Goal: Communication & Community: Answer question/provide support

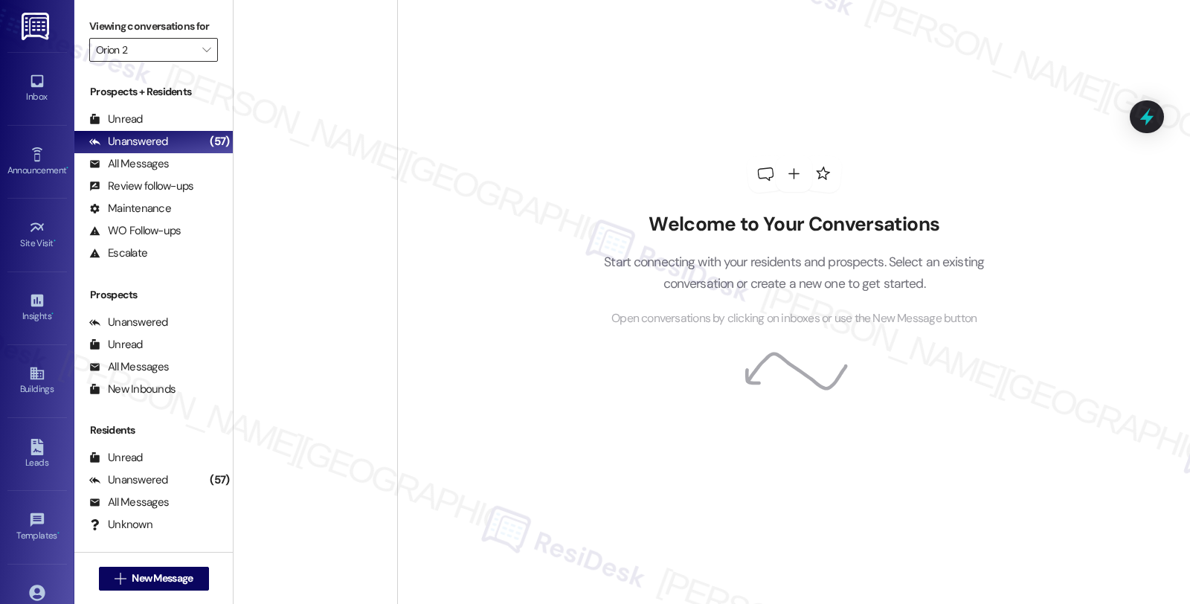
scroll to position [1048, 0]
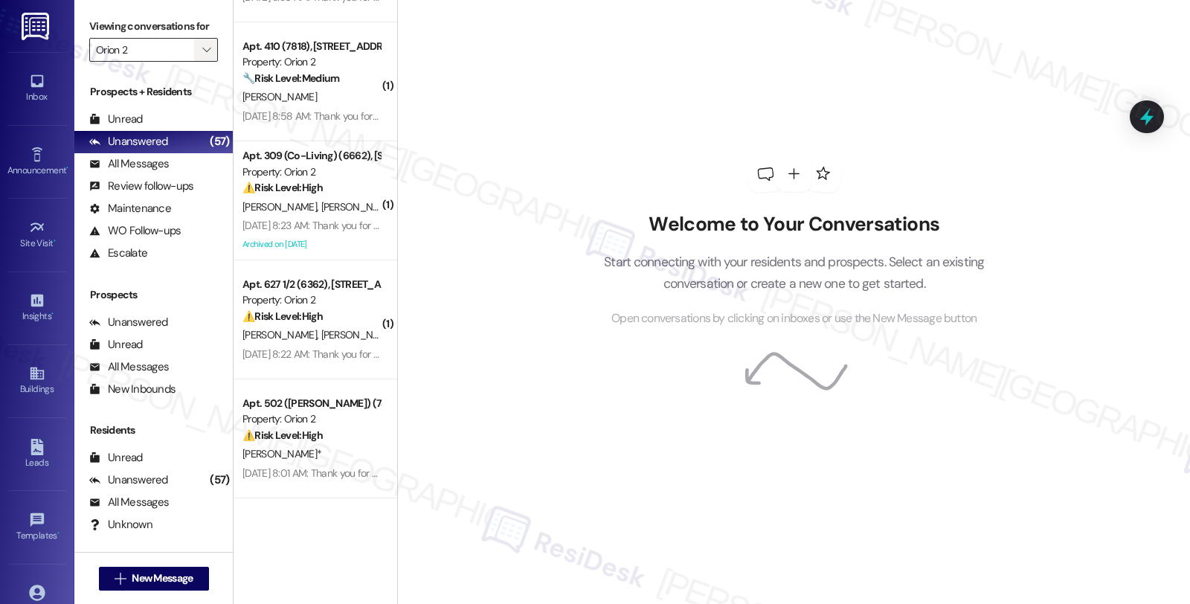
click at [199, 62] on span "" at bounding box center [206, 50] width 14 height 24
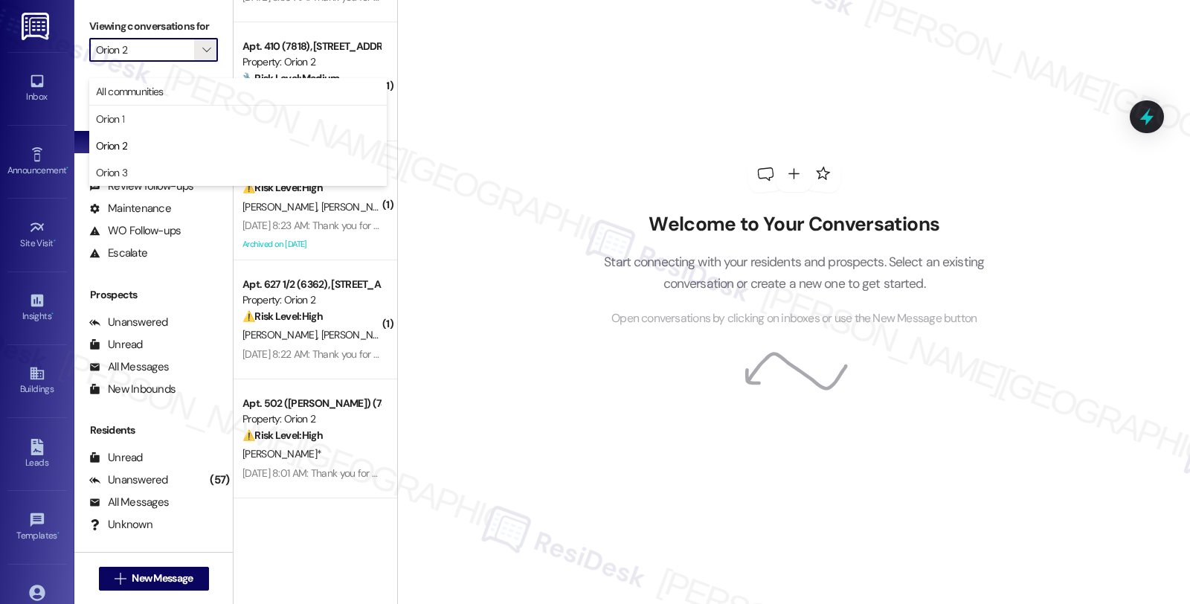
click at [529, 123] on div "Welcome to Your Conversations Start connecting with your residents and prospect…" at bounding box center [793, 302] width 793 height 604
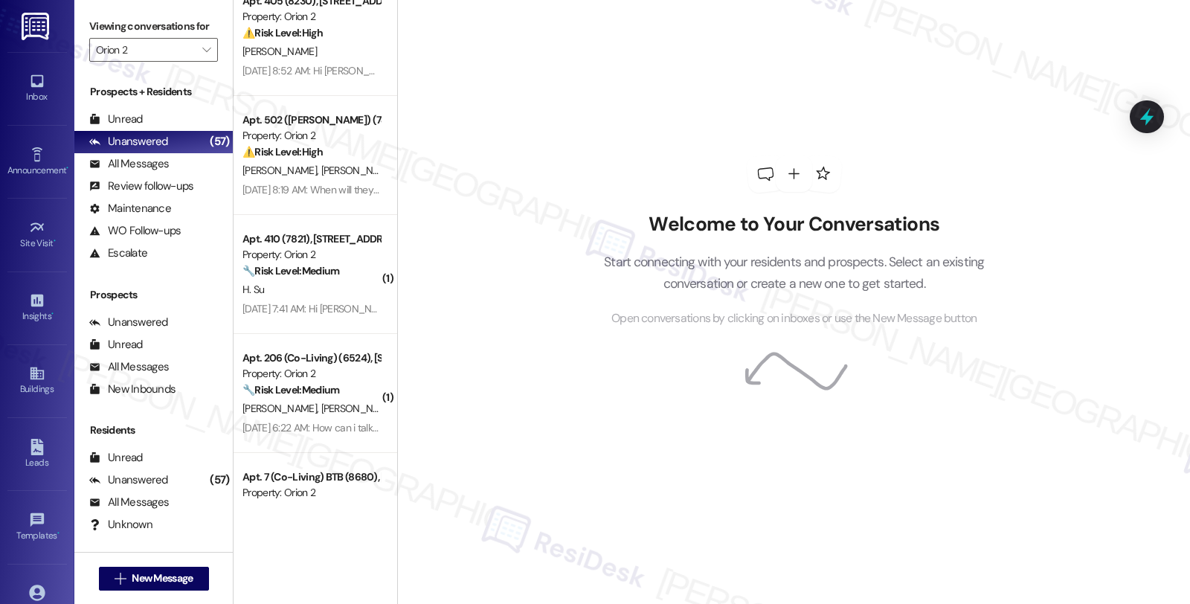
scroll to position [0, 0]
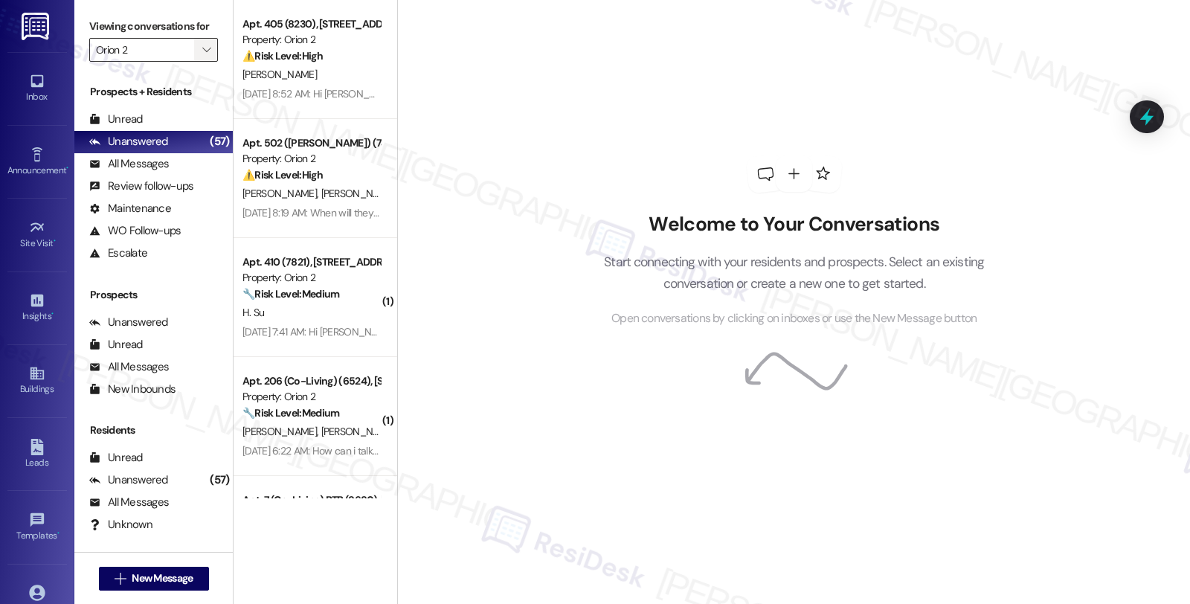
click at [202, 56] on icon "" at bounding box center [206, 50] width 8 height 12
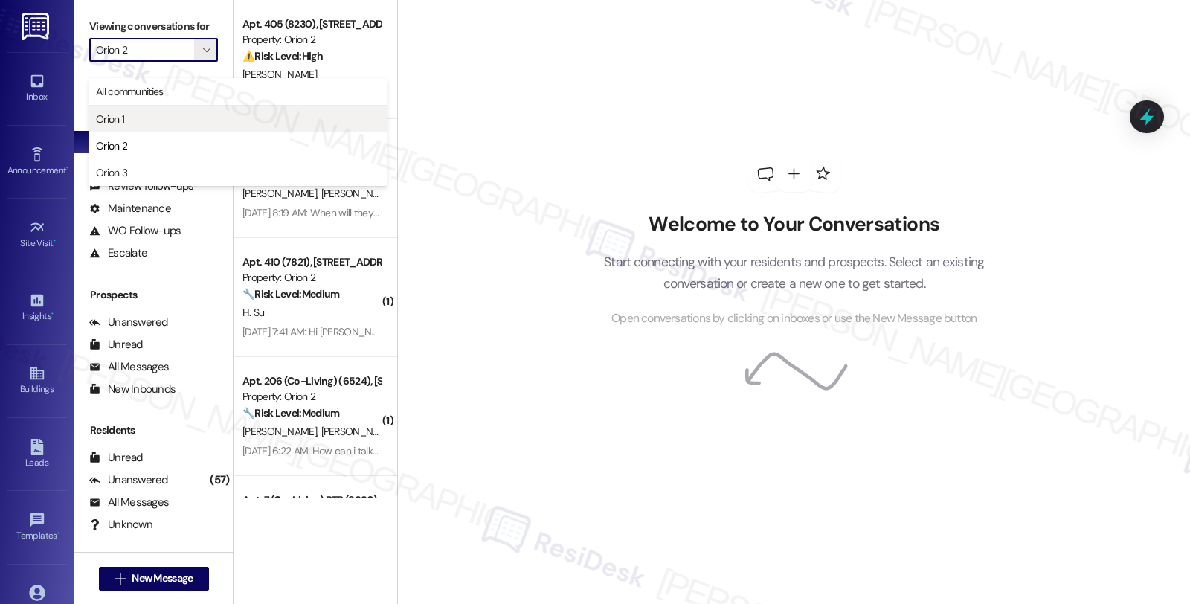
click at [146, 113] on span "Orion 1" at bounding box center [238, 119] width 284 height 15
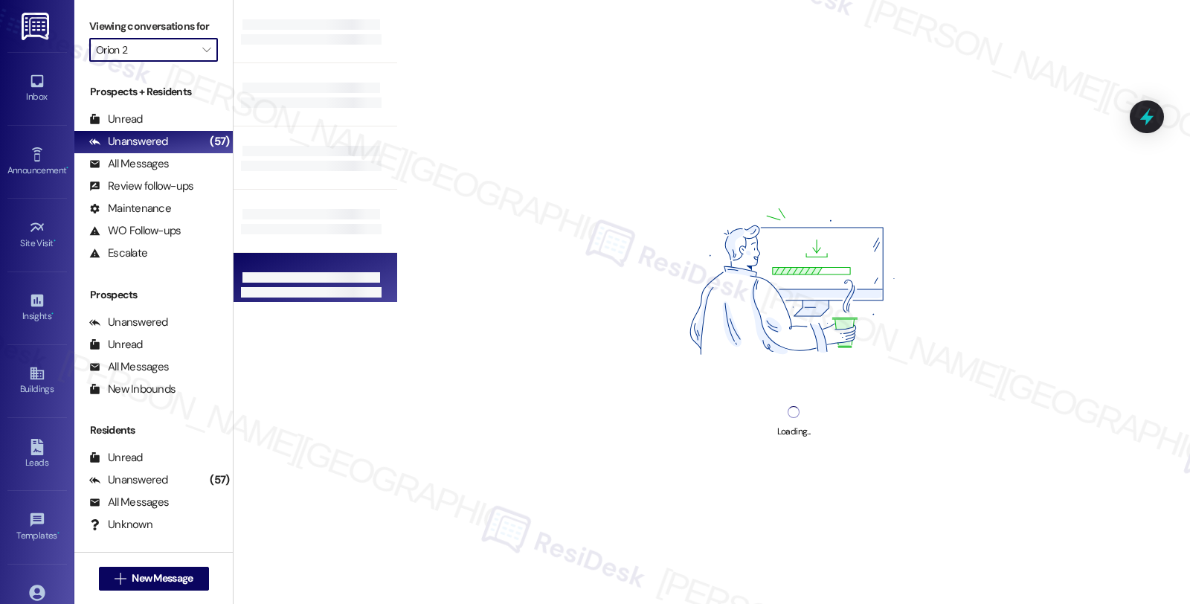
type input "Orion 1"
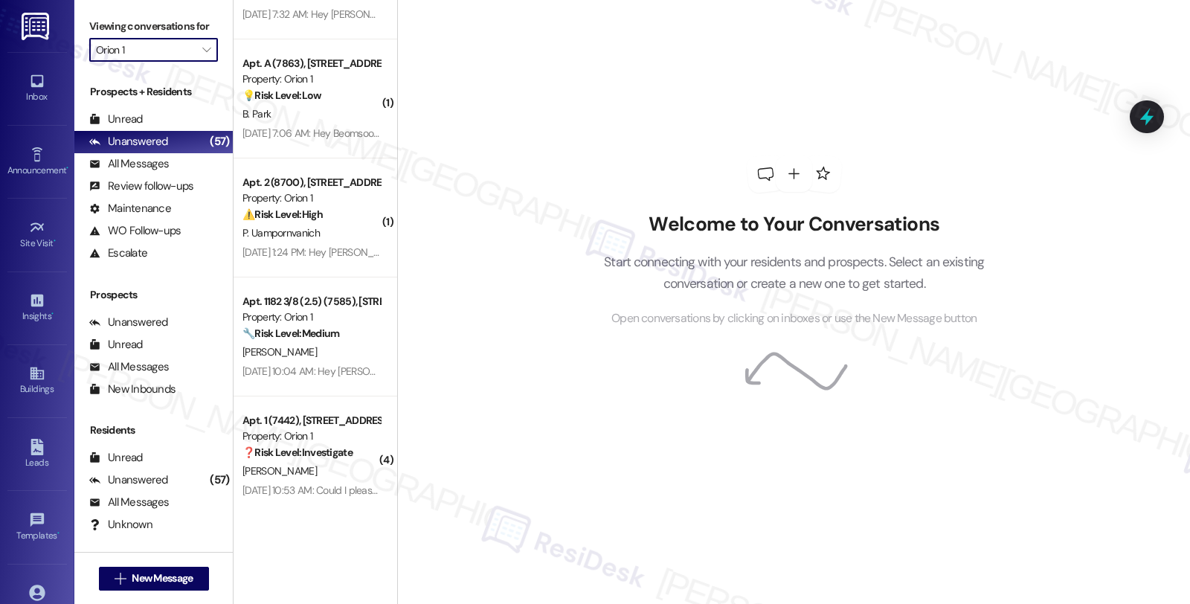
scroll to position [4022, 0]
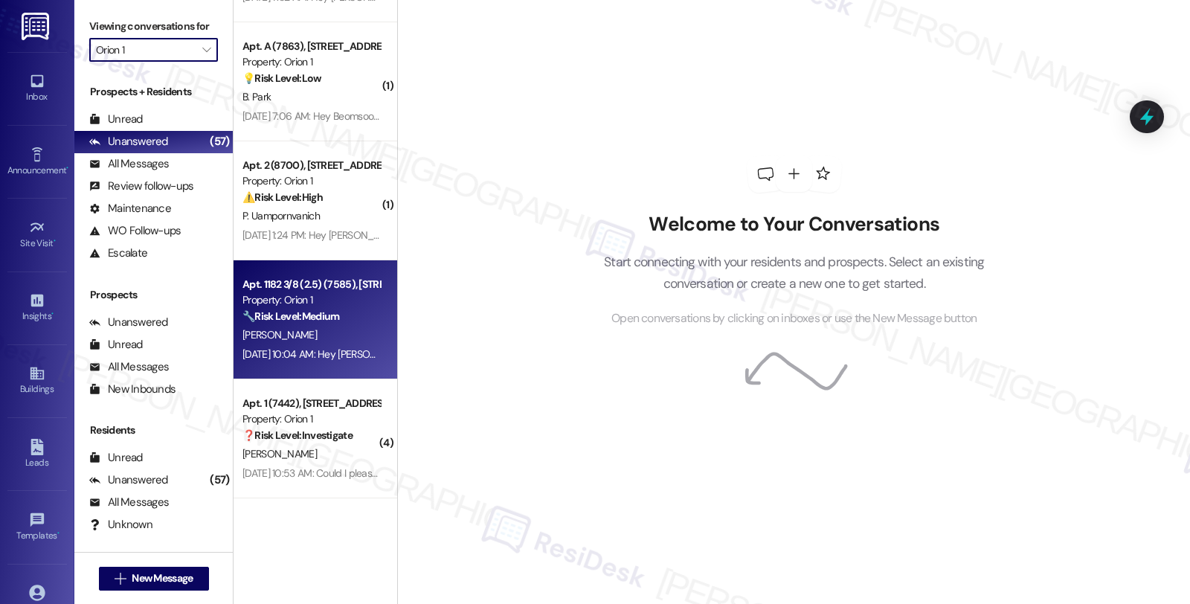
click at [329, 328] on div "J. Placido" at bounding box center [311, 335] width 141 height 19
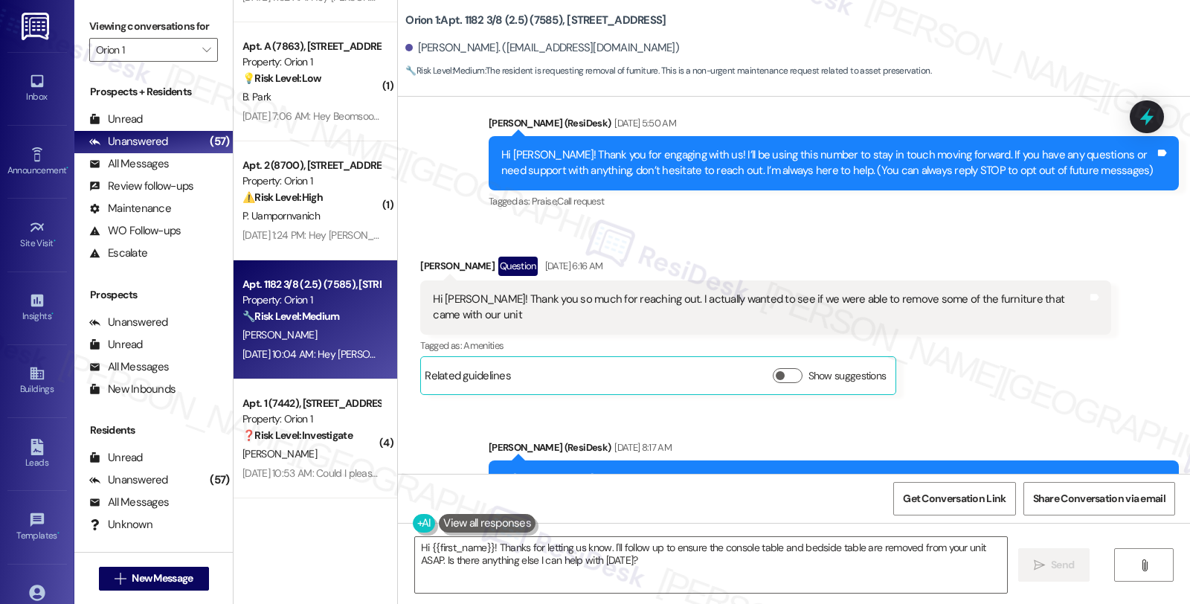
scroll to position [82, 0]
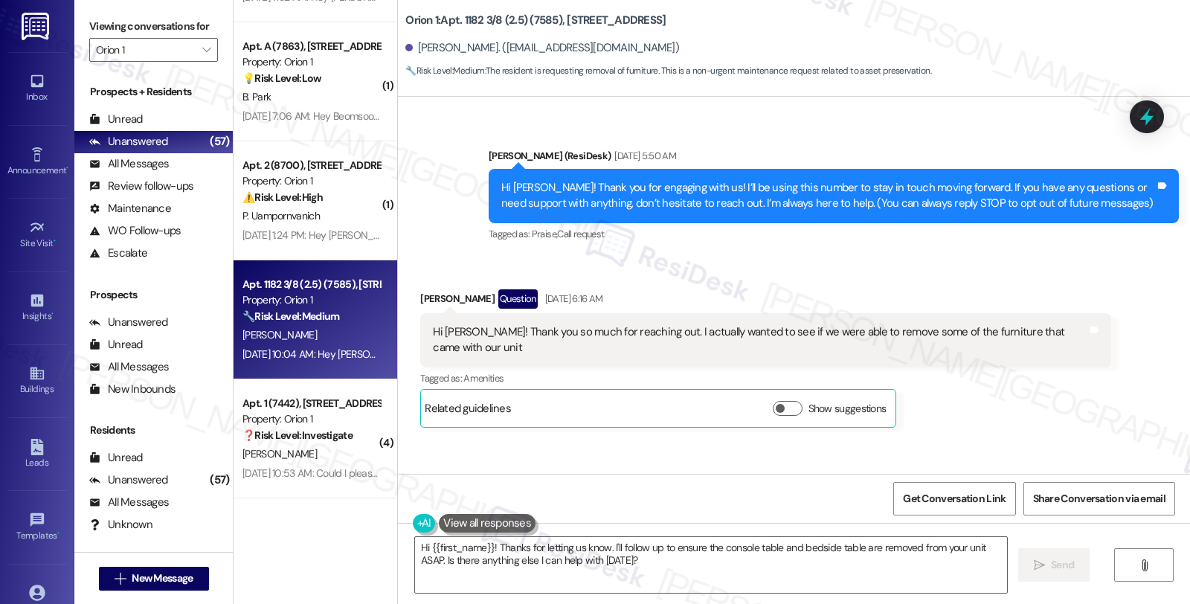
drag, startPoint x: 410, startPoint y: 303, endPoint x: 474, endPoint y: 303, distance: 63.9
click at [474, 303] on div "Joshua Placido Question Aug 21, 2025 at 6:16 AM" at bounding box center [765, 301] width 690 height 24
copy div "Joshua Placido"
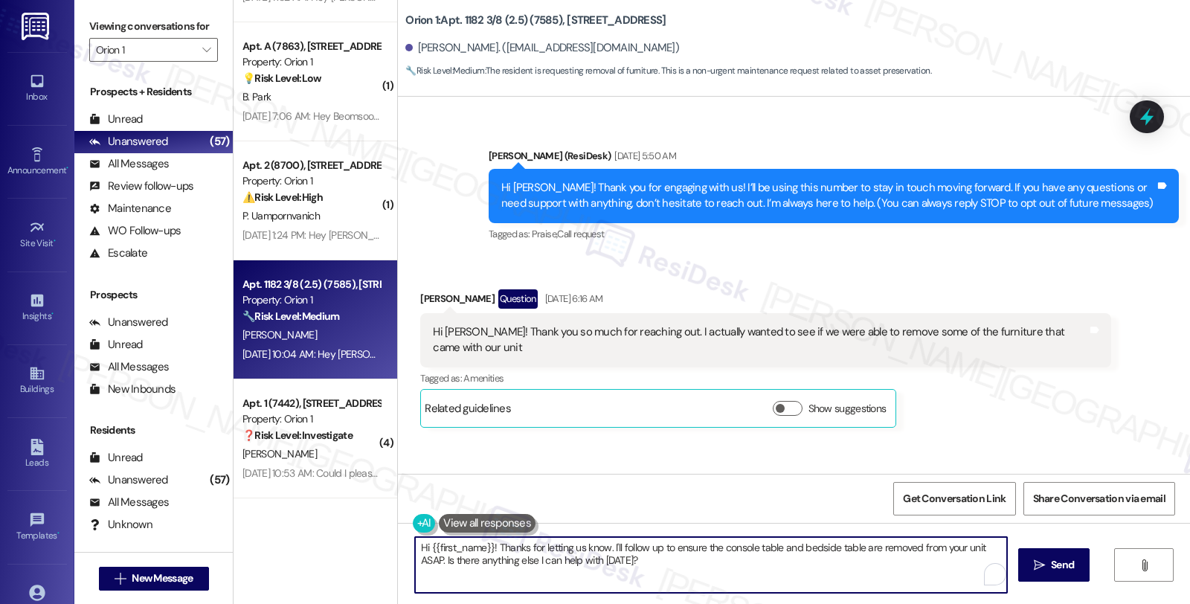
drag, startPoint x: 604, startPoint y: 550, endPoint x: 695, endPoint y: 576, distance: 94.4
click at [695, 576] on textarea "Hi {{first_name}}! Thanks for letting us know. I'll follow up to ensure the con…" at bounding box center [711, 565] width 592 height 56
paste textarea "#26354-2"
click at [878, 554] on textarea "Hi {{first_name}}! Thanks for letting us know. Upon checking, I see related wor…" at bounding box center [709, 565] width 592 height 56
click at [925, 549] on textarea "Hi {{first_name}}! Thanks for letting us know. Upon checking, I see related wor…" at bounding box center [709, 565] width 592 height 56
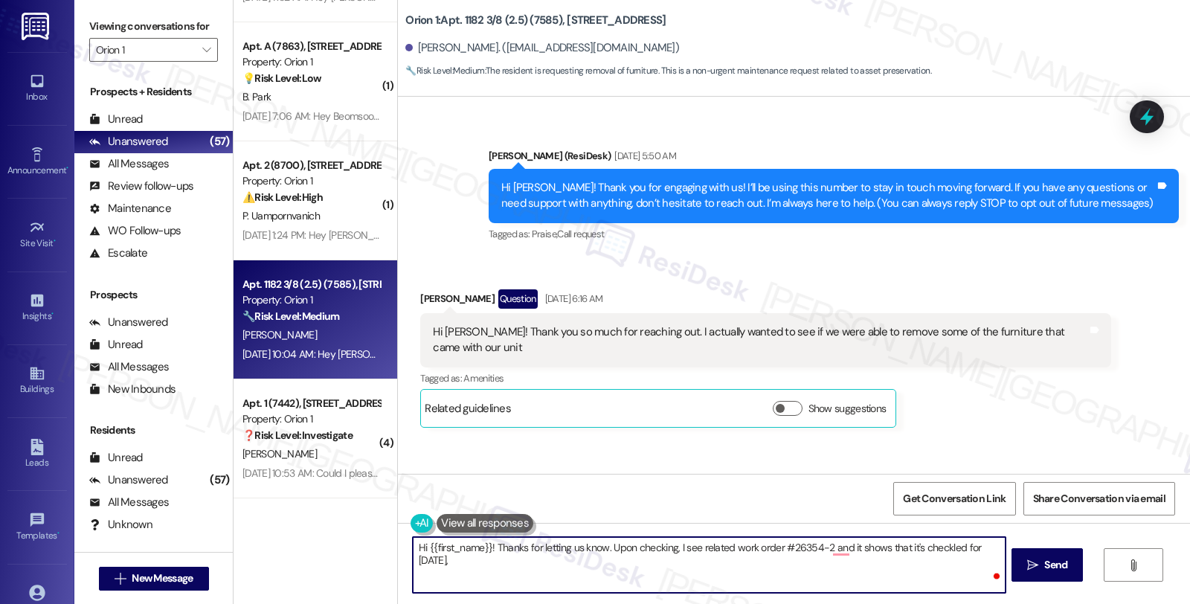
paste textarea "Monday 09/15/2025"
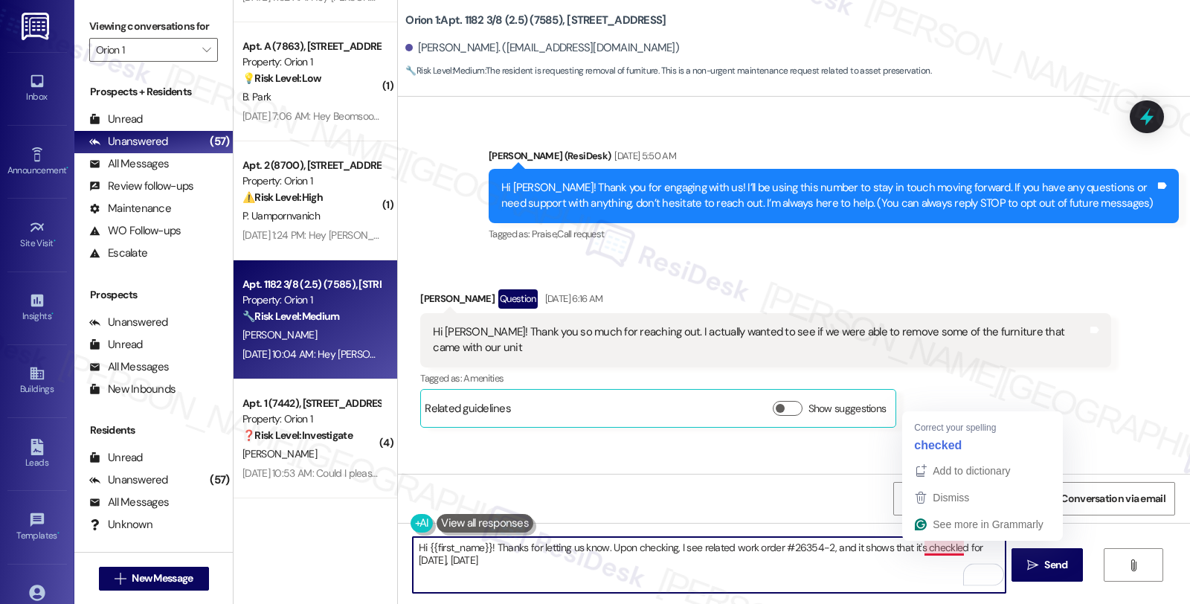
click at [935, 546] on textarea "Hi {{first_name}}! Thanks for letting us know. Upon checking, I see related wor…" at bounding box center [709, 565] width 592 height 56
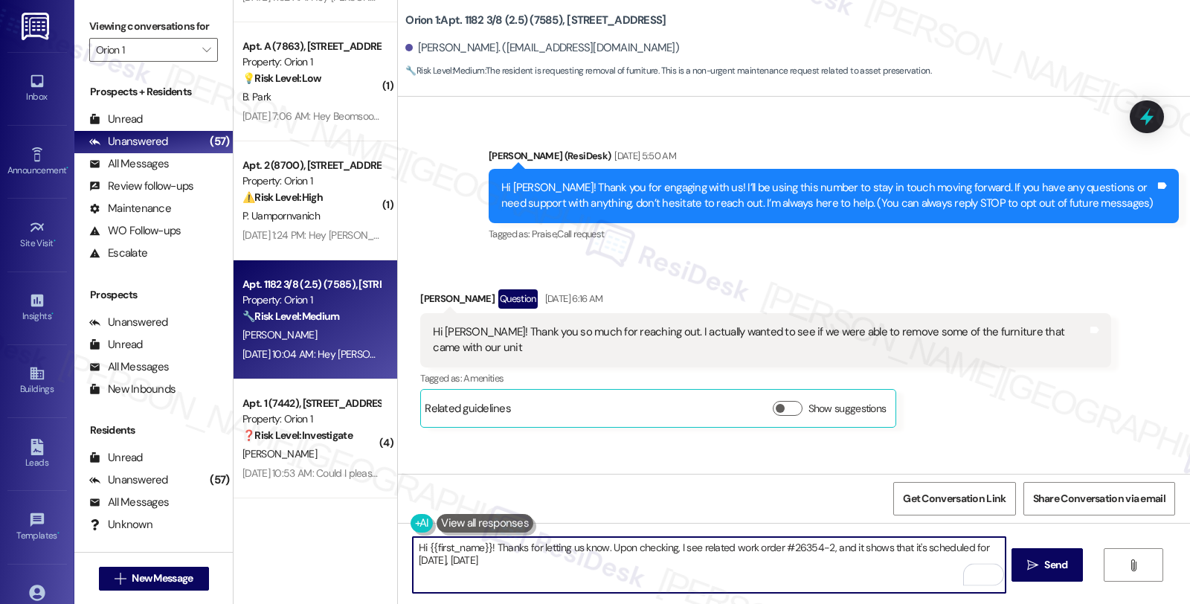
click at [533, 552] on textarea "Hi {{first_name}}! Thanks for letting us know. Upon checking, I see related wor…" at bounding box center [709, 565] width 592 height 56
click at [545, 566] on textarea "Hi {{first_name}}! Thanks for letting us know. Upon checking, I see related wor…" at bounding box center [709, 565] width 592 height 56
type textarea "Hi {{first_name}}! Thanks for letting us know. Upon checking, I see related wor…"
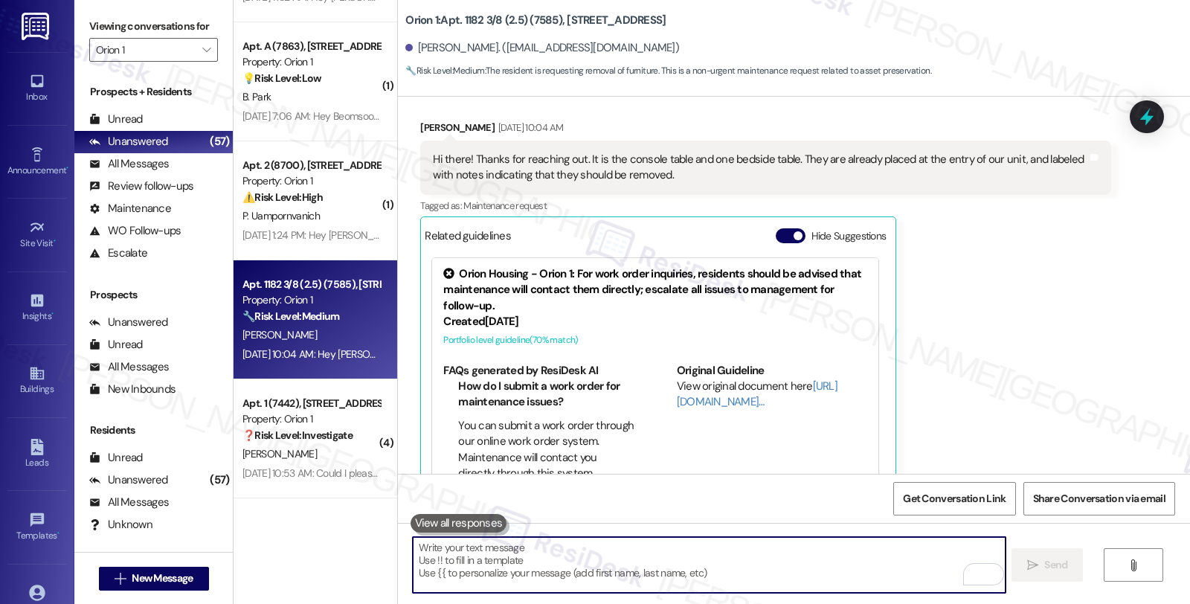
scroll to position [577, 0]
click at [312, 335] on div "P. Uampornvanich" at bounding box center [311, 335] width 141 height 19
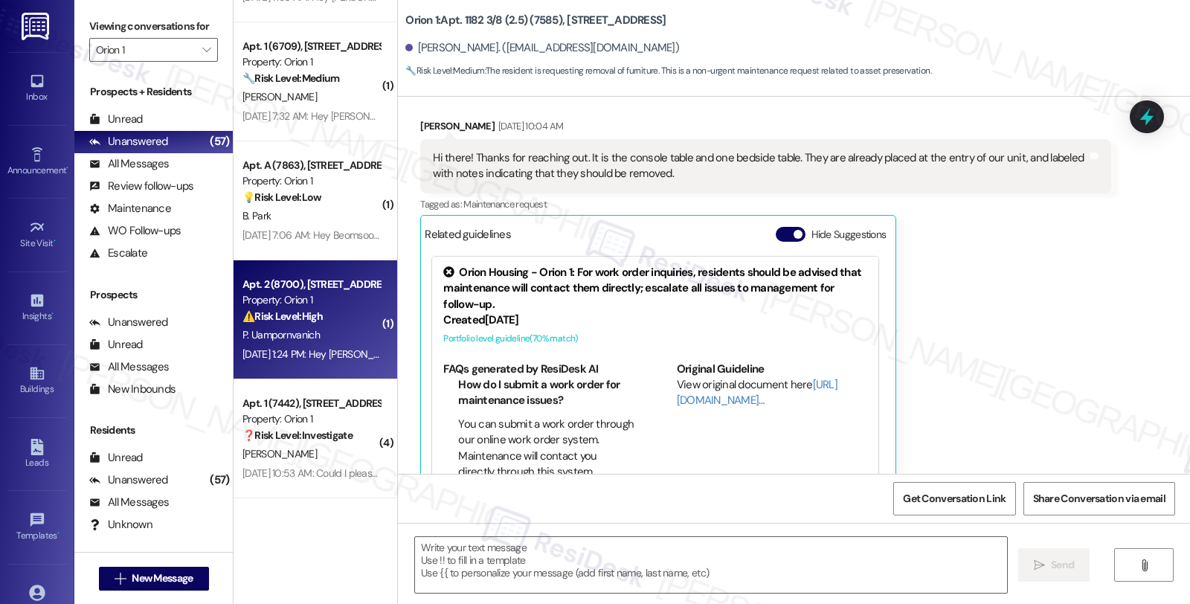
type textarea "Fetching suggested responses. Please feel free to read through the conversation…"
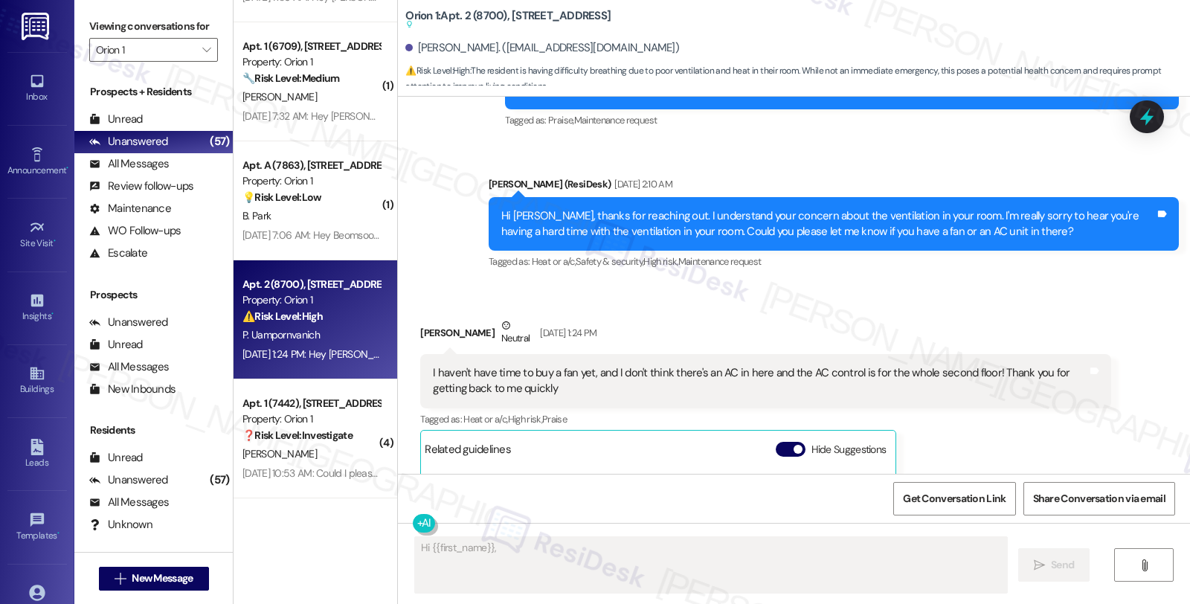
scroll to position [4560, 0]
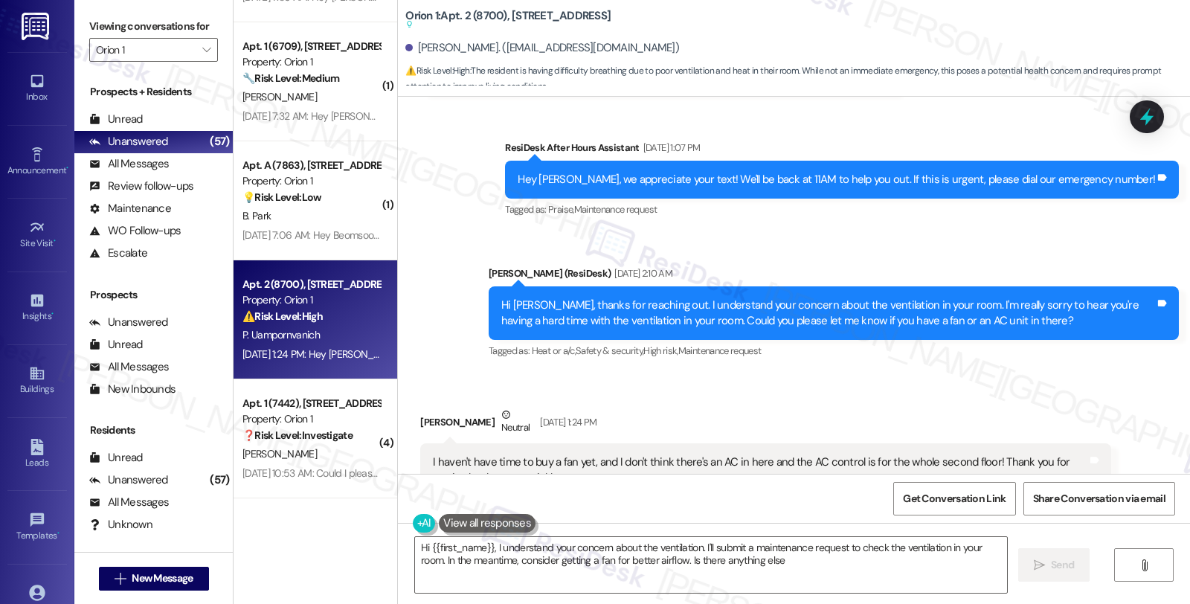
type textarea "Hi {{first_name}}, I understand your concern about the ventilation. I'll submit…"
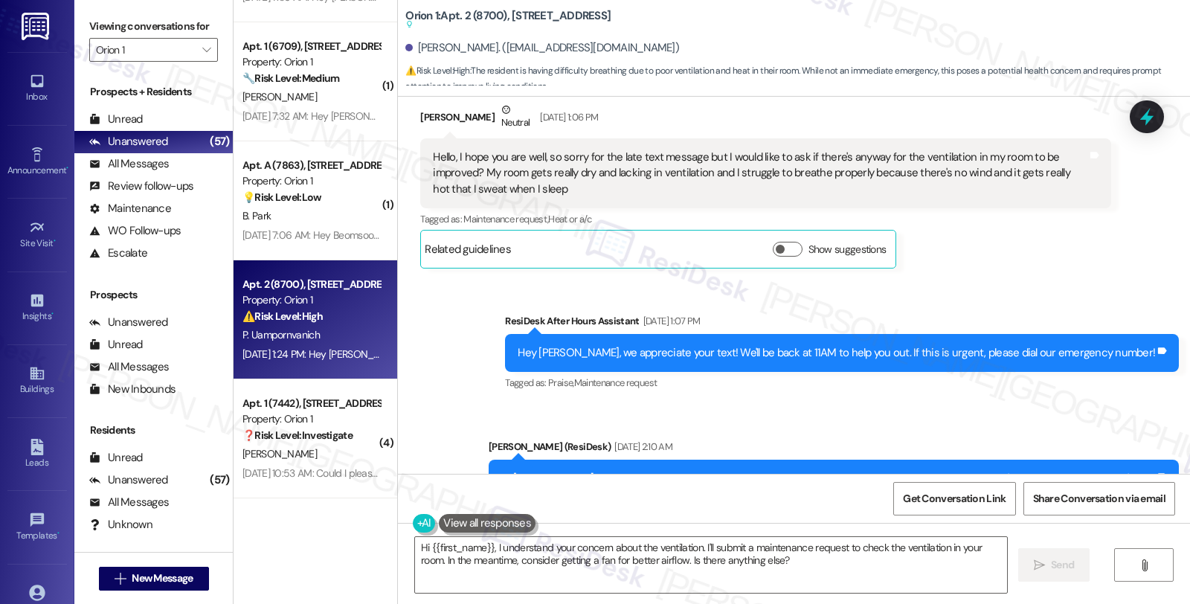
scroll to position [4395, 0]
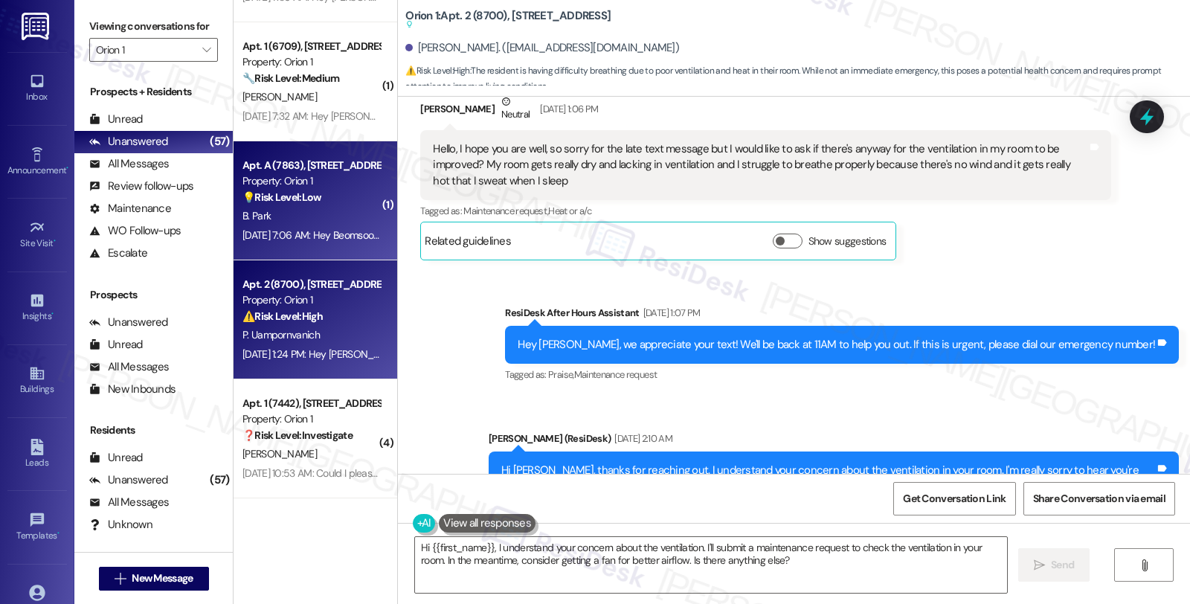
click at [317, 242] on div "Sep 13, 2025 at 7:06 AM: Hey Beomsoo, we appreciate your text! We'll be back at…" at bounding box center [311, 235] width 141 height 19
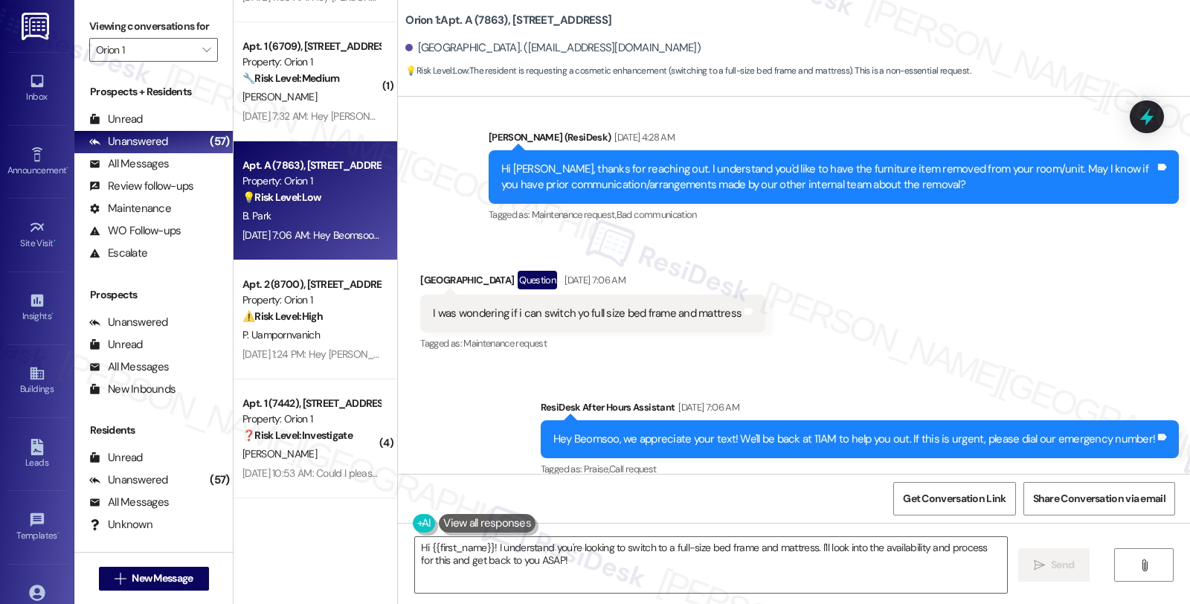
scroll to position [442, 0]
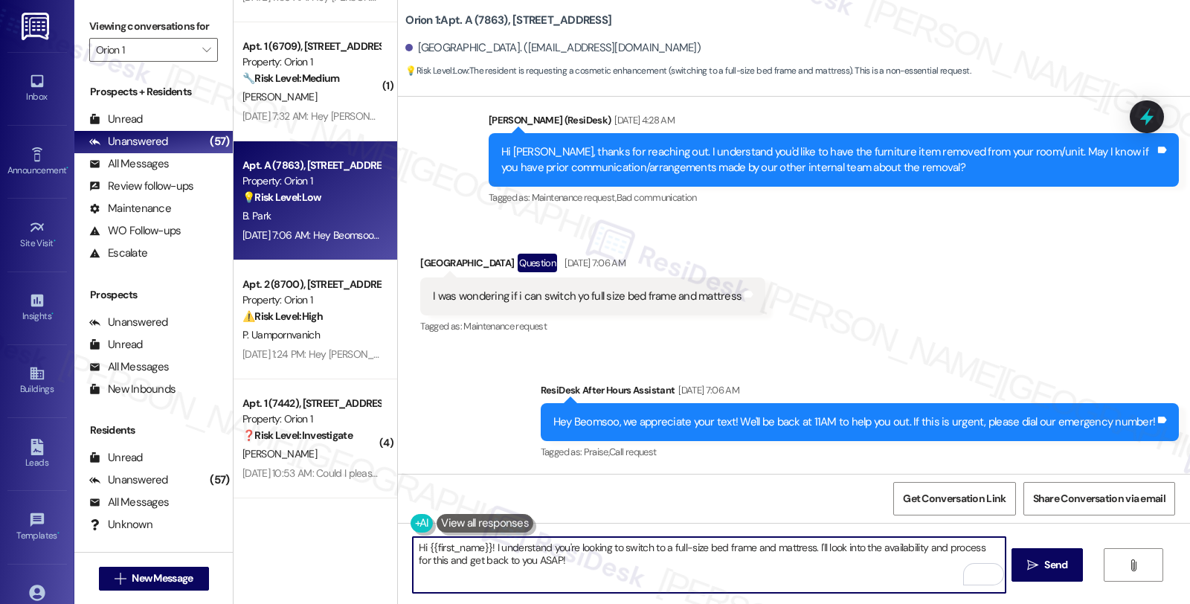
drag, startPoint x: 811, startPoint y: 543, endPoint x: 824, endPoint y: 569, distance: 28.9
click at [824, 569] on textarea "Hi {{first_name}}! I understand you're looking to switch to a full-size bed fra…" at bounding box center [709, 565] width 592 height 56
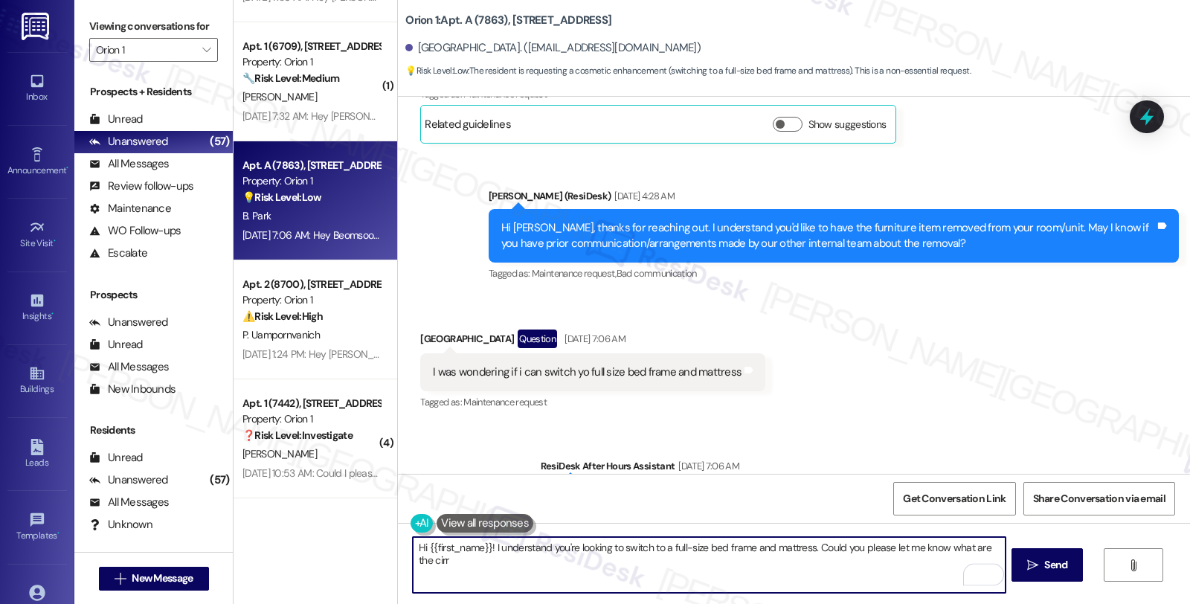
scroll to position [277, 0]
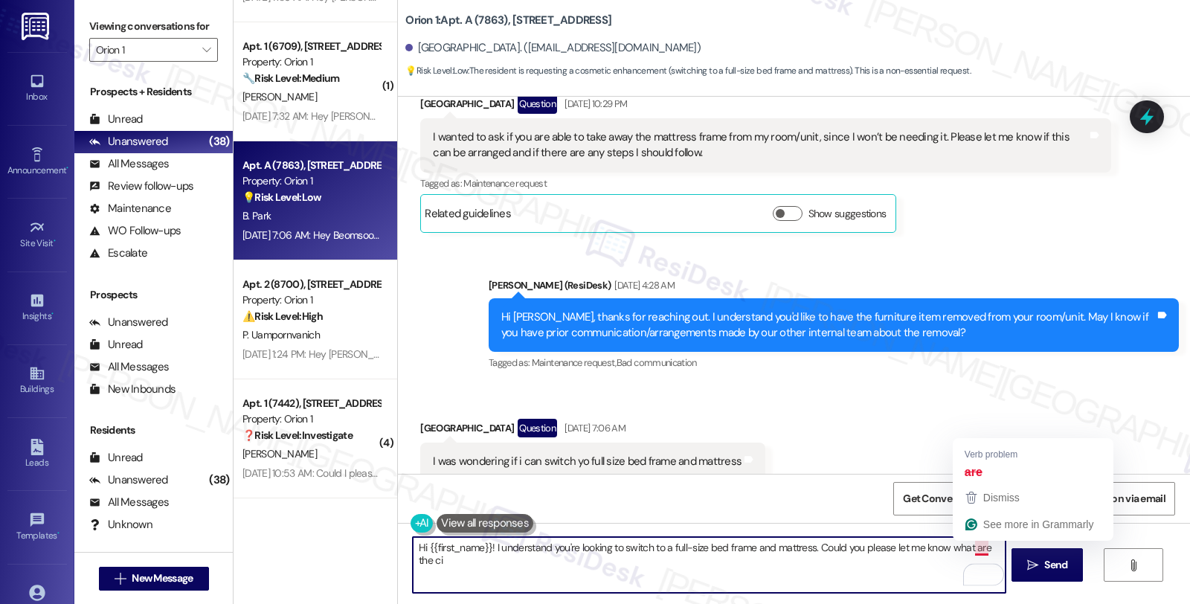
click at [965, 546] on textarea "Hi {{first_name}}! I understand you're looking to switch to a full-size bed fra…" at bounding box center [709, 565] width 592 height 56
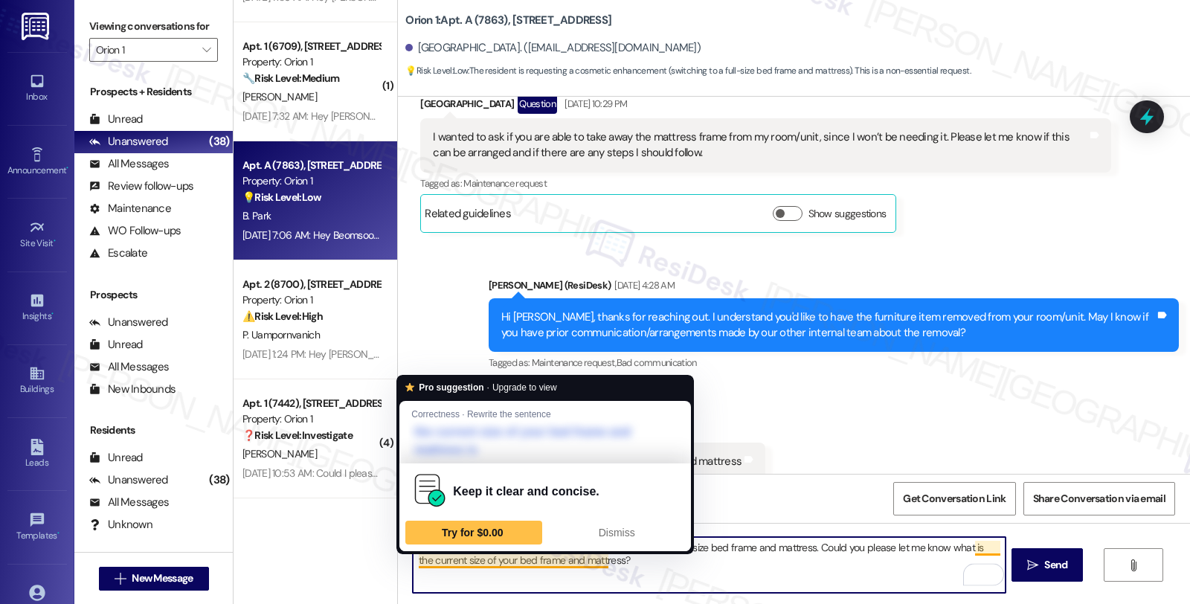
click at [588, 561] on textarea "Hi {{first_name}}! I understand you're looking to switch to a full-size bed fra…" at bounding box center [709, 565] width 592 height 56
click at [749, 564] on textarea "Hi {{first_name}}! I understand you're looking to switch to a full-size bed fra…" at bounding box center [709, 565] width 592 height 56
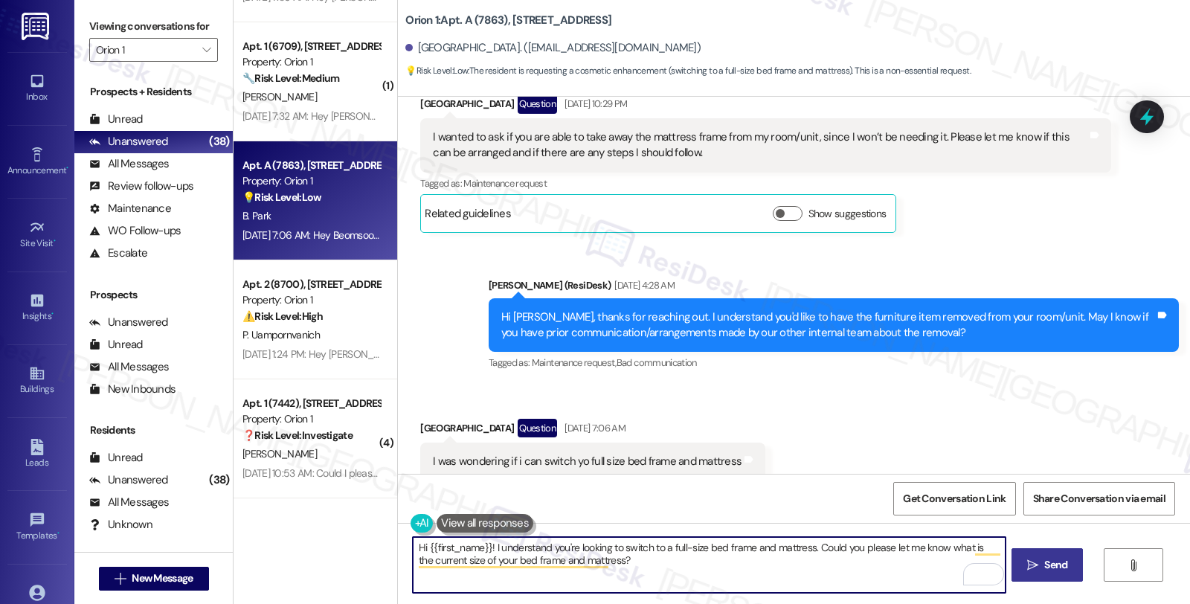
type textarea "Hi {{first_name}}! I understand you're looking to switch to a full-size bed fra…"
click at [1014, 563] on button " Send" at bounding box center [1047, 564] width 72 height 33
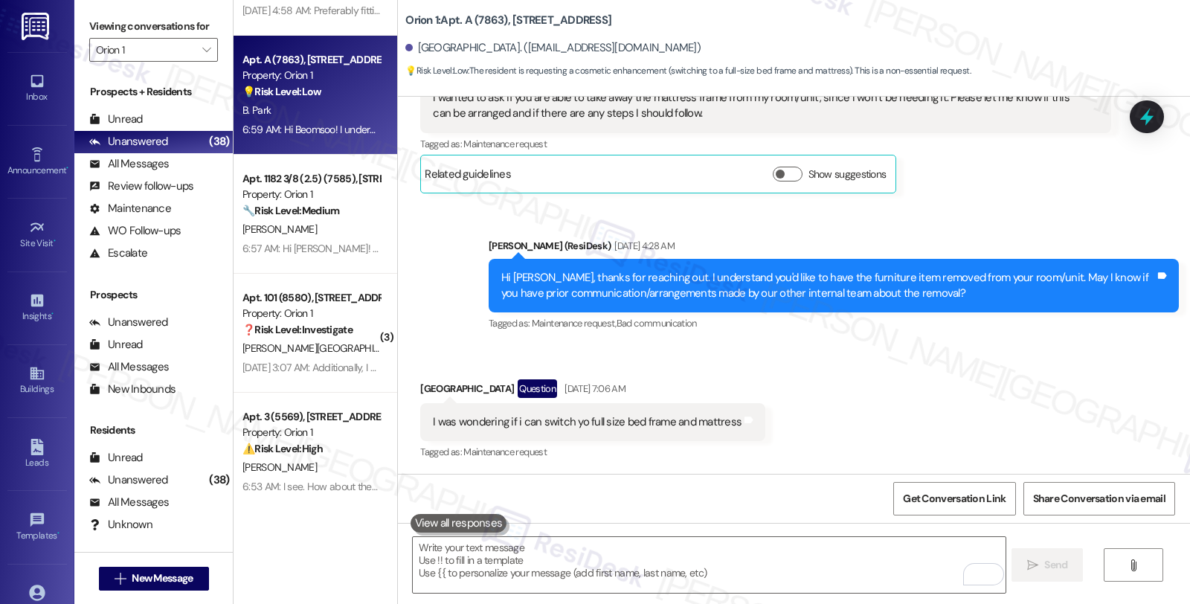
scroll to position [2783, 0]
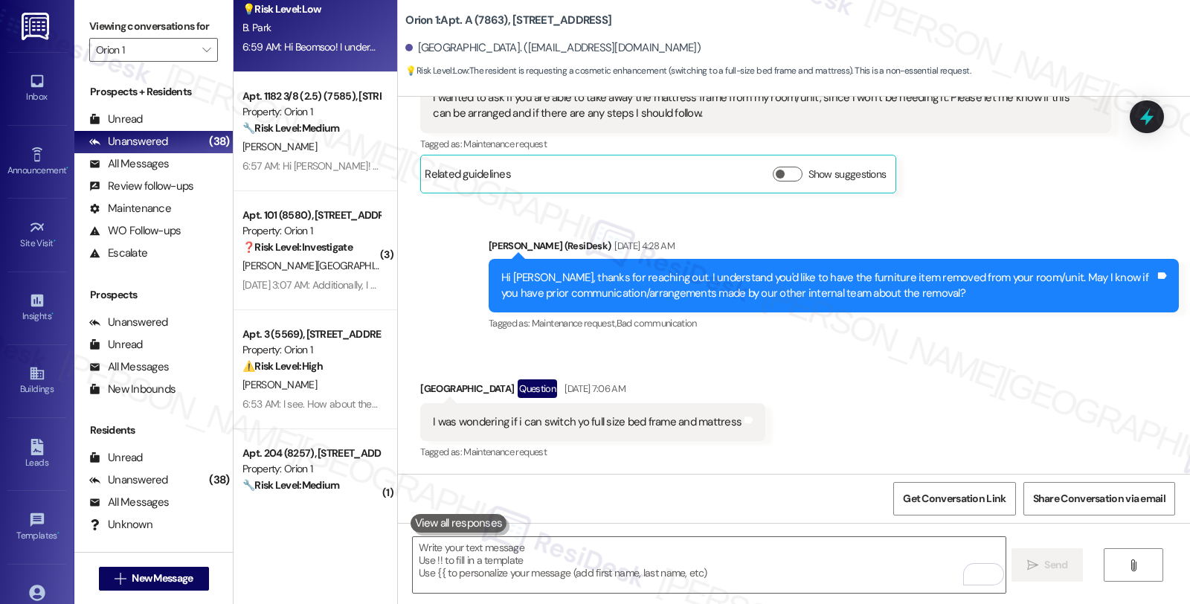
click at [358, 262] on div "Y. Xiong" at bounding box center [311, 265] width 141 height 19
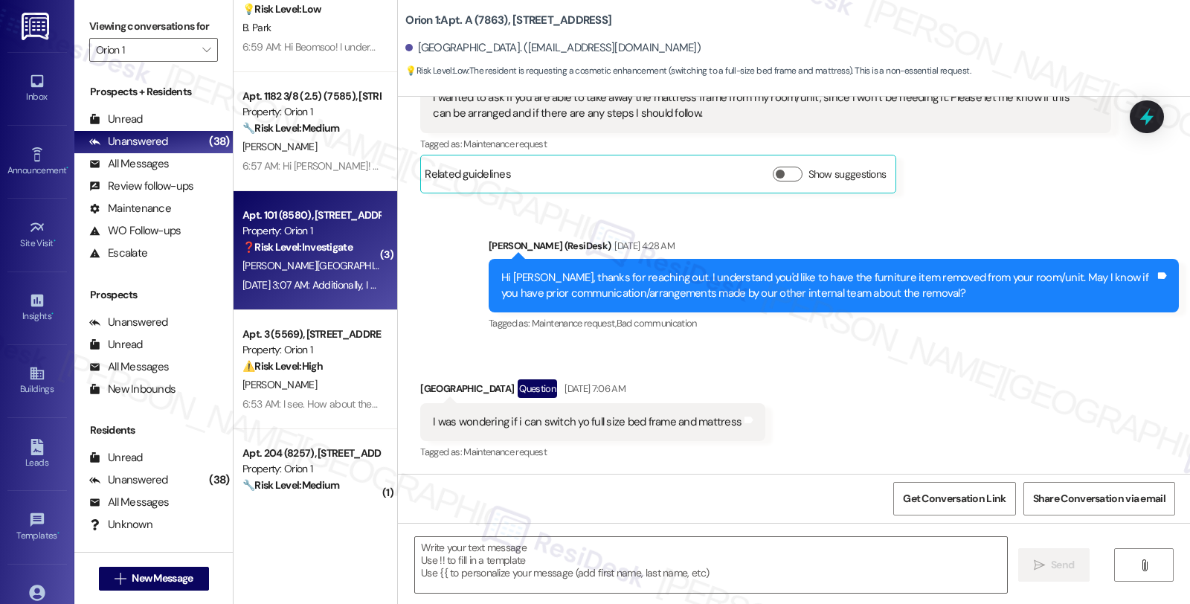
type textarea "Fetching suggested responses. Please feel free to read through the conversation…"
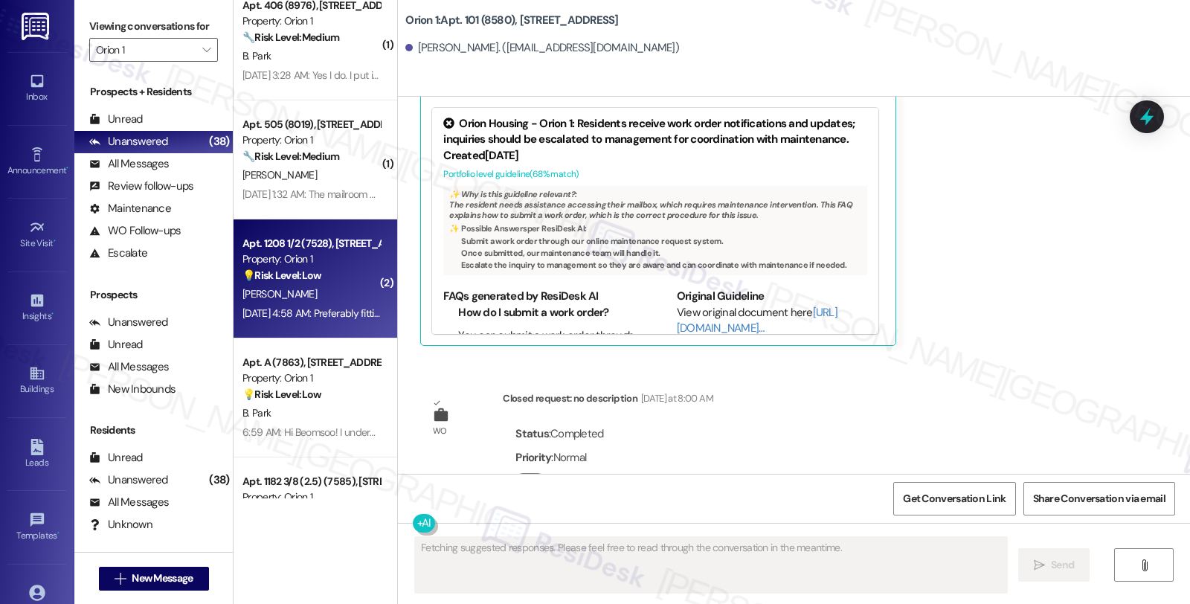
scroll to position [2452, 0]
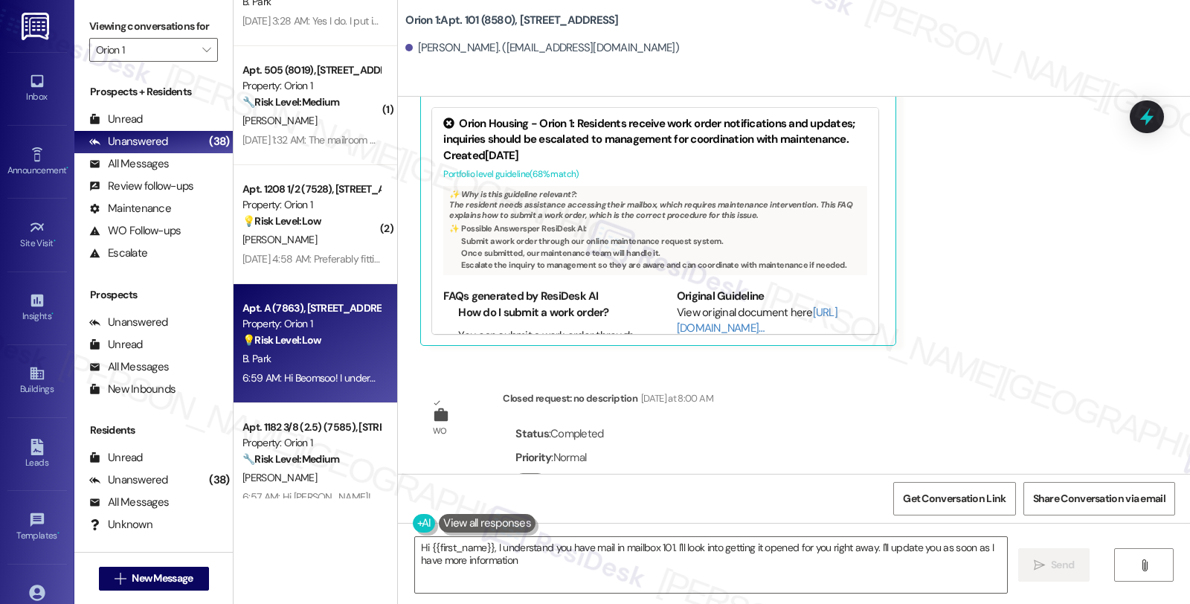
type textarea "Hi {{first_name}}, I understand you have mail in mailbox 101. I'll look into ge…"
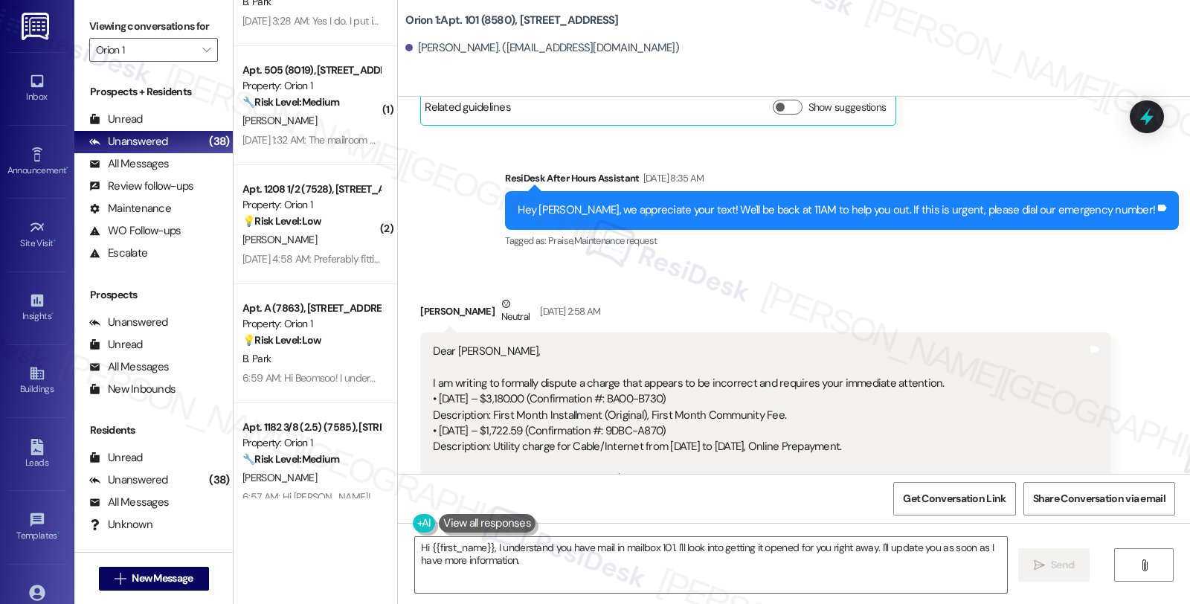
scroll to position [5502, 0]
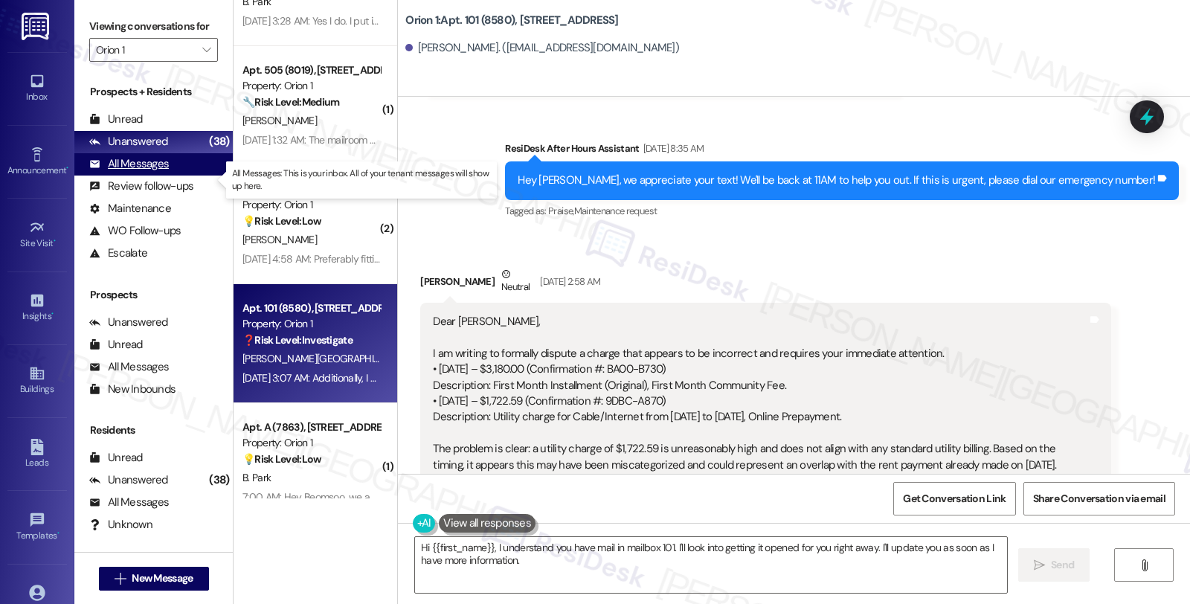
click at [143, 172] on div "All Messages" at bounding box center [129, 164] width 80 height 16
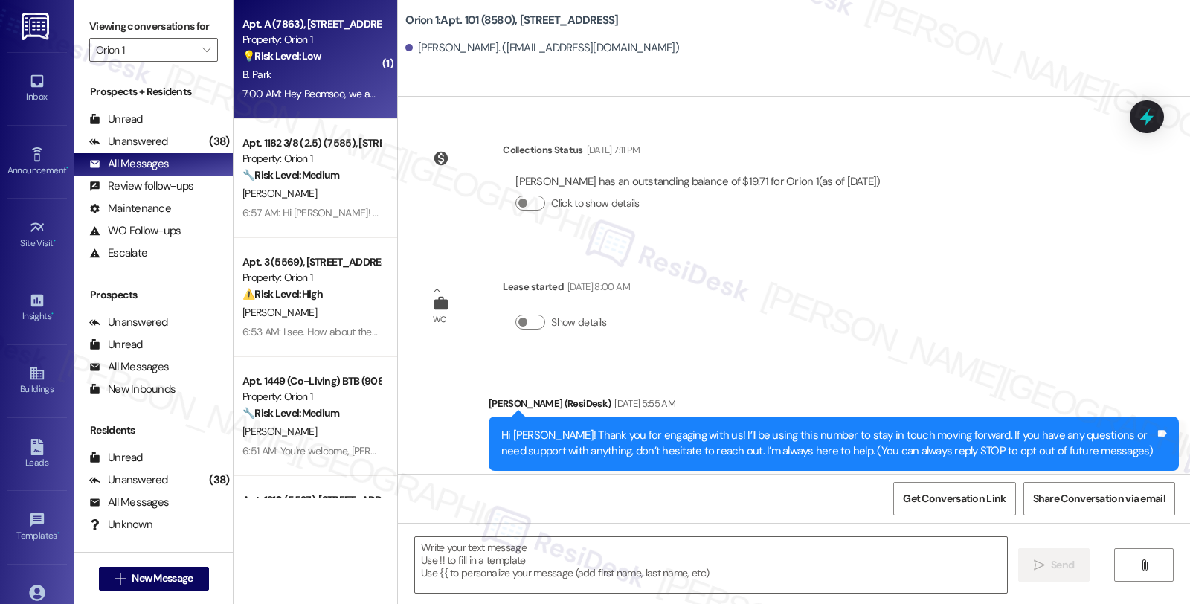
click at [336, 48] on div "💡 Risk Level: Low The resident is requesting to switch their bed frame and matt…" at bounding box center [311, 56] width 138 height 16
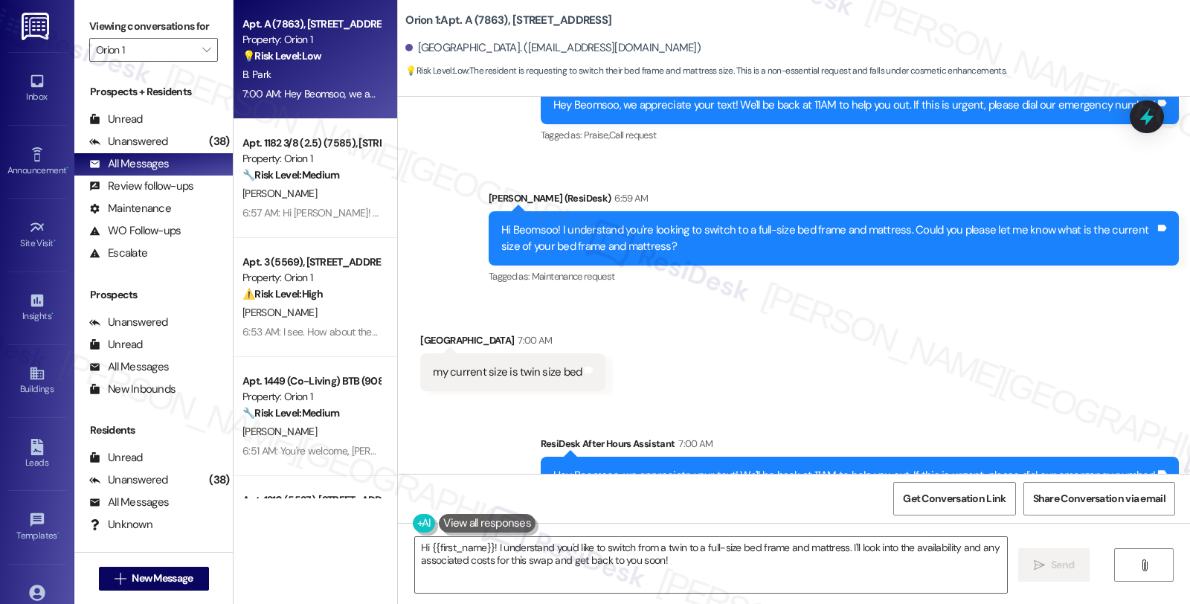
scroll to position [648, 0]
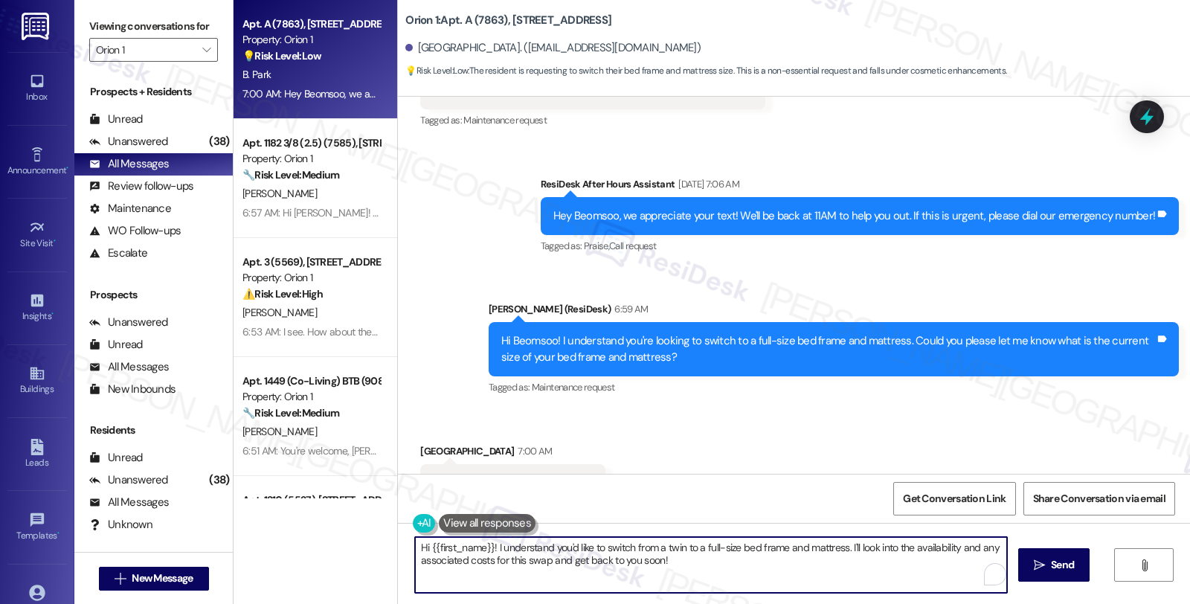
click at [415, 546] on textarea "Hi {{first_name}}! I understand you'd like to switch from a twin to a full-size…" at bounding box center [711, 565] width 592 height 56
click at [514, 547] on textarea "Thanks for letting me know. Hi {{first_name}}! I understand you'd like to switc…" at bounding box center [709, 565] width 592 height 56
click at [528, 545] on textarea "Thanks for letting me know. Hi {{first_name}}! I understand you'd like to switc…" at bounding box center [709, 565] width 592 height 56
click at [805, 551] on textarea "Thanks for letting me know. I'll look into the availability and any associated …" at bounding box center [709, 565] width 592 height 56
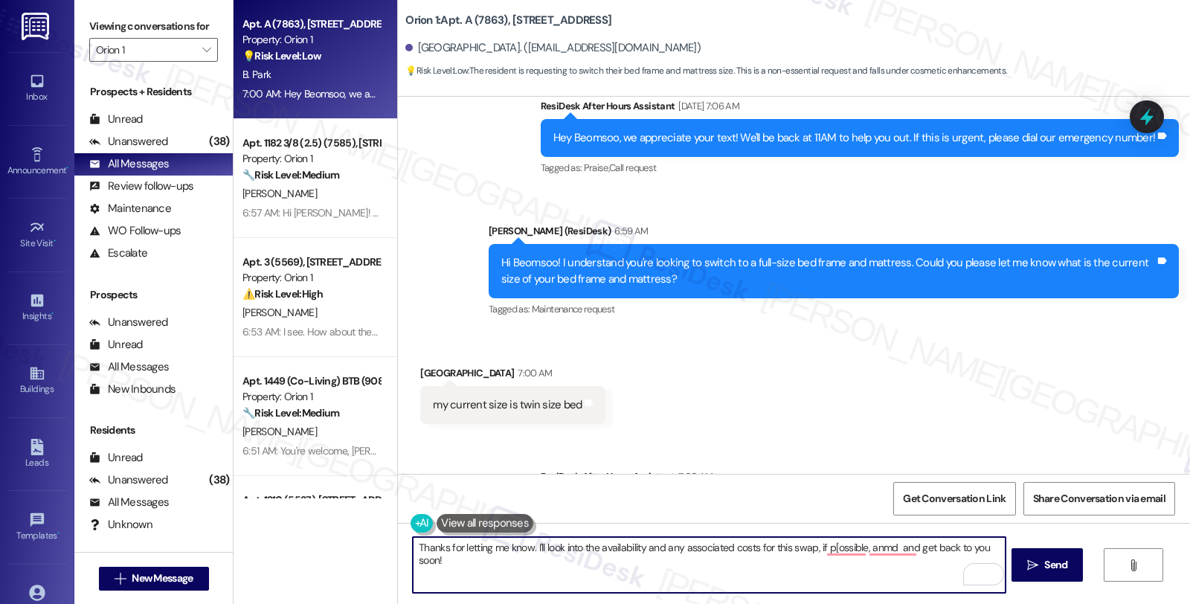
scroll to position [813, 0]
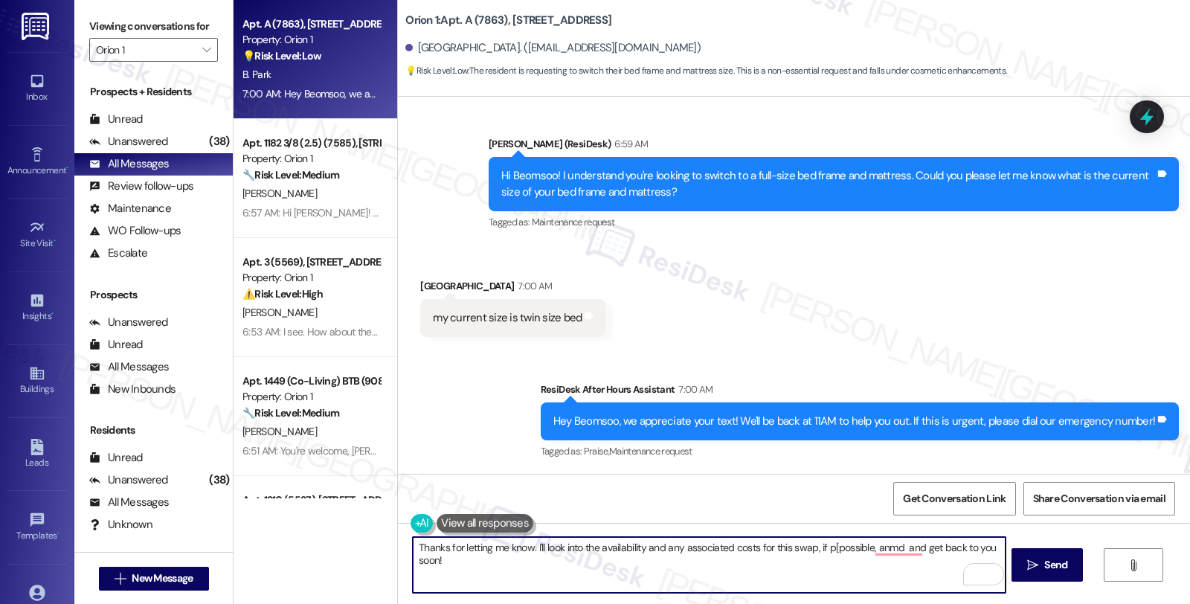
click at [824, 554] on textarea "Thanks for letting me know. I'll look into the availability and any associated …" at bounding box center [709, 565] width 592 height 56
drag, startPoint x: 913, startPoint y: 546, endPoint x: 997, endPoint y: 540, distance: 84.2
click at [997, 540] on textarea "Thanks for letting me know. I'll look into the availability and any associated …" at bounding box center [709, 565] width 592 height 56
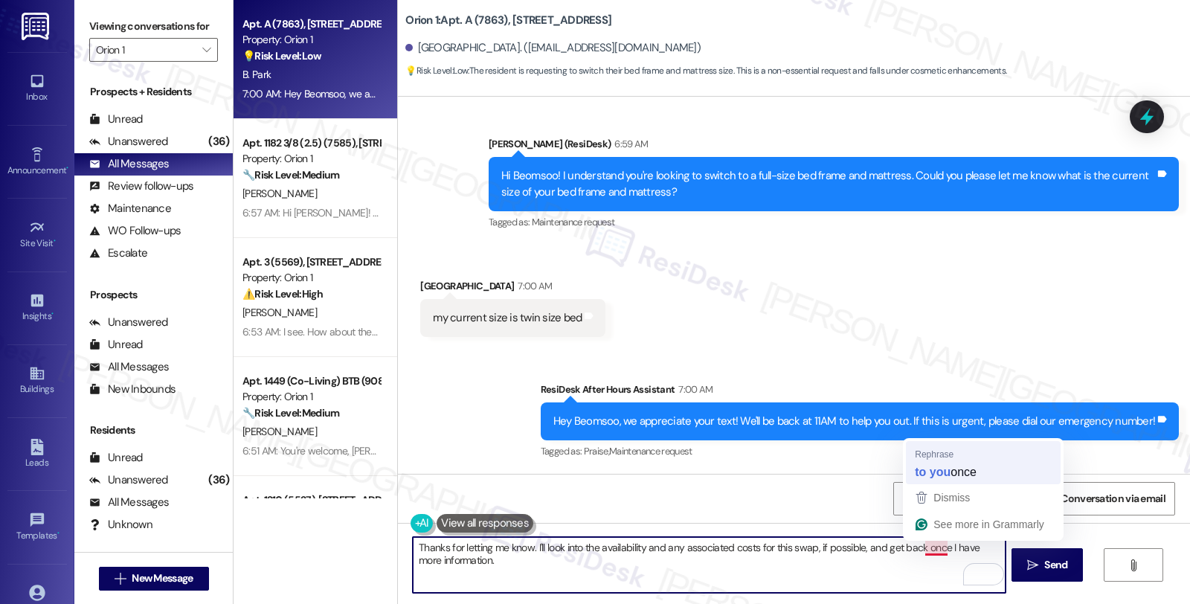
type textarea "Thanks for letting me know. I'll look into the availability and any associated …"
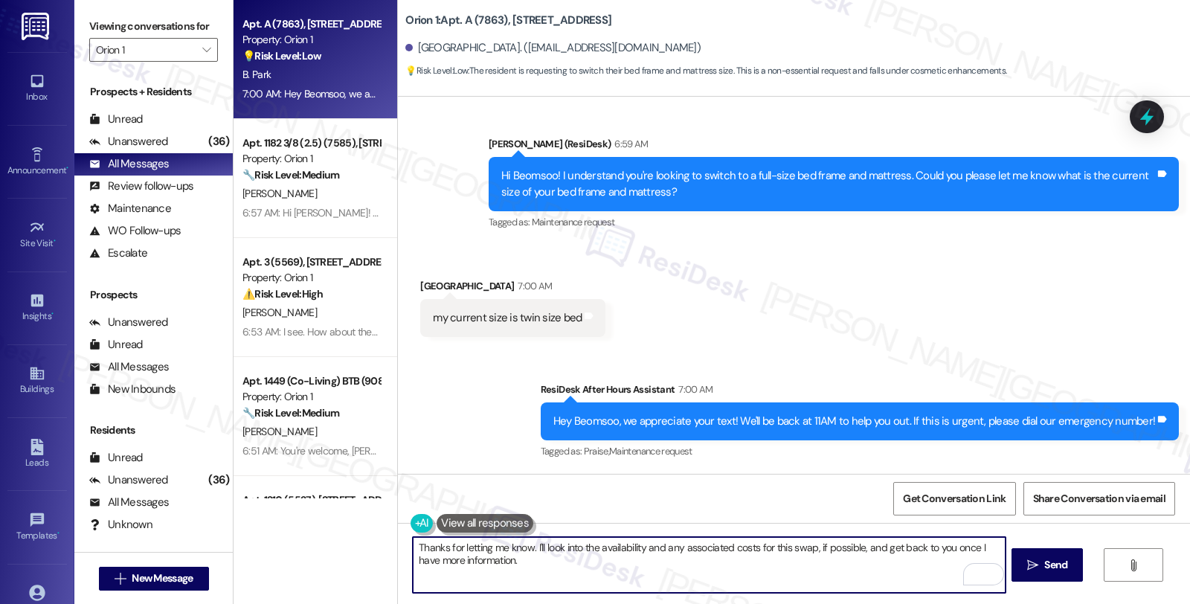
click at [619, 562] on textarea "Thanks for letting me know. I'll look into the availability and any associated …" at bounding box center [709, 565] width 592 height 56
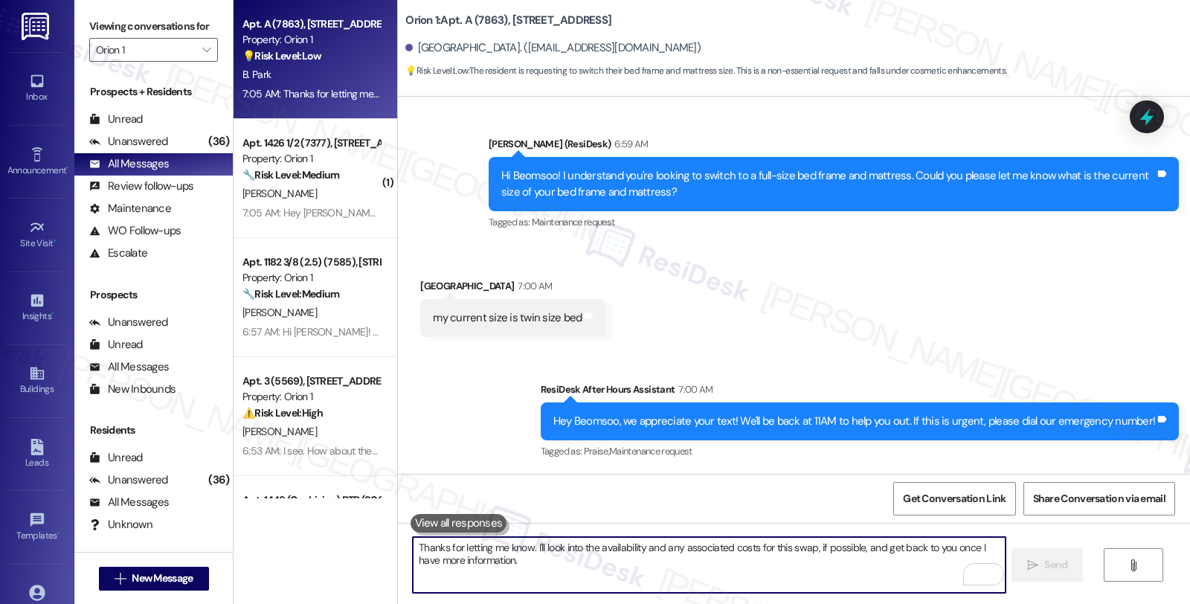
scroll to position [932, 0]
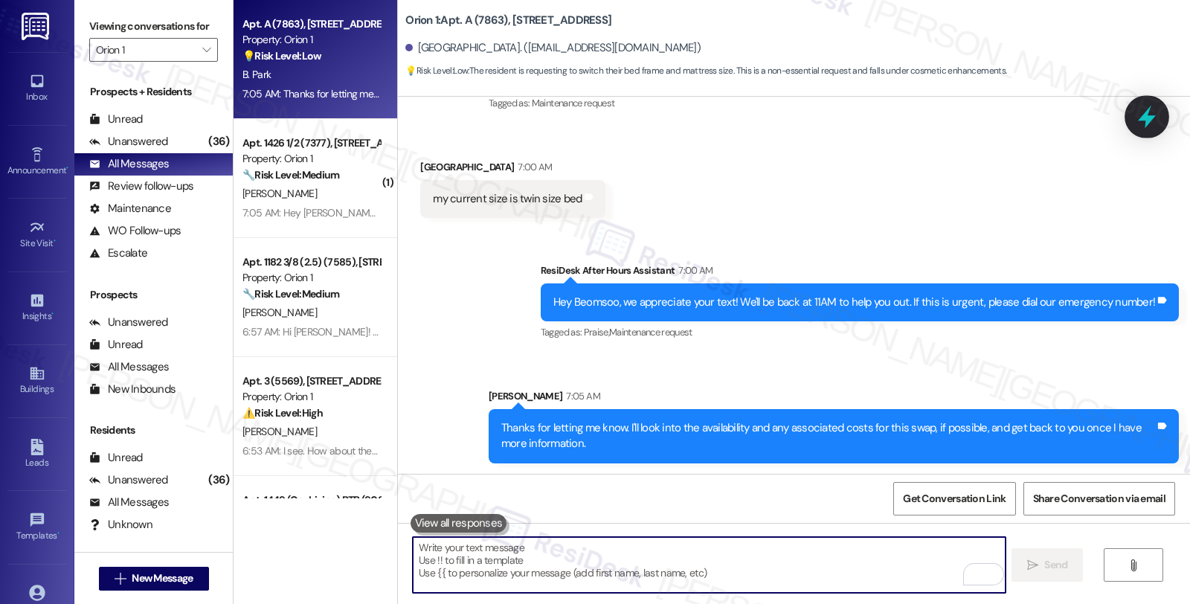
click at [1152, 123] on icon at bounding box center [1146, 116] width 25 height 25
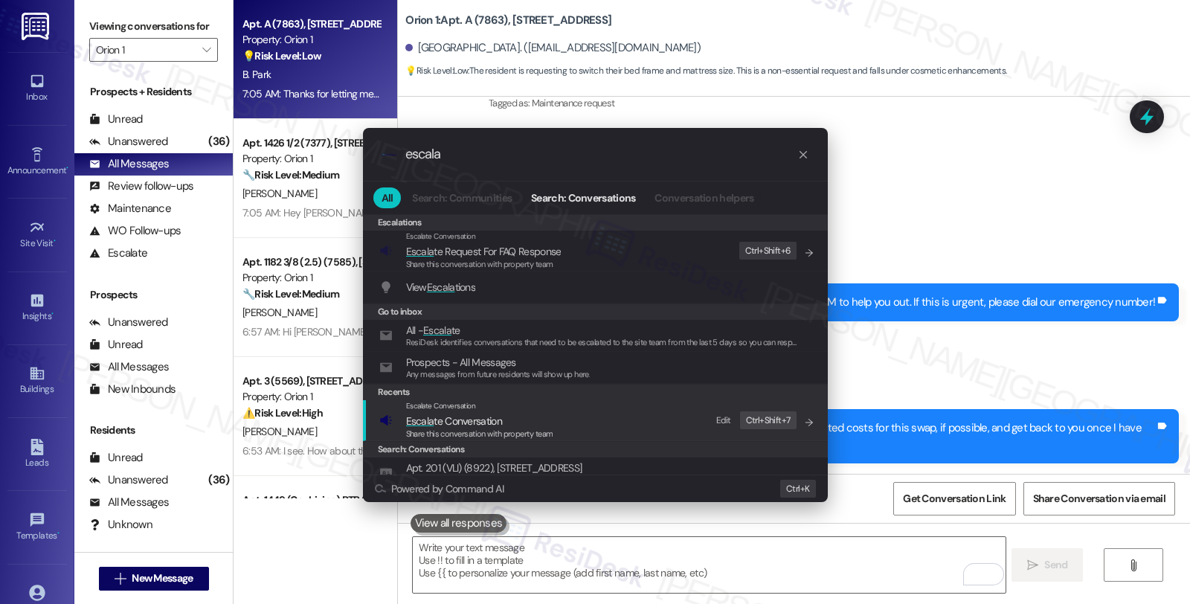
type input "escala"
click at [452, 419] on span "Escala te Conversation" at bounding box center [454, 420] width 96 height 13
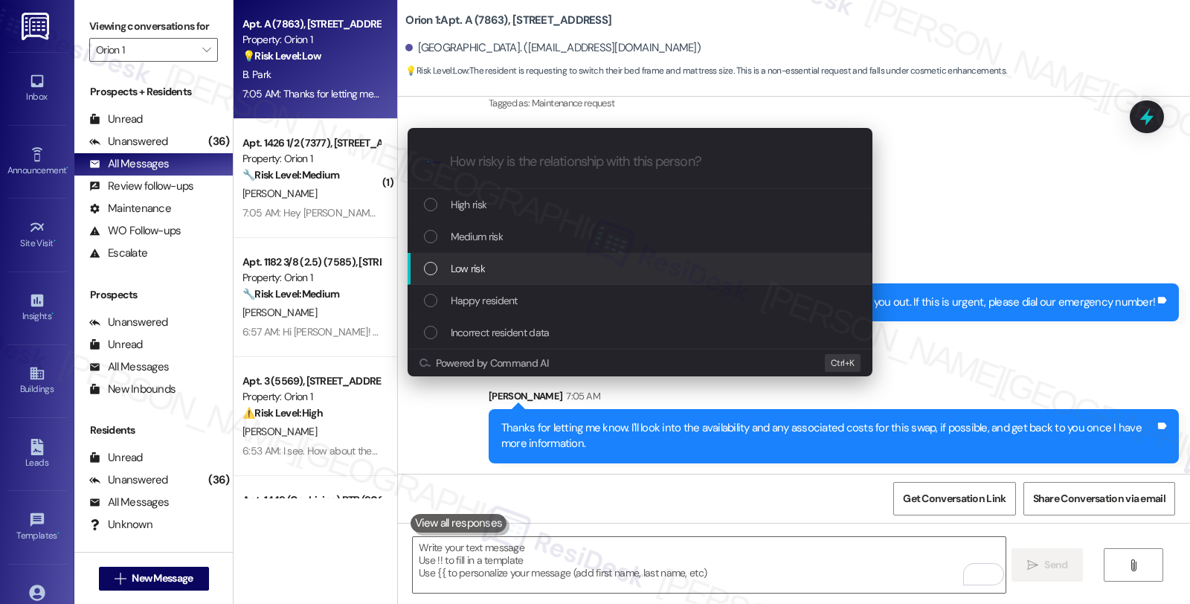
click at [476, 268] on span "Low risk" at bounding box center [468, 268] width 34 height 16
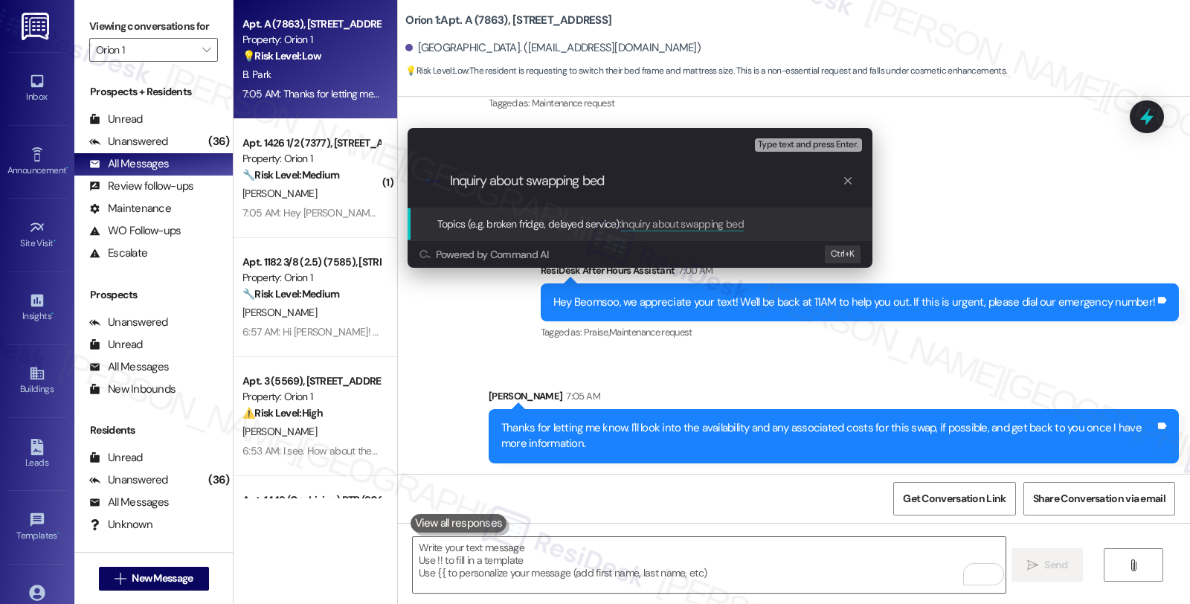
type input "Inquiry about swapping beds"
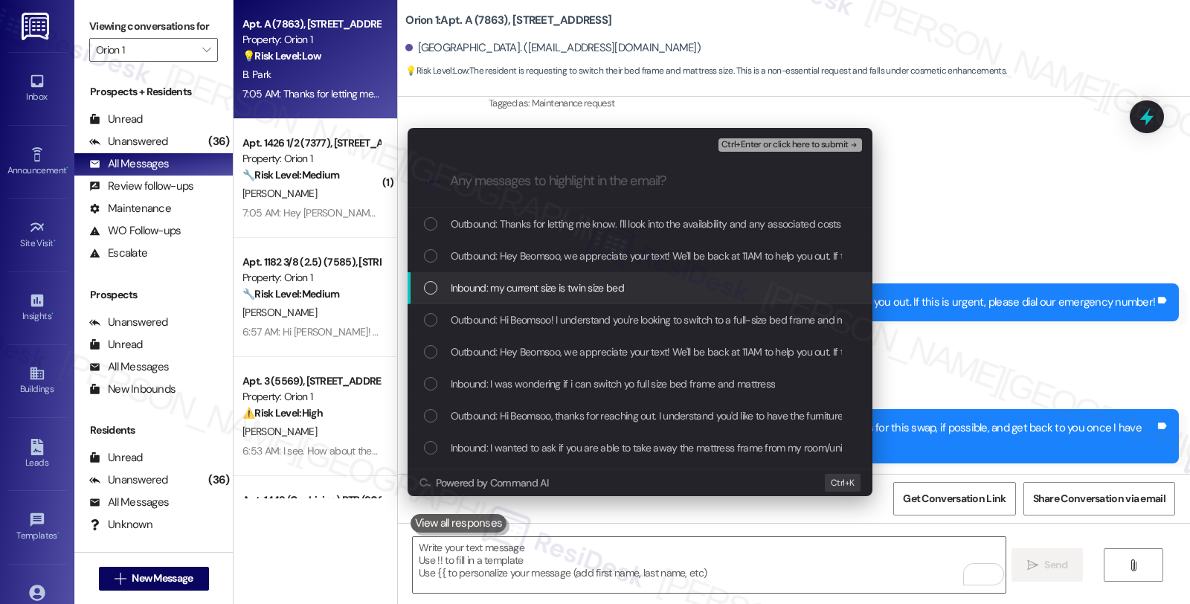
click at [477, 274] on div "Inbound: my current size is twin size bed" at bounding box center [639, 288] width 465 height 32
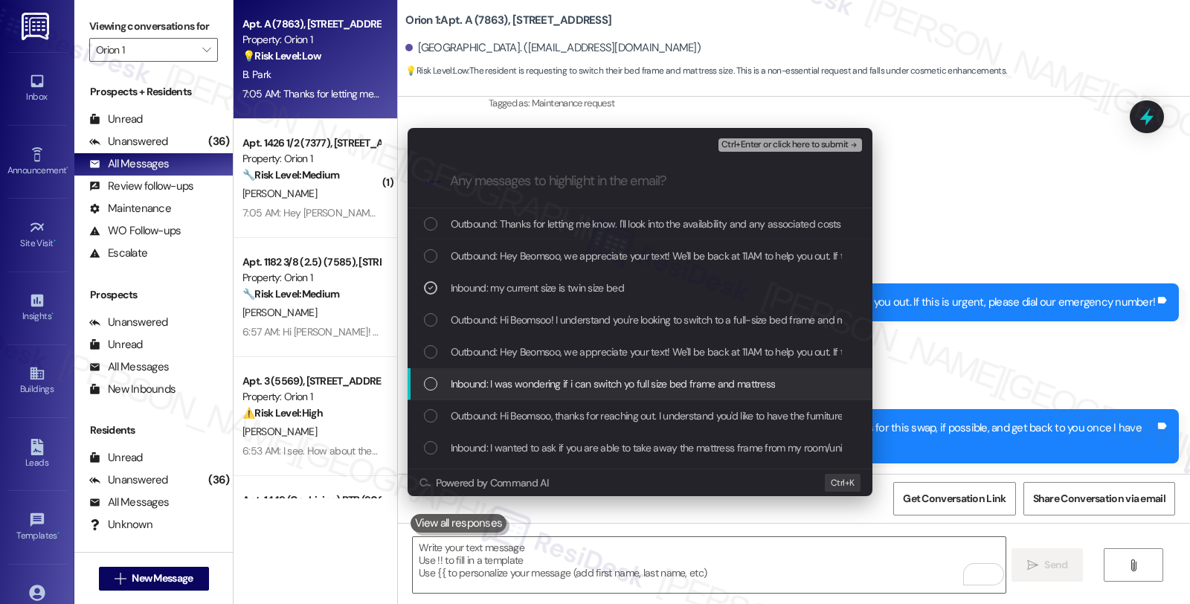
click at [491, 383] on span "Inbound: I was wondering if i can switch yo full size bed frame and mattress" at bounding box center [613, 383] width 325 height 16
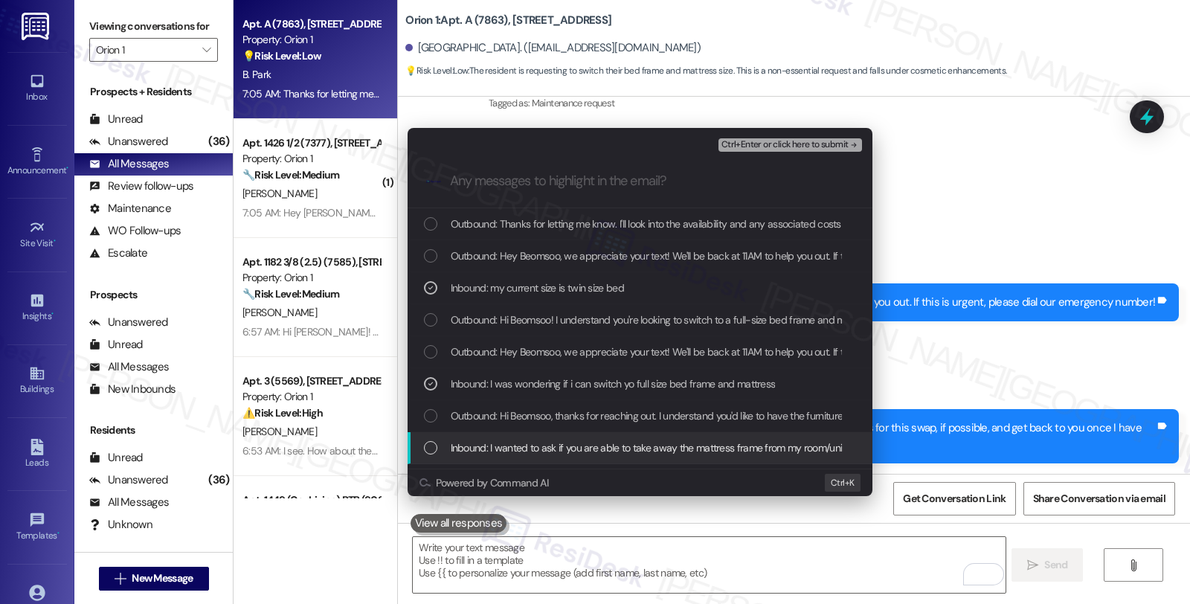
click at [509, 449] on span "Inbound: I wanted to ask if you are able to take away the mattress frame from m…" at bounding box center [889, 447] width 877 height 16
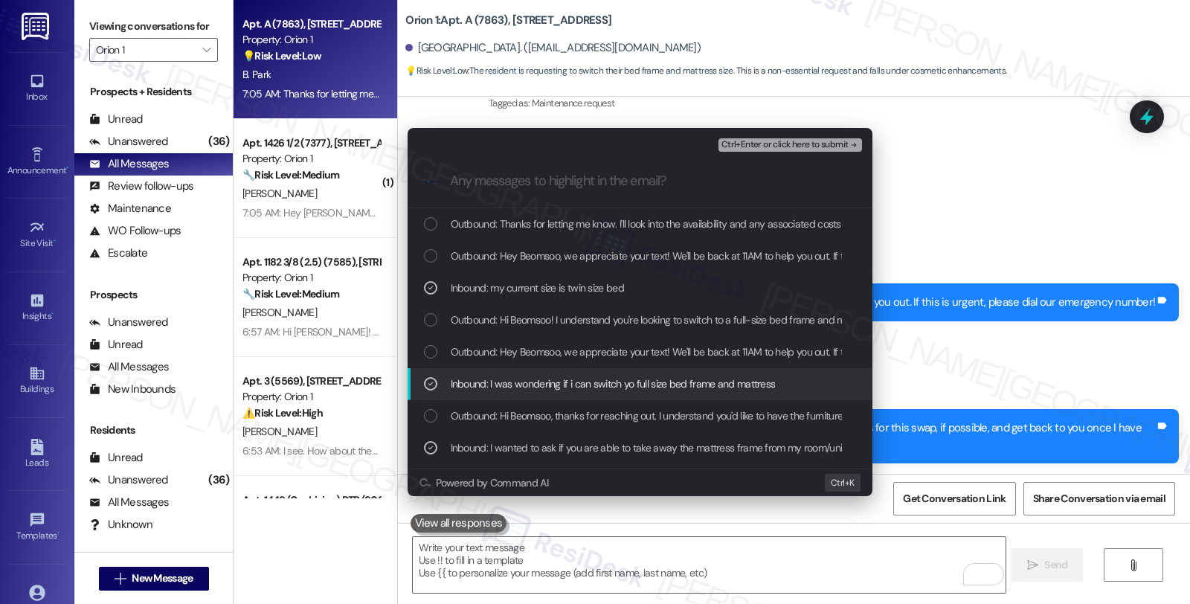
scroll to position [27, 0]
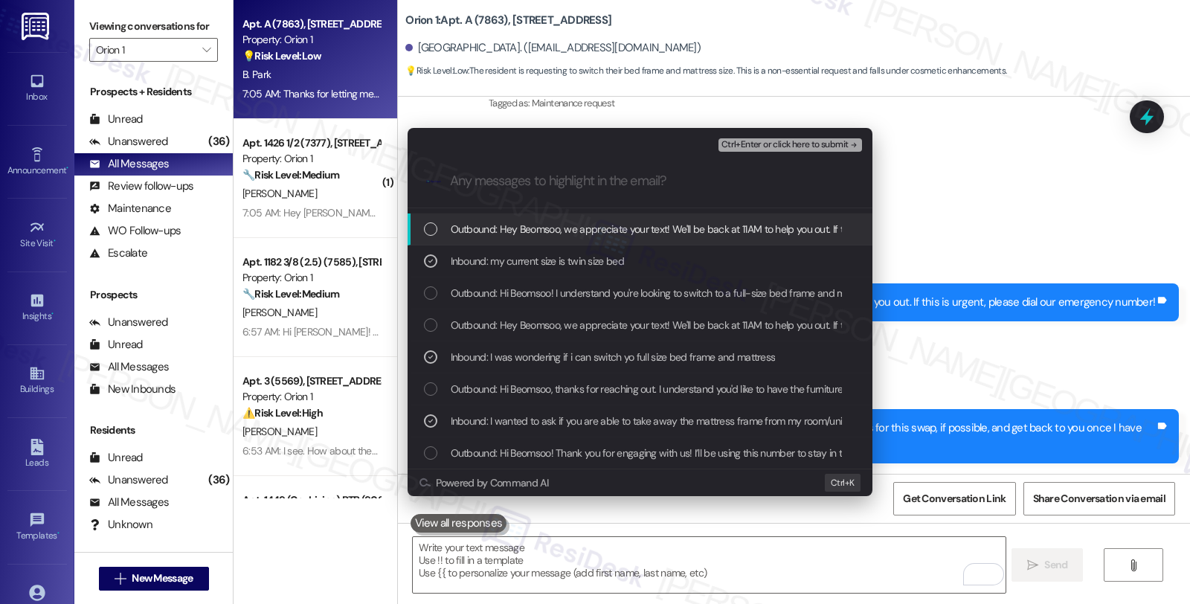
click at [745, 140] on span "Ctrl+Enter or click here to submit" at bounding box center [784, 145] width 127 height 10
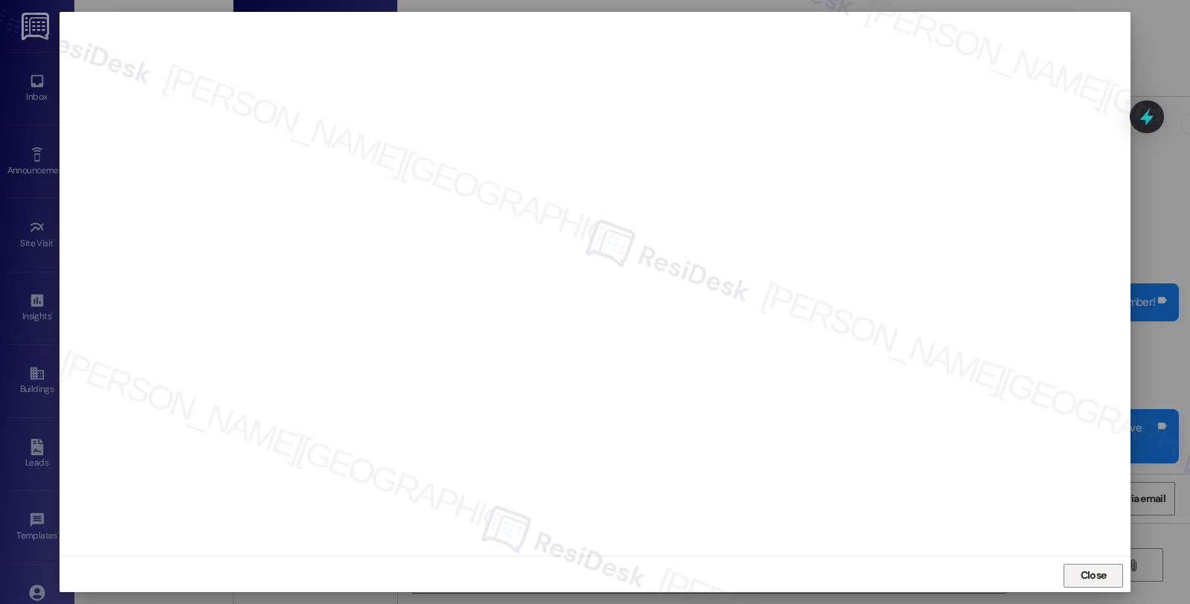
click at [1071, 578] on button "Close" at bounding box center [1092, 576] width 59 height 24
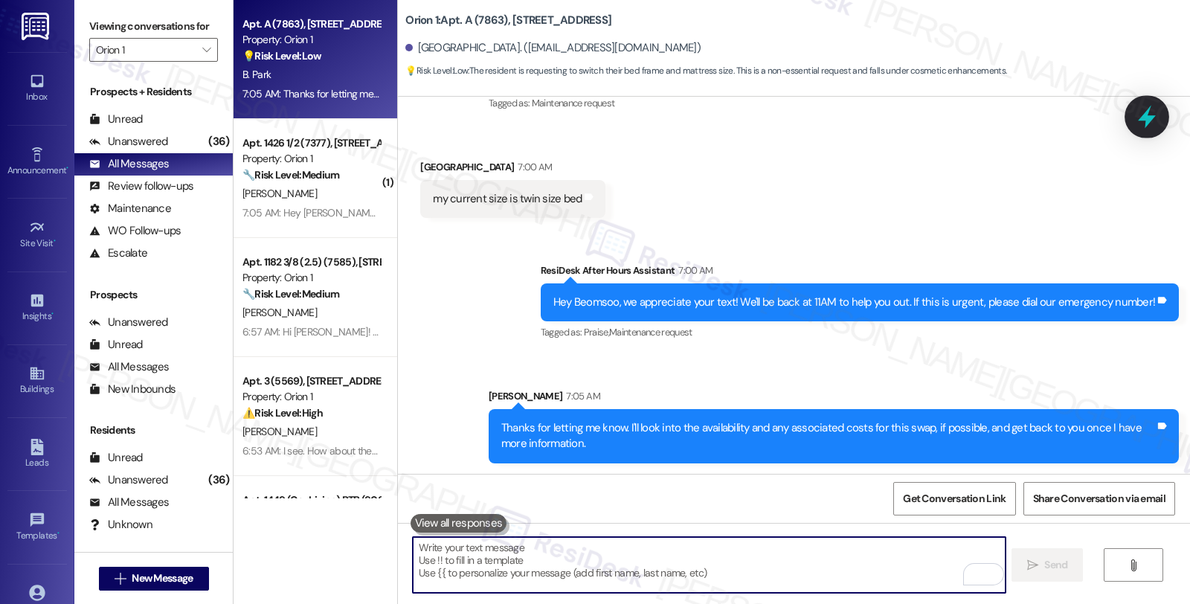
click at [1142, 117] on icon at bounding box center [1146, 117] width 18 height 23
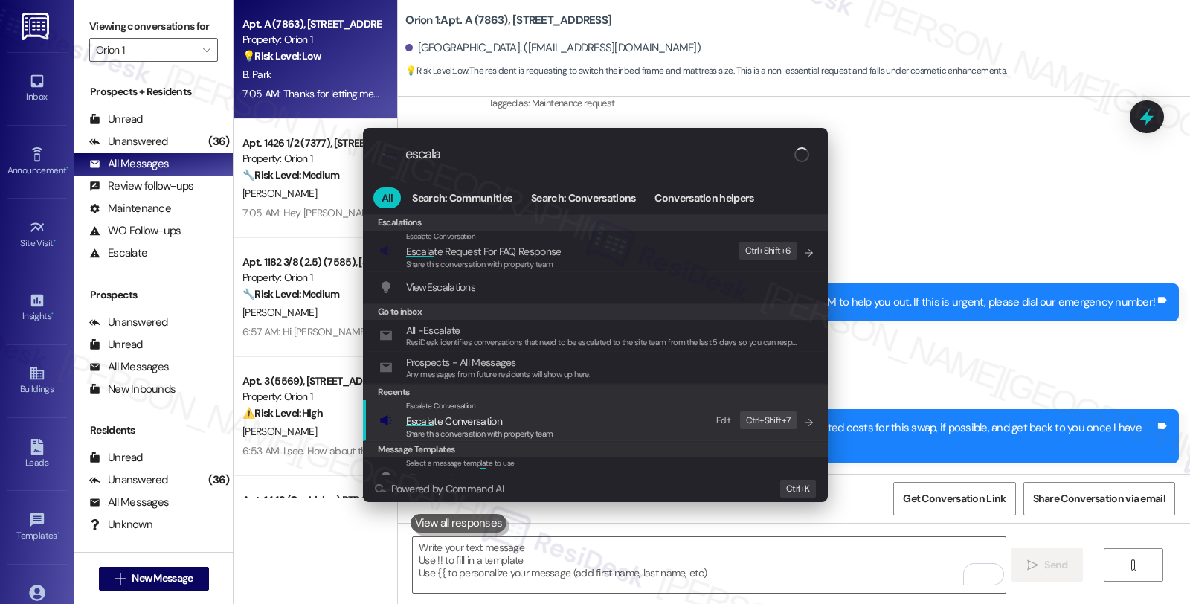
type input "escala"
click at [526, 414] on span "Escala te Conversation" at bounding box center [479, 421] width 147 height 16
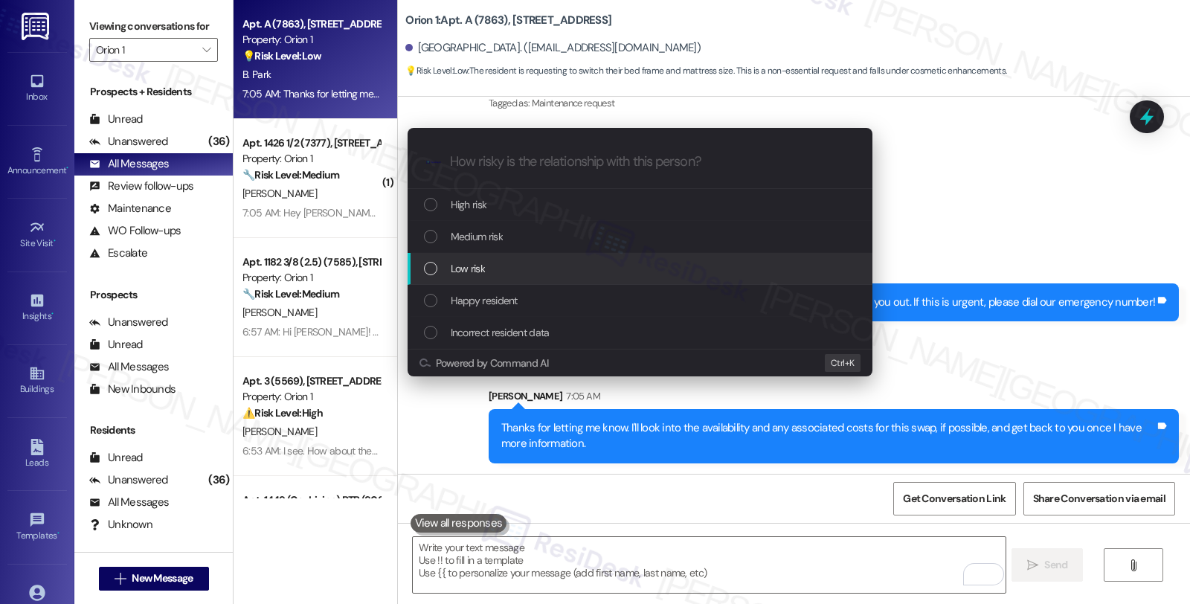
click at [497, 262] on div "Low risk" at bounding box center [641, 268] width 435 height 16
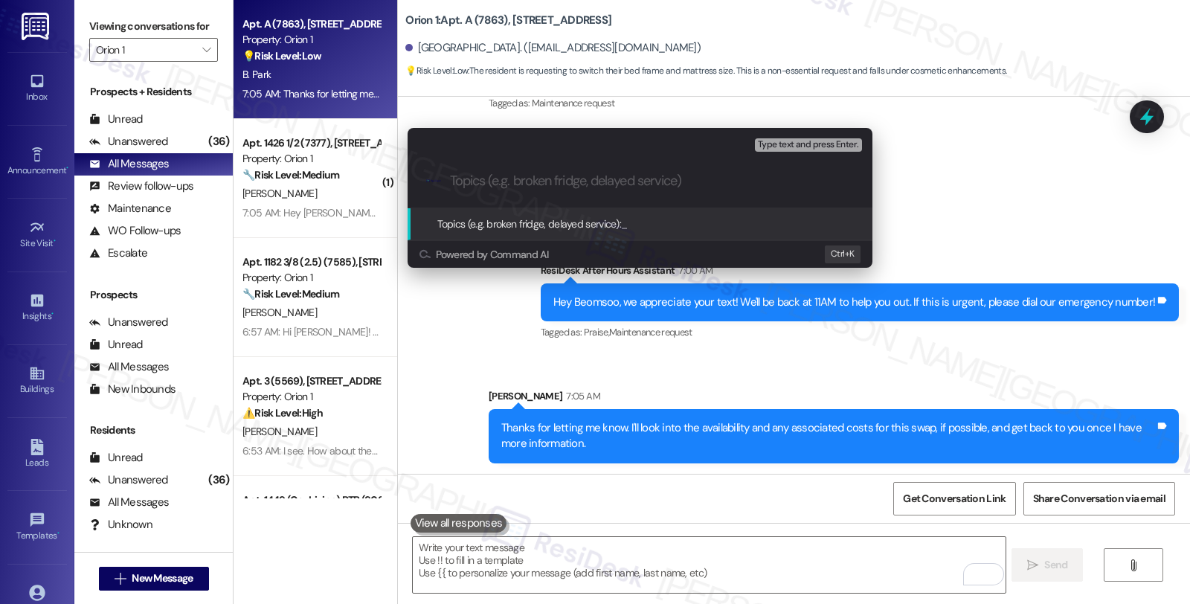
paste input "Inquiry about swapping beds"
type input "Inquiry about swapping beds"
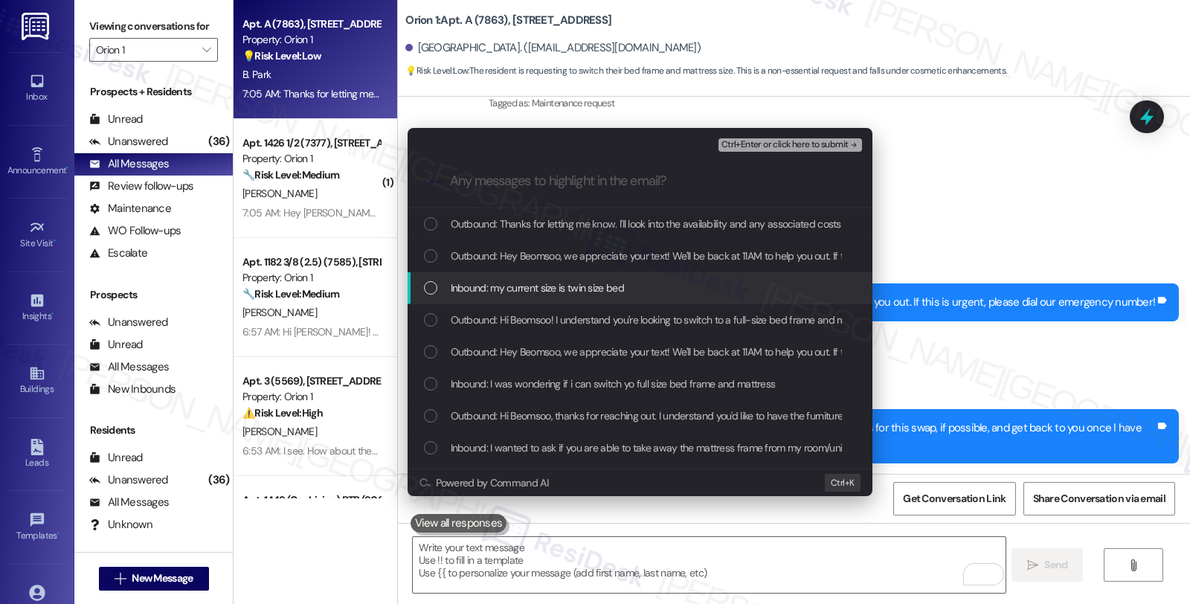
click at [519, 284] on span "Inbound: my current size is twin size bed" at bounding box center [537, 288] width 173 height 16
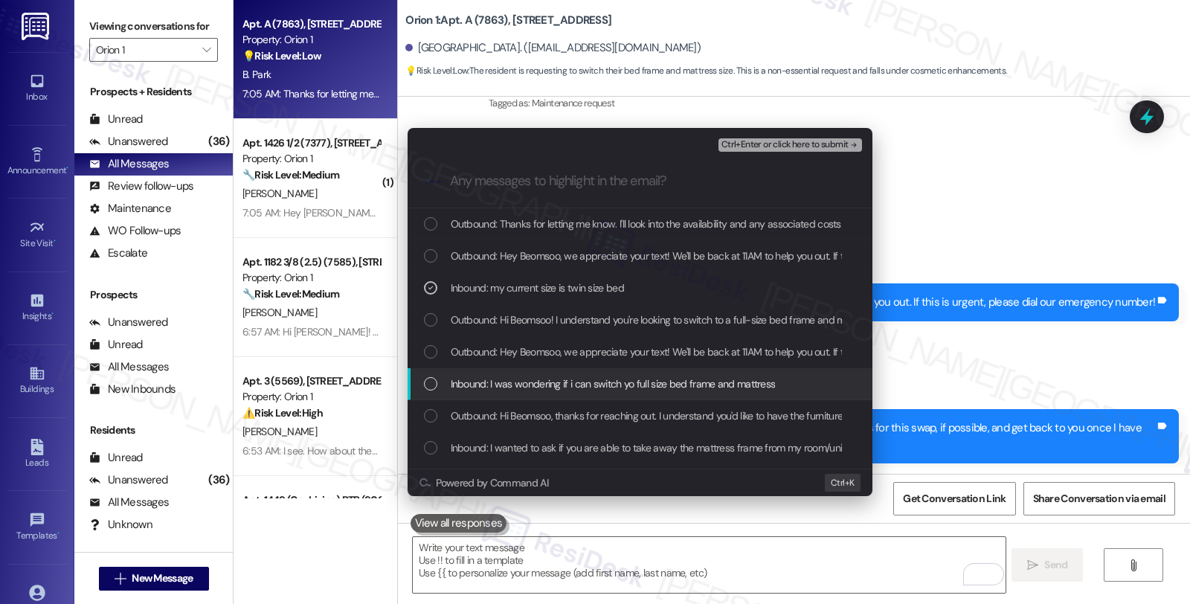
click at [511, 369] on div "Inbound: I was wondering if i can switch yo full size bed frame and mattress" at bounding box center [639, 384] width 465 height 32
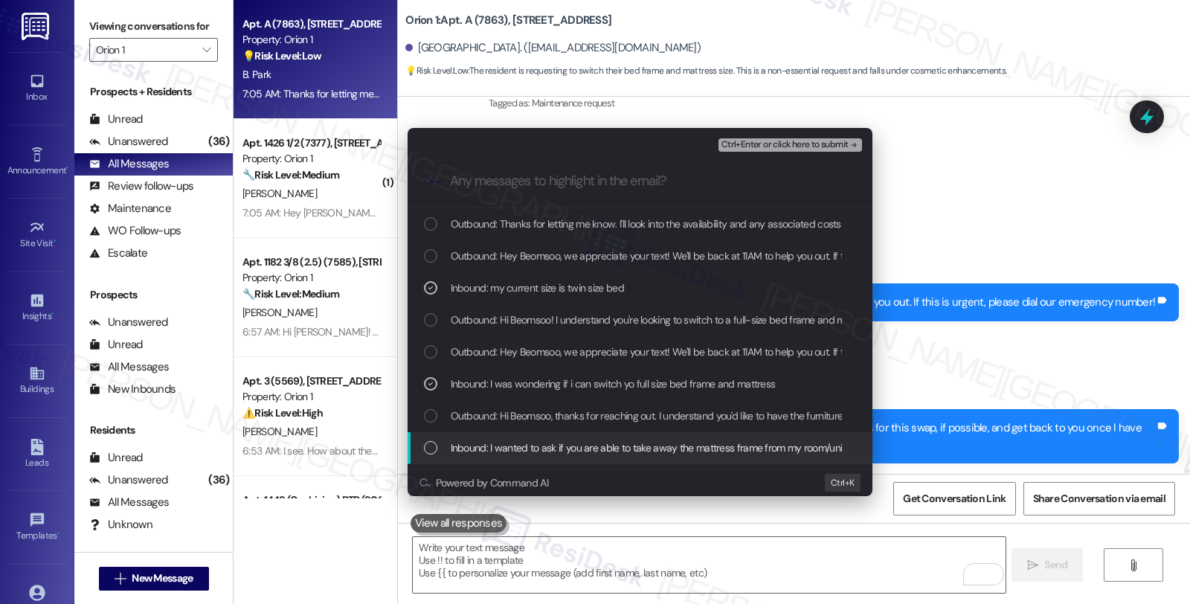
click at [520, 447] on span "Inbound: I wanted to ask if you are able to take away the mattress frame from m…" at bounding box center [889, 447] width 877 height 16
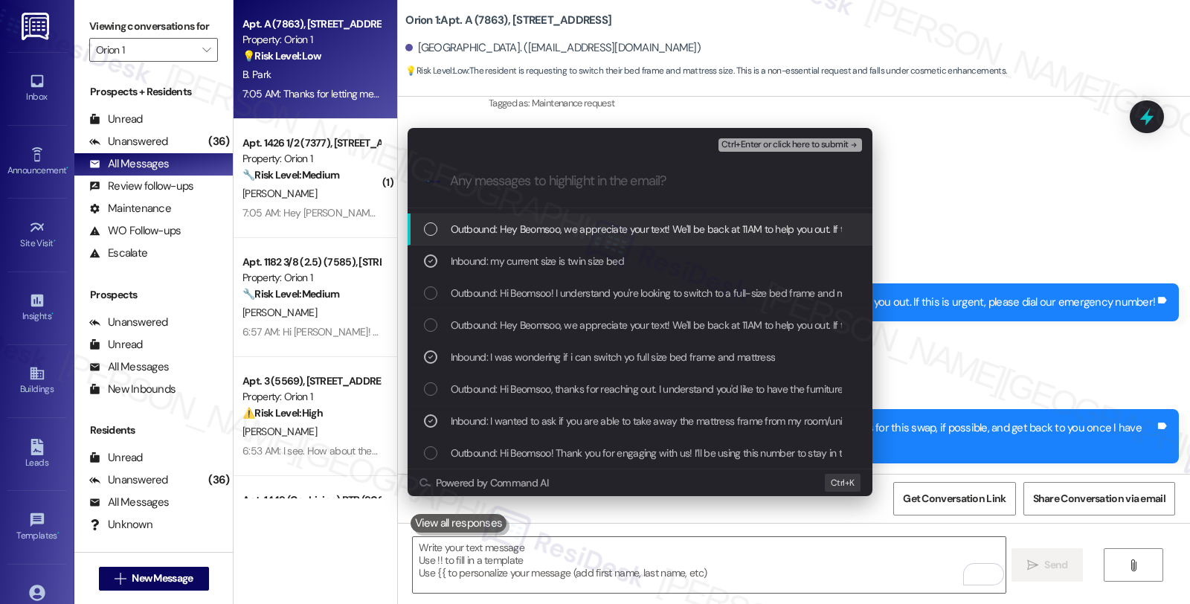
click at [764, 143] on span "Ctrl+Enter or click here to submit" at bounding box center [784, 145] width 127 height 10
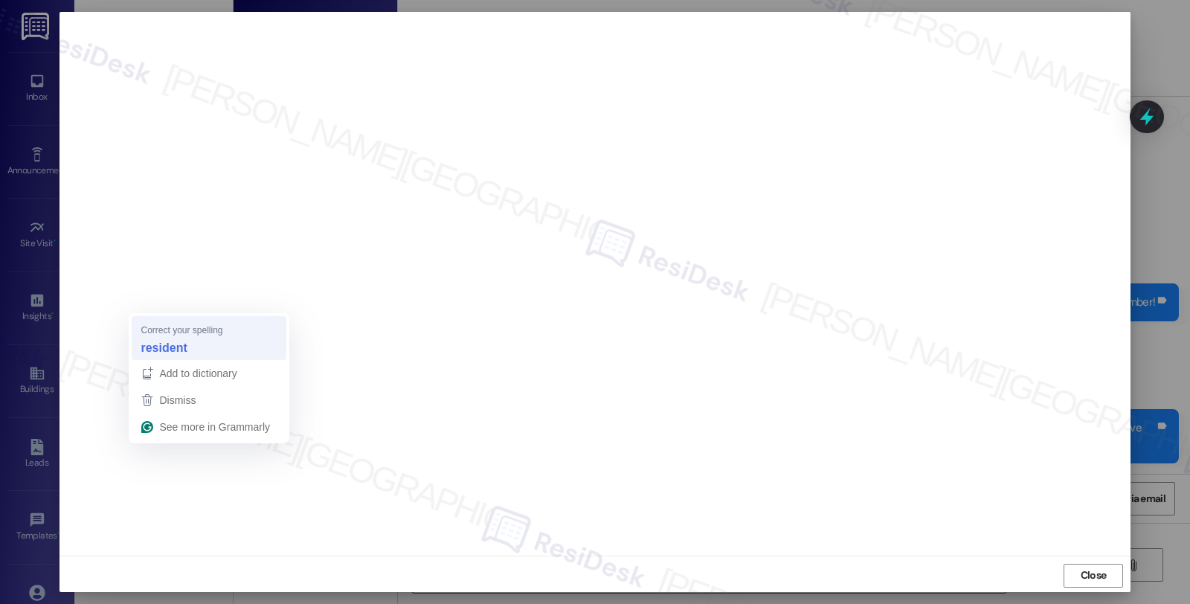
click at [178, 336] on div "resident" at bounding box center [209, 348] width 143 height 24
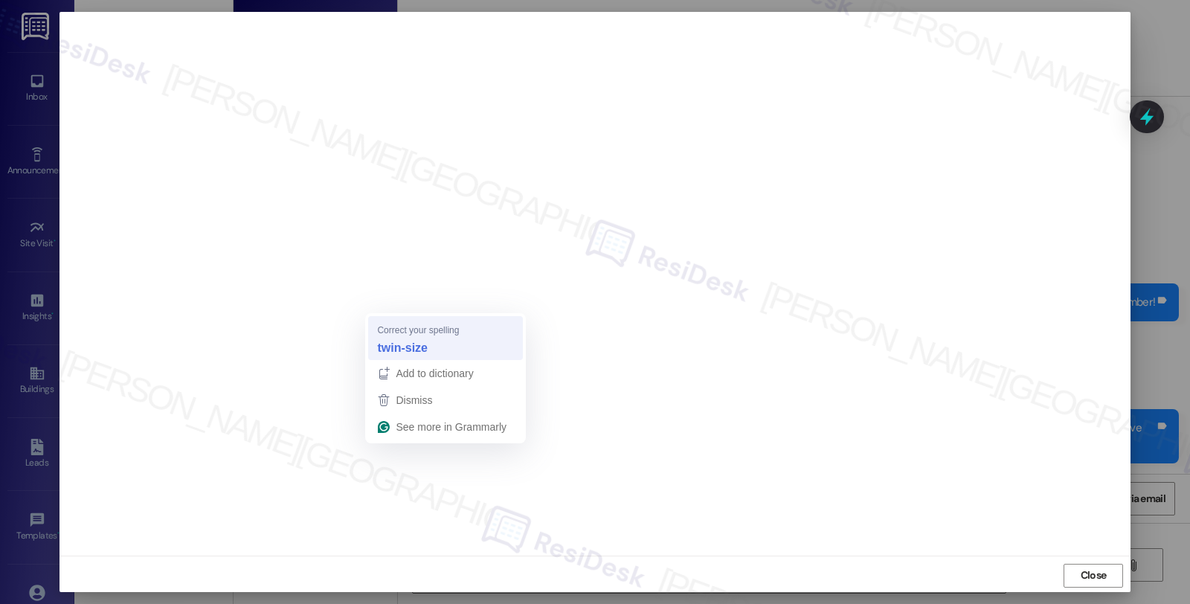
click at [414, 336] on div "twin-size" at bounding box center [445, 348] width 143 height 24
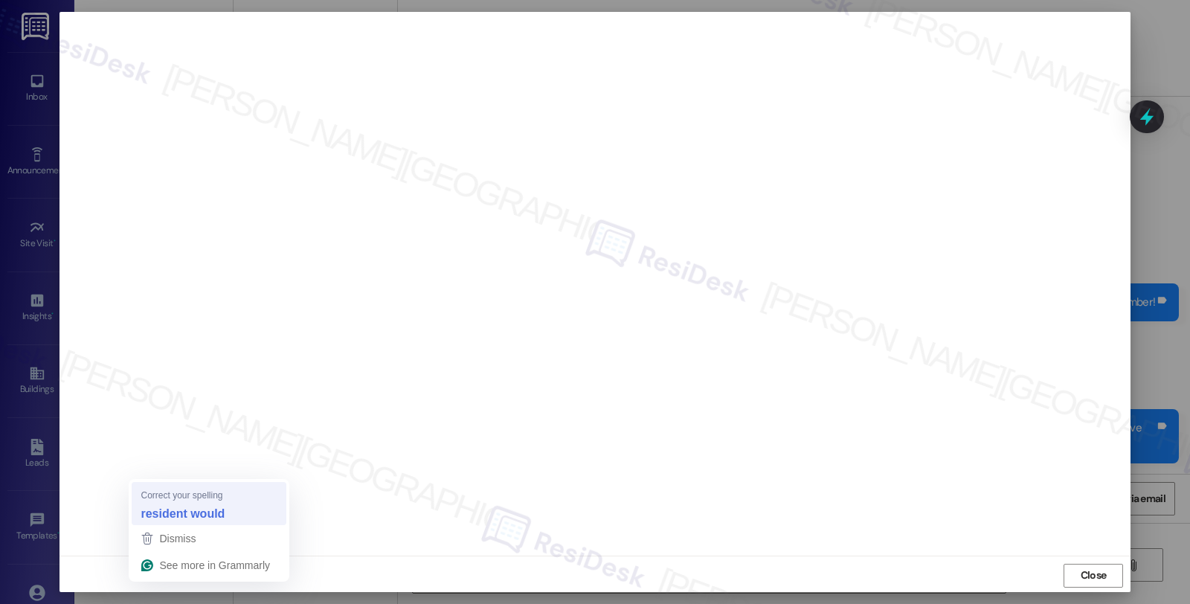
click at [190, 506] on strong "resident would" at bounding box center [183, 513] width 84 height 16
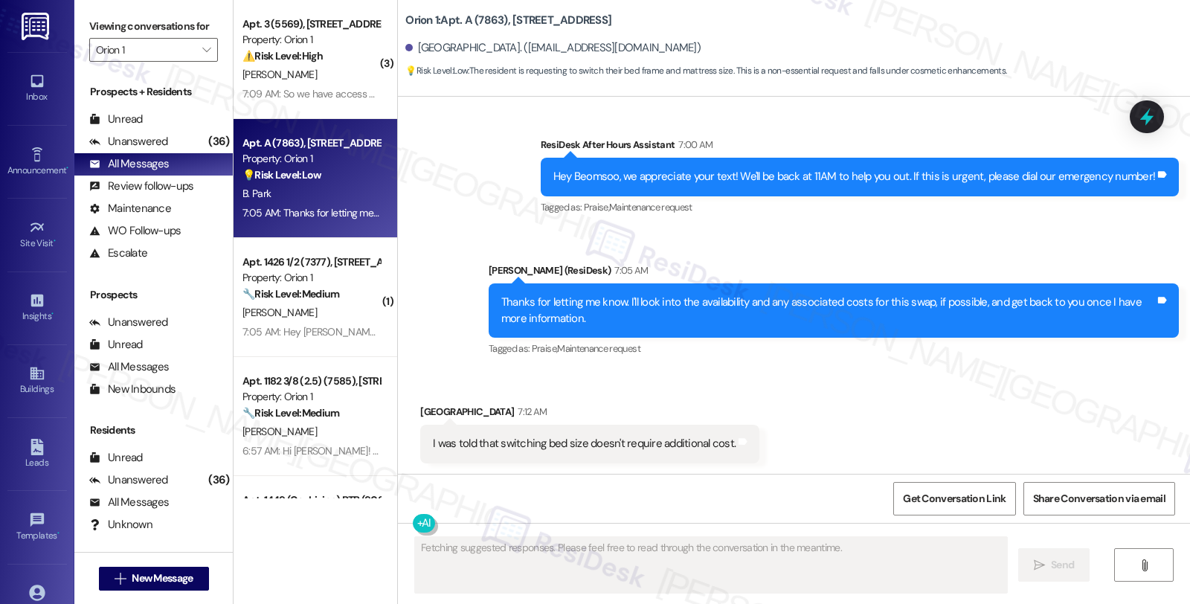
scroll to position [1079, 0]
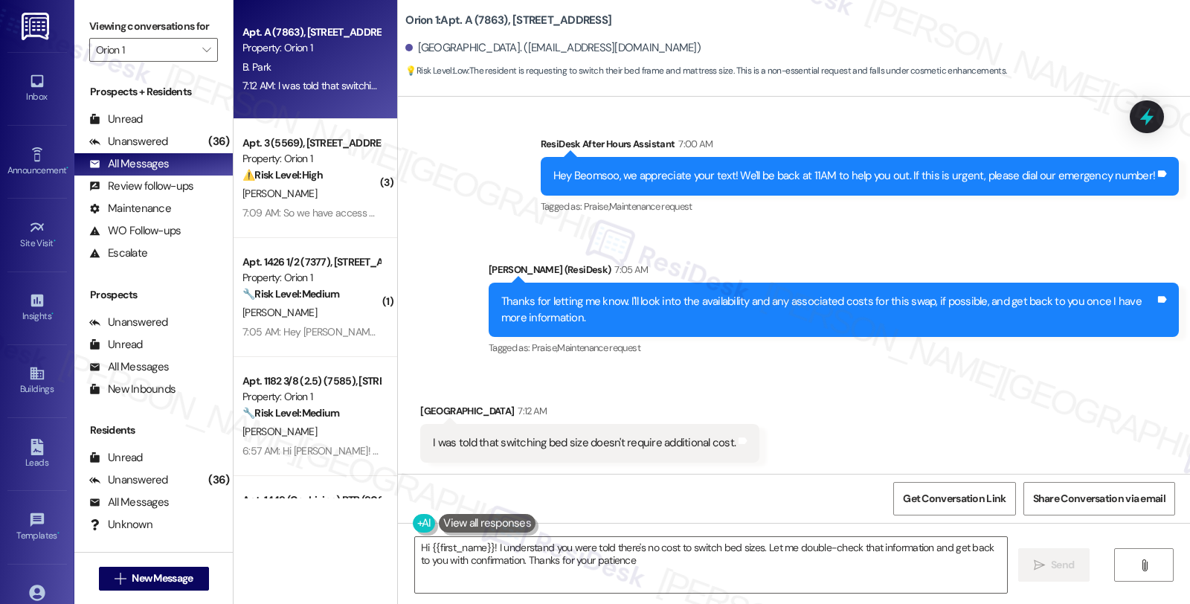
type textarea "Hi {{first_name}}! I understand you were told there's no cost to switch bed siz…"
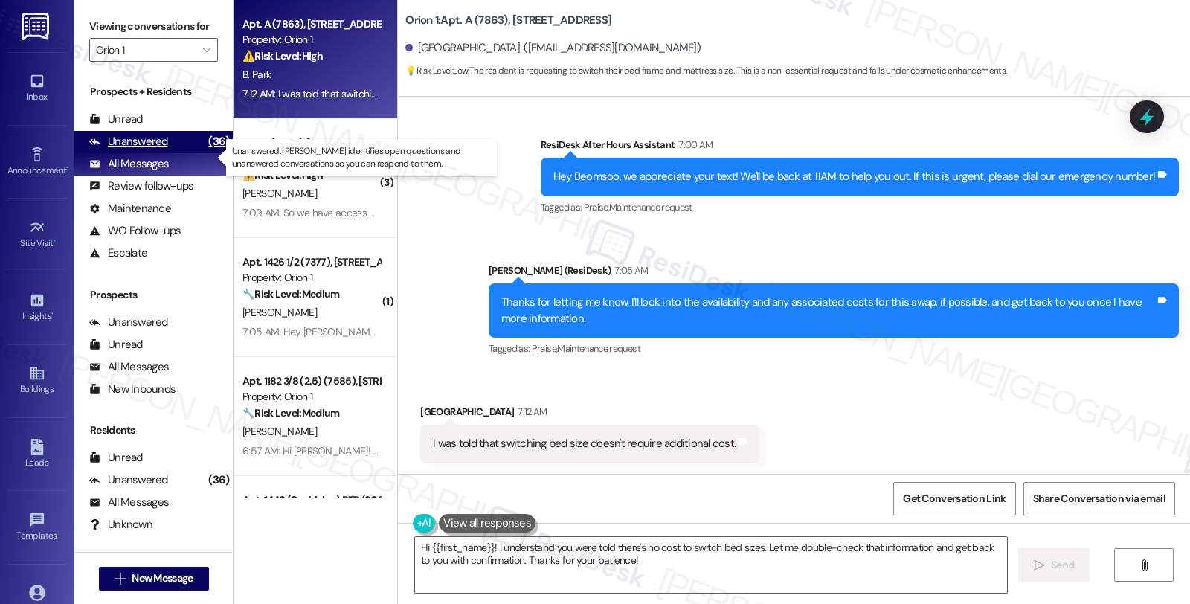
click at [184, 153] on div "Unanswered (36)" at bounding box center [153, 142] width 158 height 22
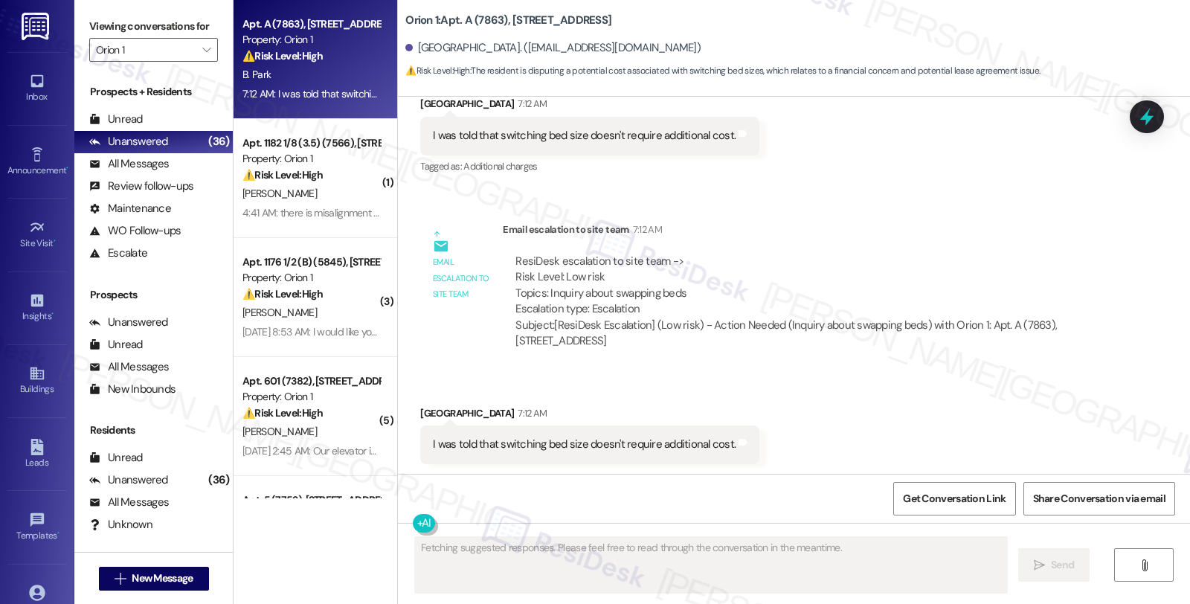
scroll to position [1387, 0]
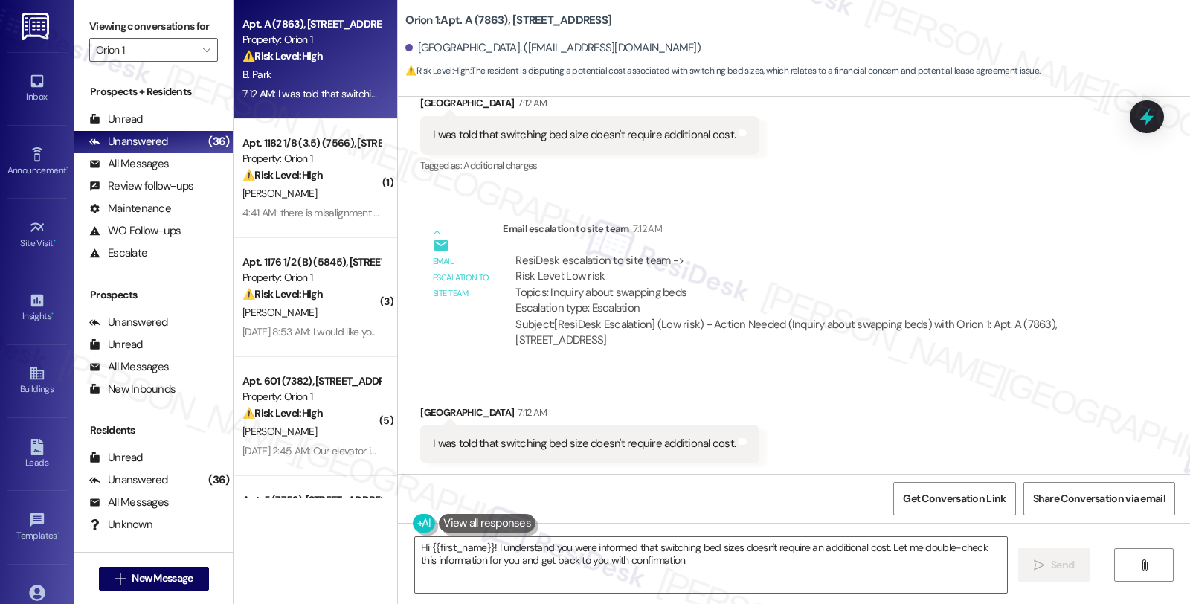
type textarea "Hi {{first_name}}! I understand you were informed that switching bed sizes does…"
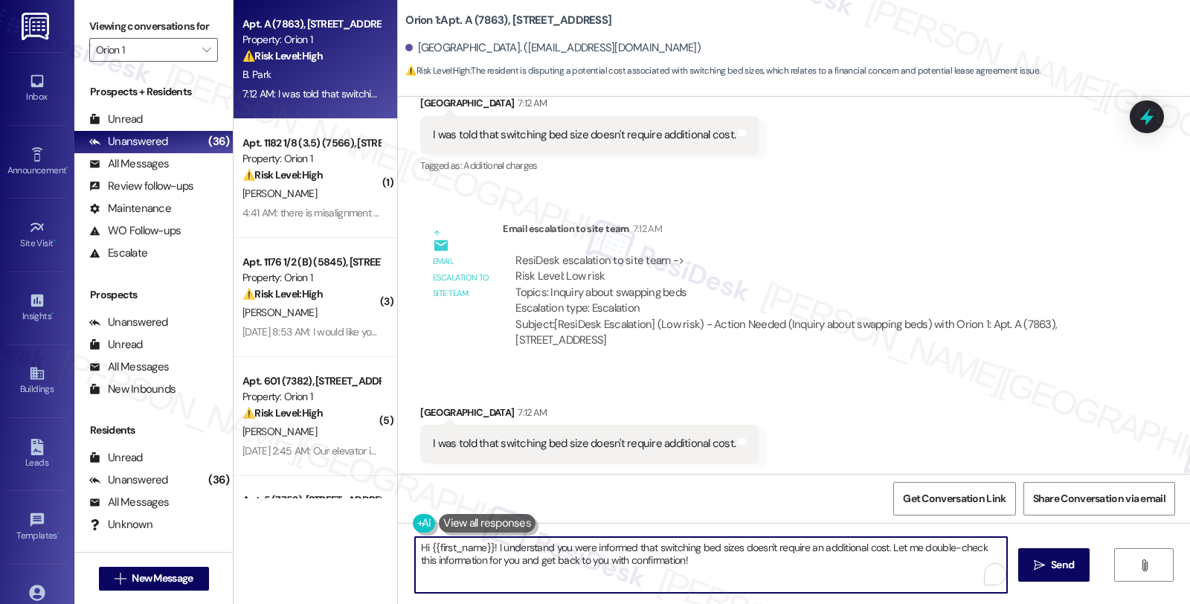
drag, startPoint x: 436, startPoint y: 540, endPoint x: 737, endPoint y: 572, distance: 302.0
click at [737, 572] on textarea "Hi {{first_name}}! I understand you were informed that switching bed sizes does…" at bounding box center [711, 565] width 592 height 56
click at [829, 537] on textarea "Hi {{first_name}}! I understand you were informed that switching bed sizes does…" at bounding box center [709, 565] width 592 height 56
click at [413, 543] on textarea "Hi {{first_name}}! I understand you were informed that switching bed sizes does…" at bounding box center [709, 565] width 592 height 56
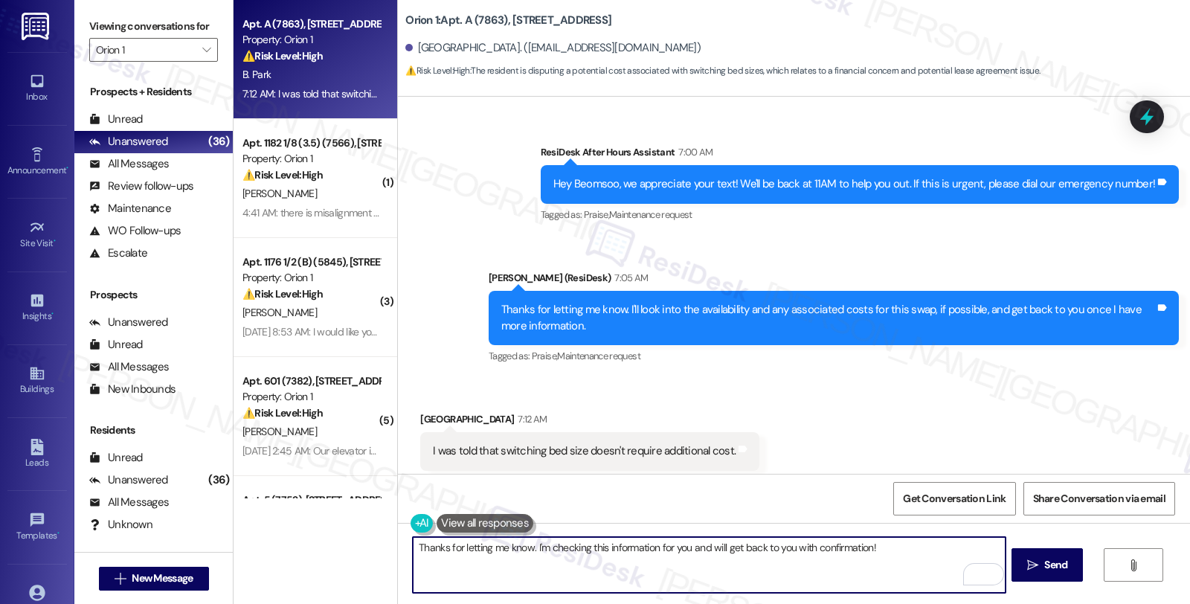
scroll to position [1057, 0]
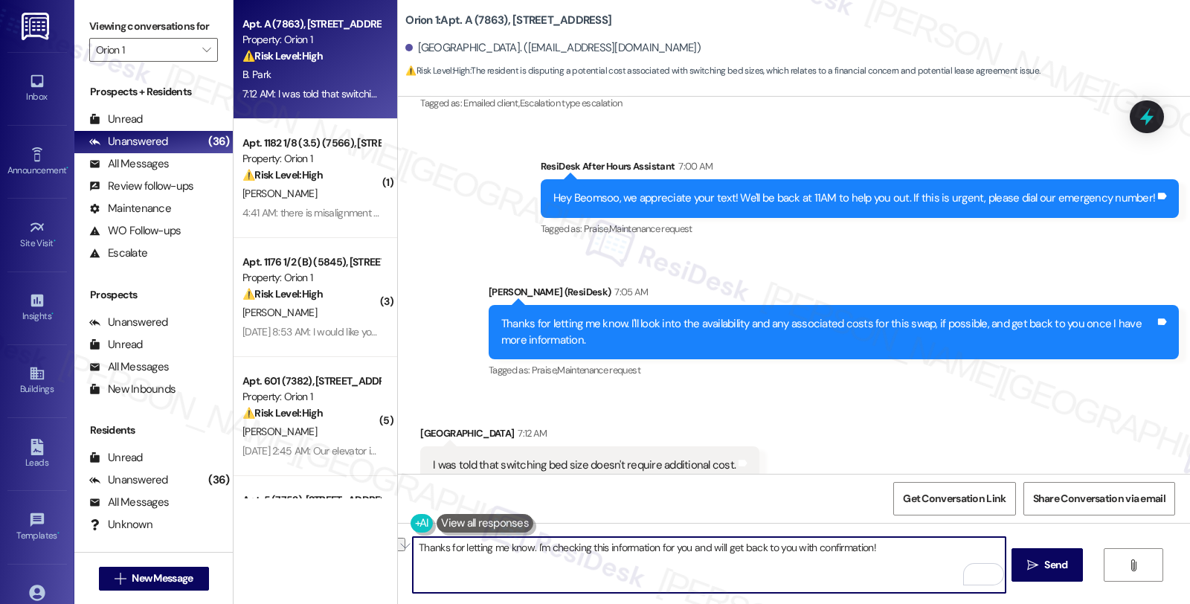
drag, startPoint x: 788, startPoint y: 547, endPoint x: 903, endPoint y: 548, distance: 114.5
click at [903, 548] on textarea "Thanks for letting me know. I'm checking this information for you and will get …" at bounding box center [709, 565] width 592 height 56
type textarea "Thanks for letting me know. I'm checking this information for you and will get …"
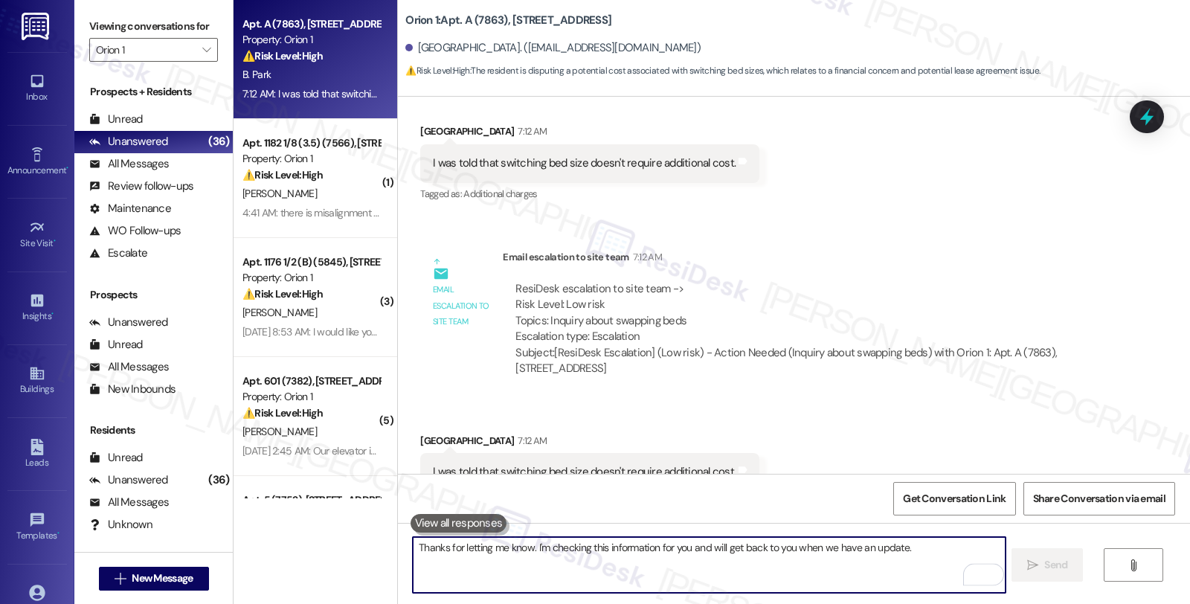
scroll to position [1387, 0]
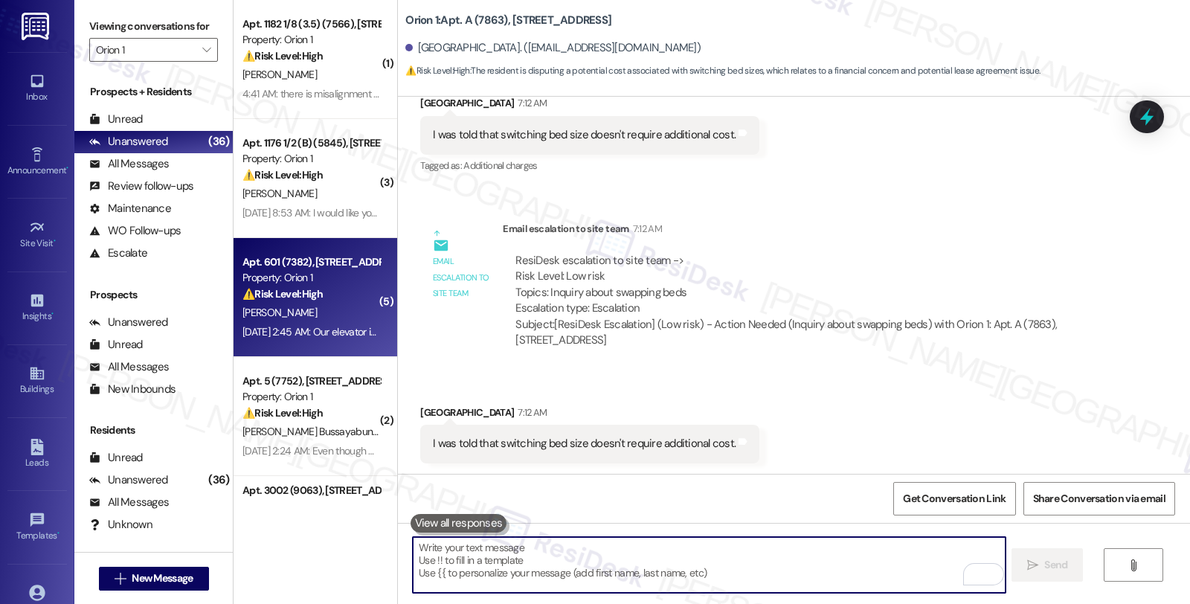
click at [326, 266] on div "Apt. 601 (7382), 1317 W Jefferson Blvd" at bounding box center [311, 262] width 138 height 16
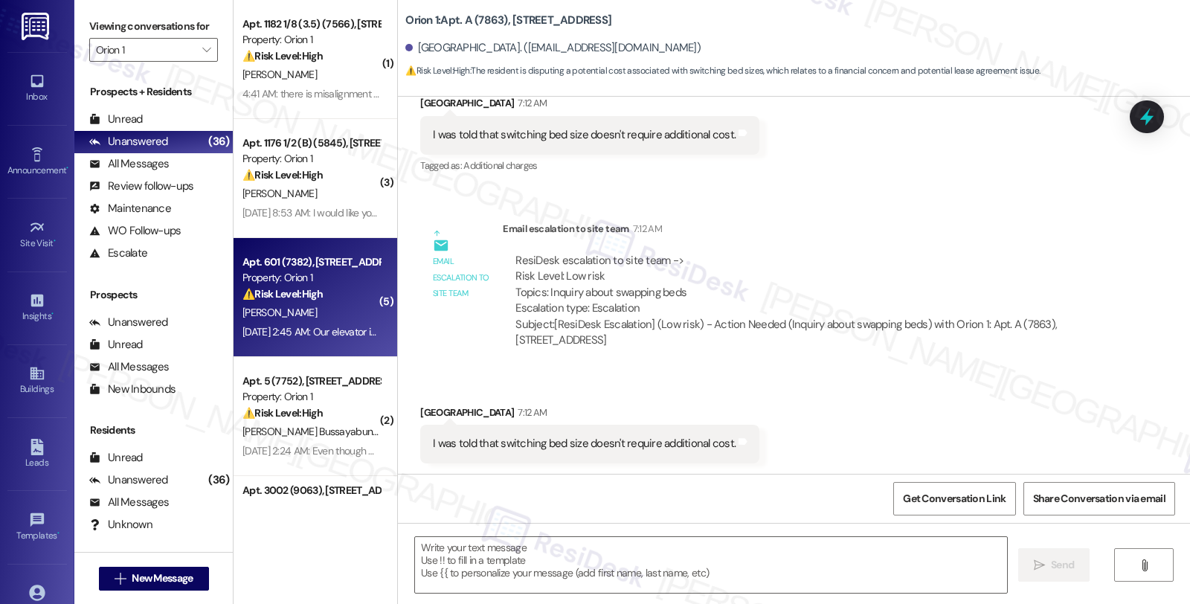
type textarea "Fetching suggested responses. Please feel free to read through the conversation…"
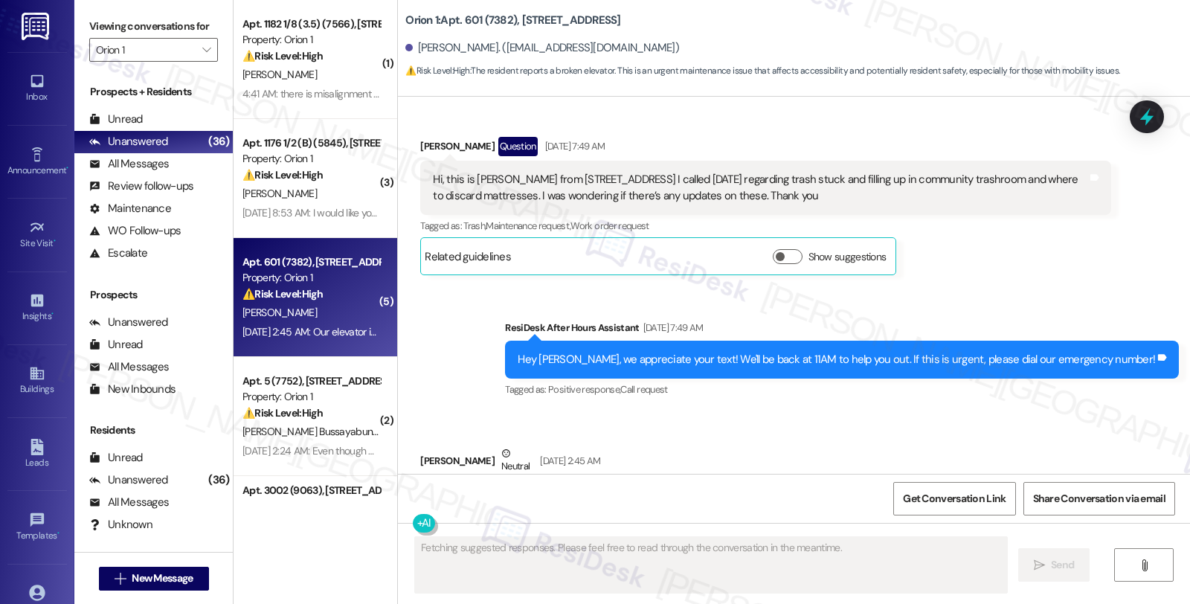
scroll to position [1180, 0]
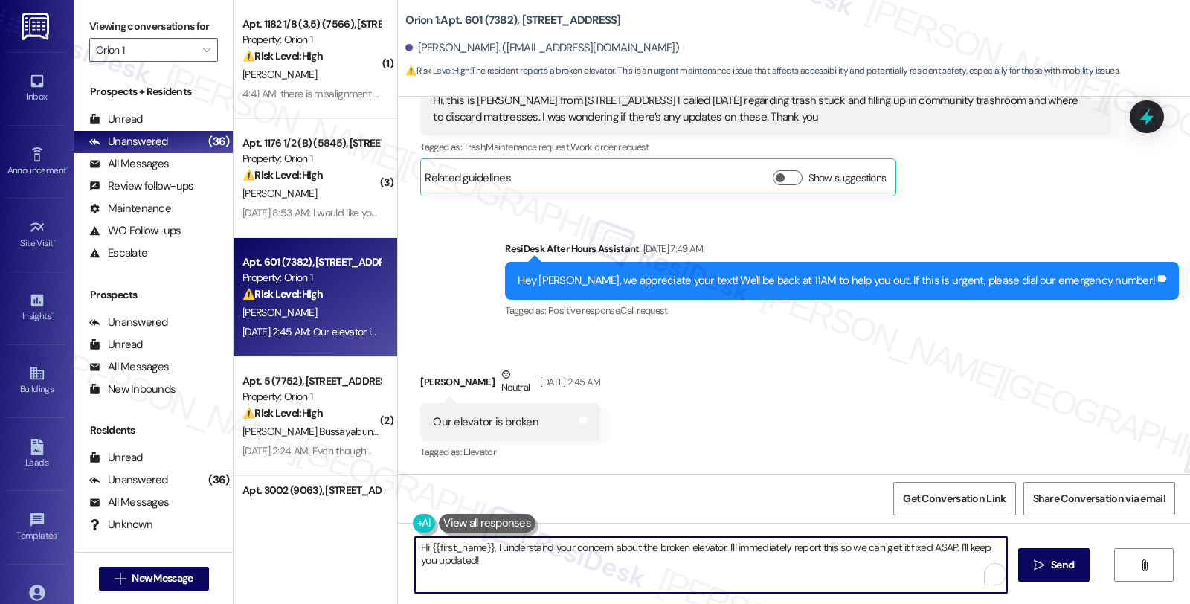
click at [730, 578] on textarea "Hi {{first_name}}, I understand your concern about the broken elevator. I'll im…" at bounding box center [711, 565] width 592 height 56
drag, startPoint x: 485, startPoint y: 541, endPoint x: 566, endPoint y: 613, distance: 108.5
click at [566, 603] on html "Inbox Go to Inbox Announcement • Send A Text Announcement Site Visit • Go to Si…" at bounding box center [595, 302] width 1190 height 604
type textarea "Hi {{first_name}}, thanks for reaching out about the elevator. May I know if it…"
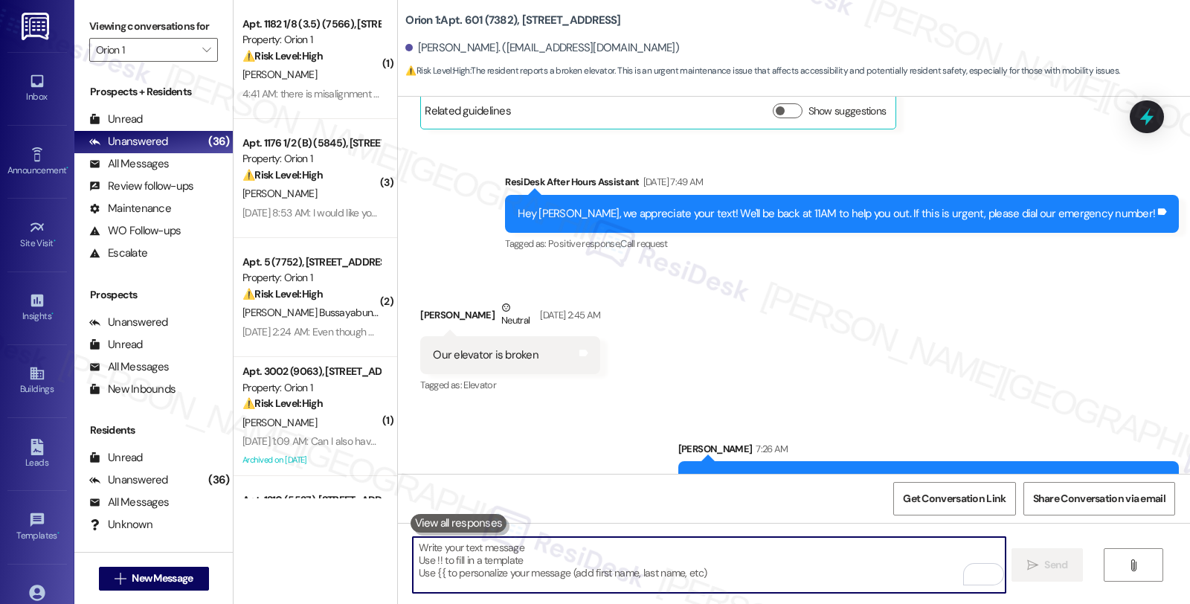
scroll to position [1284, 0]
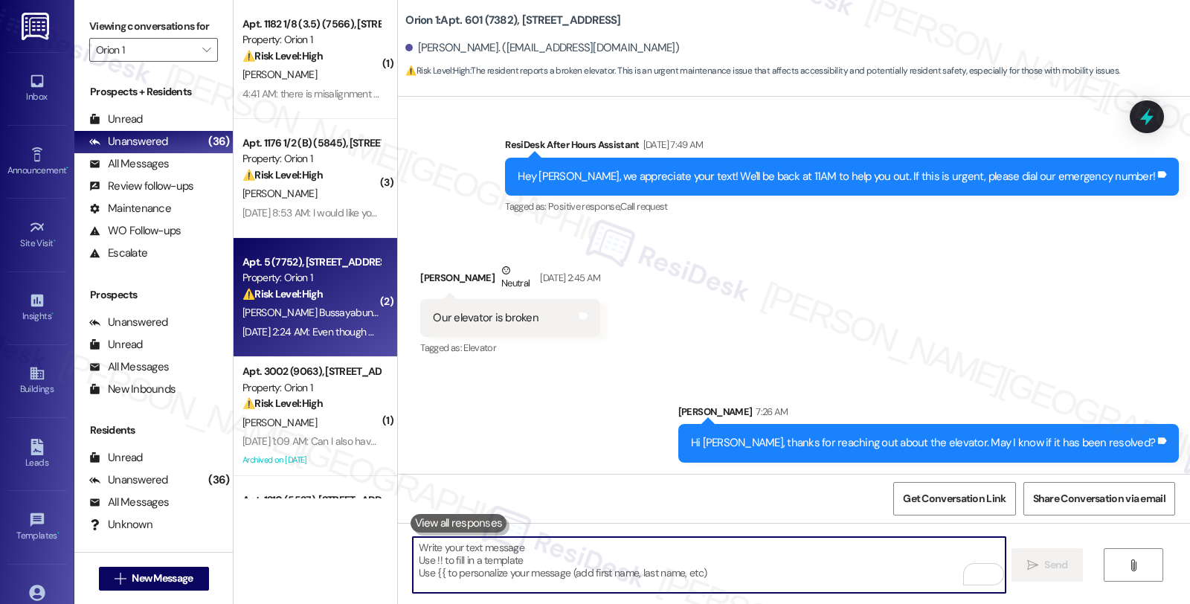
click at [329, 276] on div "Property: Orion 1" at bounding box center [311, 278] width 138 height 16
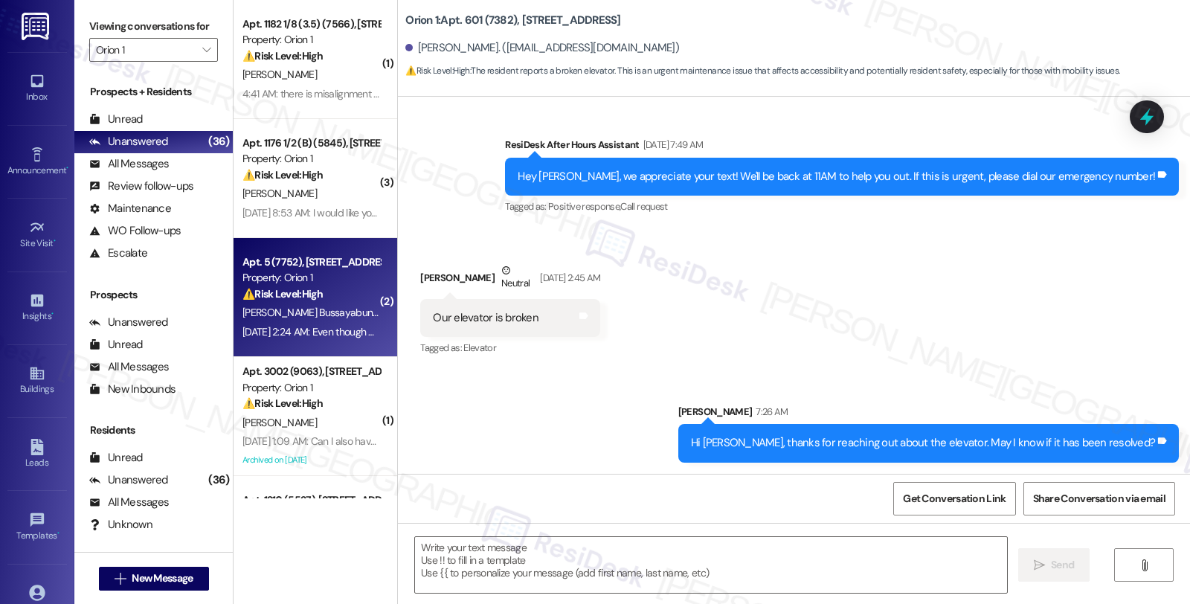
type textarea "Fetching suggested responses. Please feel free to read through the conversation…"
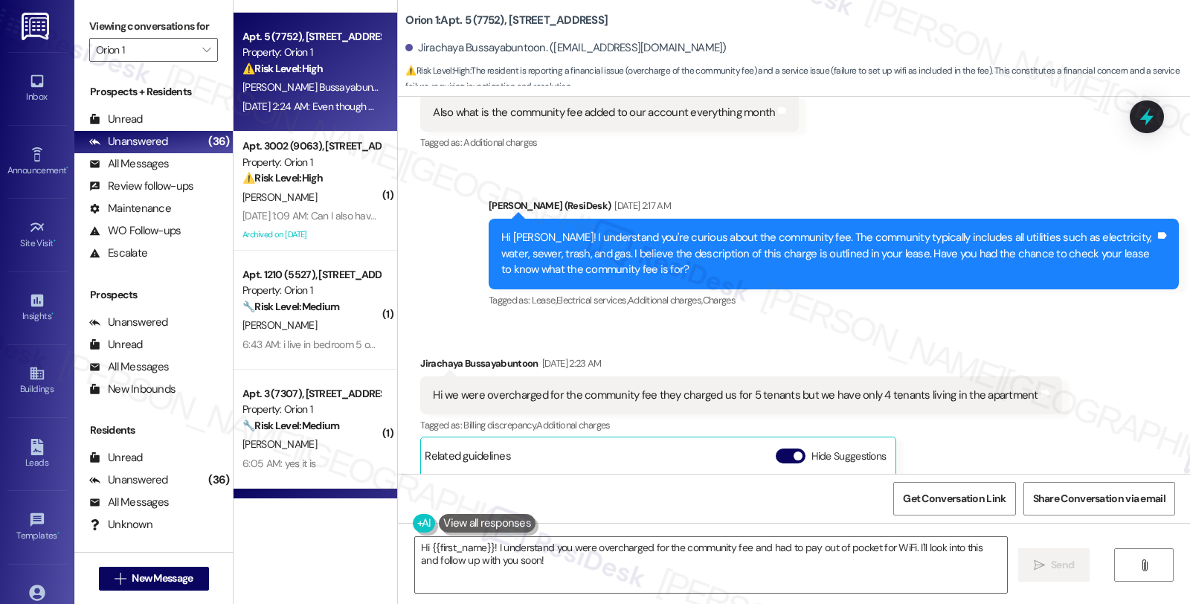
scroll to position [330, 0]
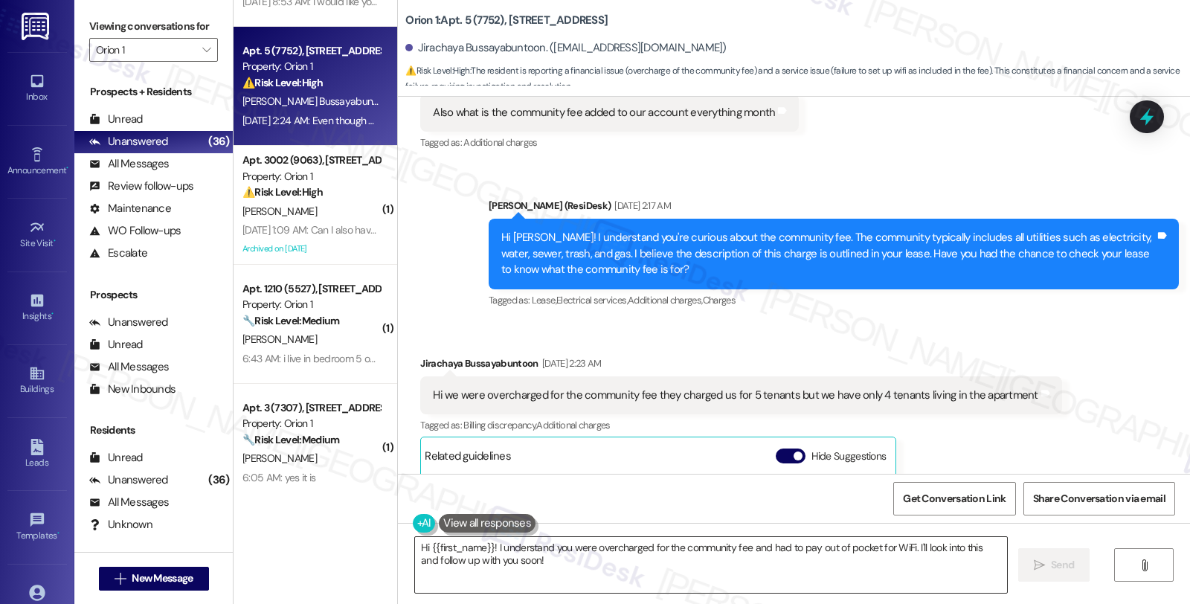
click at [415, 546] on textarea "Hi {{first_name}}! I understand you were overcharged for the community fee and …" at bounding box center [711, 565] width 592 height 56
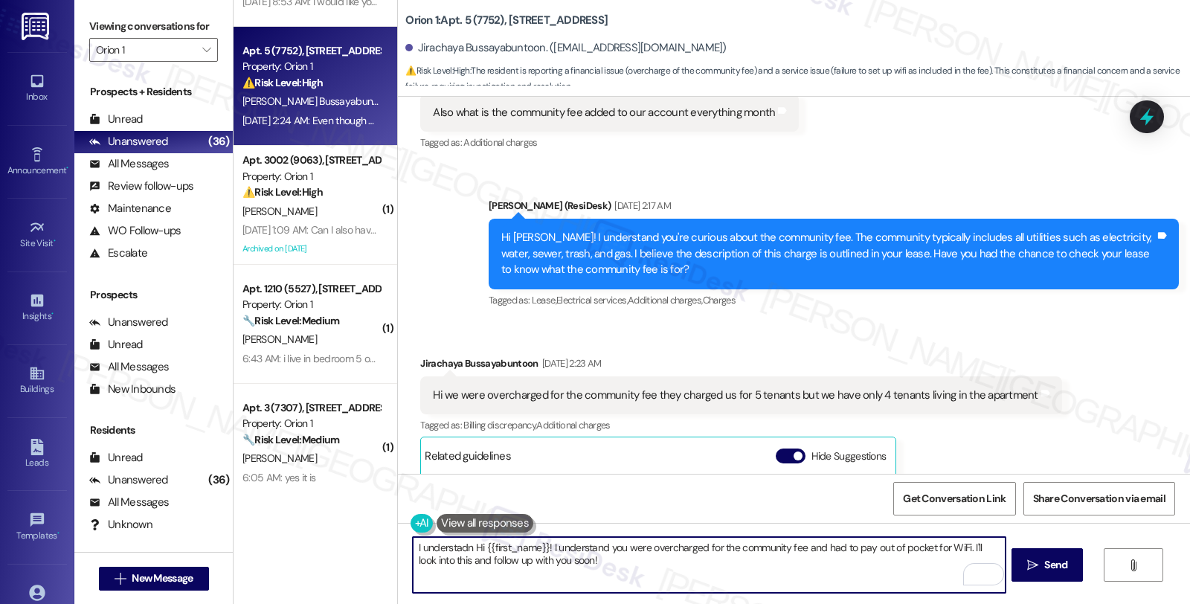
click at [448, 553] on textarea "I understadn Hi {{first_name}}! I understand you were overcharged for the commu…" at bounding box center [709, 565] width 592 height 56
type textarea "I understadn that you seem t be charged for Hi {{first_name}}! I understand you…"
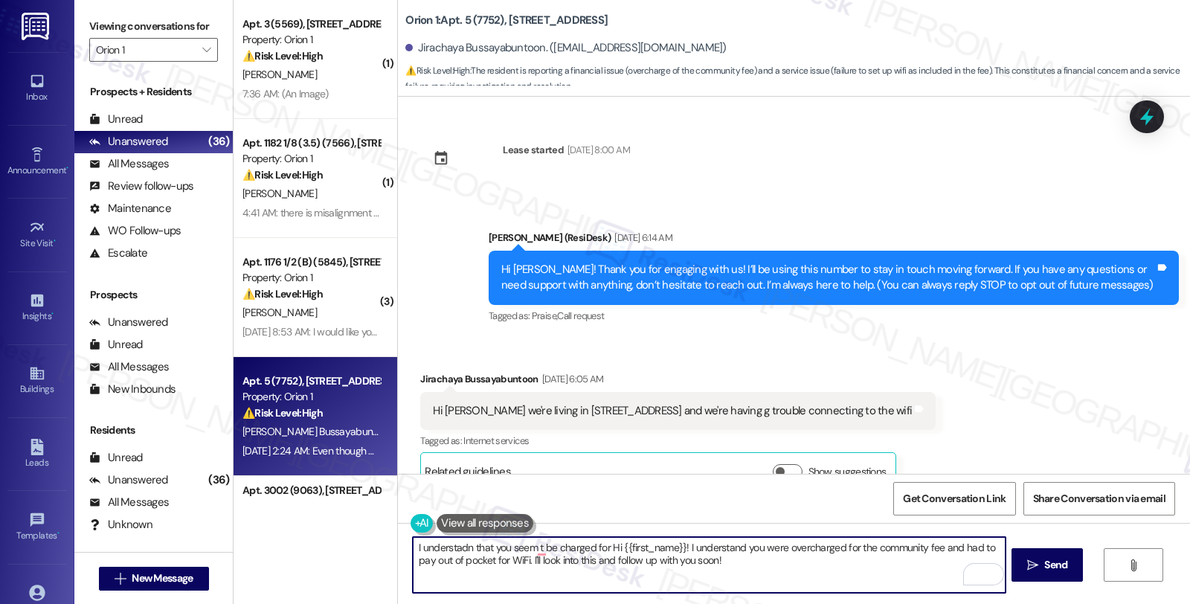
scroll to position [1376, 0]
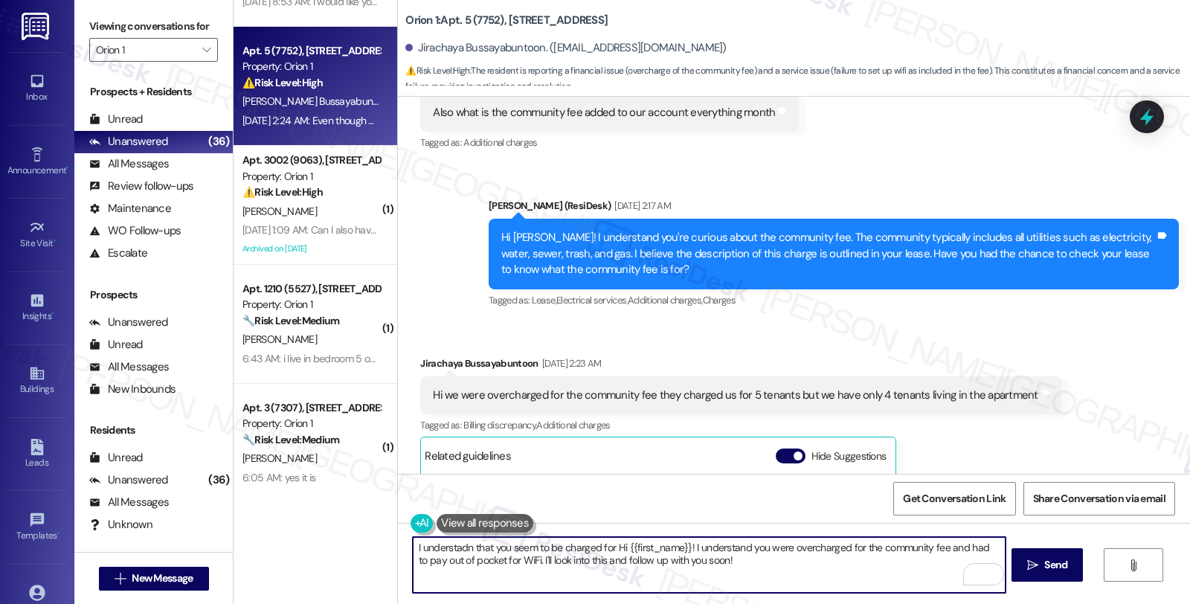
click at [604, 546] on textarea "I understadn that you seem to be charged for Hi {{first_name}}! I understand yo…" at bounding box center [709, 565] width 592 height 56
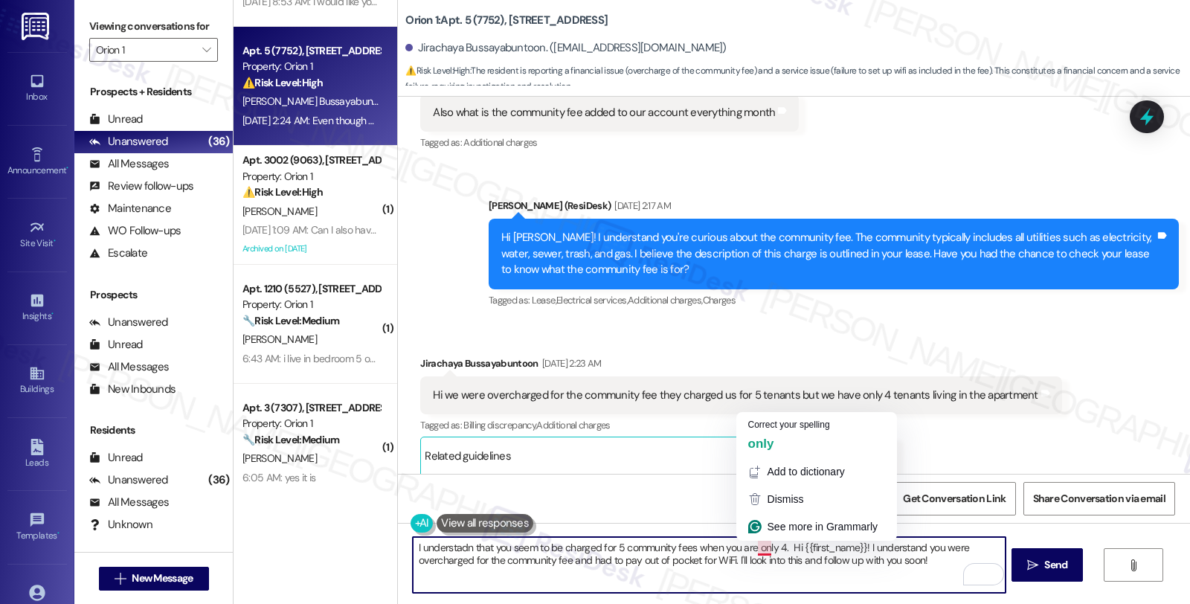
click at [790, 549] on textarea "I understadn that you seem to be charged for 5 community fees when you are only…" at bounding box center [709, 565] width 592 height 56
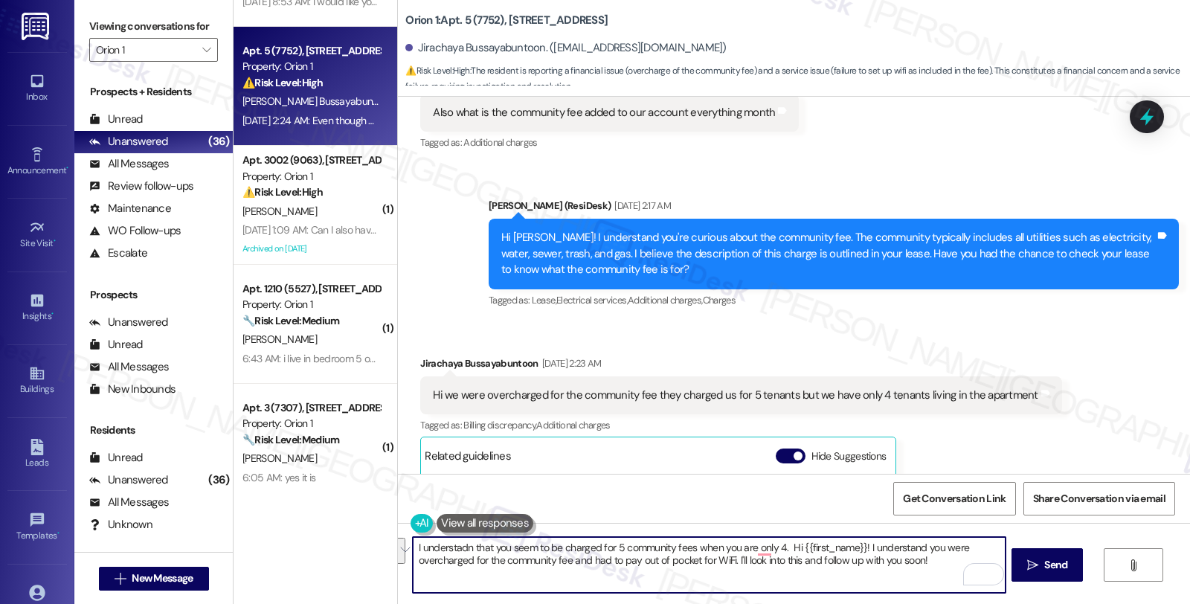
drag, startPoint x: 781, startPoint y: 543, endPoint x: 930, endPoint y: 583, distance: 153.8
click at [930, 583] on textarea "I understadn that you seem to be charged for 5 community fees when you are only…" at bounding box center [709, 565] width 592 height 56
click at [529, 561] on textarea "I understadn that you seem to be charged for 5 community fees when you are only…" at bounding box center [709, 565] width 592 height 56
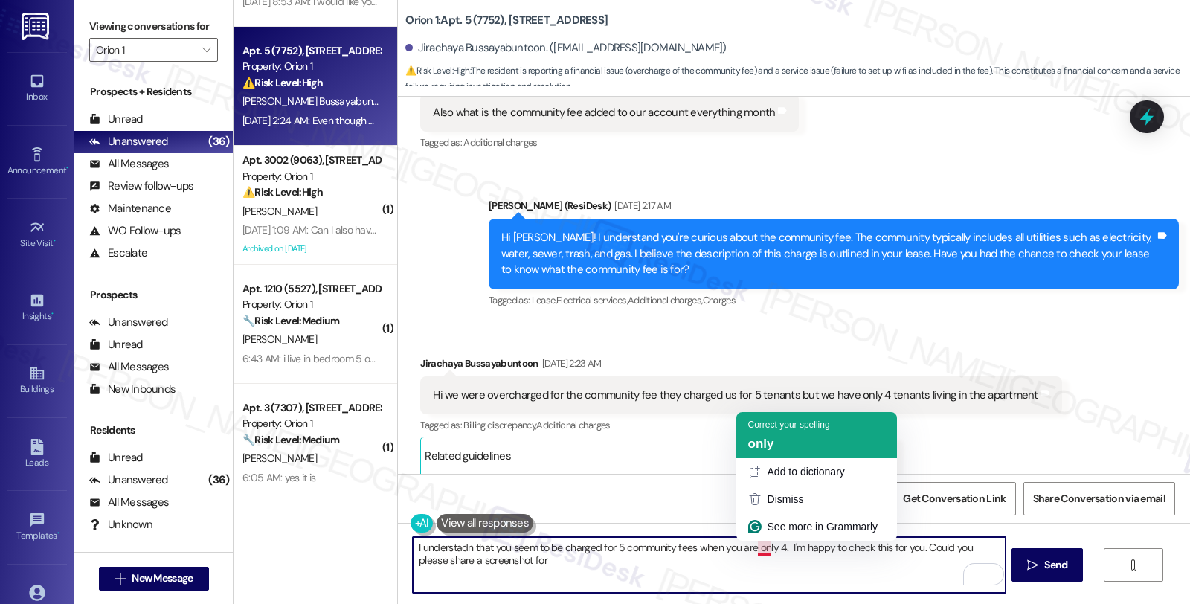
click at [764, 441] on span "only" at bounding box center [761, 443] width 26 height 14
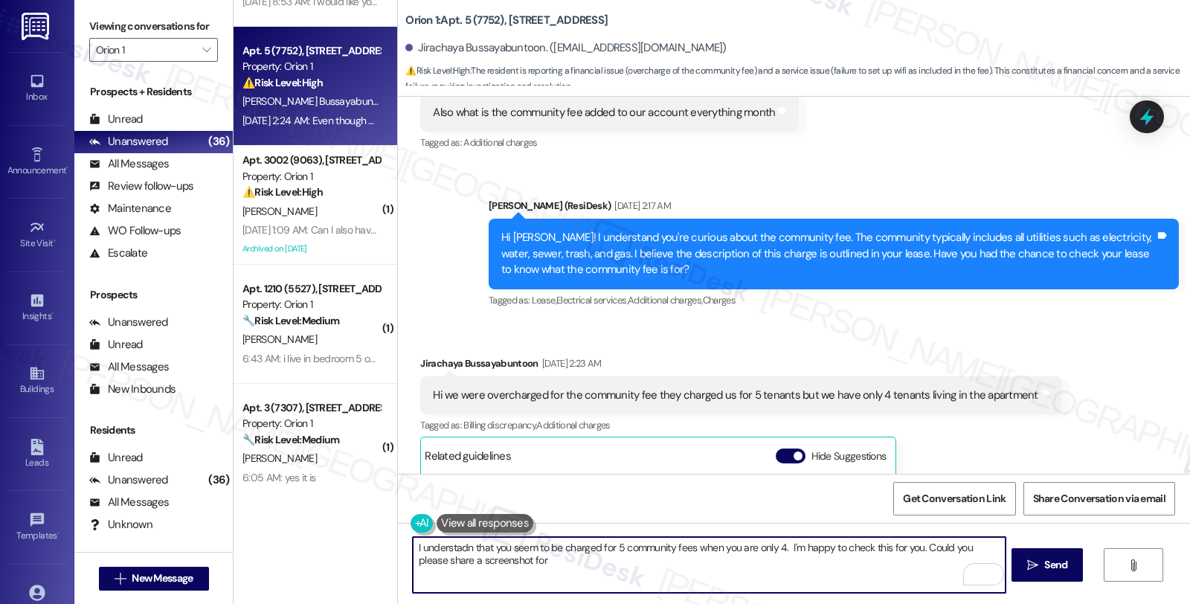
click at [567, 556] on textarea "I understadn that you seem to be charged for 5 community fees when you are only…" at bounding box center [709, 565] width 592 height 56
click at [685, 554] on textarea "I understadn that you seem to be charged for 5 community fees when you are only…" at bounding box center [709, 565] width 592 height 56
click at [682, 569] on textarea "I understadn that you seem to be charged for 5 community fees when you are only…" at bounding box center [709, 565] width 592 height 56
paste textarea "For WiFi and cable services through Spectrum, call 855.243.8892 or visit https:…"
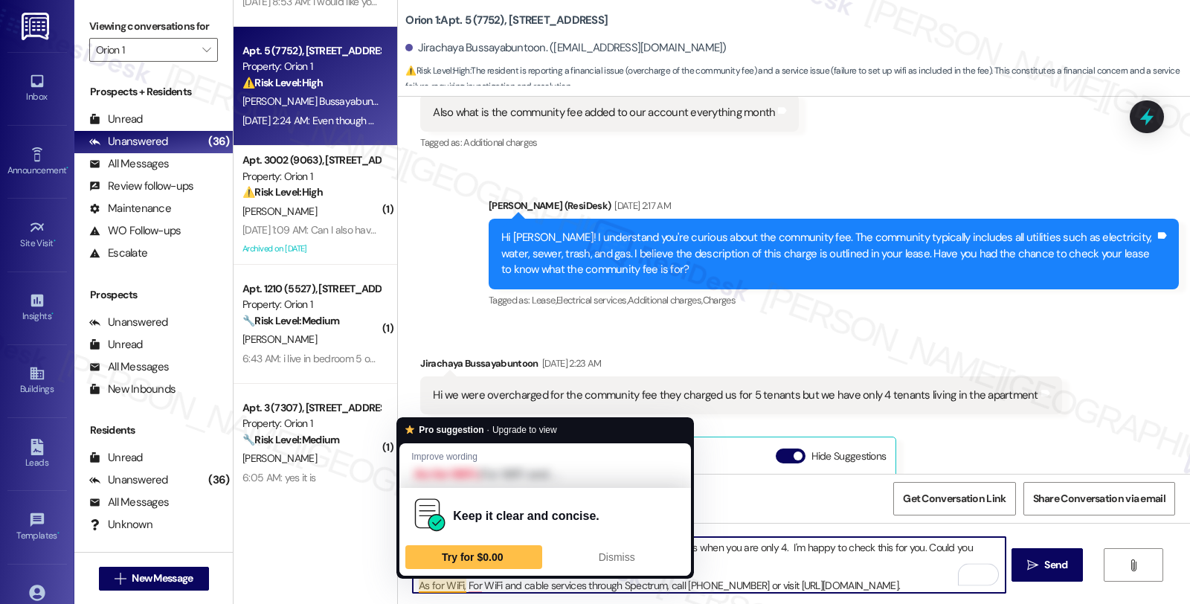
click at [449, 591] on textarea "I understadn that you seem to be charged for 5 community fees when you are only…" at bounding box center [709, 565] width 592 height 56
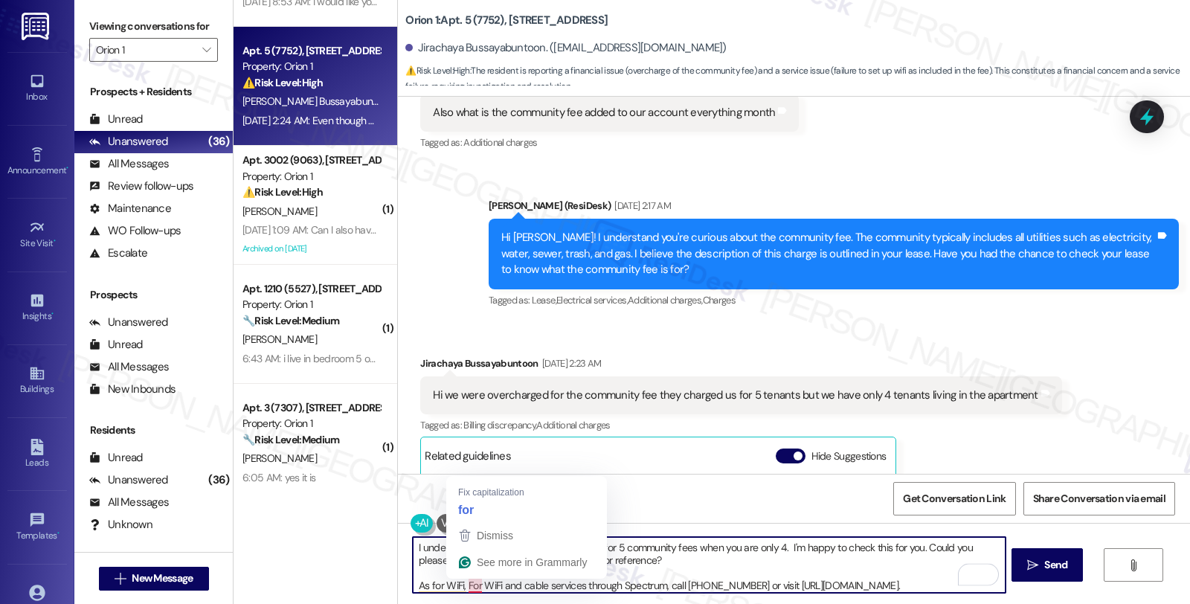
click at [459, 581] on textarea "I understadn that you seem to be charged for 5 community fees when you are only…" at bounding box center [709, 565] width 592 height 56
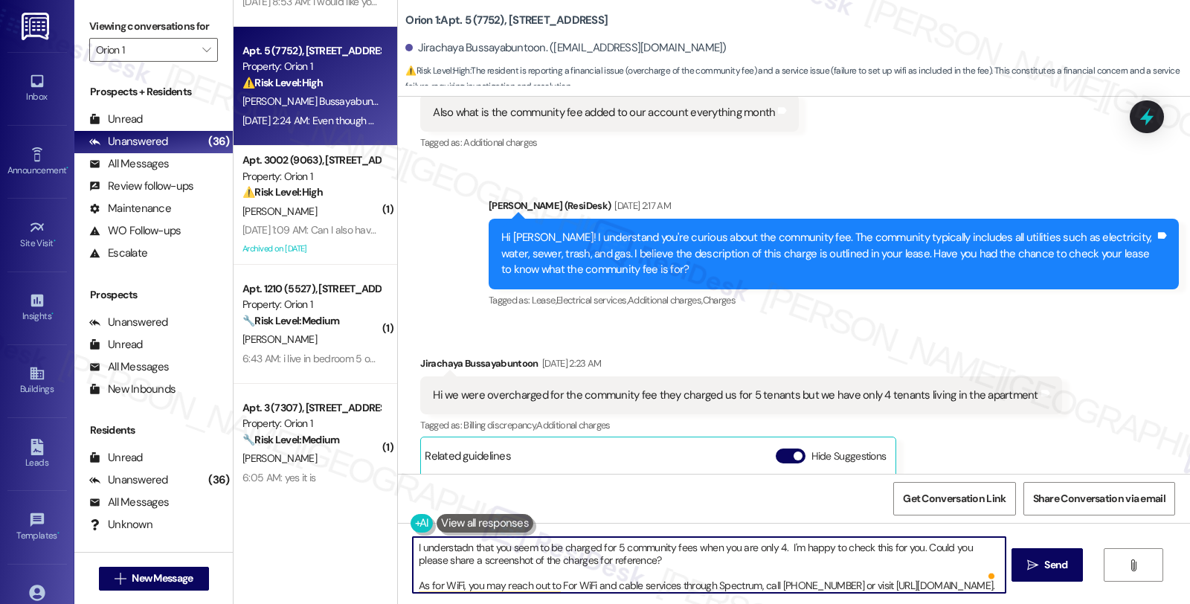
click at [704, 583] on textarea "I understadn that you seem to be charged for 5 community fees when you are only…" at bounding box center [709, 565] width 592 height 56
drag, startPoint x: 679, startPoint y: 583, endPoint x: 868, endPoint y: 583, distance: 188.8
click at [868, 583] on textarea "I understadn that you seem to be charged for 5 community fees when you are only…" at bounding box center [709, 565] width 592 height 56
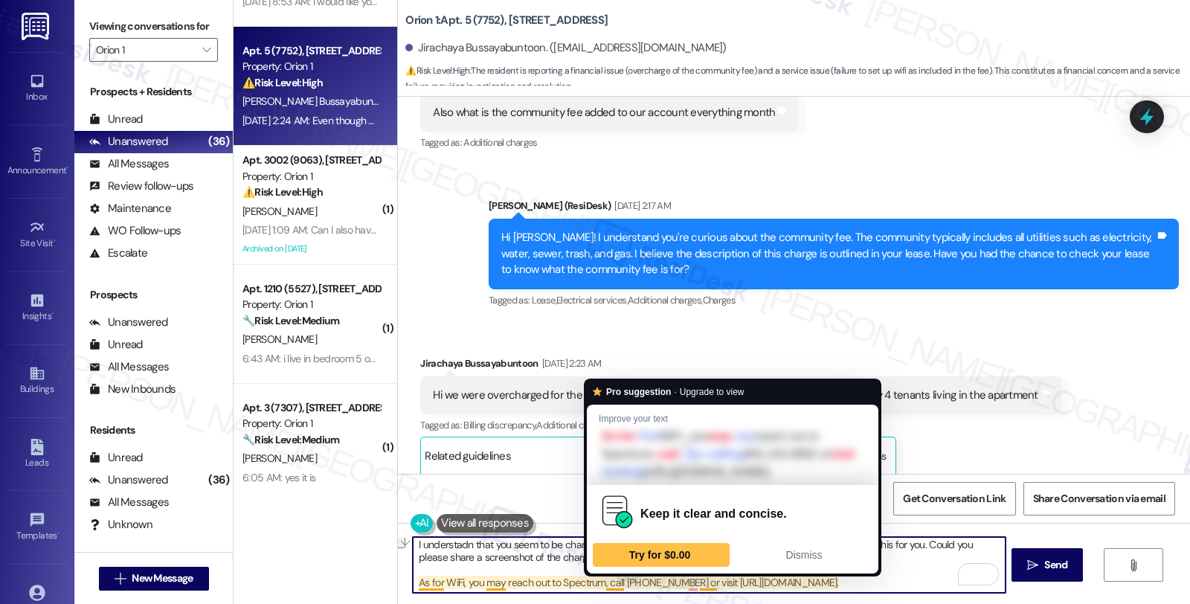
click at [598, 581] on textarea "I understadn that you seem to be charged for 5 community fees when you are only…" at bounding box center [709, 565] width 592 height 56
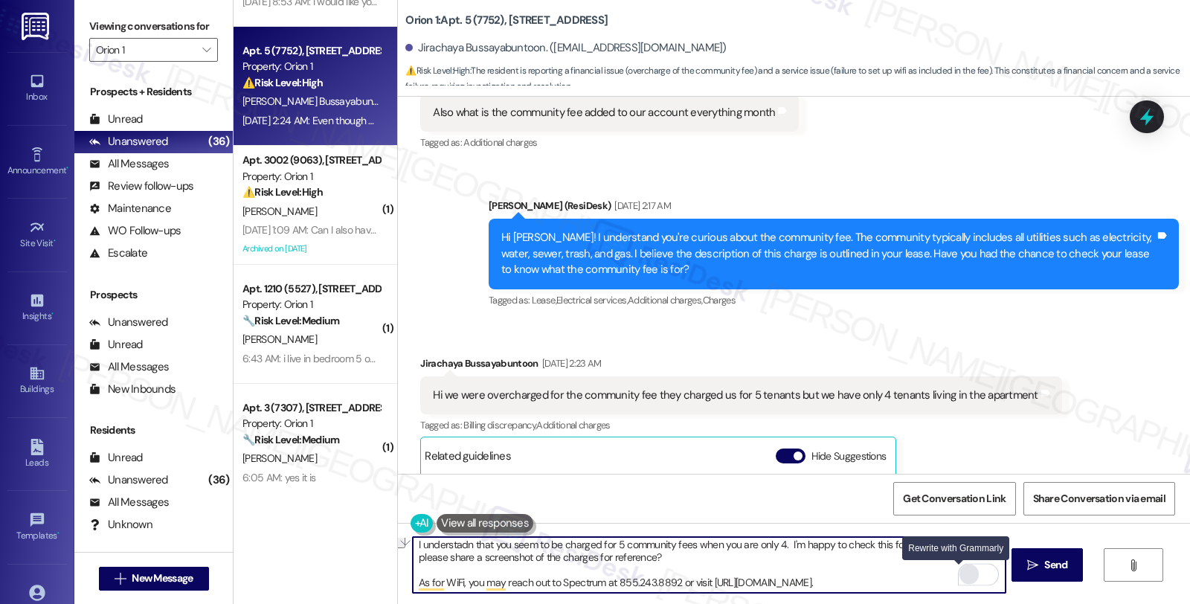
drag, startPoint x: 671, startPoint y: 581, endPoint x: 950, endPoint y: 581, distance: 279.5
click at [950, 581] on div "I understadn that you seem to be charged for 5 community fees when you are only…" at bounding box center [708, 564] width 593 height 57
drag, startPoint x: 754, startPoint y: 580, endPoint x: 904, endPoint y: 582, distance: 150.2
click at [904, 582] on textarea "I understadn that you seem to be charged for 5 community fees when you are only…" at bounding box center [709, 565] width 592 height 56
click at [452, 541] on textarea "I understadn that you seem to be charged for 5 community fees when you are only…" at bounding box center [709, 565] width 592 height 56
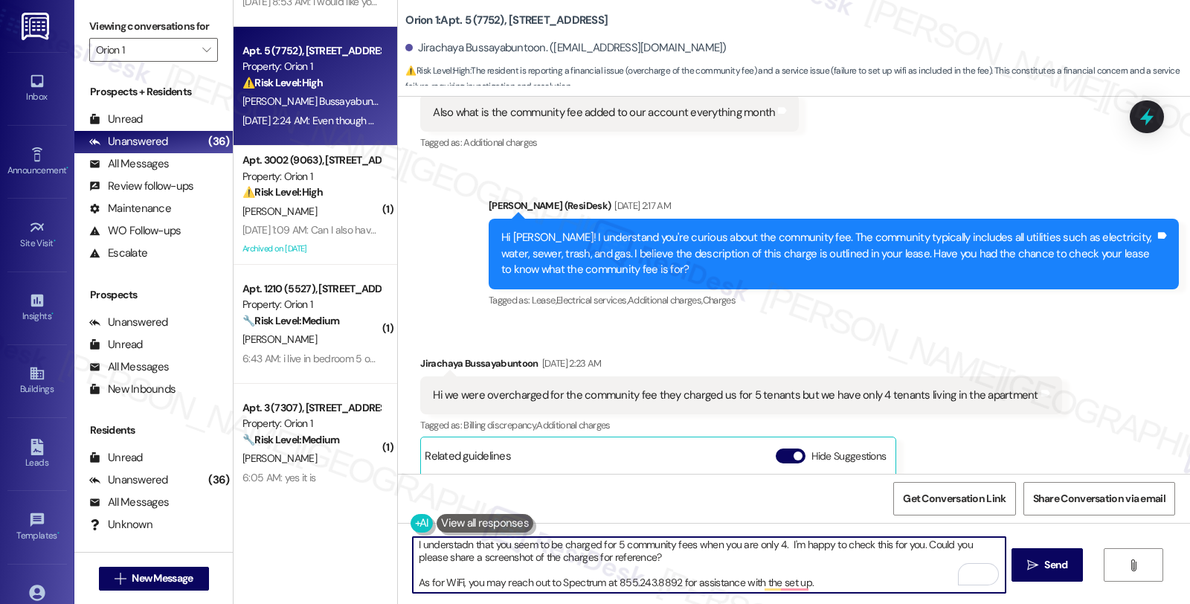
click at [452, 541] on textarea "I understadn that you seem to be charged for 5 community fees when you are only…" at bounding box center [709, 565] width 592 height 56
click at [446, 541] on textarea "I understadn that you seem to be charged for 5 community fees when you are only…" at bounding box center [709, 565] width 592 height 56
type textarea "I understand that you seem to be charged for 5 community fees when you are only…"
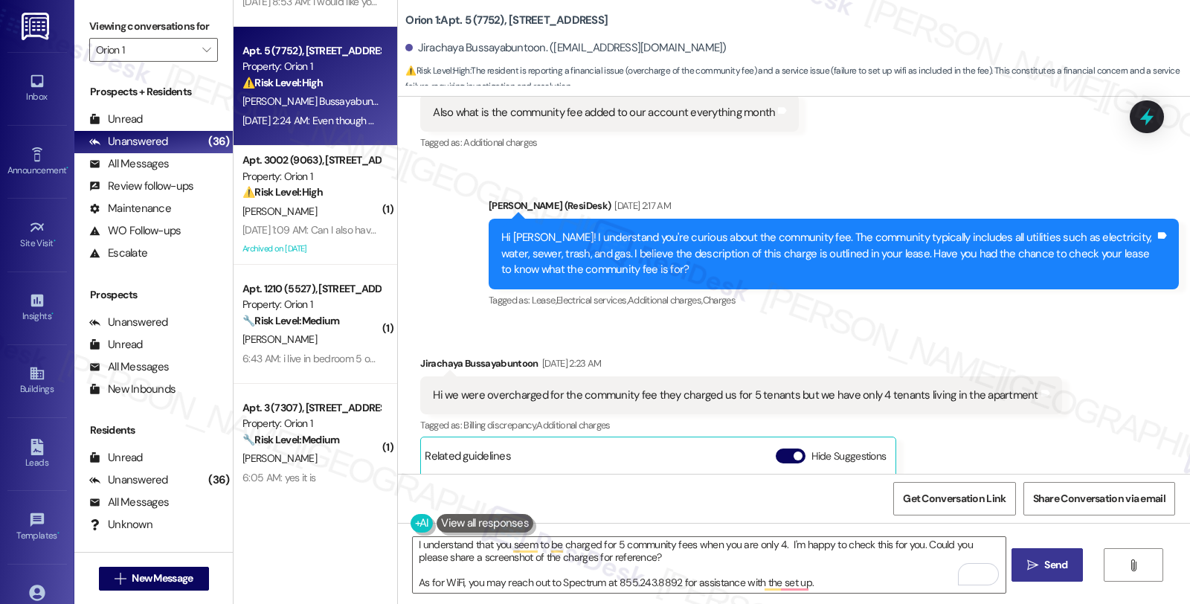
click at [1076, 564] on button " Send" at bounding box center [1047, 564] width 72 height 33
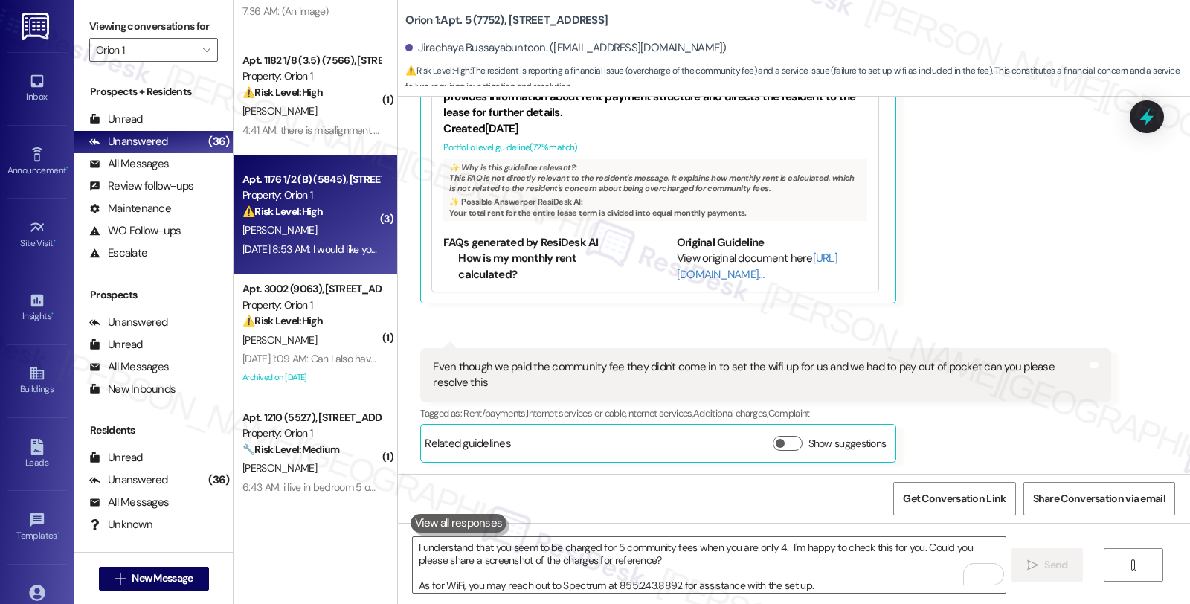
scroll to position [0, 0]
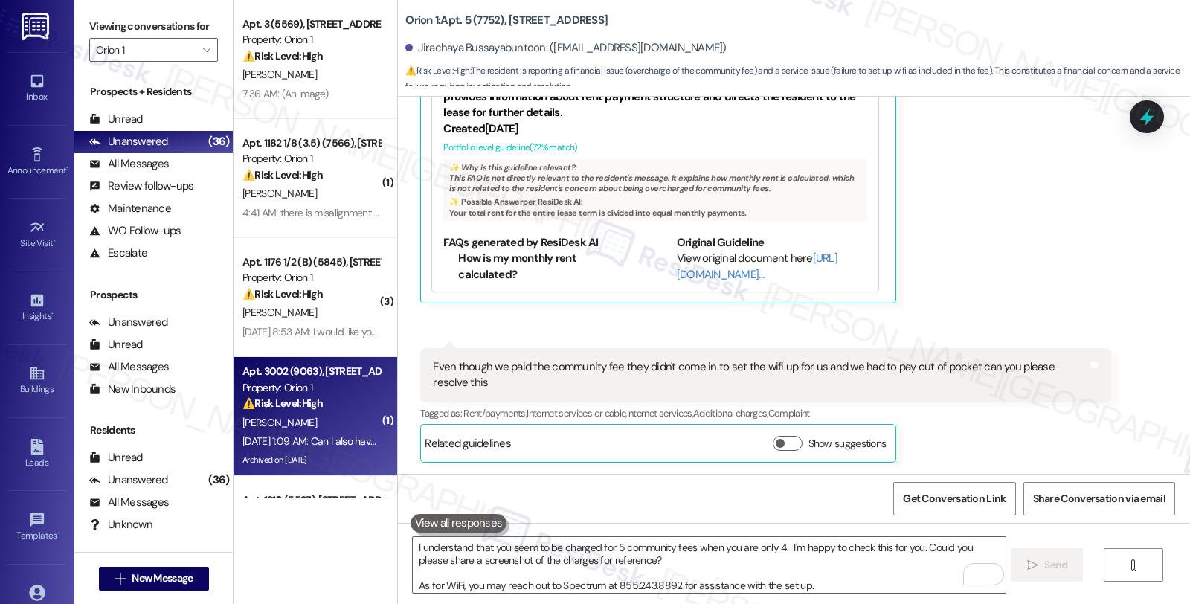
click at [316, 432] on div "Sep 12, 2025 at 1:09 AM: Can I also have the key for the mailbox? I'm changing …" at bounding box center [311, 441] width 141 height 19
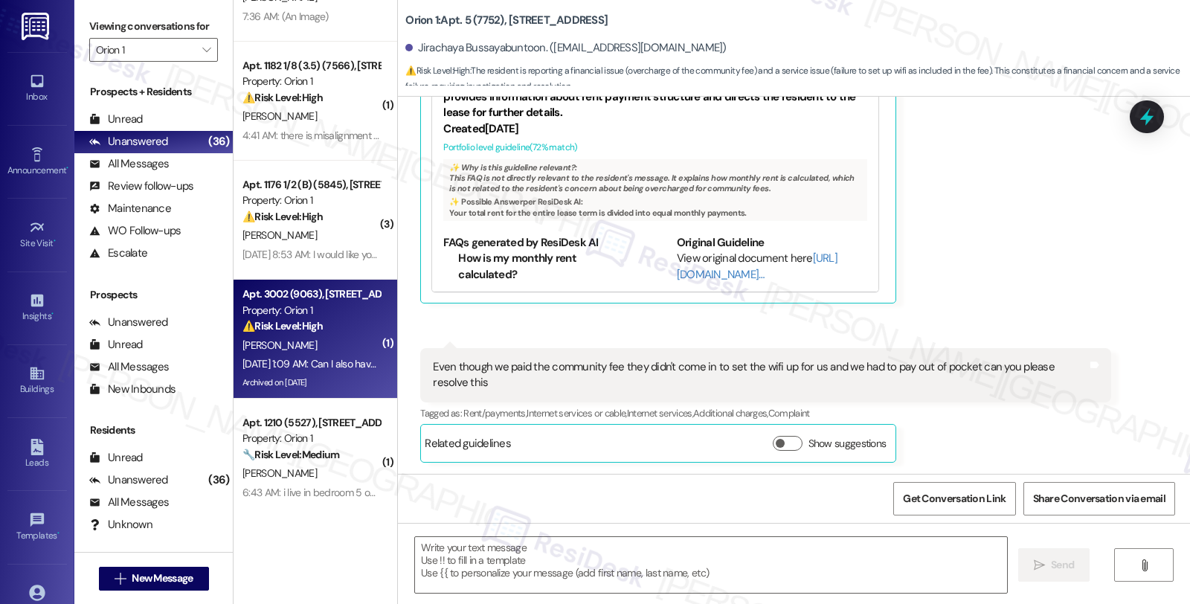
type textarea "Fetching suggested responses. Please feel free to read through the conversation…"
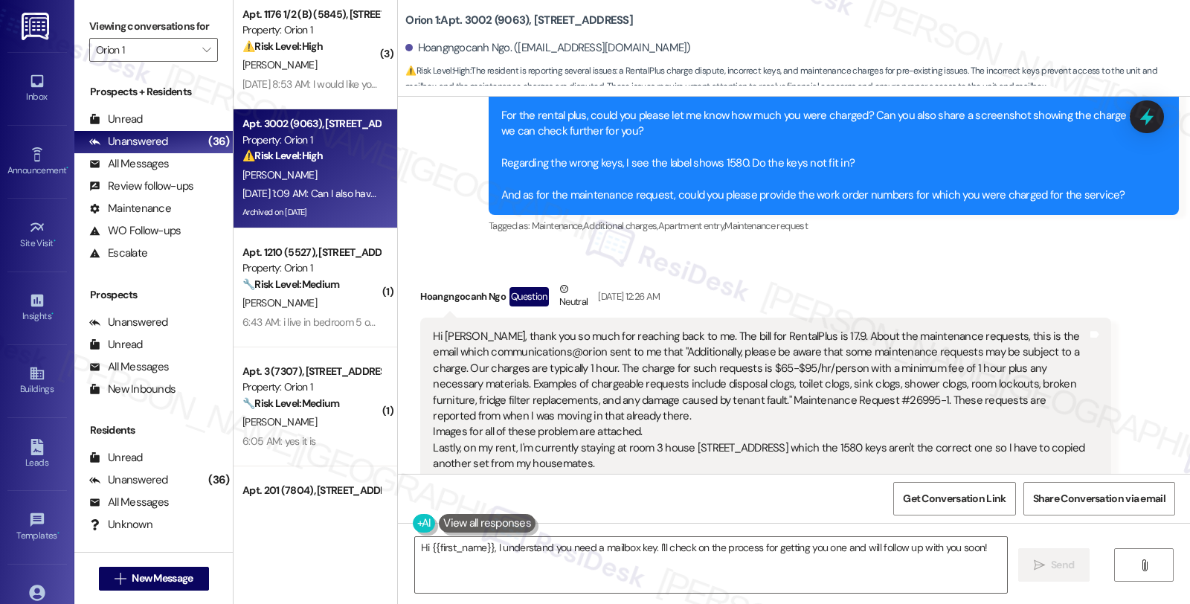
scroll to position [5779, 0]
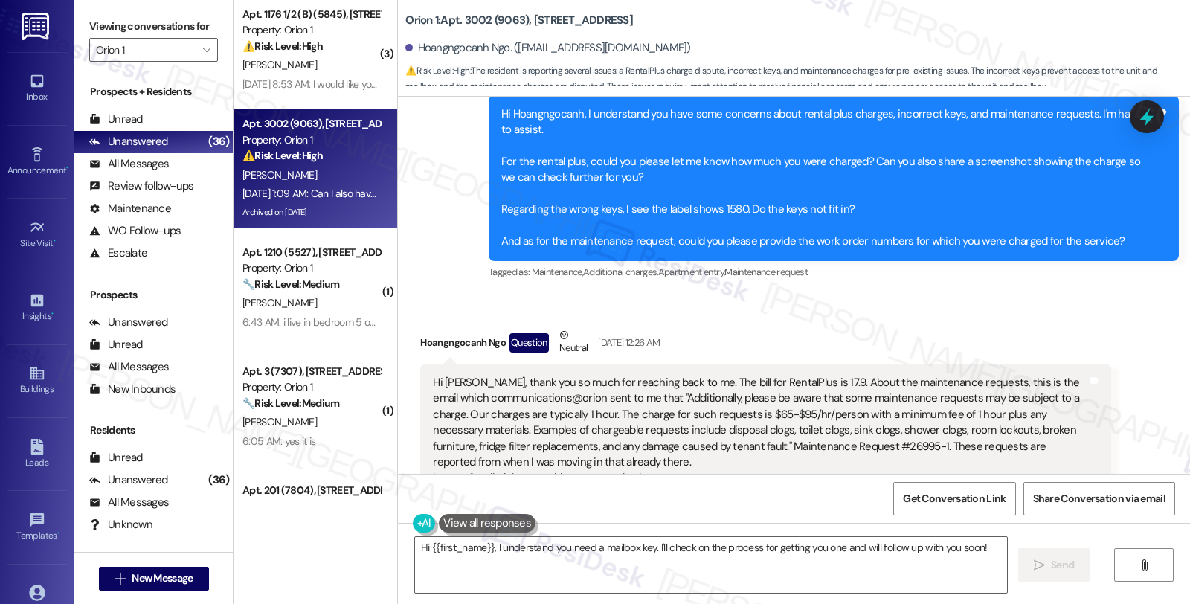
click at [651, 420] on div "Hi Sarah, thank you so much for reaching back to me. The bill for RentalPlus is…" at bounding box center [759, 446] width 653 height 143
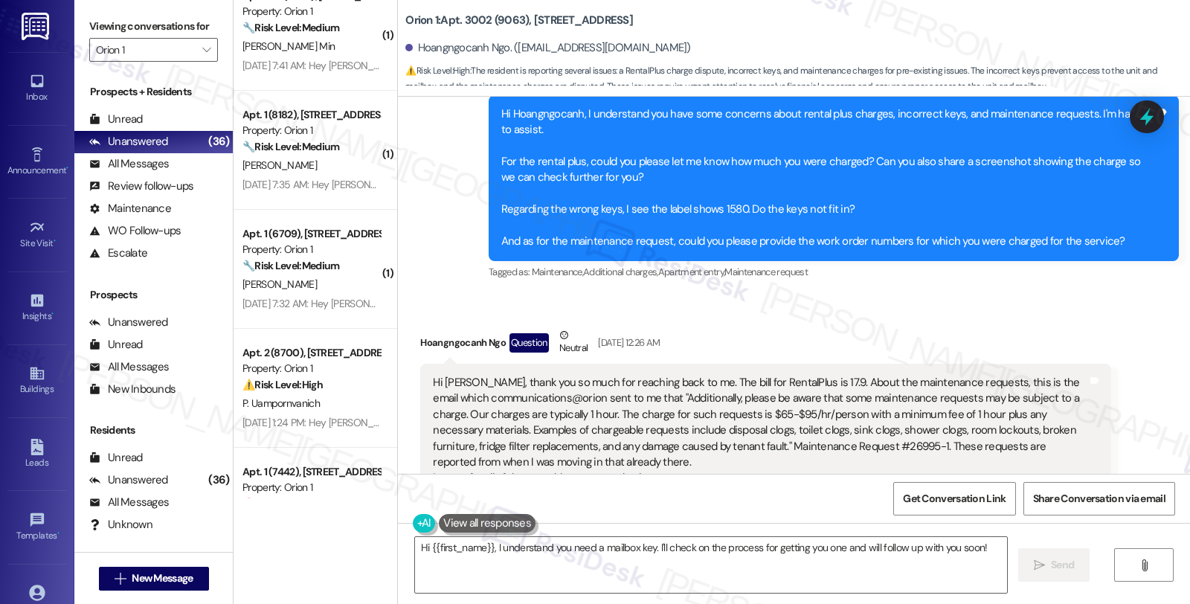
scroll to position [3784, 0]
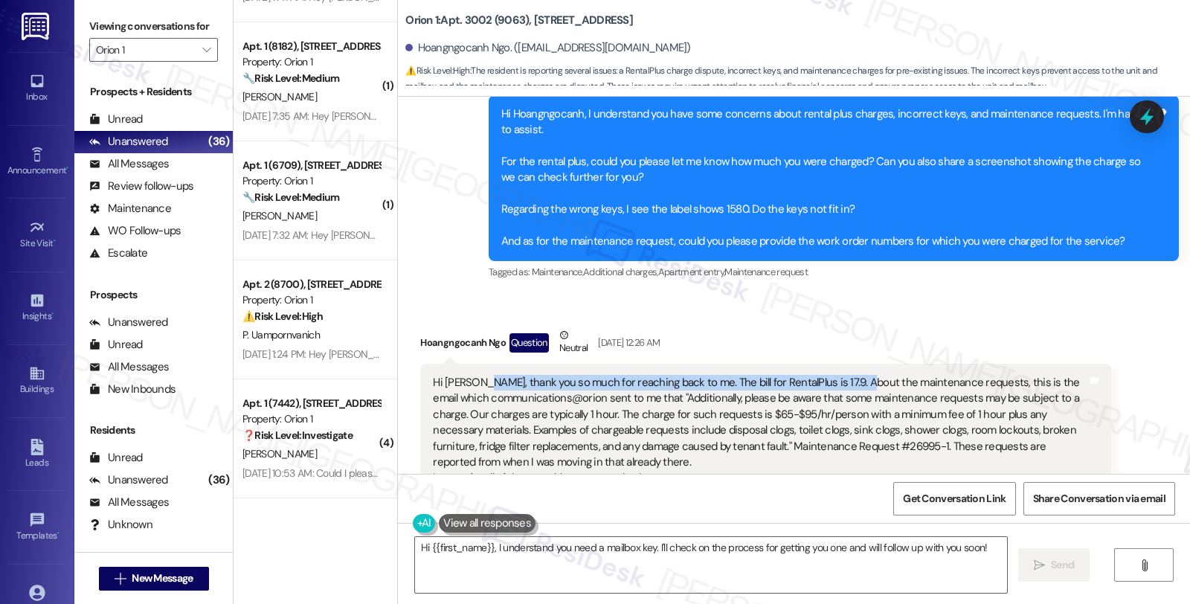
drag, startPoint x: 470, startPoint y: 338, endPoint x: 843, endPoint y: 338, distance: 373.2
click at [843, 375] on div "Hi Sarah, thank you so much for reaching back to me. The bill for RentalPlus is…" at bounding box center [759, 446] width 653 height 143
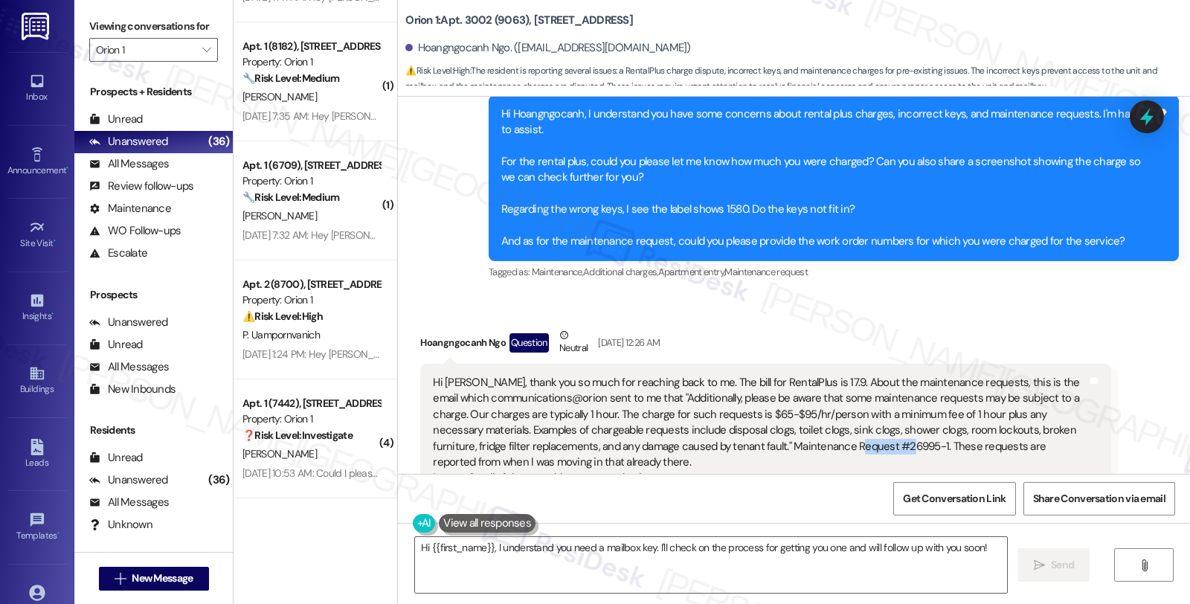
drag, startPoint x: 793, startPoint y: 398, endPoint x: 836, endPoint y: 398, distance: 43.9
click at [836, 398] on div "Hi Sarah, thank you so much for reaching back to me. The bill for RentalPlus is…" at bounding box center [759, 446] width 653 height 143
copy div "26995-1."
drag, startPoint x: 410, startPoint y: 293, endPoint x: 496, endPoint y: 295, distance: 86.3
click at [496, 327] on div "Hoangngocanh Ngo Question Neutral Sep 12, 2025 at 12:26 AM" at bounding box center [765, 345] width 690 height 36
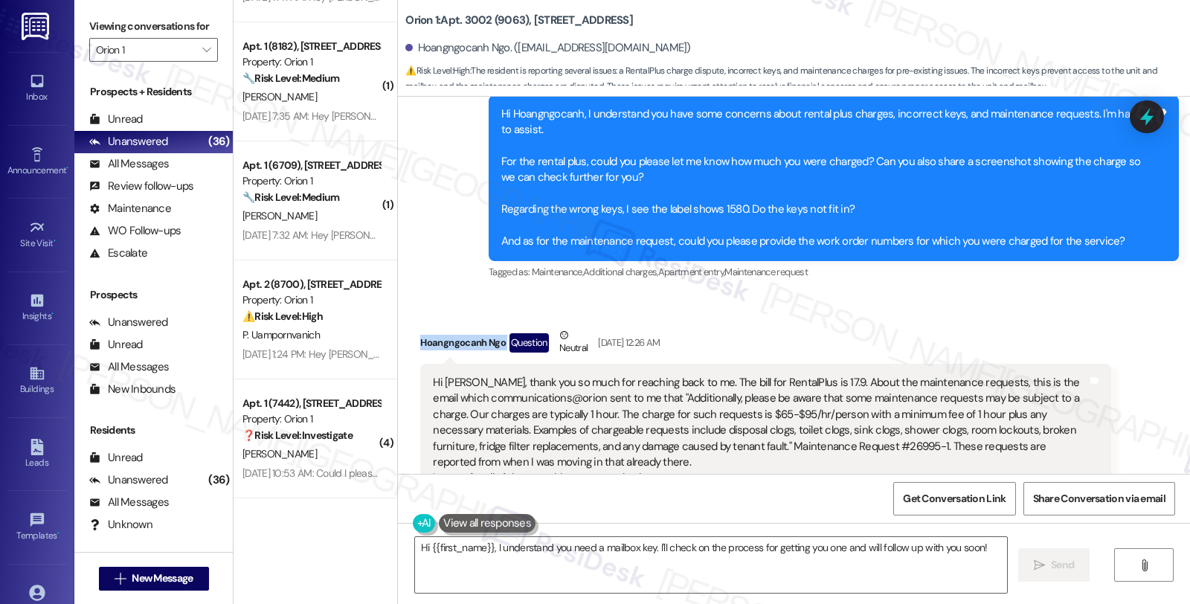
copy div "Hoangngocanh Ngo"
click at [805, 401] on div "Hi Sarah, thank you so much for reaching back to me. The bill for RentalPlus is…" at bounding box center [759, 446] width 653 height 143
copy div "26995"
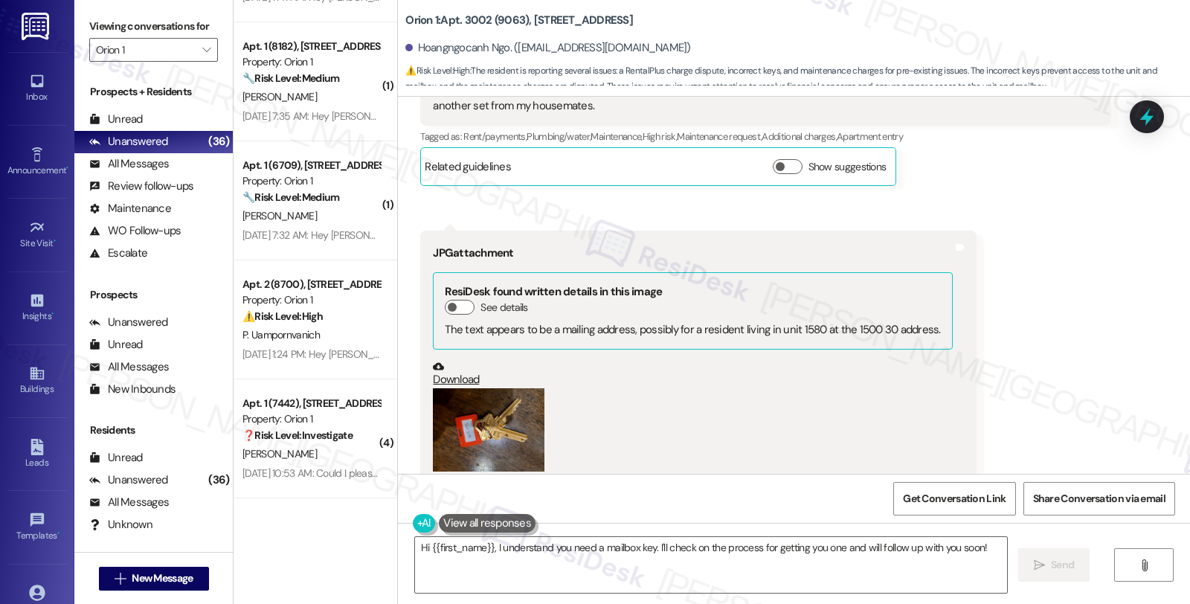
scroll to position [6191, 0]
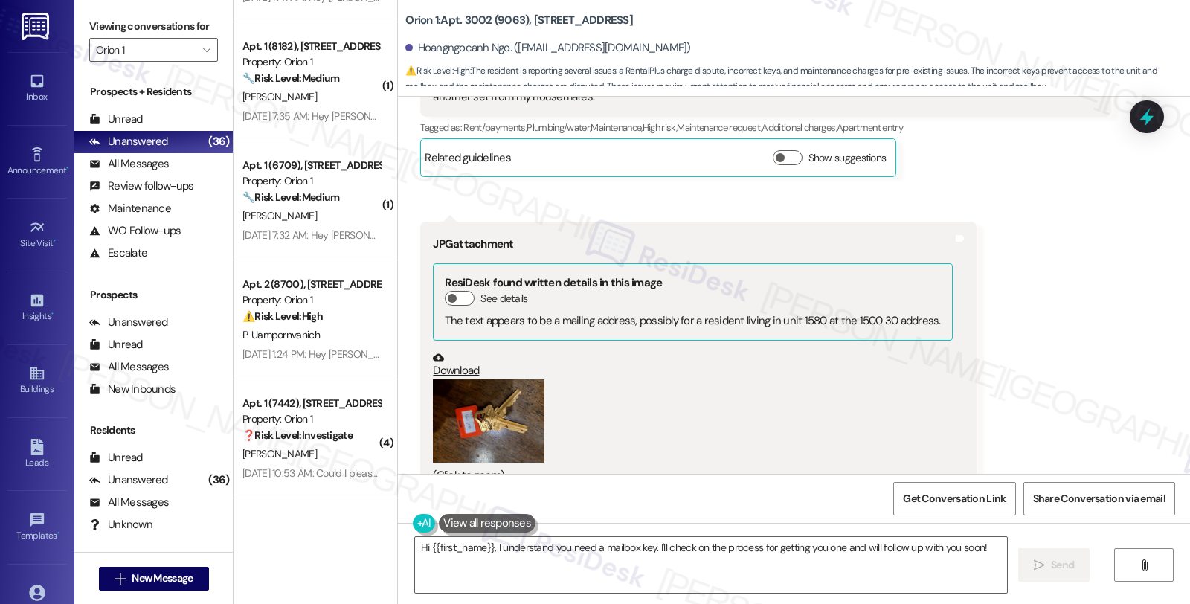
click at [456, 394] on button "Zoom image" at bounding box center [489, 421] width 112 height 84
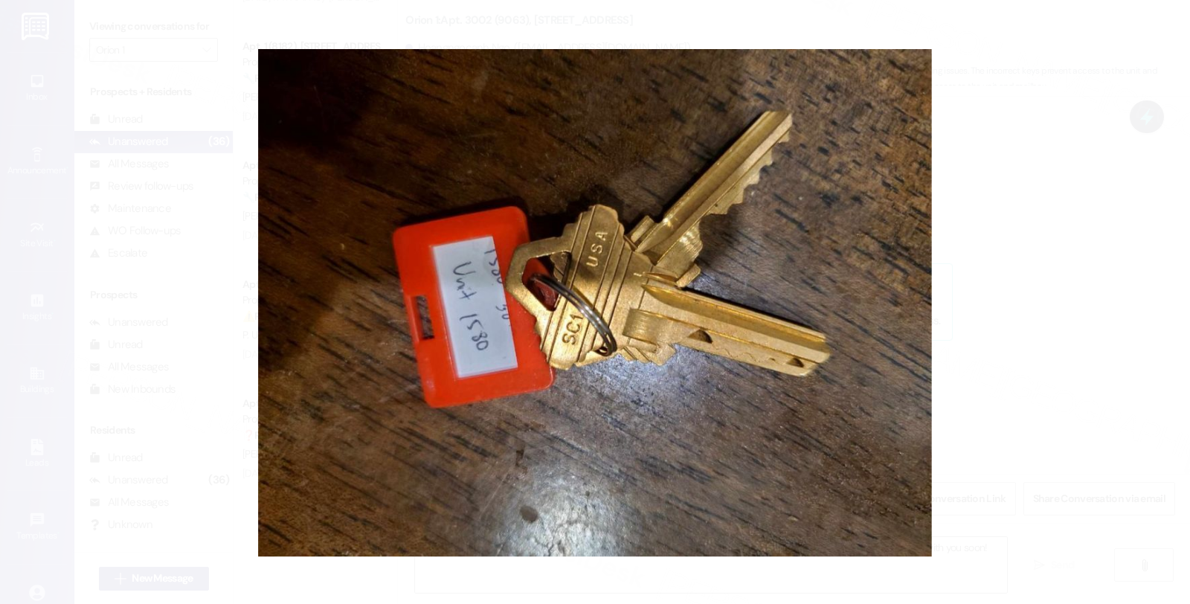
click at [1050, 285] on button "Unzoom image" at bounding box center [595, 302] width 1190 height 604
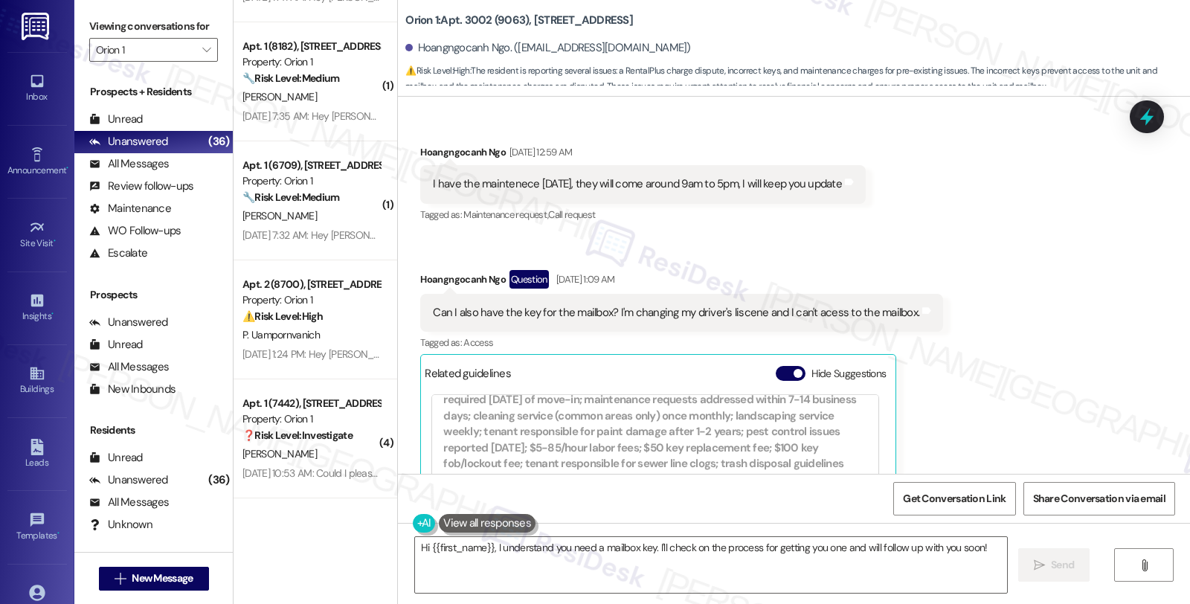
scroll to position [6852, 0]
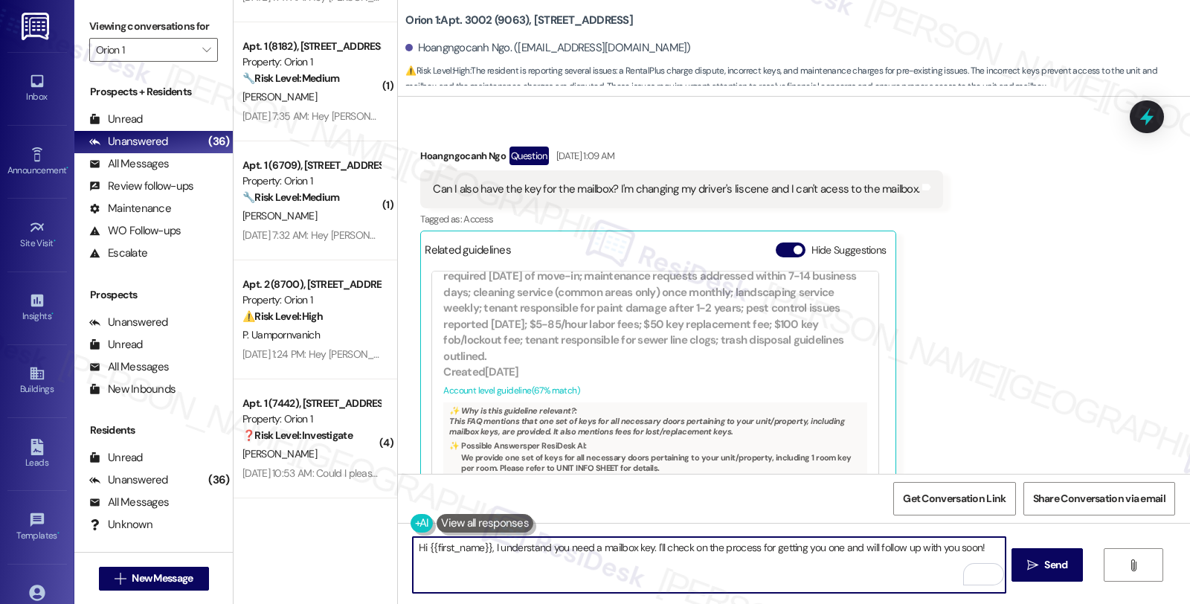
drag, startPoint x: 648, startPoint y: 546, endPoint x: 994, endPoint y: 544, distance: 345.7
click at [994, 544] on textarea "Hi {{first_name}}, I understand you need a mailbox key. I'll check on the proce…" at bounding box center [709, 565] width 592 height 56
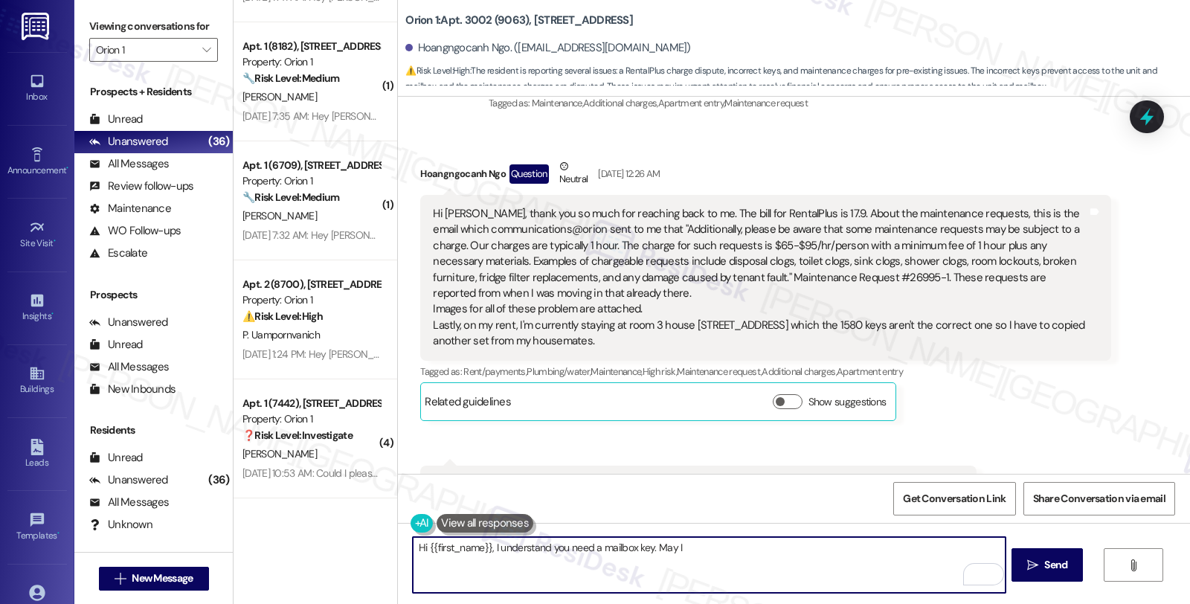
scroll to position [5944, 0]
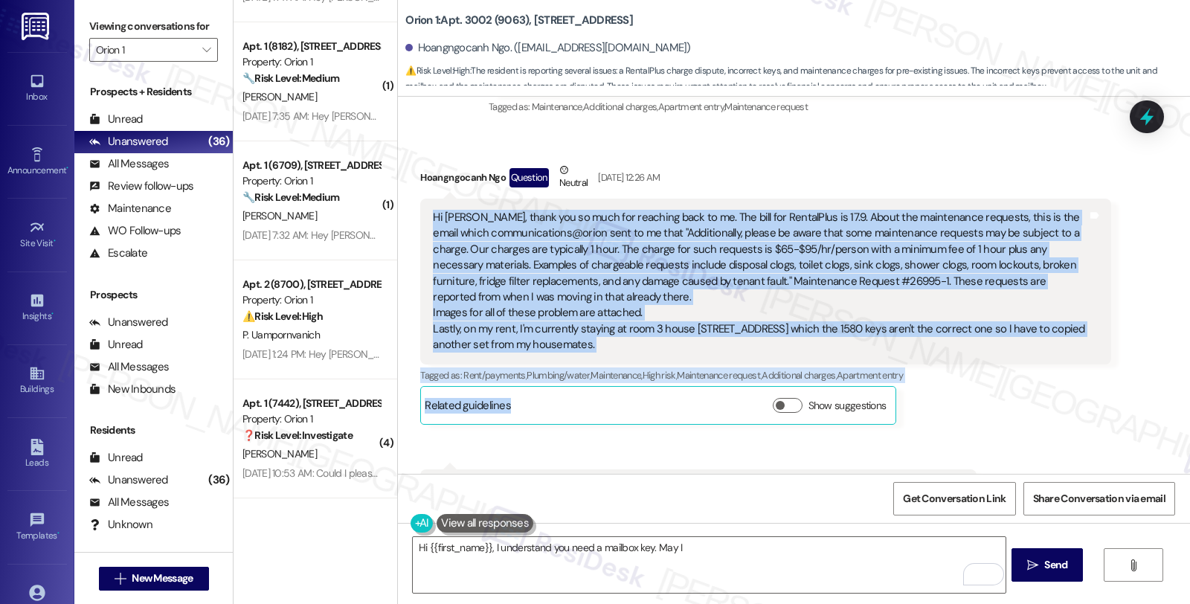
drag, startPoint x: 421, startPoint y: 160, endPoint x: 610, endPoint y: 354, distance: 271.3
click at [610, 354] on div "Hoangngocanh Ngo Question Neutral Sep 12, 2025 at 12:26 AM Hi Sarah, thank you …" at bounding box center [765, 293] width 690 height 262
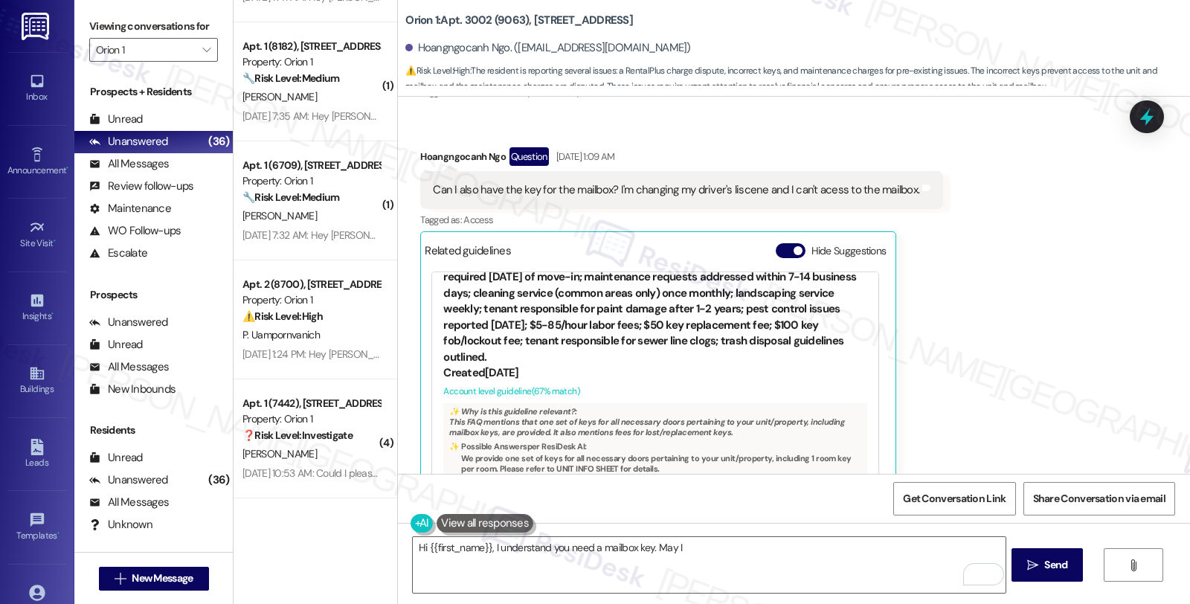
scroll to position [6852, 0]
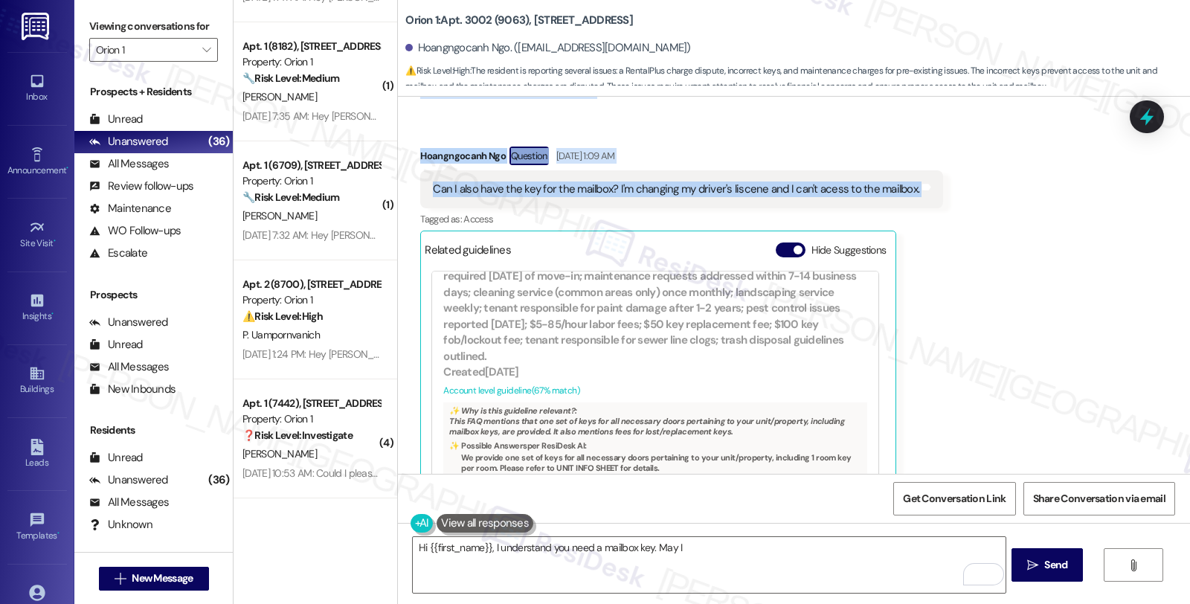
copy div "Hi Sarah, thank you so much for reaching back to me. The bill for RentalPlus is…"
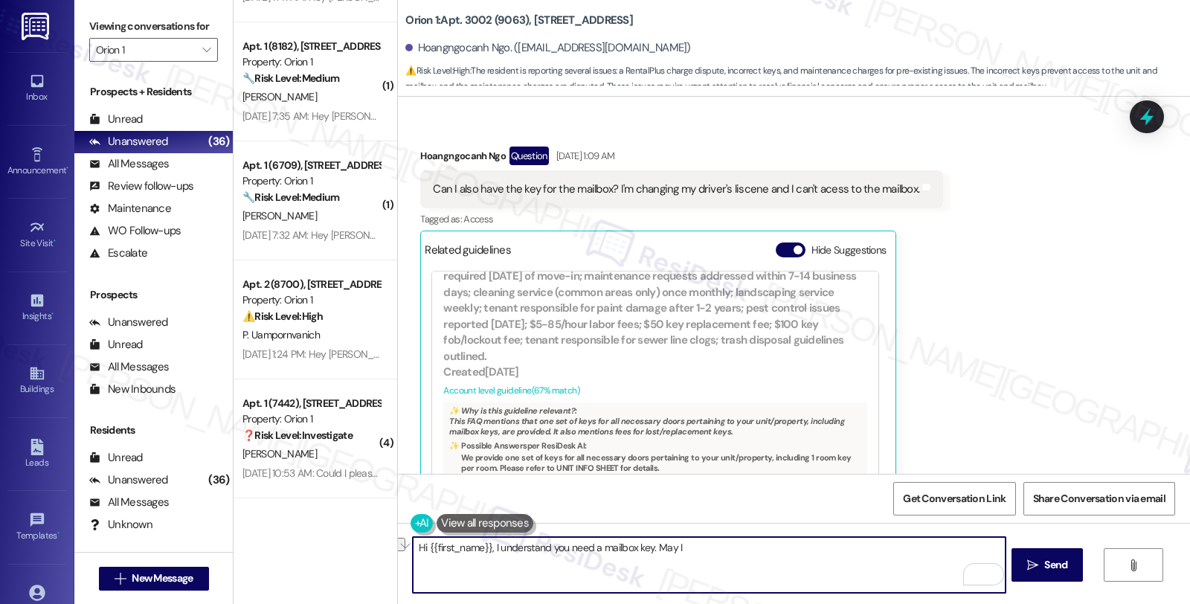
drag, startPoint x: 648, startPoint y: 545, endPoint x: 770, endPoint y: 546, distance: 122.7
click at [770, 546] on textarea "Hi {{first_name}}, I understand you need a mailbox key. May I" at bounding box center [709, 565] width 592 height 56
paste textarea "thanks for the update! I’ve noted the RentalPlus charge and the info from commu…"
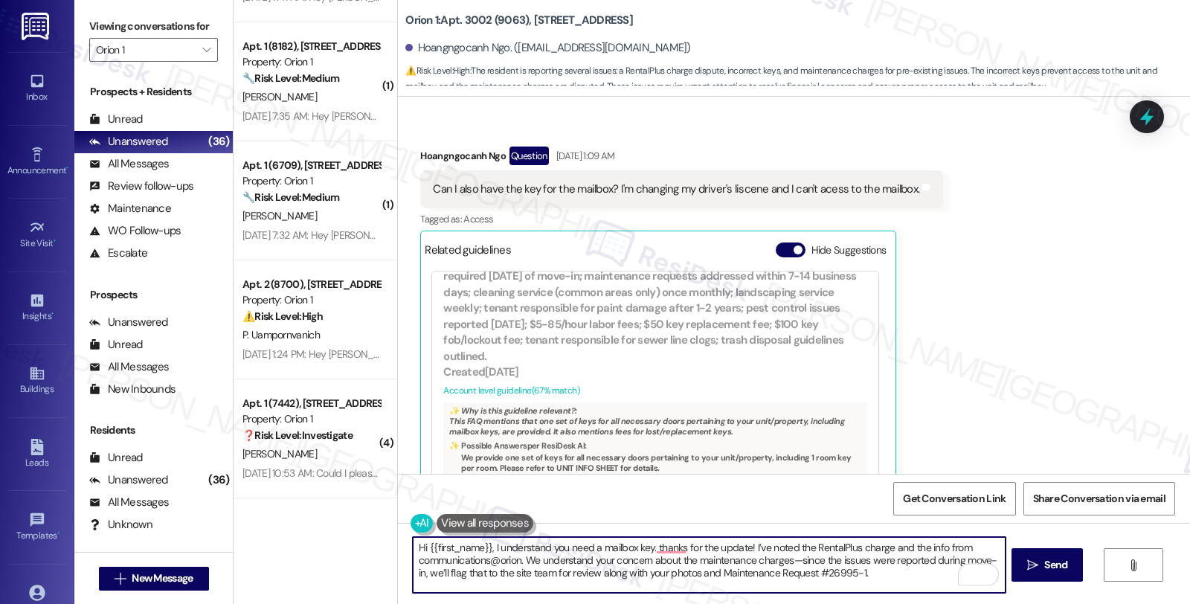
scroll to position [0, 0]
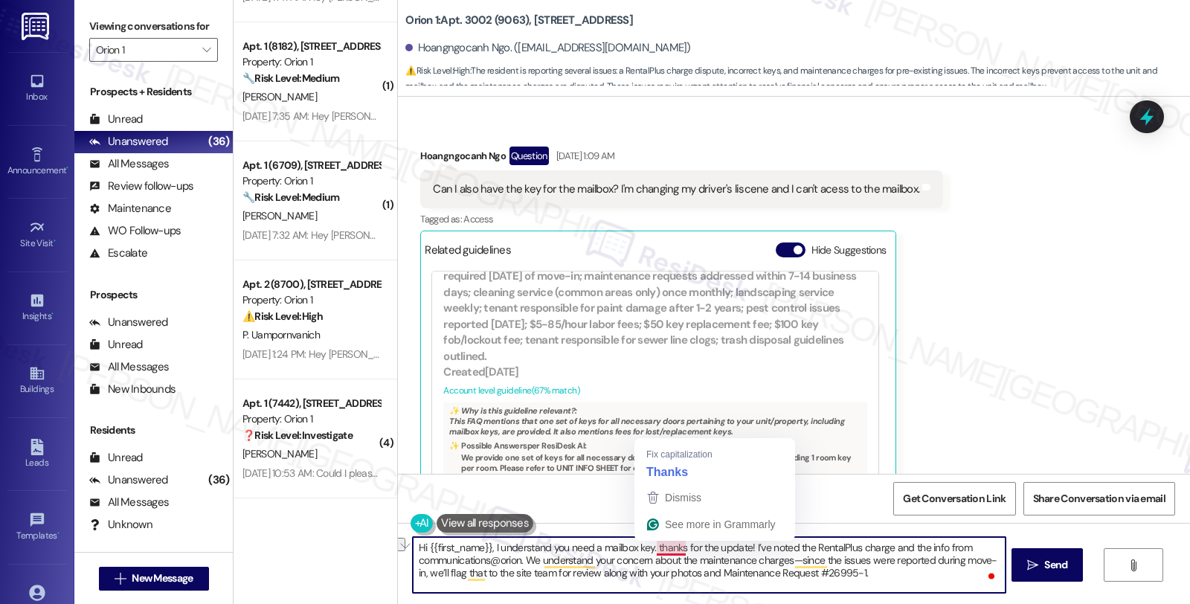
drag, startPoint x: 485, startPoint y: 544, endPoint x: 648, endPoint y: 544, distance: 162.1
click at [648, 544] on textarea "Hi {{first_name}}, I understand you need a mailbox key. thanks for the update! …" at bounding box center [709, 565] width 592 height 56
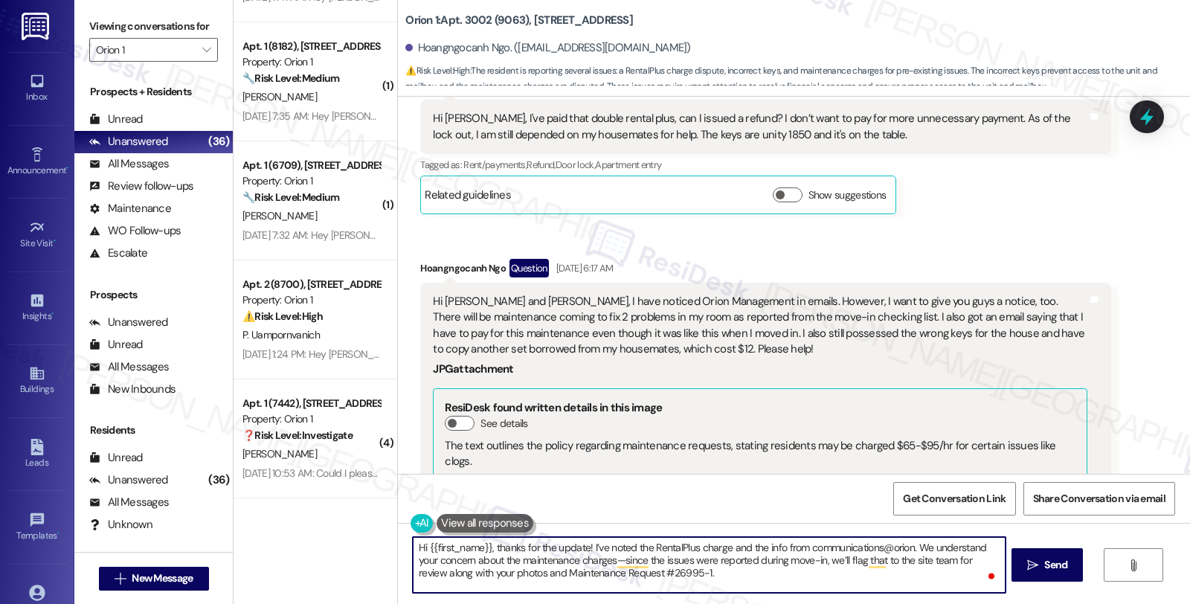
scroll to position [4292, 0]
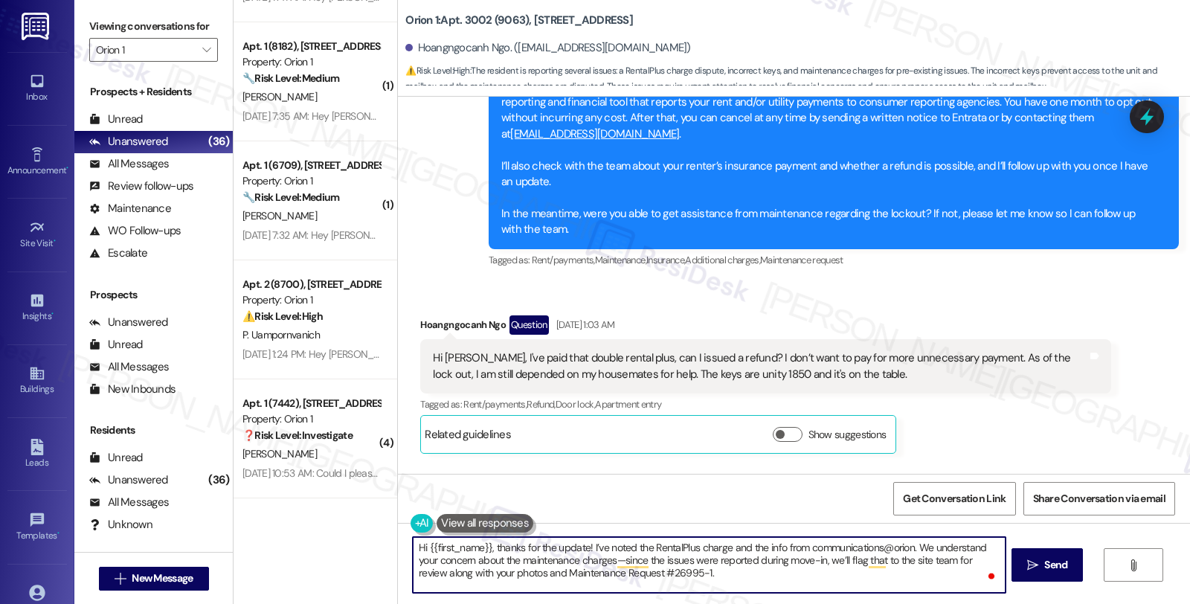
click at [583, 550] on textarea "Hi {{first_name}}, thanks for the update! I’ve noted the RentalPlus charge and …" at bounding box center [709, 565] width 592 height 56
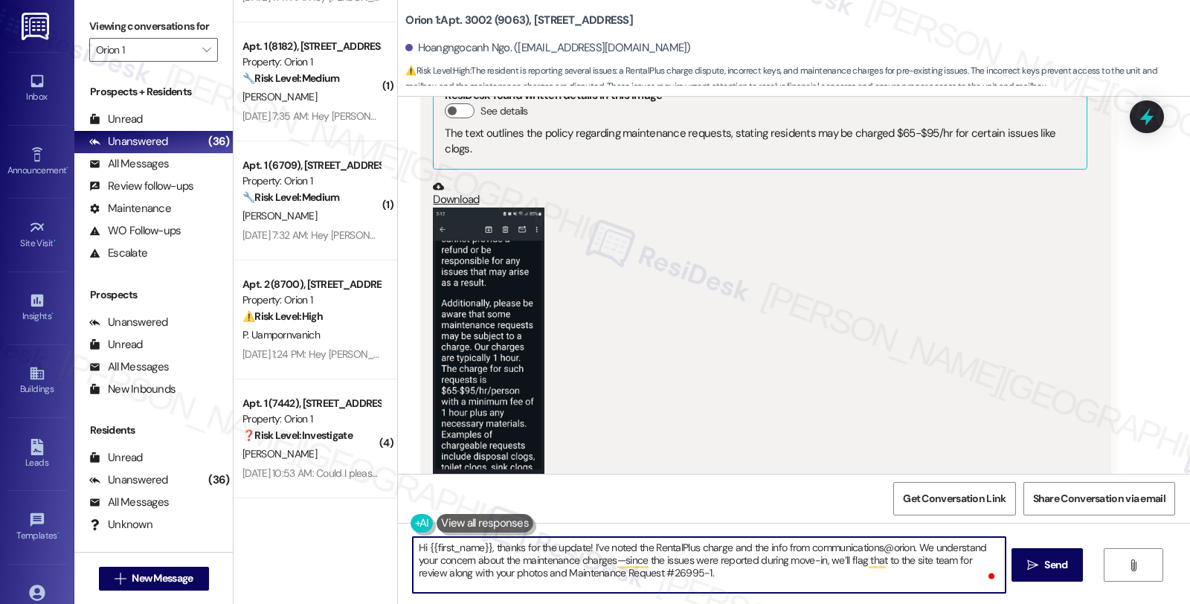
scroll to position [4870, 0]
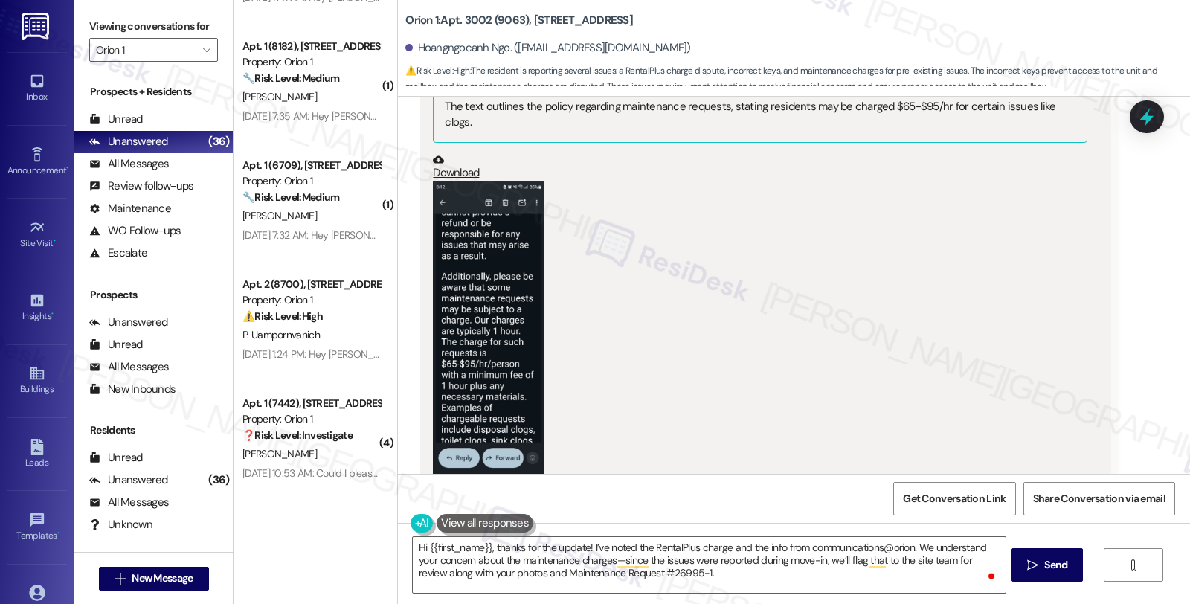
click at [991, 317] on div "(Click to zoom)" at bounding box center [759, 346] width 653 height 330
click at [1053, 344] on div "(Click to zoom)" at bounding box center [759, 346] width 653 height 330
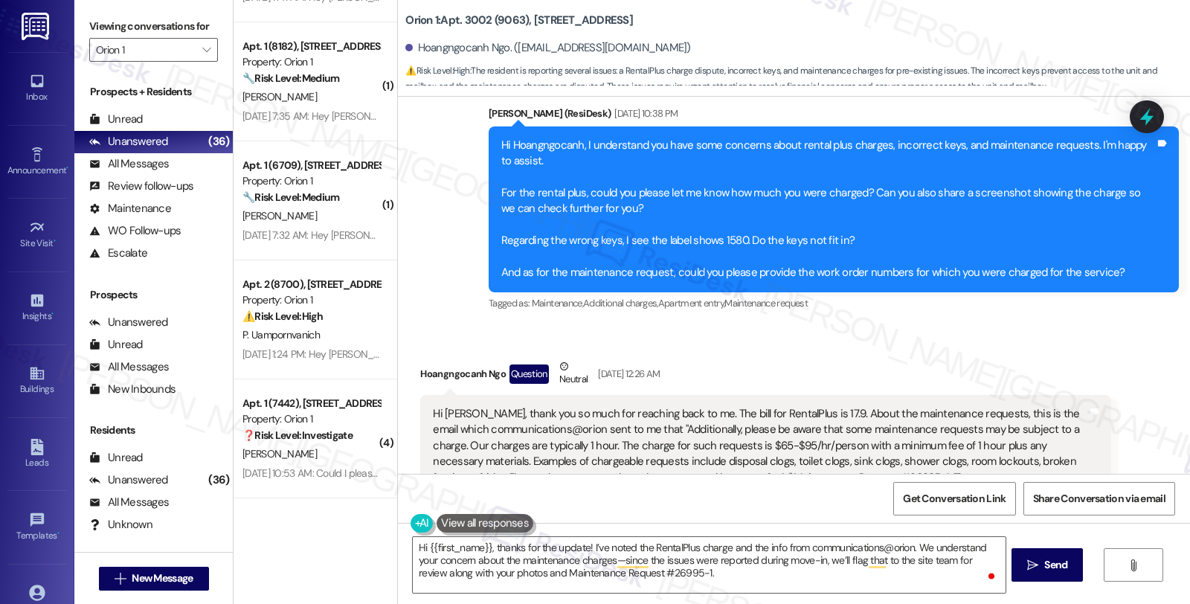
scroll to position [5779, 0]
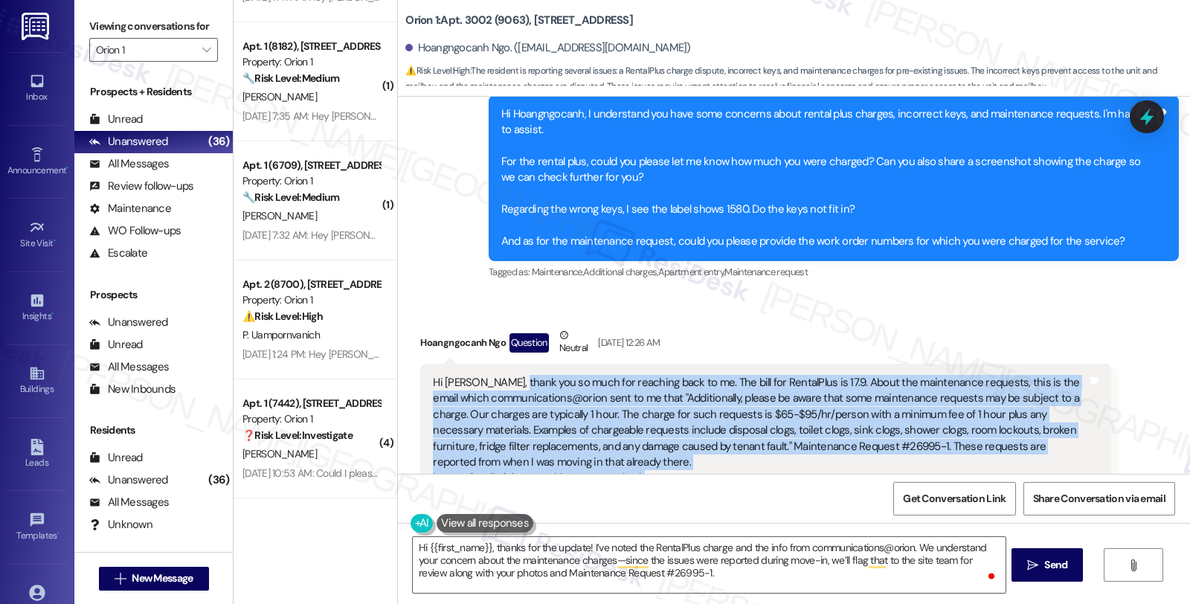
drag, startPoint x: 954, startPoint y: 331, endPoint x: 1097, endPoint y: 331, distance: 142.7
click at [1097, 364] on div "Hi Sarah, thank you so much for reaching back to me. The bill for RentalPlus is…" at bounding box center [765, 447] width 690 height 166
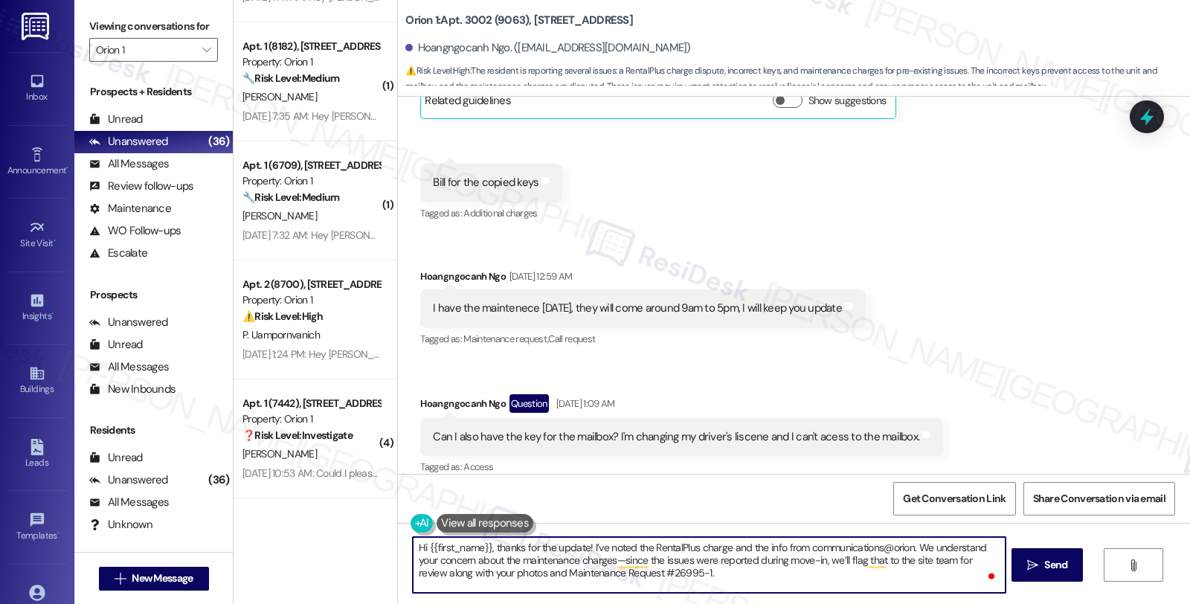
scroll to position [41, 0]
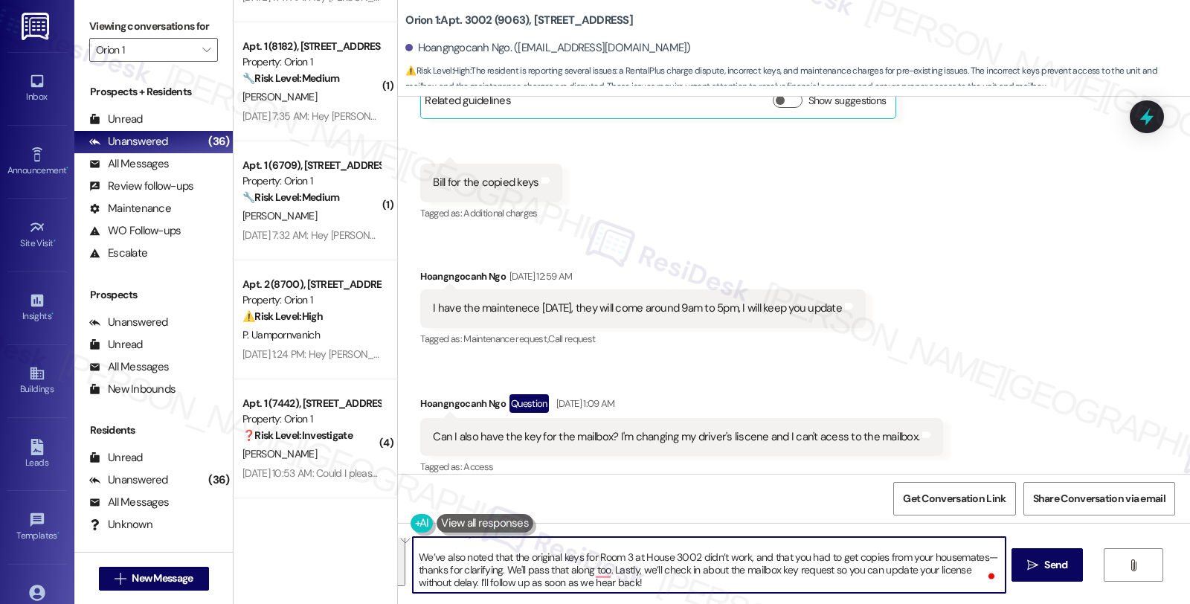
drag, startPoint x: 581, startPoint y: 548, endPoint x: 788, endPoint y: 642, distance: 227.2
click at [788, 603] on html "Inbox Go to Inbox Announcement • Send A Text Announcement Site Visit • Go to Si…" at bounding box center [595, 302] width 1190 height 604
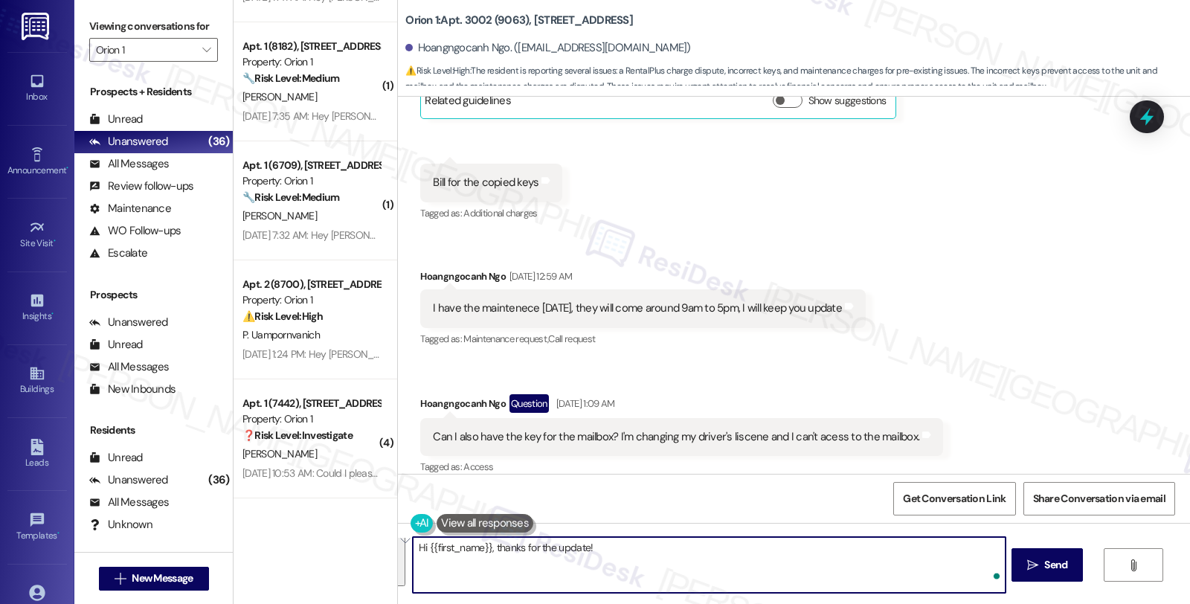
scroll to position [0, 0]
click at [1013, 352] on div "Received via SMS Hoangngocanh Ngo Question Neutral Sep 12, 2025 at 12:26 AM Hi …" at bounding box center [794, 118] width 792 height 1301
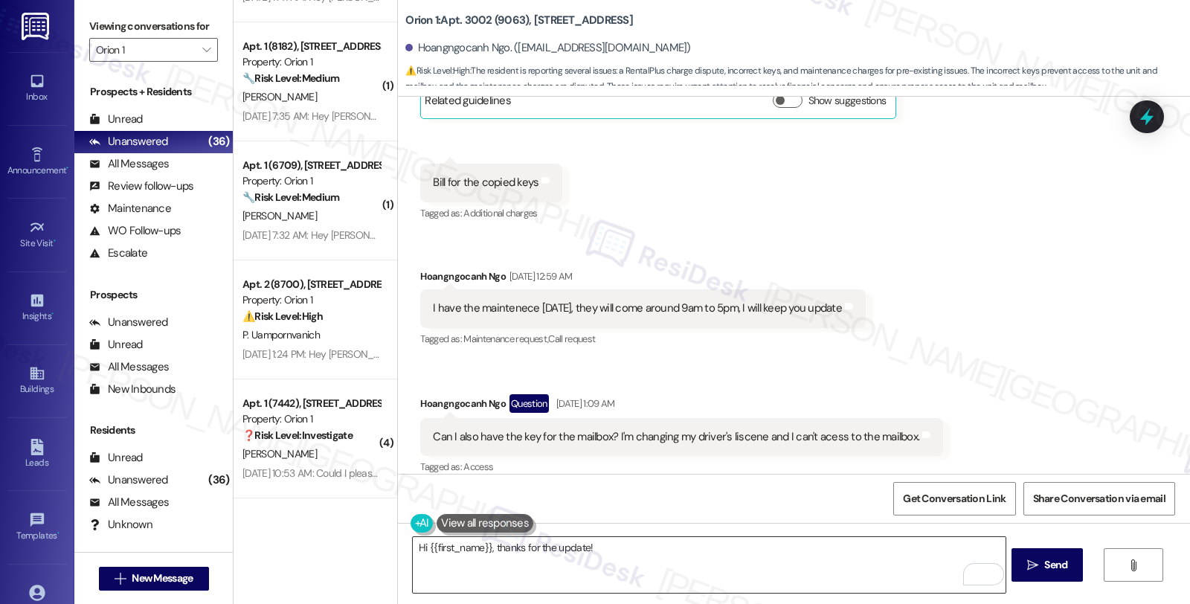
click at [608, 547] on textarea "Hi {{first_name}}, thanks for the update!" at bounding box center [709, 565] width 592 height 56
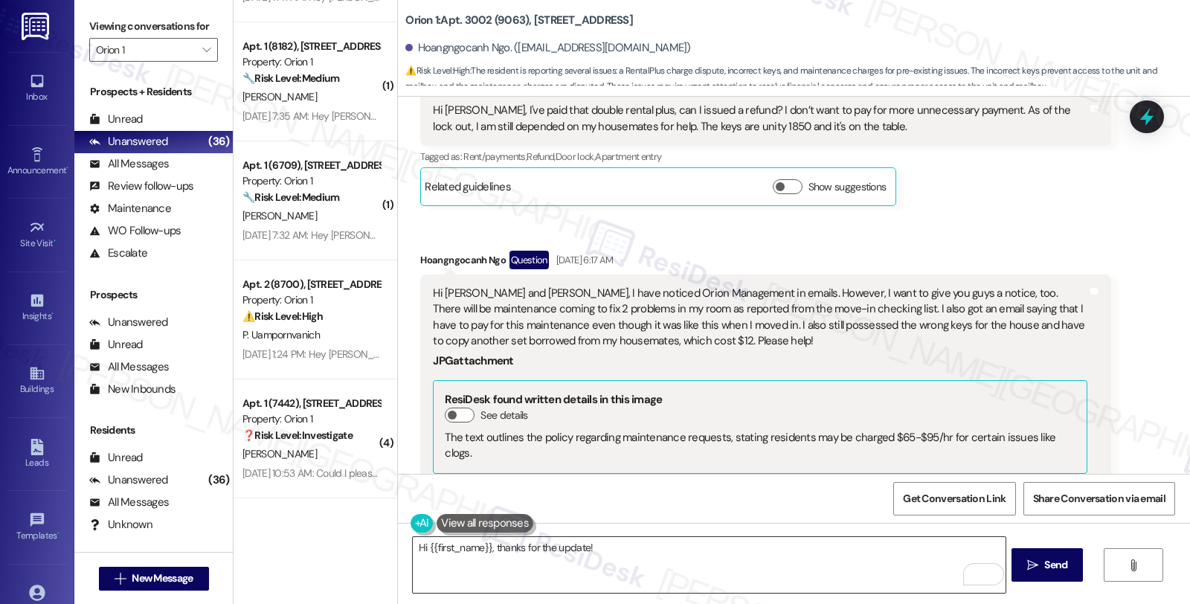
scroll to position [5892, 0]
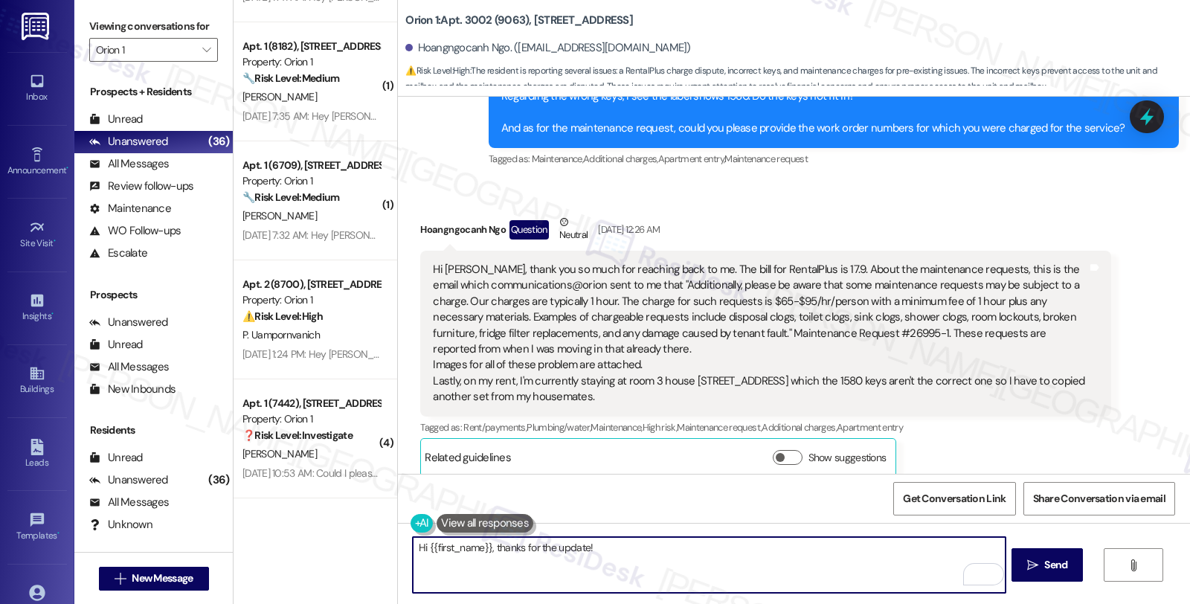
click at [620, 559] on textarea "Hi {{first_name}}, thanks for the update!" at bounding box center [709, 565] width 592 height 56
paste textarea "26995"
click at [790, 285] on div "Hi Sarah, thank you so much for reaching back to me. The bill for RentalPlus is…" at bounding box center [759, 333] width 653 height 143
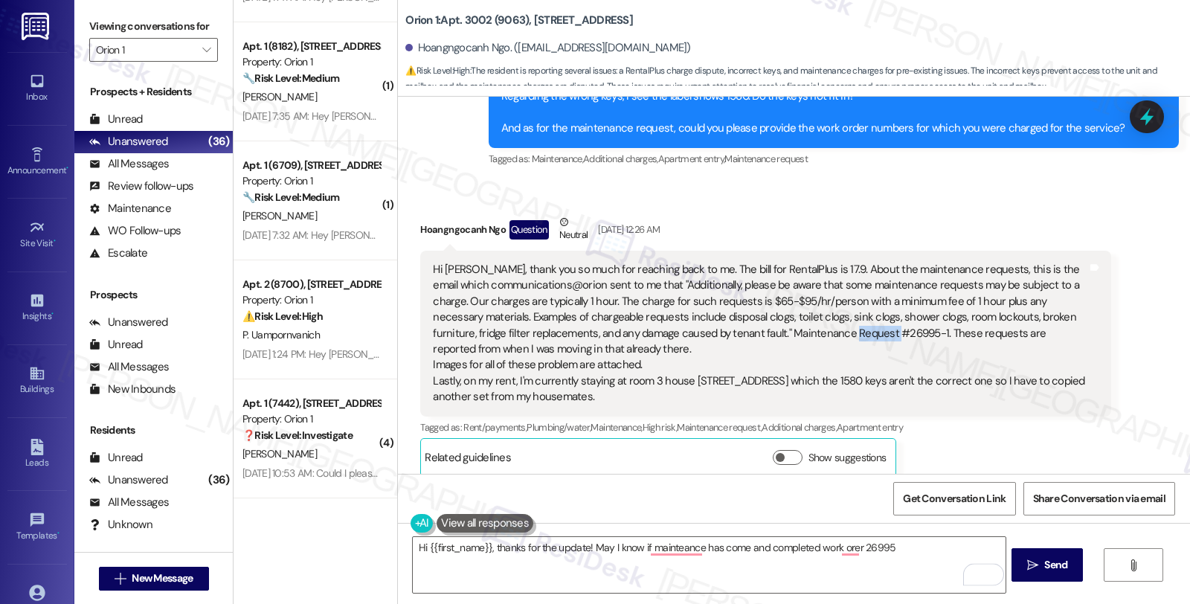
drag, startPoint x: 785, startPoint y: 284, endPoint x: 833, endPoint y: 284, distance: 47.6
click at [833, 284] on div "Hi Sarah, thank you so much for reaching back to me. The bill for RentalPlus is…" at bounding box center [759, 333] width 653 height 143
copy div "#26995-1"
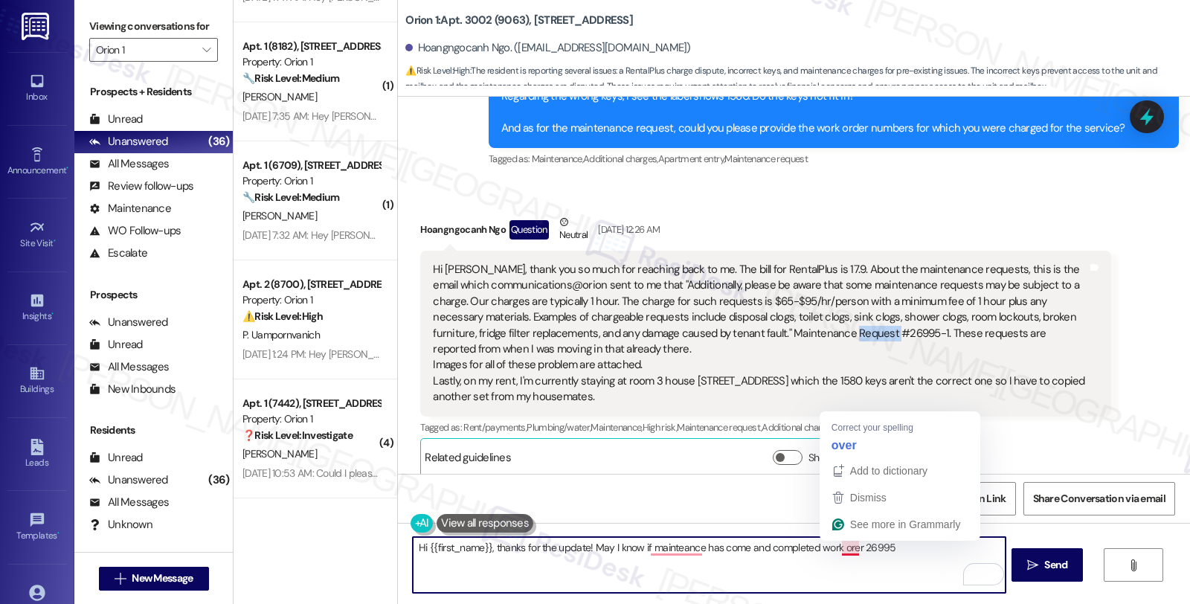
click at [845, 553] on textarea "Hi {{first_name}}, thanks for the update! May I know if mainteance has come and…" at bounding box center [709, 565] width 592 height 56
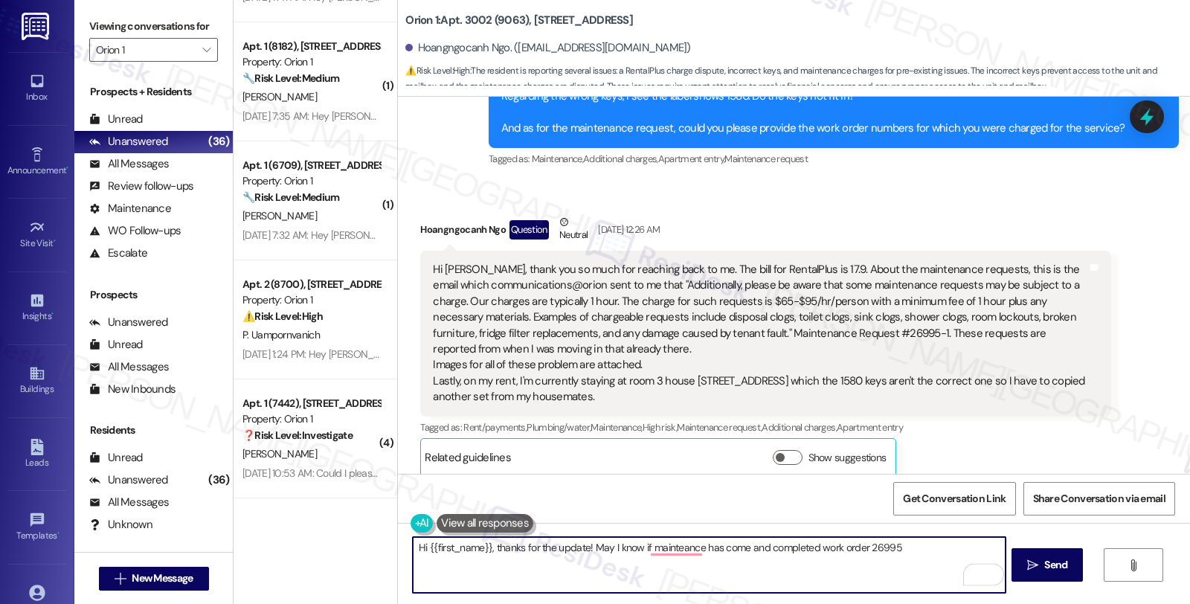
click at [873, 549] on textarea "Hi {{first_name}}, thanks for the update! May I know if mainteance has come and…" at bounding box center [709, 565] width 592 height 56
paste textarea "#26995-1"
click at [946, 546] on textarea "Hi {{first_name}}, thanks for the update! May I know if maintenance has come an…" at bounding box center [709, 565] width 592 height 56
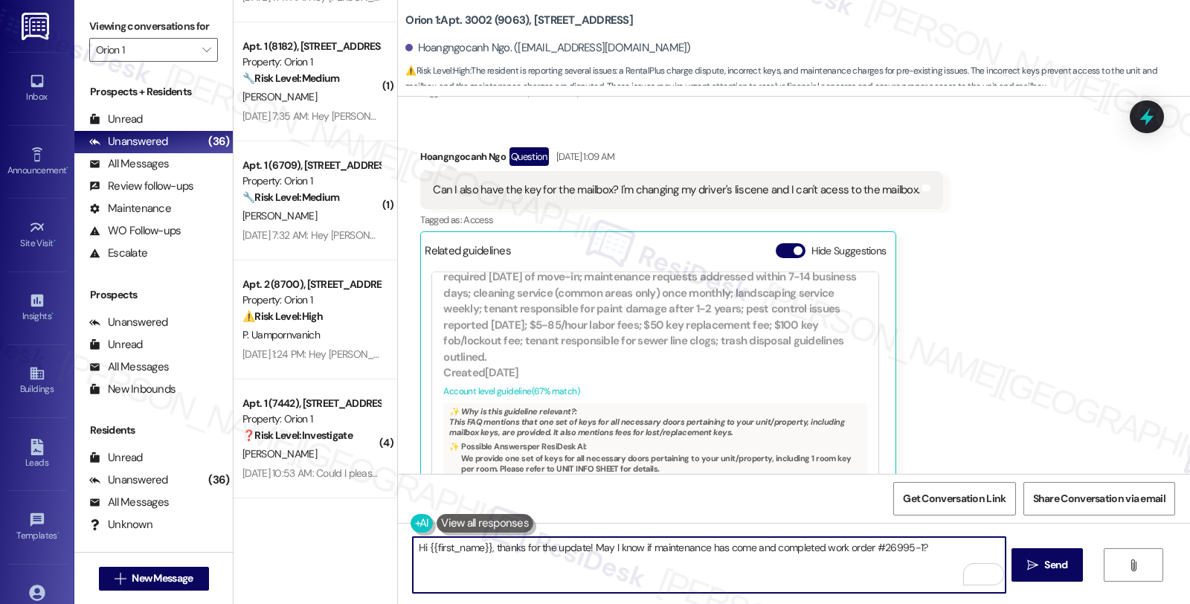
scroll to position [6852, 0]
click at [633, 562] on textarea "Hi {{first_name}}, thanks for the update! May I know if maintenance has come an…" at bounding box center [709, 565] width 592 height 56
type textarea "Hi {{first_name}}, thanks for the update! May I know if maintenance has come an…"
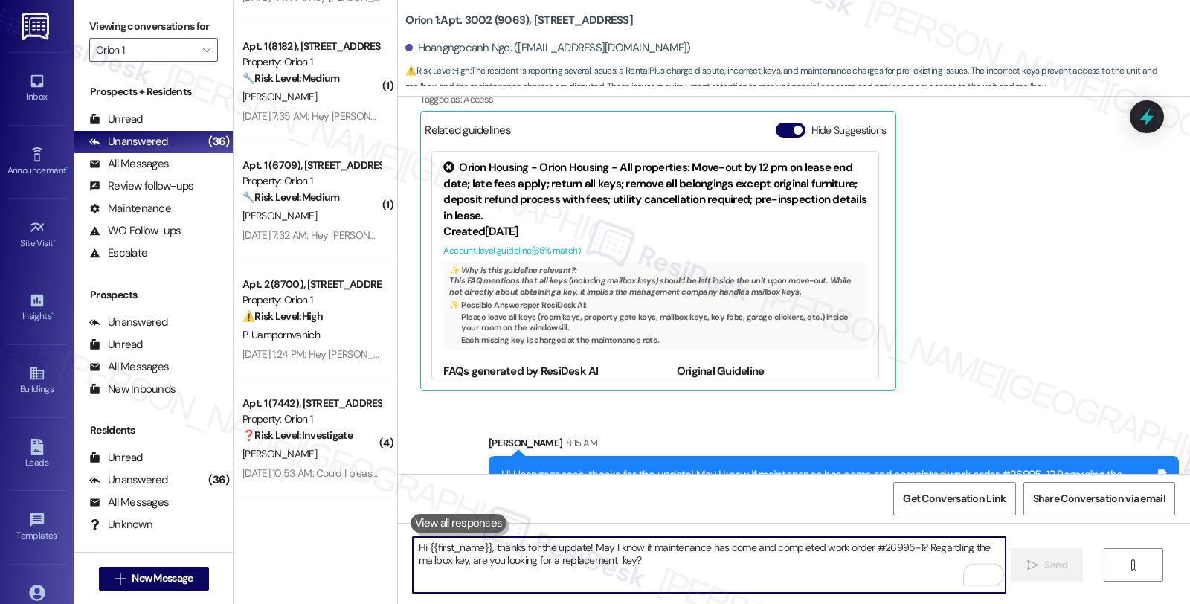
scroll to position [3665, 0]
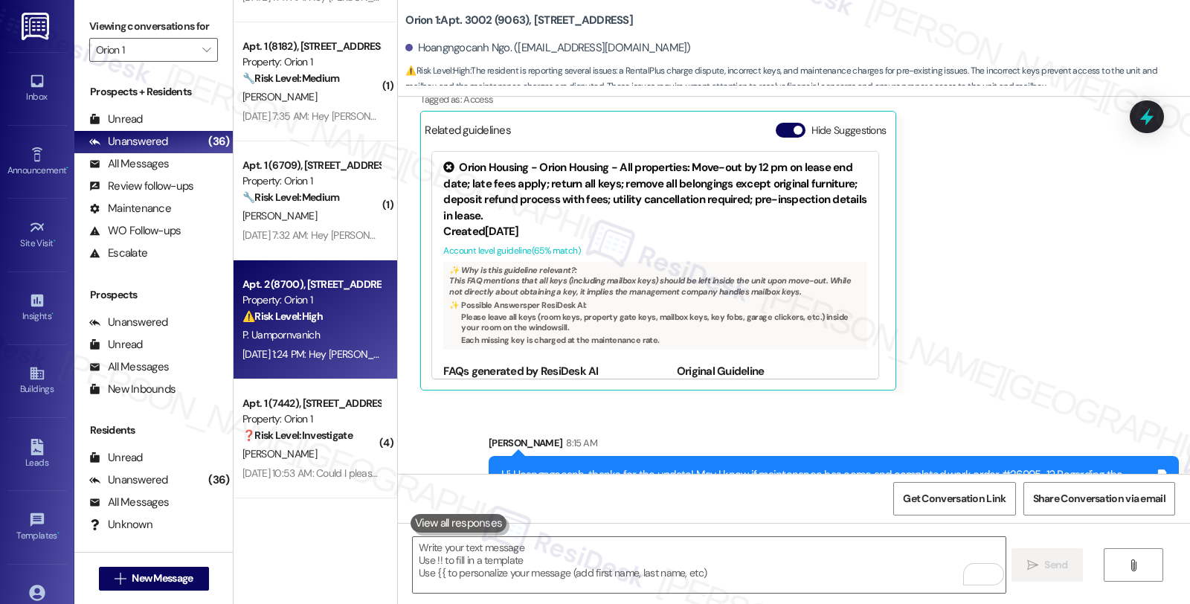
click at [335, 326] on div "P. Uampornvanich" at bounding box center [311, 335] width 141 height 19
type textarea "Fetching suggested responses. Please feel free to read through the conversation…"
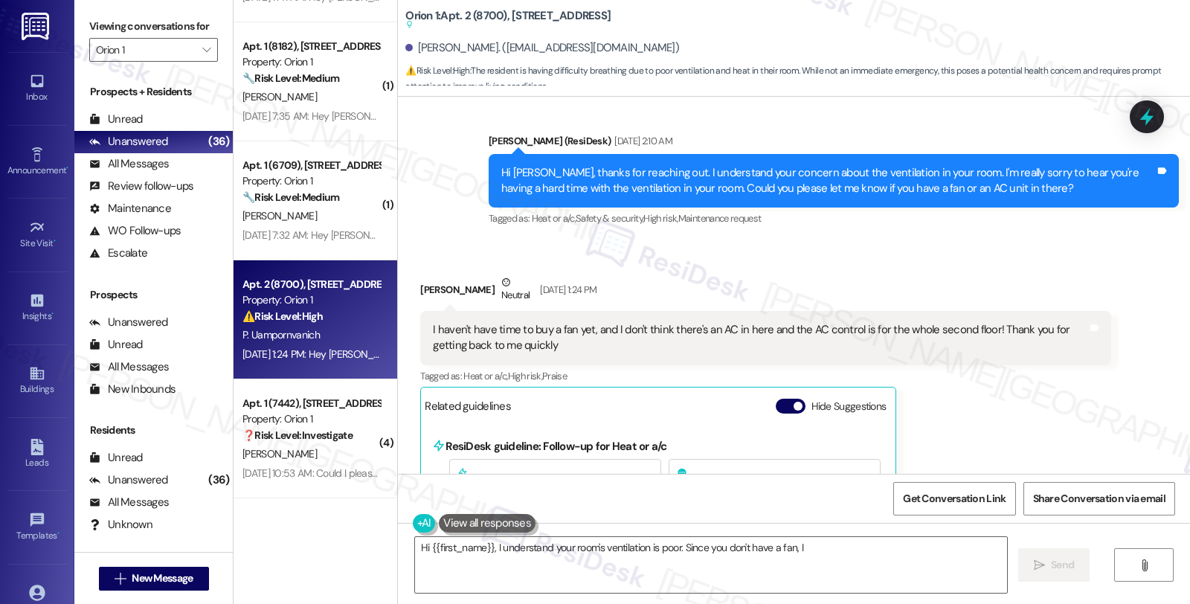
scroll to position [4687, 0]
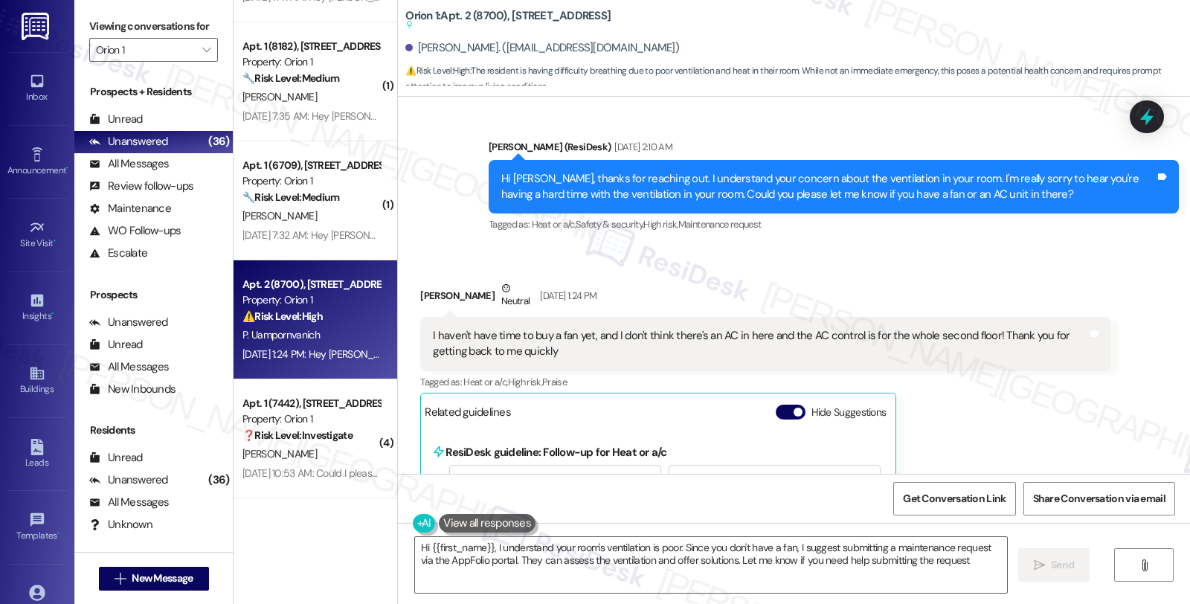
type textarea "Hi {{first_name}}, I understand your room's ventilation is poor. Since you don'…"
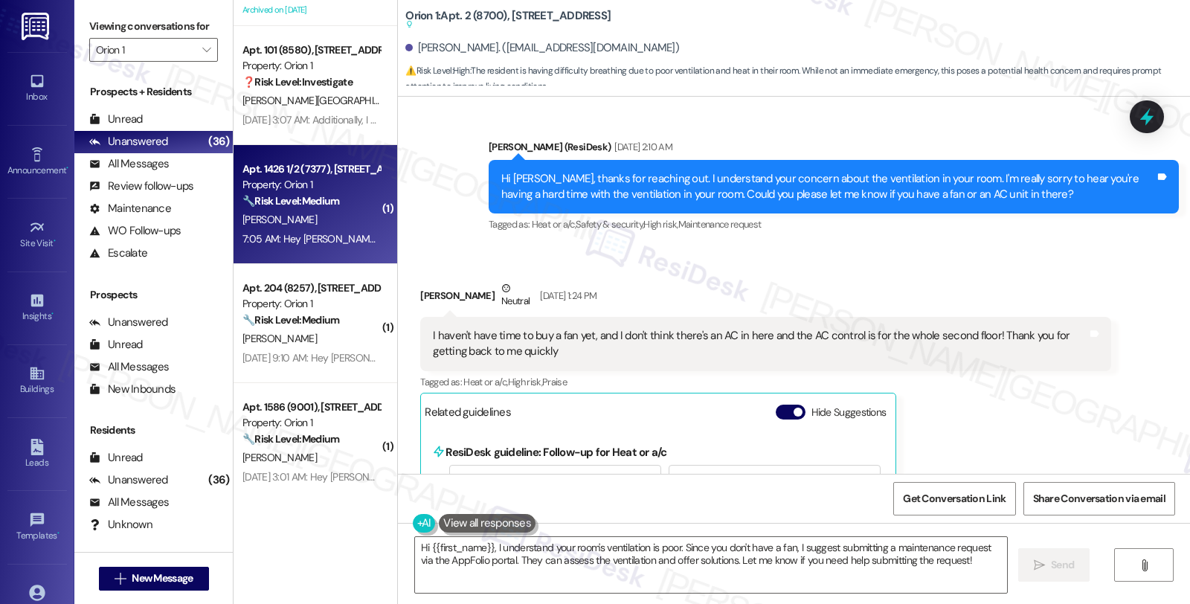
scroll to position [2508, 0]
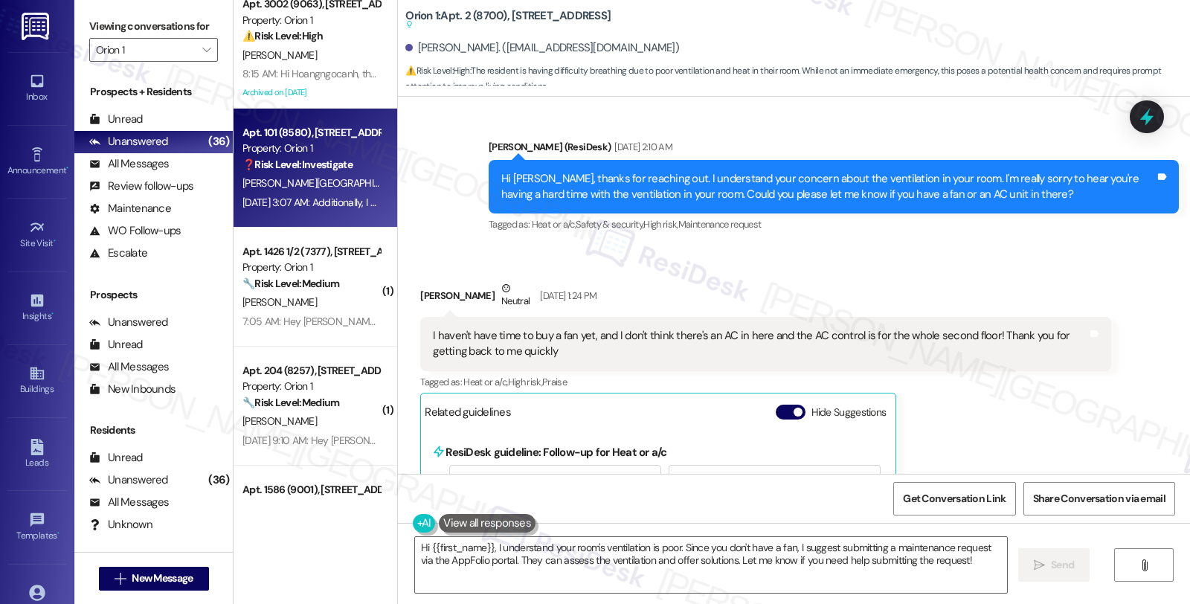
click at [342, 182] on div "[PERSON_NAME][GEOGRAPHIC_DATA]" at bounding box center [311, 183] width 141 height 19
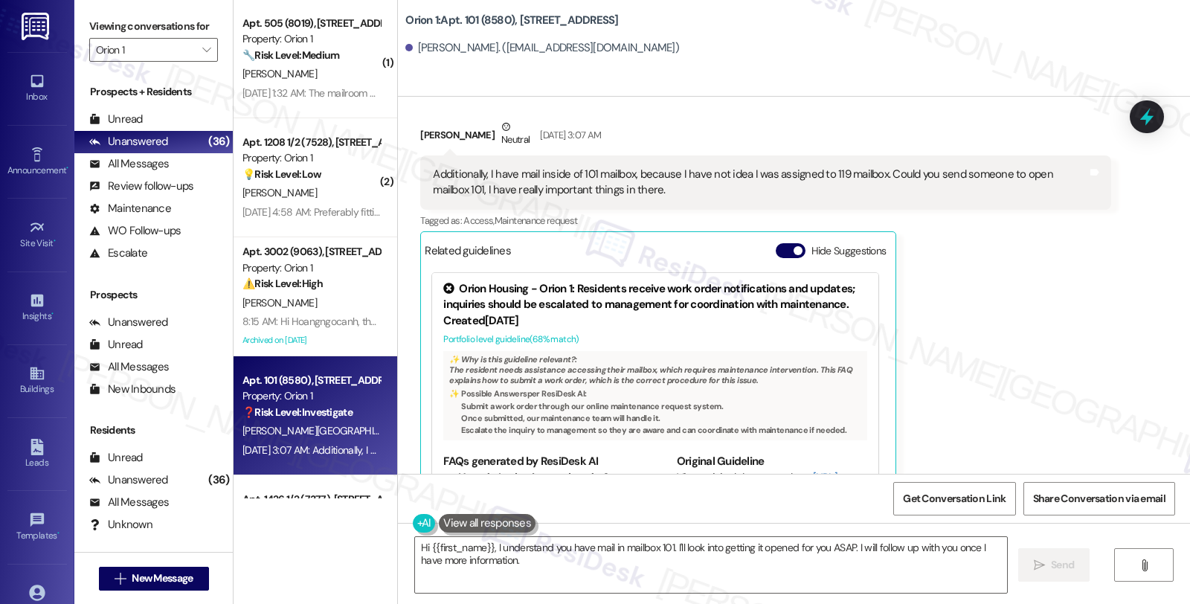
scroll to position [5997, 0]
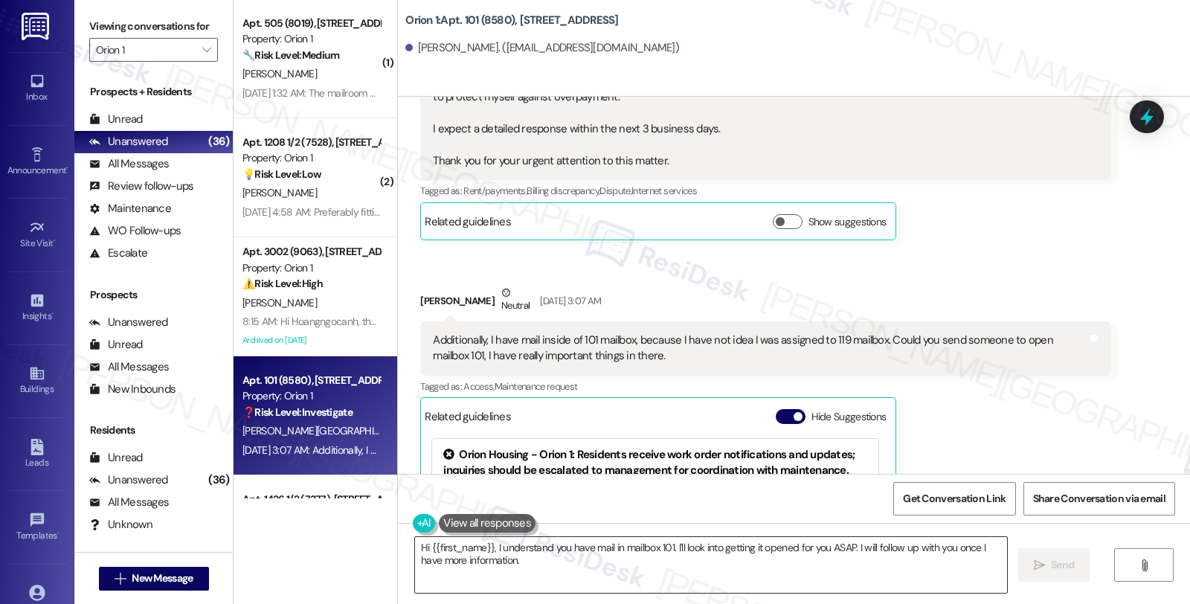
click at [510, 570] on textarea "Hi {{first_name}}, I understand you have mail in mailbox 101. I'll look into ge…" at bounding box center [711, 565] width 592 height 56
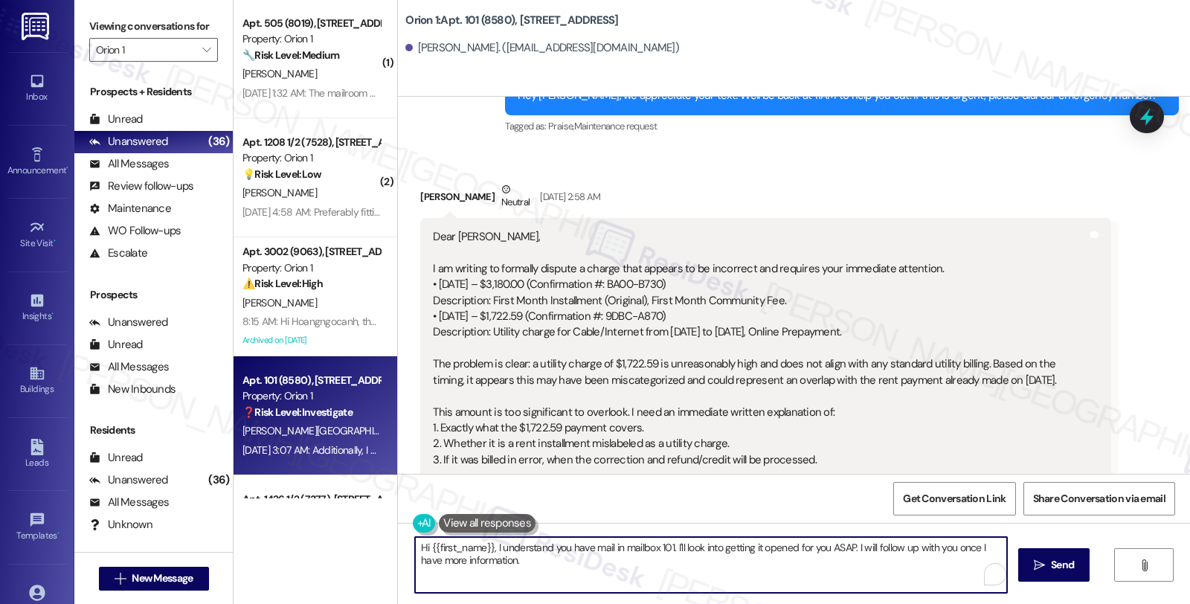
scroll to position [5585, 0]
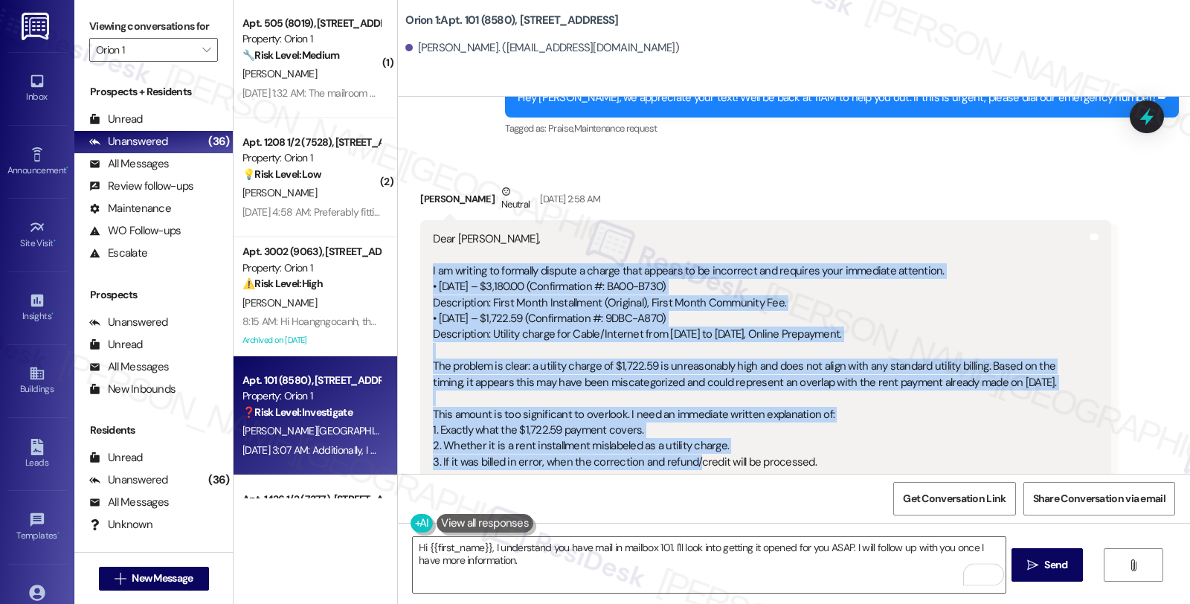
drag, startPoint x: 421, startPoint y: 220, endPoint x: 680, endPoint y: 413, distance: 323.1
click at [680, 413] on div "Dear [PERSON_NAME], I am writing to formally dispute a charge that appears to b…" at bounding box center [759, 406] width 656 height 350
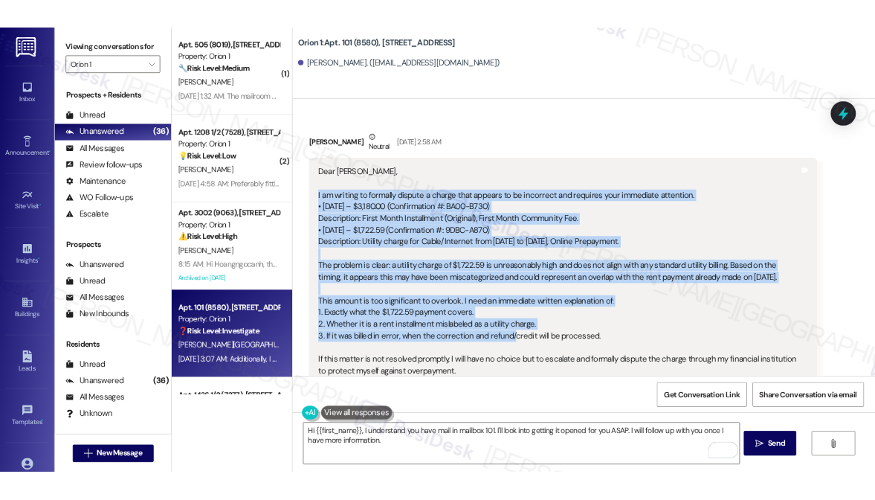
scroll to position [5667, 0]
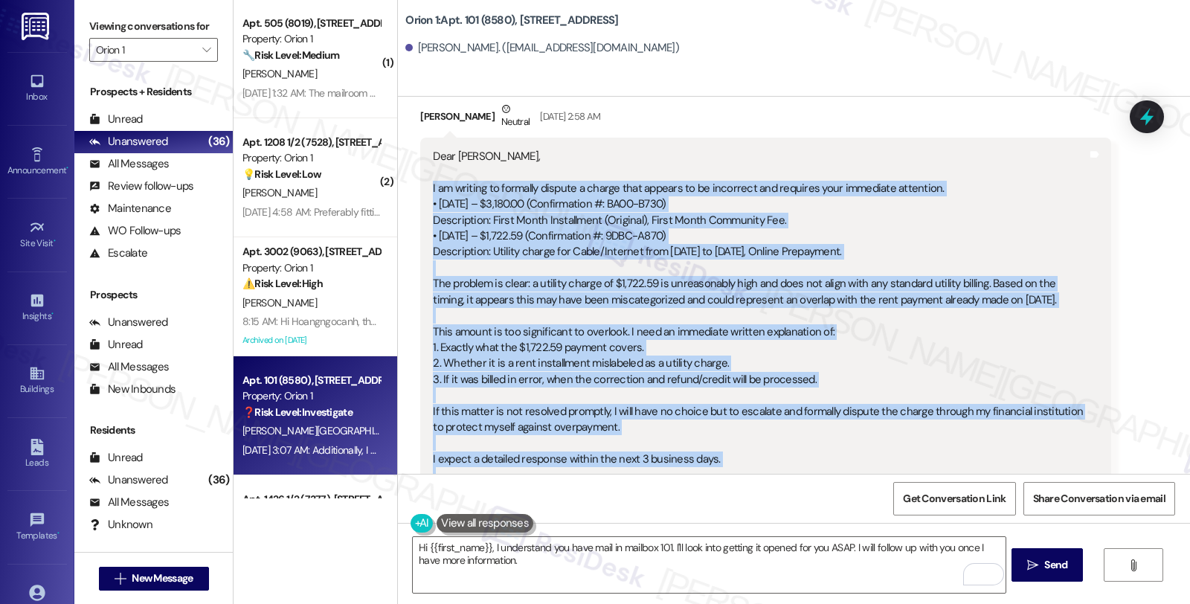
click at [687, 442] on div "Dear Sarah, I am writing to formally dispute a charge that appears to be incorr…" at bounding box center [759, 324] width 653 height 350
copy div "I am writing to formally dispute a charge that appears to be incorrect and requ…"
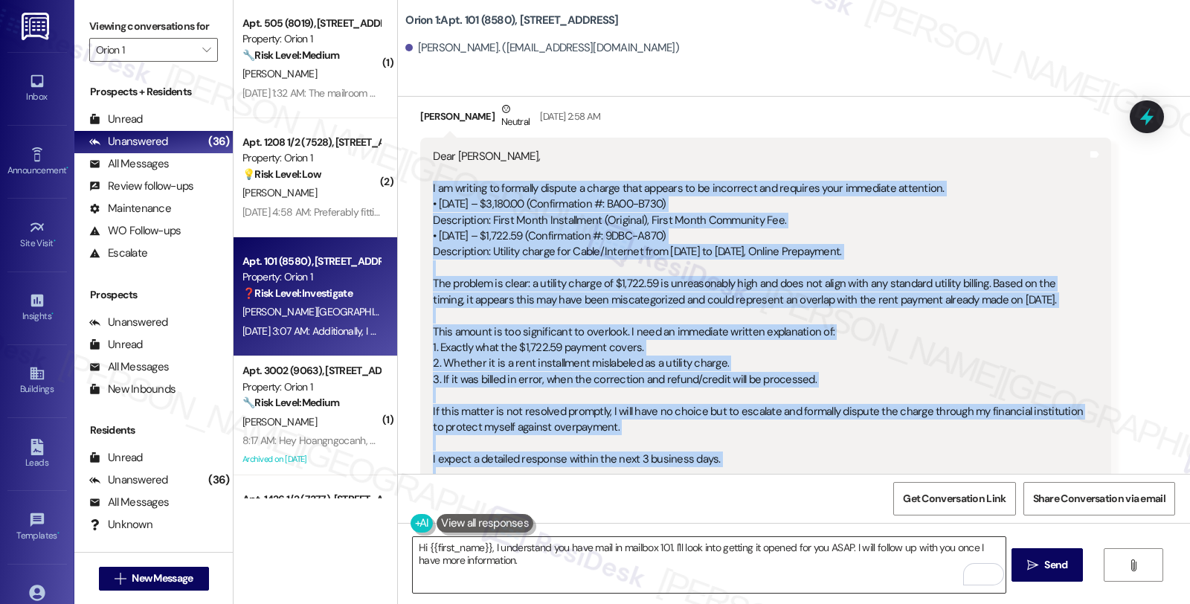
click at [690, 569] on textarea "Hi {{first_name}}, I understand you have mail in mailbox 101. I'll look into ge…" at bounding box center [709, 565] width 592 height 56
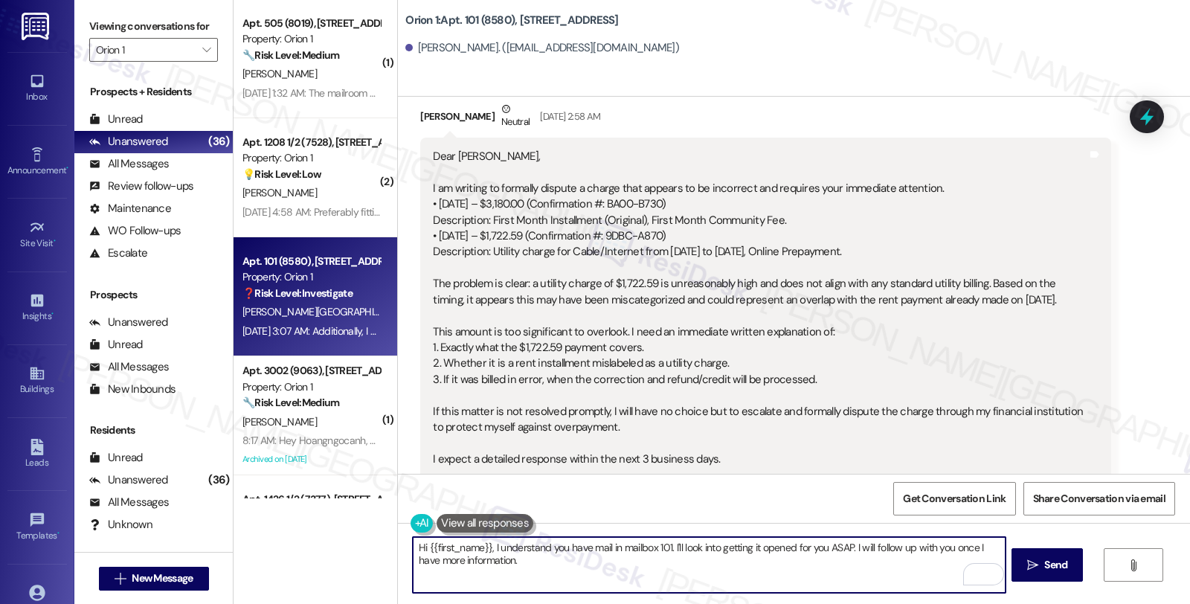
click at [485, 548] on textarea "Hi {{first_name}}, I understand you have mail in mailbox 101. I'll look into ge…" at bounding box center [709, 565] width 592 height 56
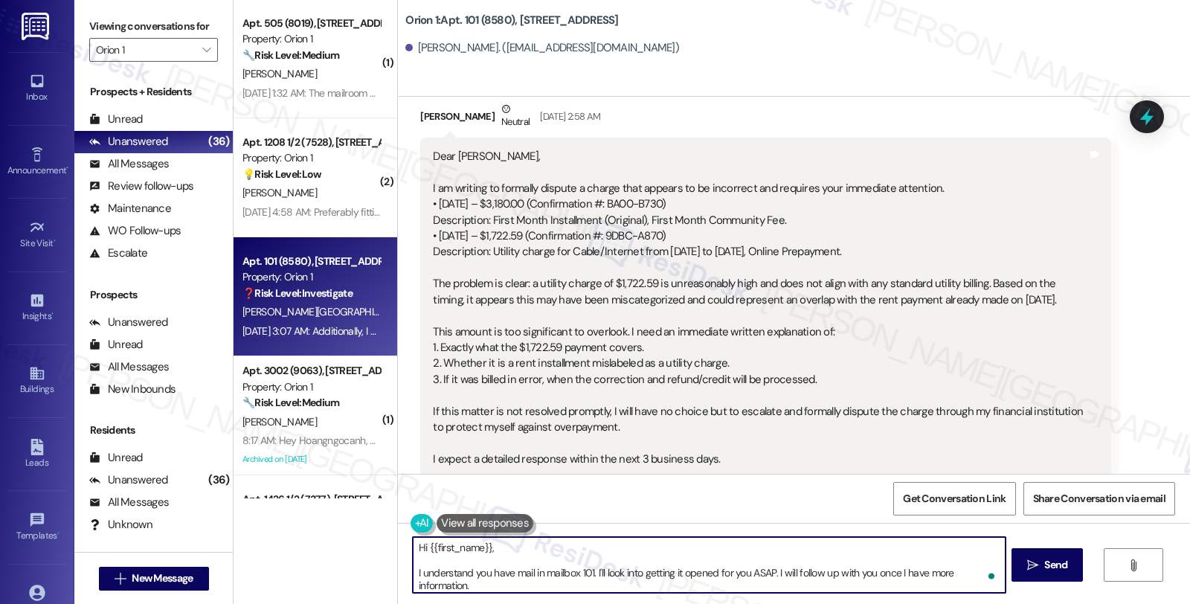
click at [595, 552] on textarea "Hi {{first_name}}, I understand you have mail in mailbox 101. I'll look into ge…" at bounding box center [709, 565] width 592 height 56
paste textarea "I understand your concern about the $1,722.59 charge dated 08/30/2025"
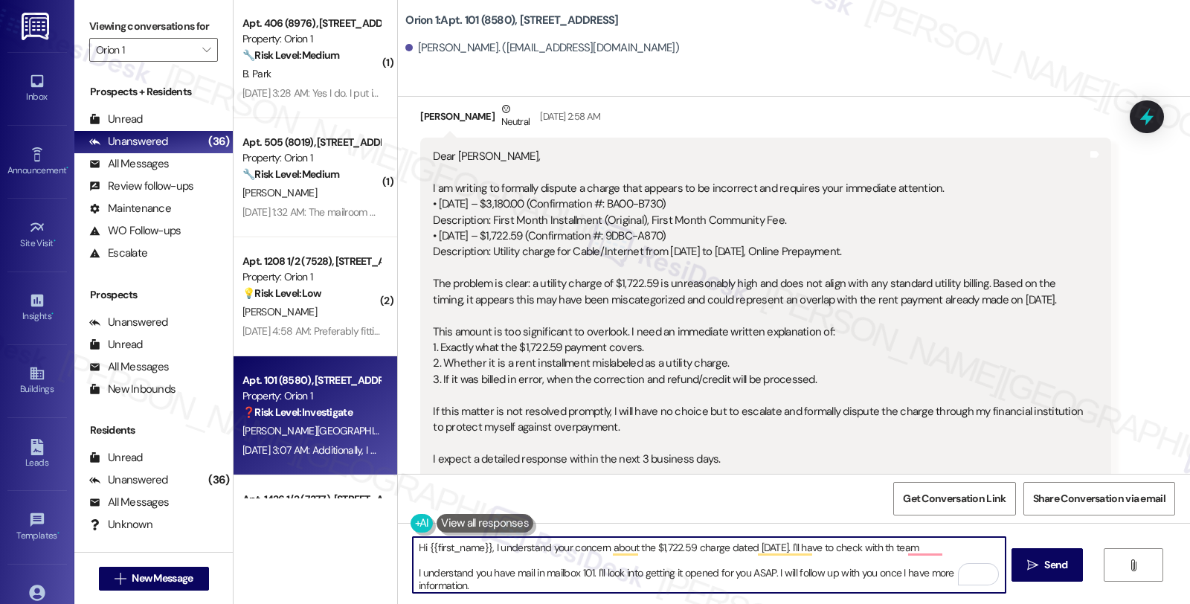
click at [804, 549] on textarea "Hi {{first_name}}, I understand your concern about the $1,722.59 charge dated 0…" at bounding box center [709, 565] width 592 height 56
click at [839, 551] on textarea "Hi {{first_name}}, I understand your concern about the $1,722.59 charge dated 0…" at bounding box center [709, 565] width 592 height 56
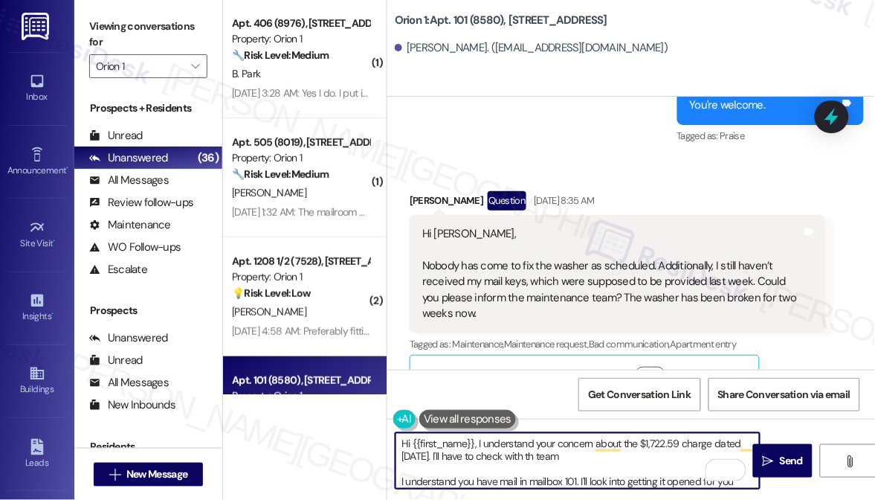
scroll to position [6177, 0]
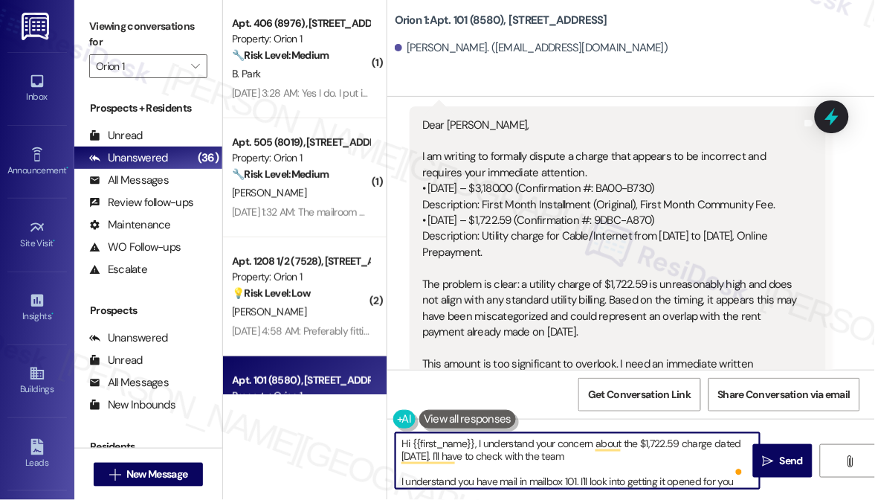
click at [613, 461] on textarea "Hi {{first_name}}, I understand your concern about the $1,722.59 charge dated 0…" at bounding box center [578, 461] width 364 height 56
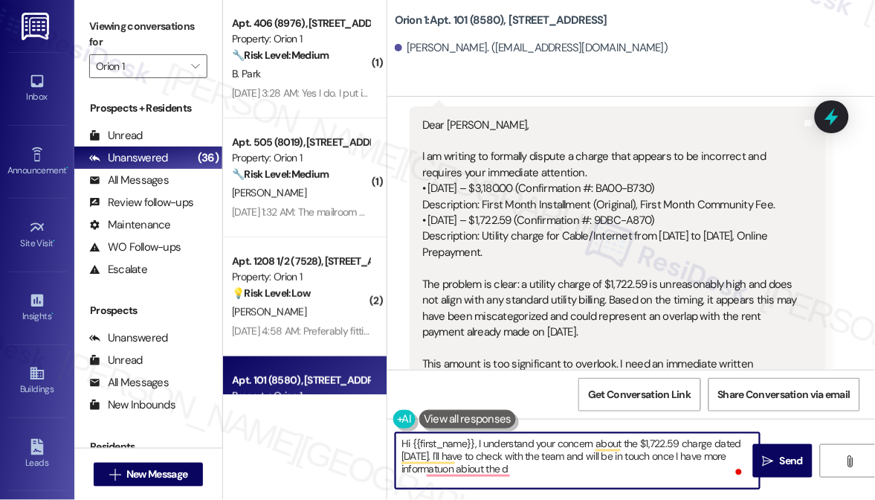
scroll to position [28, 0]
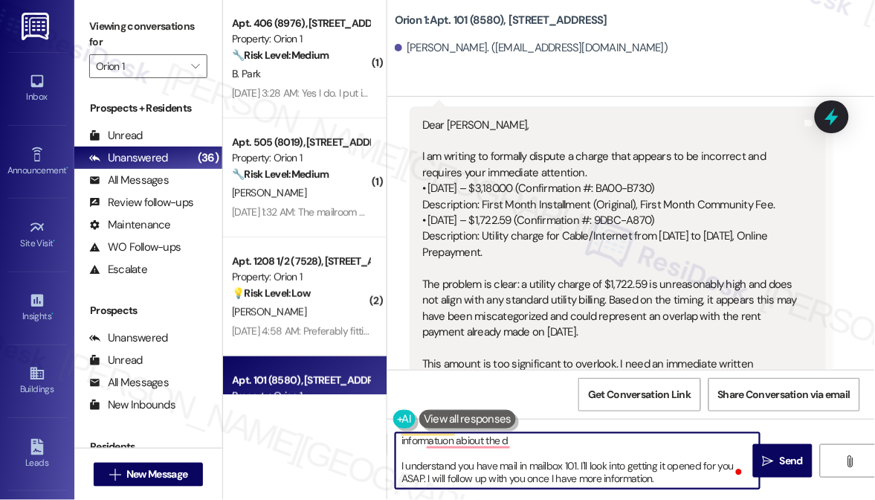
drag, startPoint x: 480, startPoint y: 471, endPoint x: 538, endPoint y: 474, distance: 58.0
click at [538, 474] on textarea "Hi {{first_name}}, I understand your concern about the $1,722.59 charge dated 0…" at bounding box center [578, 461] width 364 height 56
click at [561, 443] on textarea "Hi {{first_name}}, I understand your concern about the $1,722.59 charge dated 0…" at bounding box center [578, 461] width 364 height 56
click at [501, 439] on textarea "Hi {{first_name}}, I understand your concern about the $1,722.59 charge dated 0…" at bounding box center [578, 461] width 364 height 56
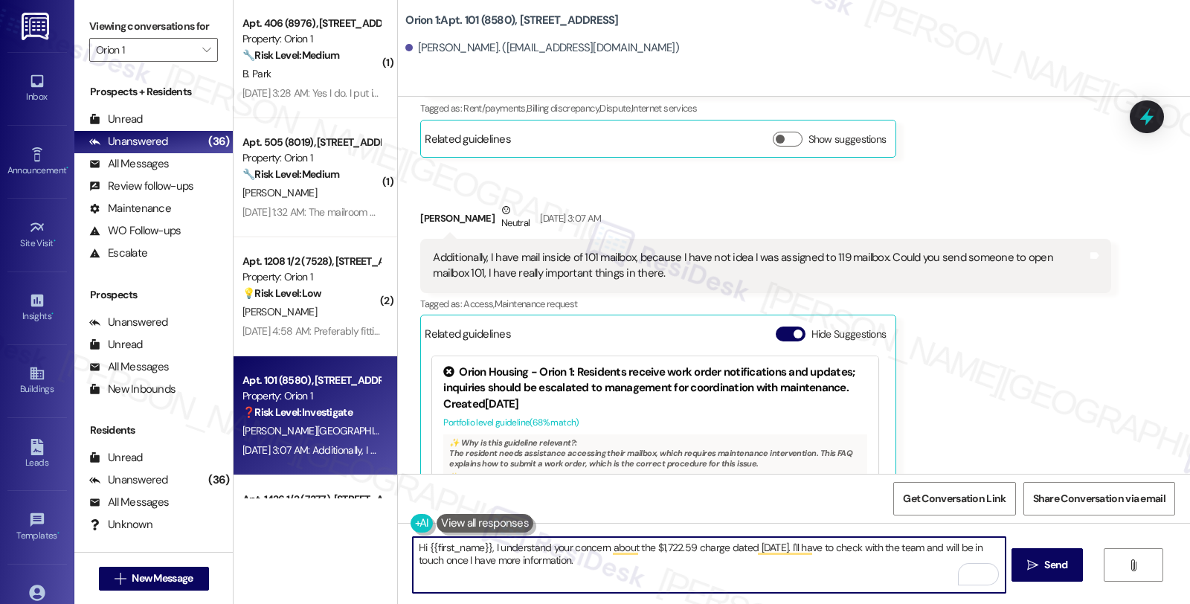
scroll to position [0, 0]
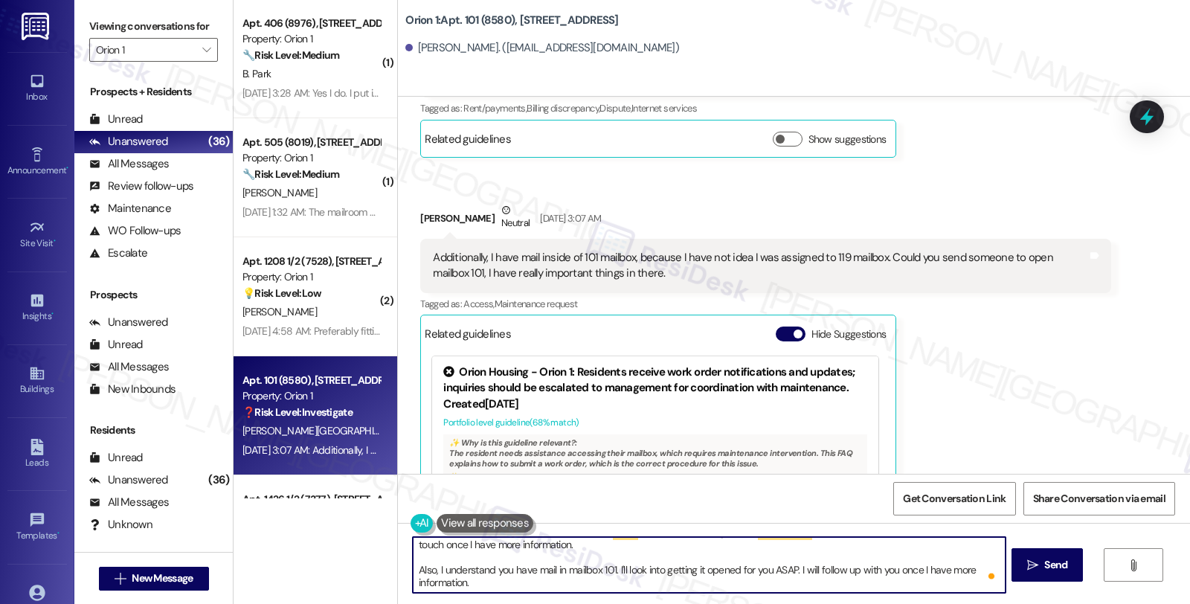
click at [606, 570] on textarea "Hi {{first_name}}, I understand your concern about the $1,722.59 charge dated 0…" at bounding box center [709, 565] width 592 height 56
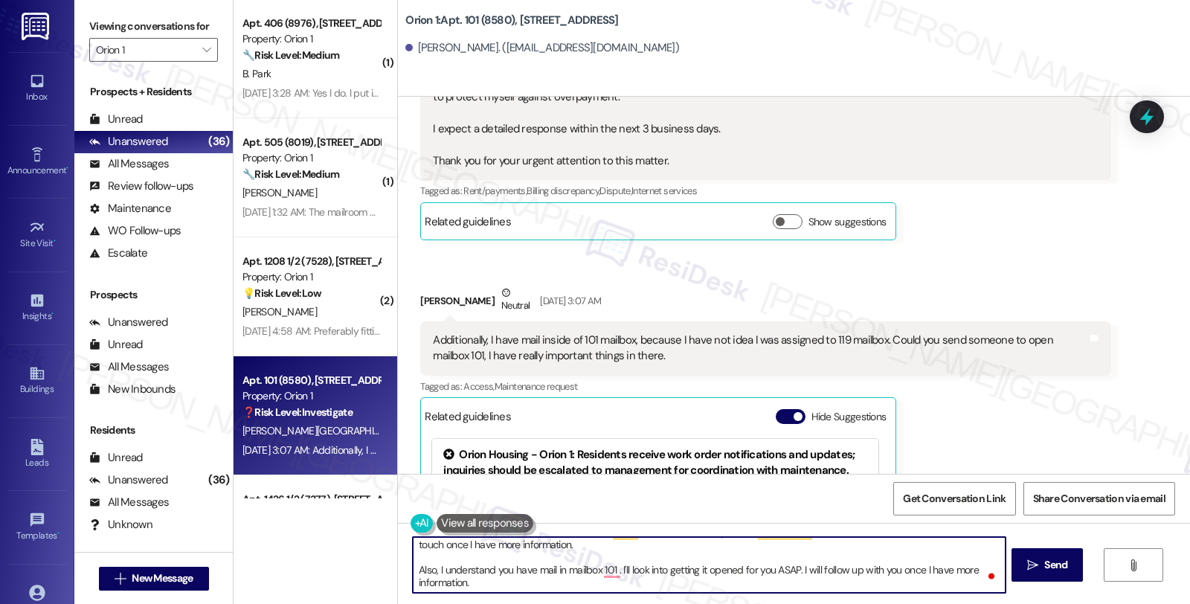
click at [501, 573] on textarea "Hi {{first_name}}, I understand your concern about the $1,722.59 charge dated 0…" at bounding box center [709, 565] width 592 height 56
click at [644, 569] on textarea "Hi {{first_name}}, I understand your concern about the $1,722.59 charge dated 0…" at bounding box center [709, 565] width 592 height 56
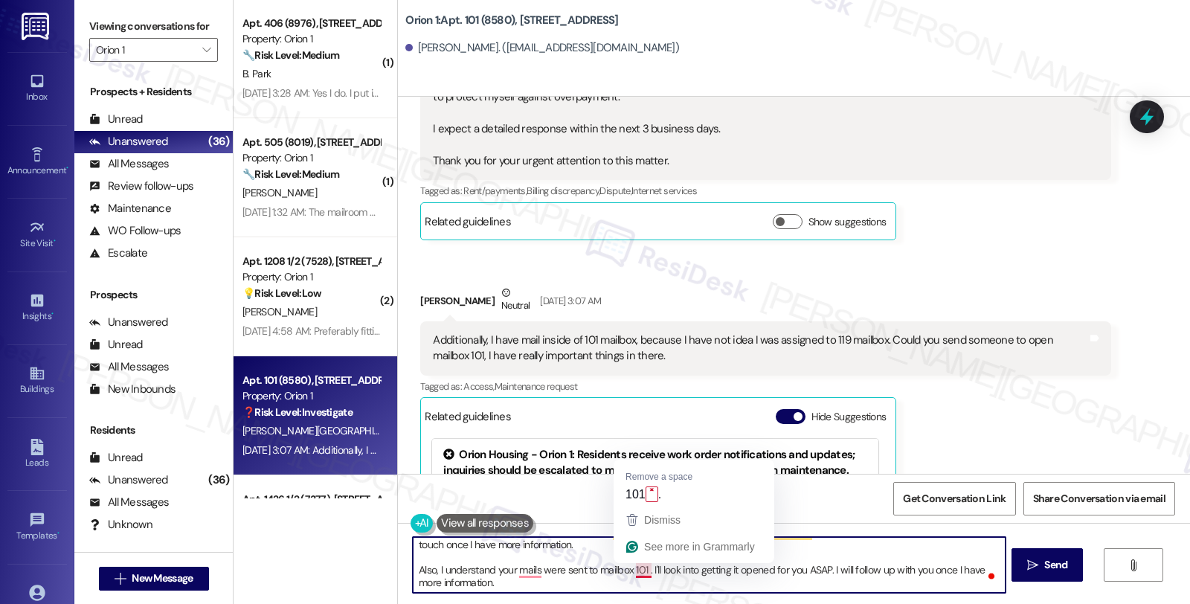
click at [638, 573] on textarea "Hi {{first_name}}, I understand your concern about the $1,722.59 charge dated 0…" at bounding box center [709, 565] width 592 height 56
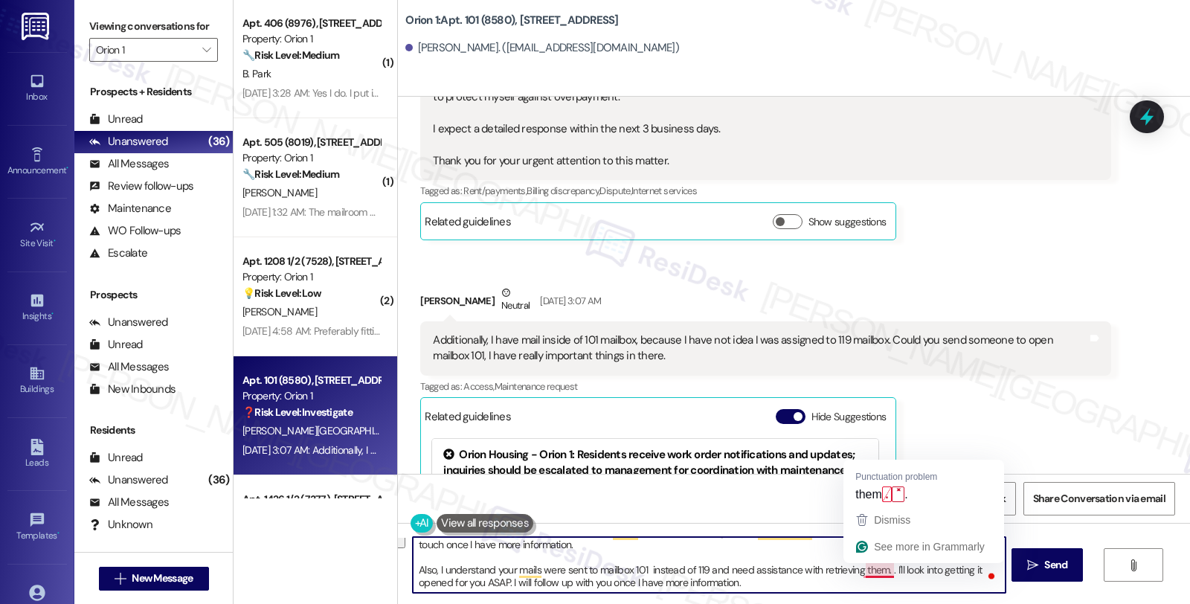
drag, startPoint x: 878, startPoint y: 567, endPoint x: 889, endPoint y: 578, distance: 15.3
click at [889, 578] on textarea "Hi {{first_name}}, I understand your concern about the $1,722.59 charge dated 0…" at bounding box center [709, 565] width 592 height 56
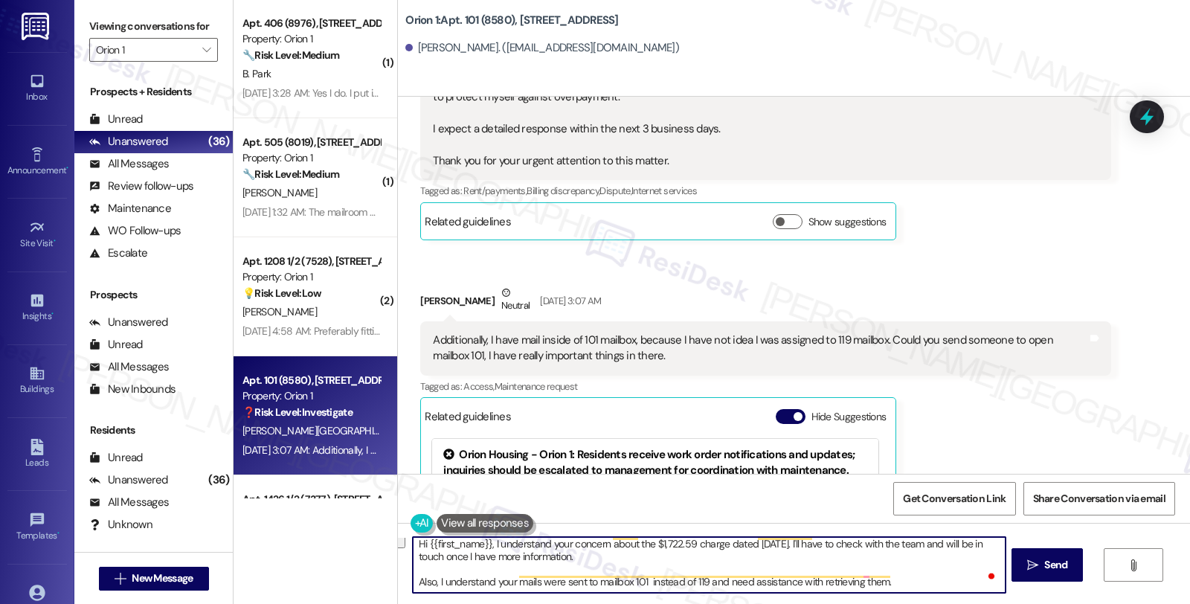
scroll to position [3, 0]
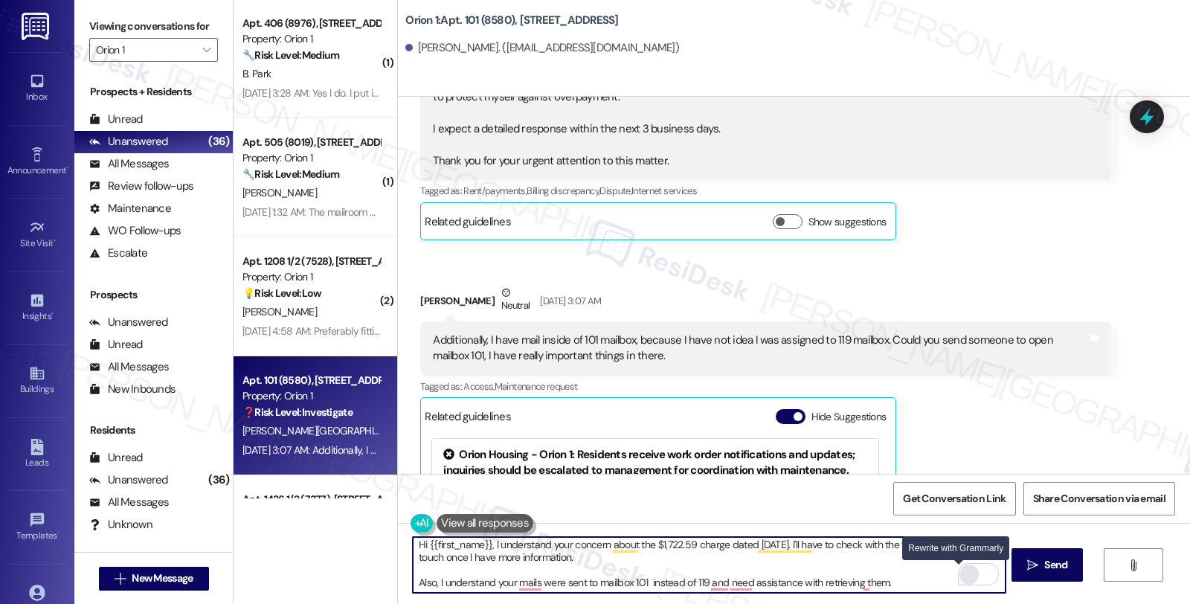
type textarea "Hi {{first_name}}, I understand your concern about the $1,722.59 charge dated 0…"
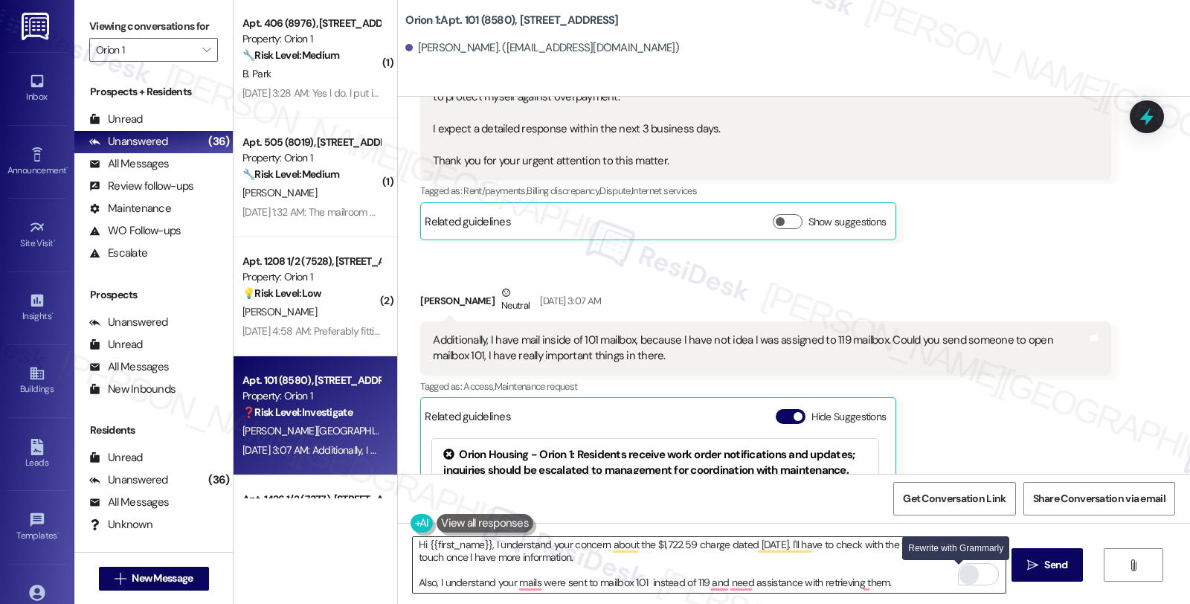
click at [961, 575] on div "Rewrite with Grammarly" at bounding box center [969, 574] width 16 height 17
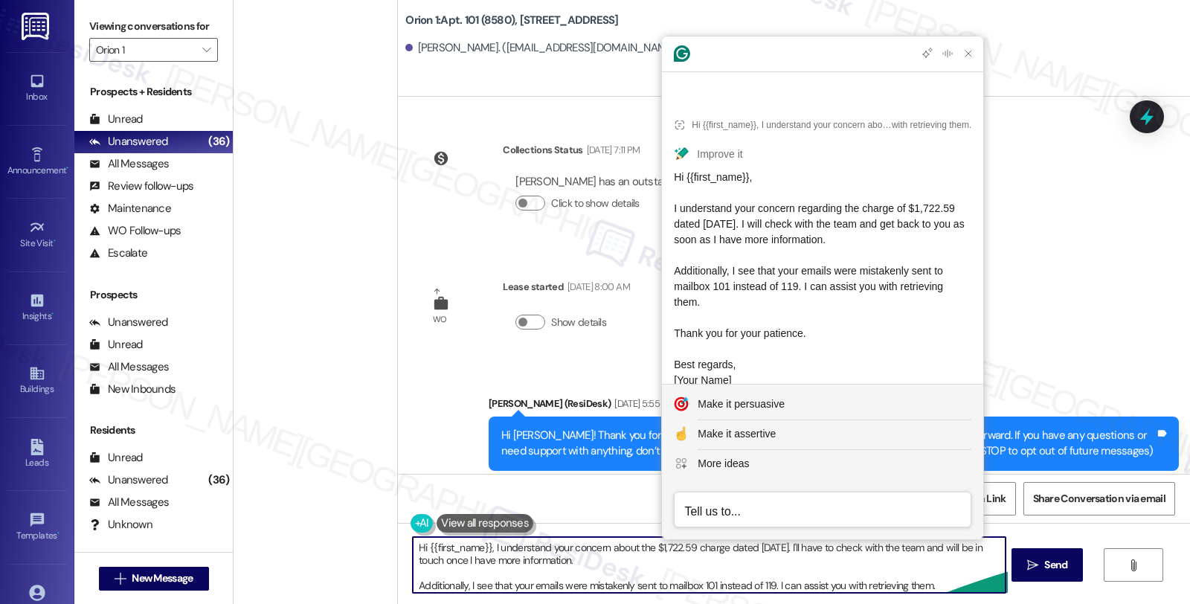
scroll to position [5997, 0]
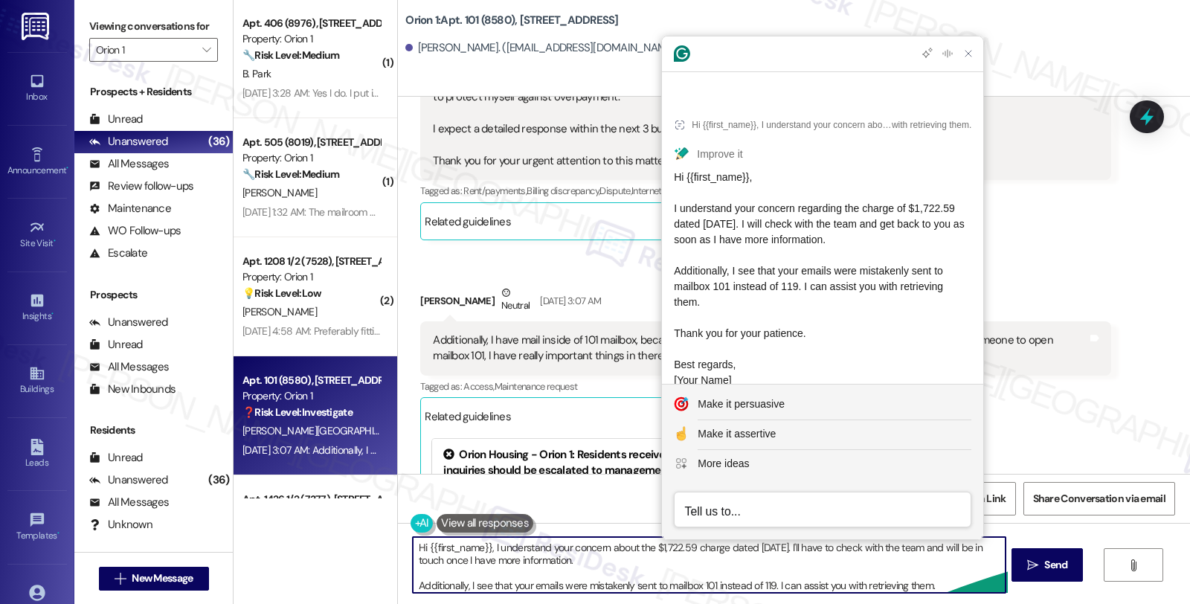
click at [770, 588] on textarea "Hi {{first_name}}, I understand your concern about the $1,722.59 charge dated […" at bounding box center [709, 565] width 592 height 56
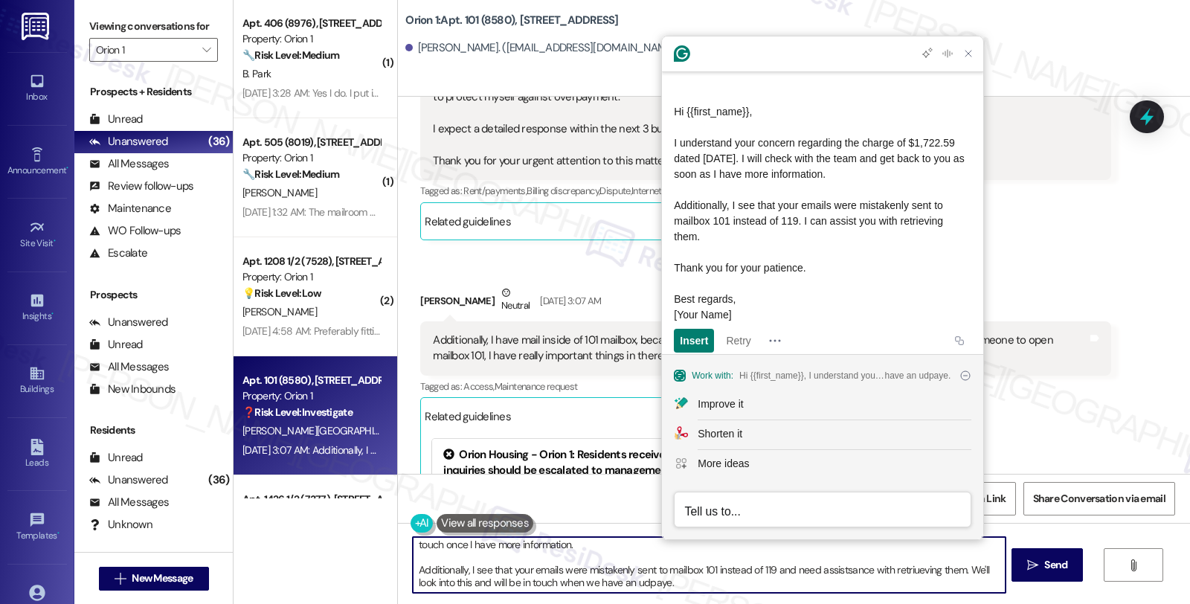
scroll to position [16, 0]
click at [711, 587] on textarea "Hi {{first_name}}, I understand your concern about the $1,722.59 charge dated […" at bounding box center [709, 565] width 592 height 56
click at [645, 583] on textarea "Hi {{first_name}}, I understand your concern about the $1,722.59 charge dated […" at bounding box center [709, 565] width 592 height 56
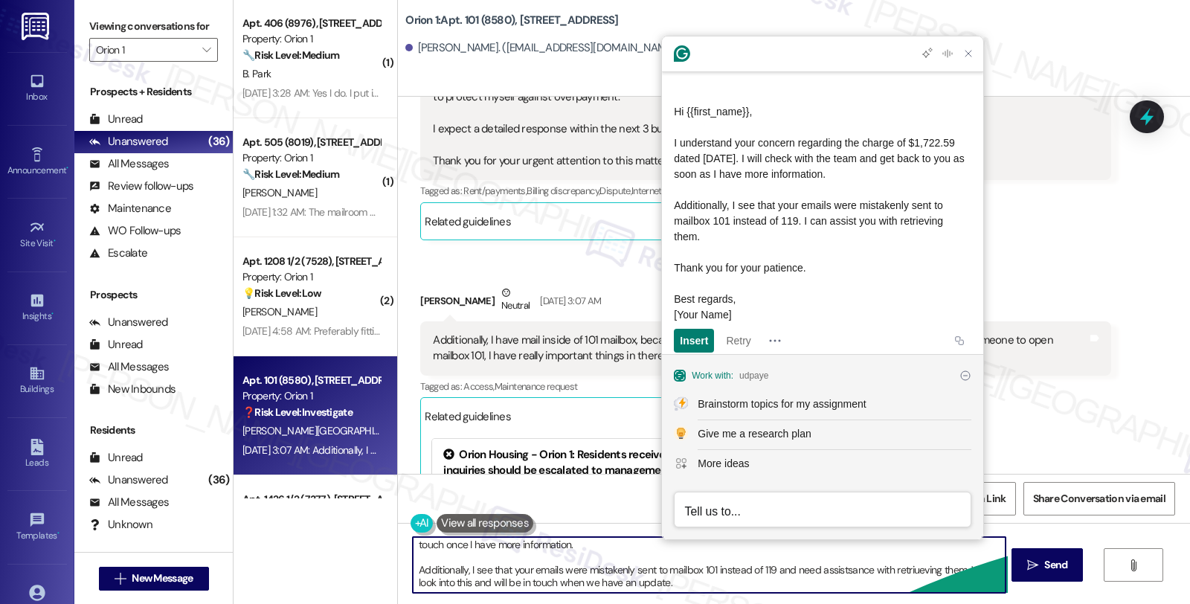
click at [813, 581] on textarea "Hi {{first_name}}, I understand your concern about the $1,722.59 charge dated […" at bounding box center [709, 565] width 592 height 56
click at [845, 570] on textarea "Hi {{first_name}}, I understand your concern about the $1,722.59 charge dated […" at bounding box center [709, 565] width 592 height 56
drag, startPoint x: 404, startPoint y: 588, endPoint x: 1084, endPoint y: 642, distance: 681.7
click at [1084, 603] on html "Inbox Go to Inbox Announcement • Send A Text Announcement Site Visit • Go to Si…" at bounding box center [595, 302] width 1190 height 604
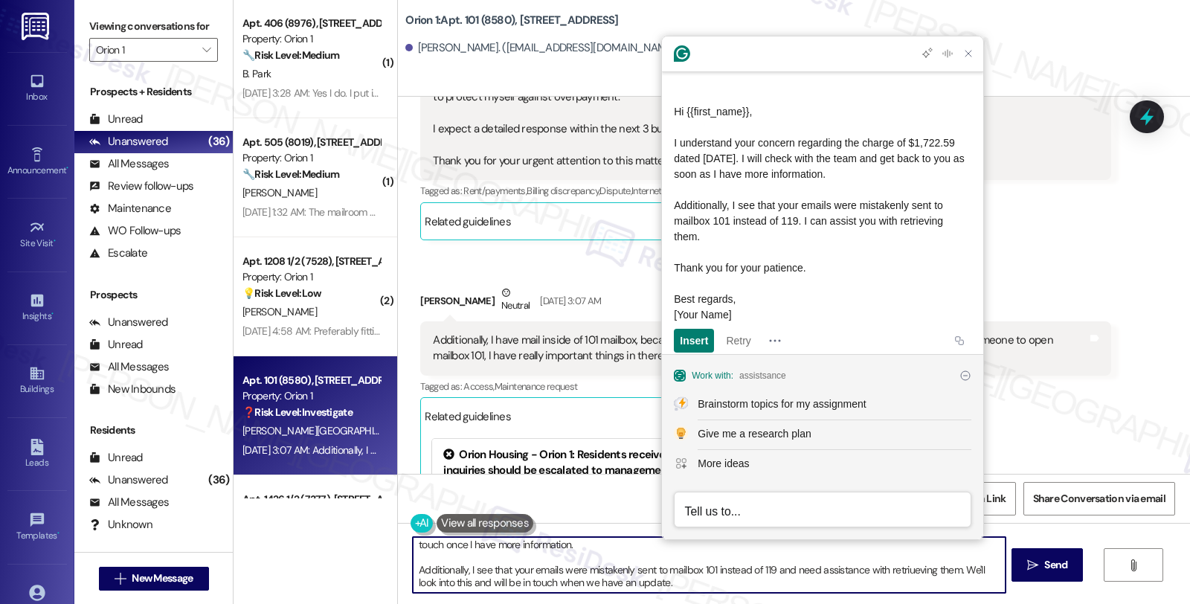
paste textarea "In addition, I noticed that your emails were mistakenly directed to mailbox 101…"
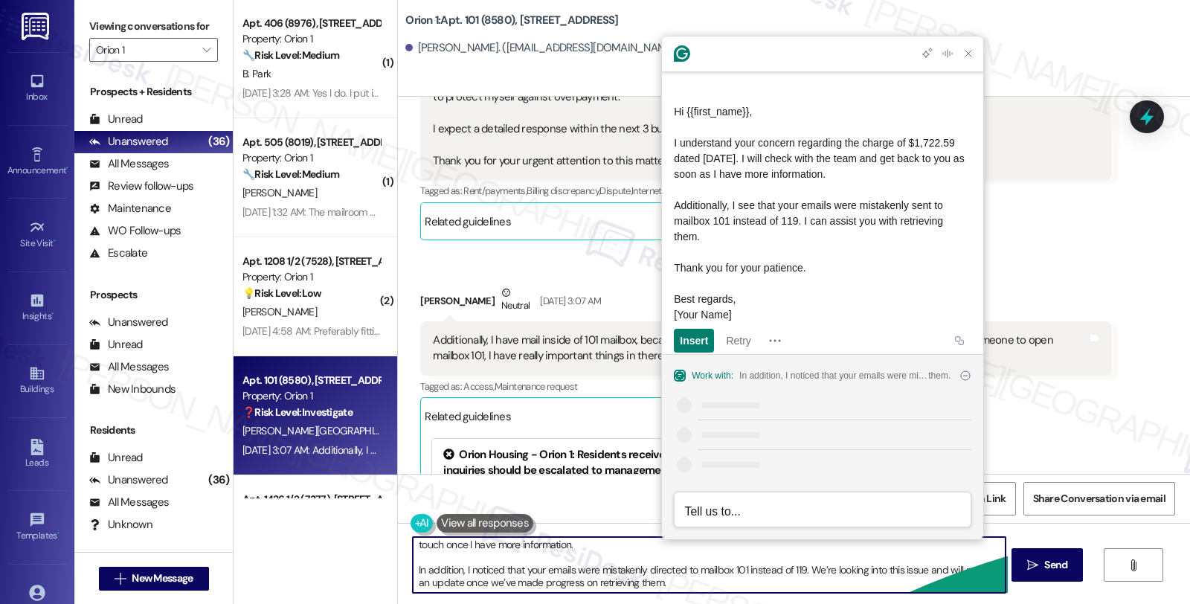
scroll to position [36, 0]
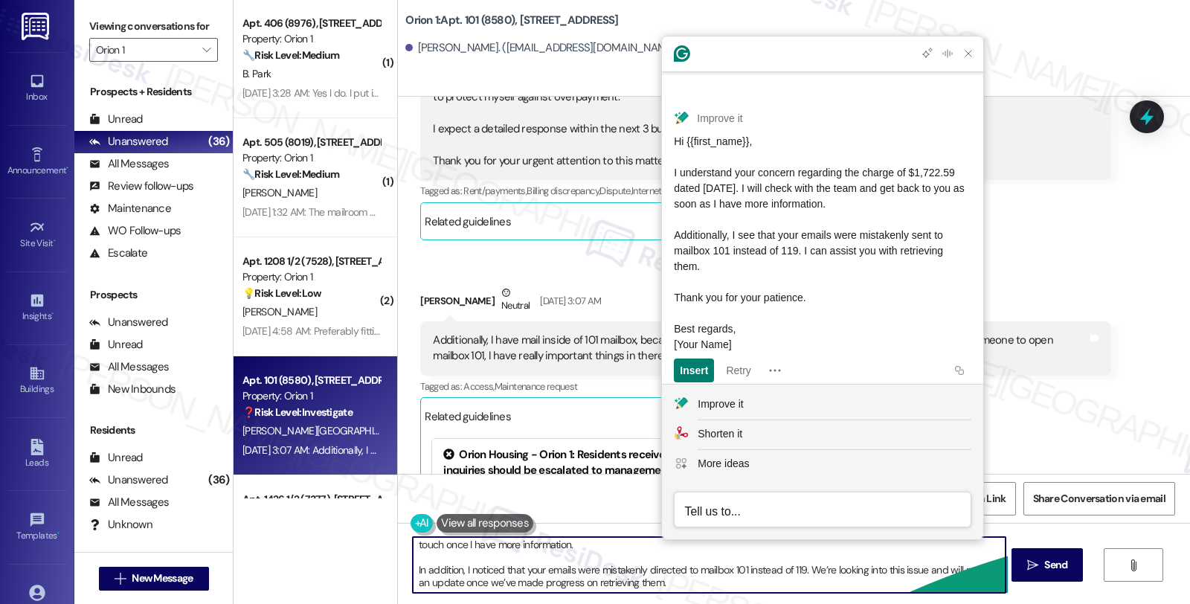
click at [538, 571] on textarea "Hi {{first_name}}, I understand your concern about the $1,722.59 charge dated […" at bounding box center [709, 565] width 592 height 56
drag, startPoint x: 488, startPoint y: 581, endPoint x: 678, endPoint y: 581, distance: 189.6
click at [678, 581] on textarea "Hi {{first_name}}, I understand your concern about the $1,722.59 charge dated […" at bounding box center [709, 565] width 592 height 56
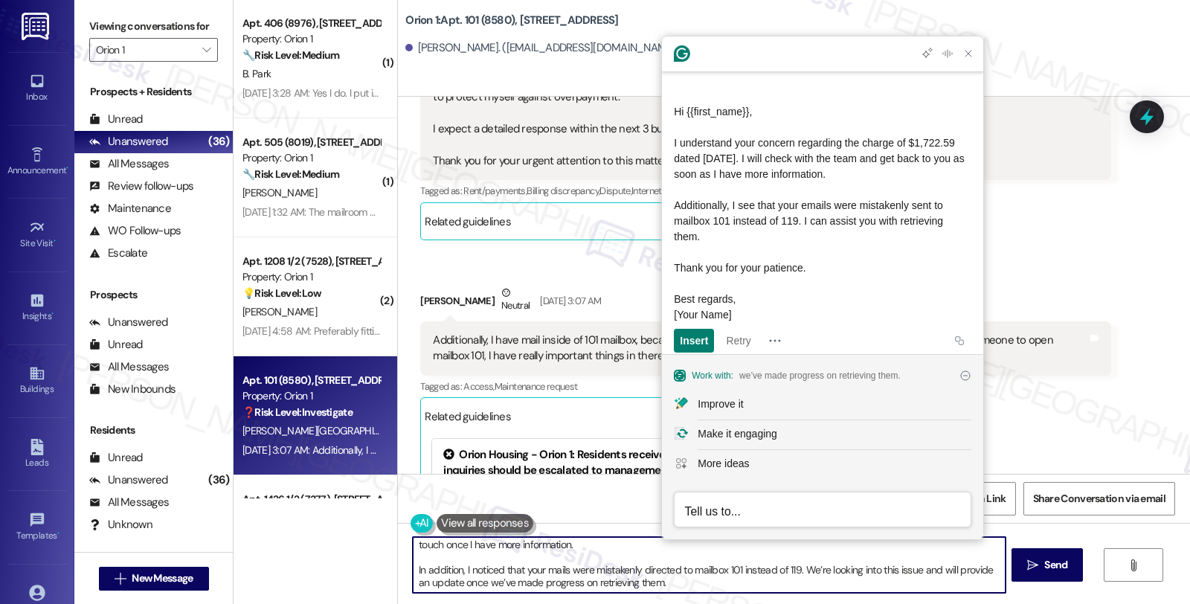
click at [792, 570] on textarea "Hi {{first_name}}, I understand your concern about the $1,722.59 charge dated […" at bounding box center [709, 565] width 592 height 56
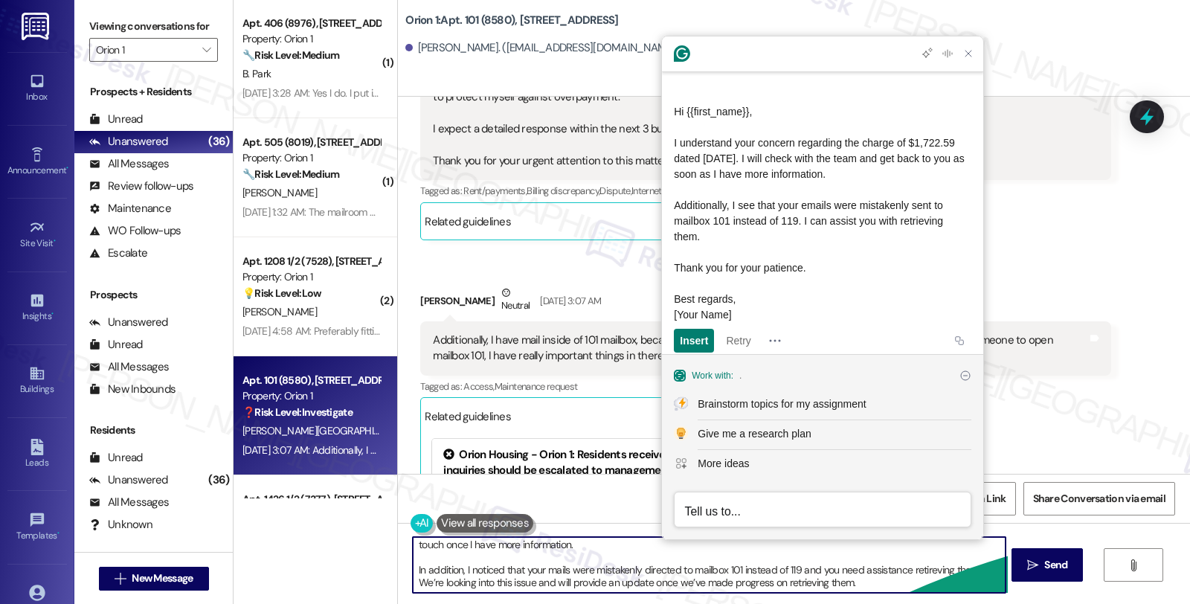
drag, startPoint x: 567, startPoint y: 586, endPoint x: 1039, endPoint y: 598, distance: 473.0
click at [1039, 598] on div "Hi {{first_name}}, I understand your concern about the $1,722.59 charge dated […" at bounding box center [794, 579] width 792 height 112
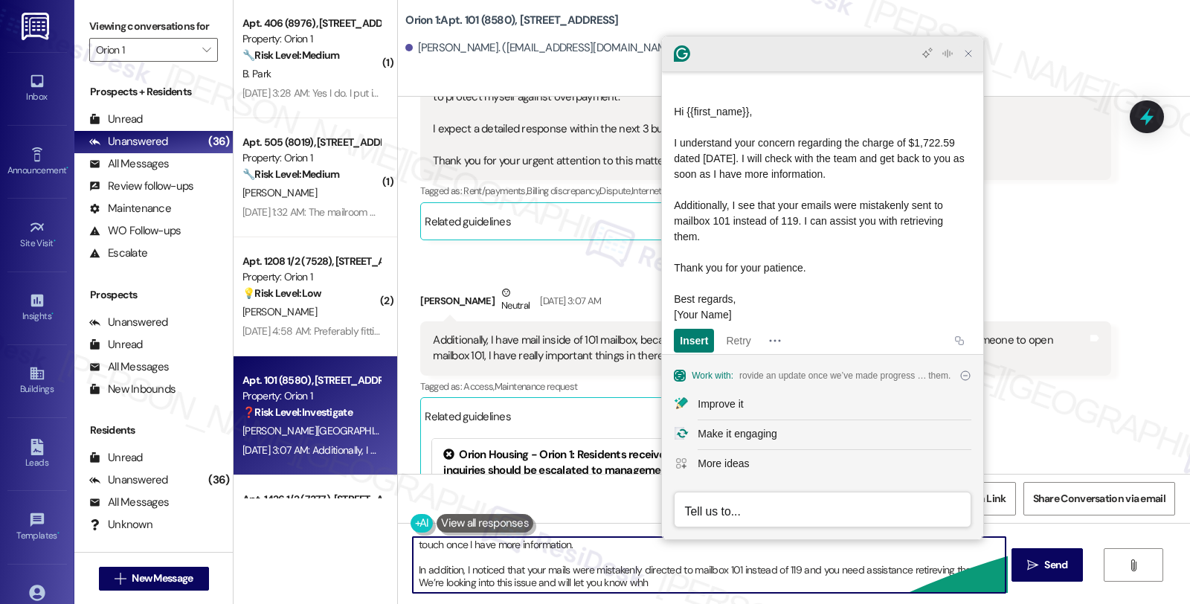
click at [971, 53] on icon "Close Grammarly Assistant" at bounding box center [968, 54] width 12 height 12
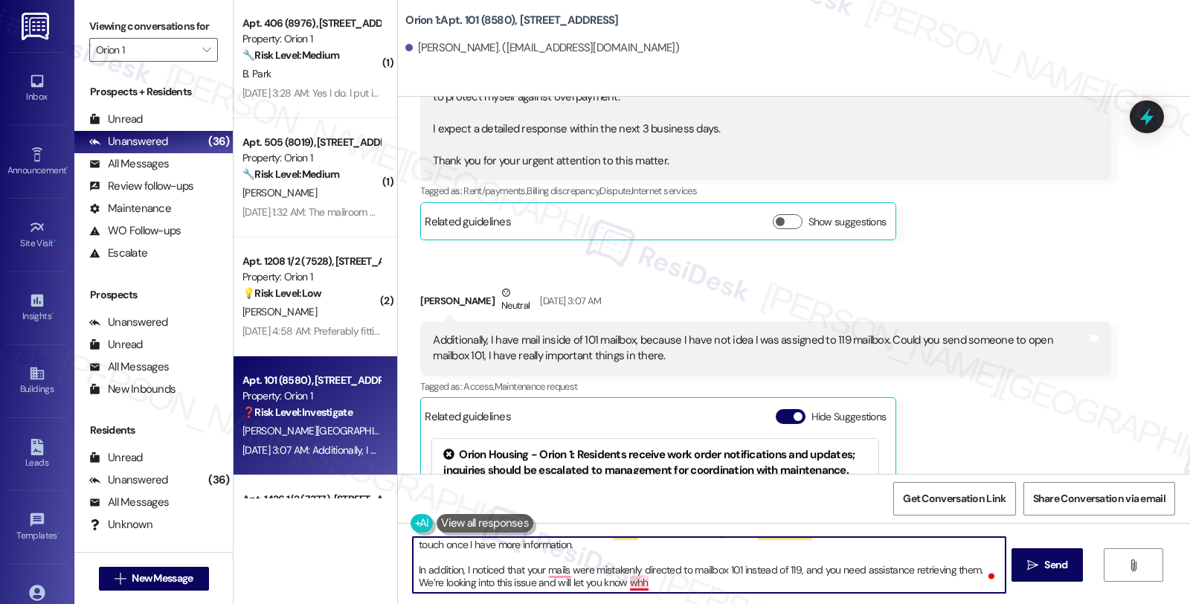
click at [627, 585] on textarea "Hi {{first_name}}, I understand your concern about the $1,722.59 charge dated […" at bounding box center [709, 565] width 592 height 56
type textarea "Hi {{first_name}}, I understand your concern about the $1,722.59 charge dated […"
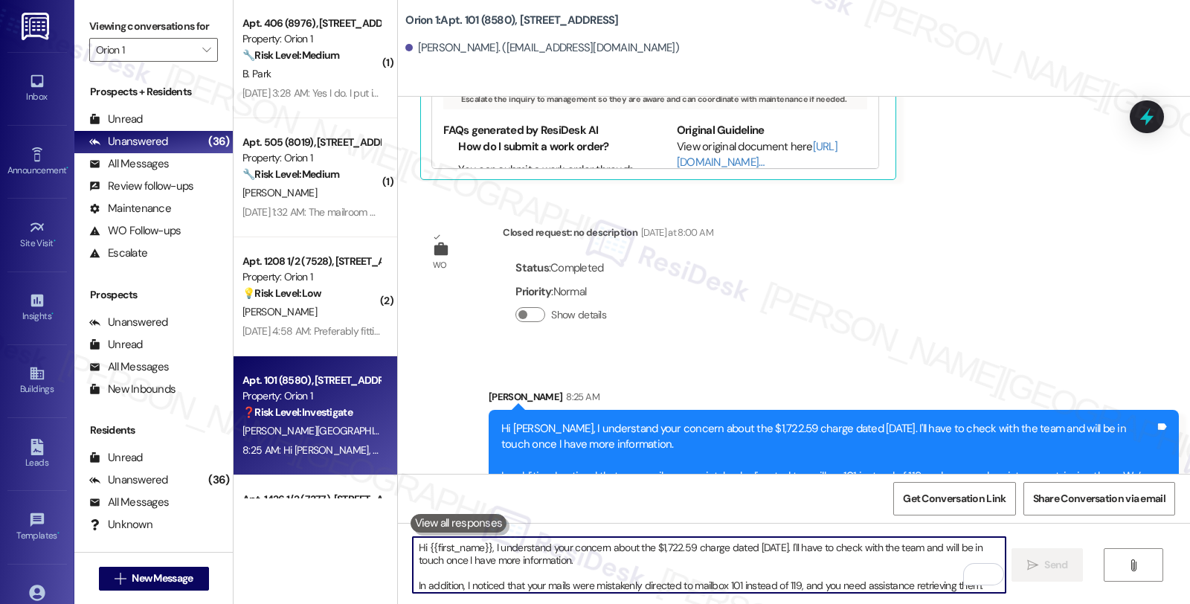
scroll to position [6495, 0]
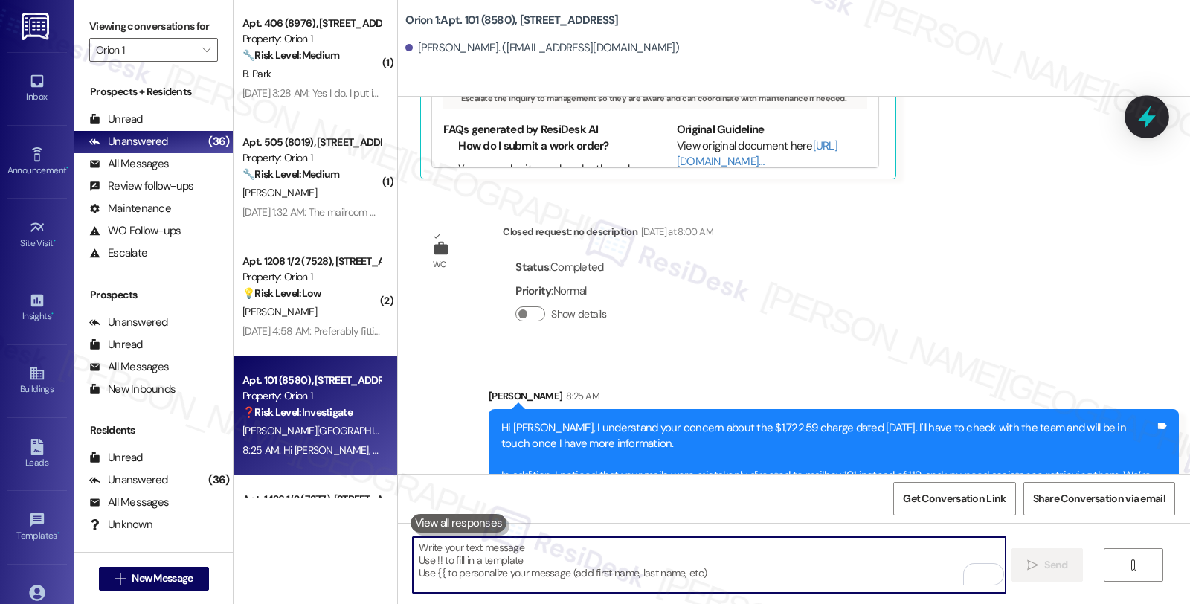
click at [1143, 109] on icon at bounding box center [1146, 116] width 25 height 25
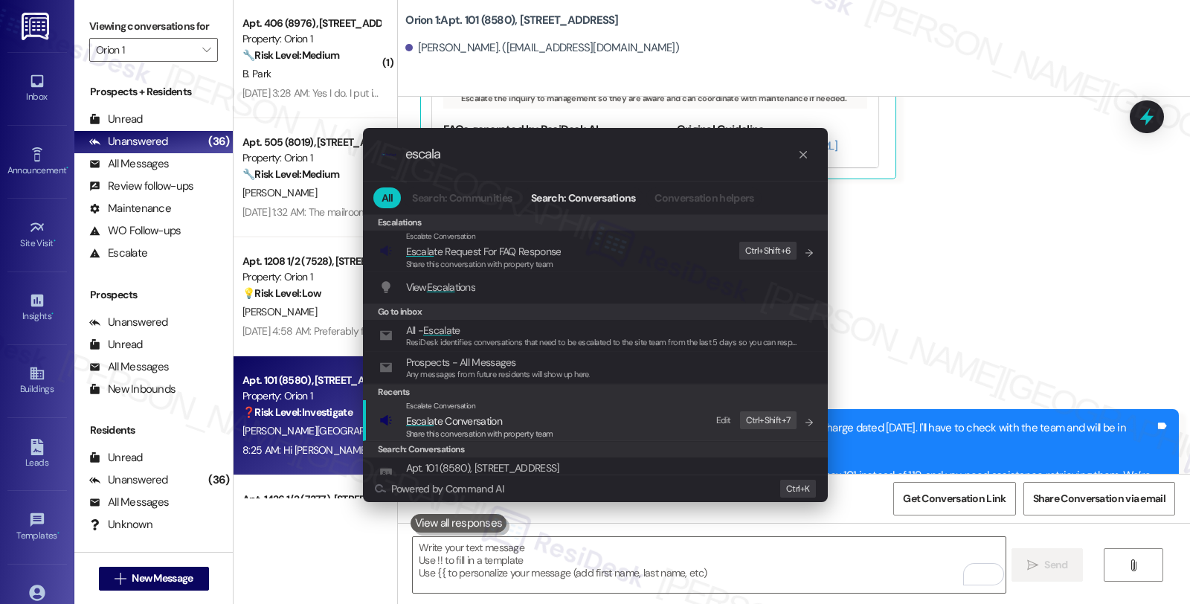
type input "escala"
click at [491, 421] on span "Escala te Conversation" at bounding box center [454, 420] width 96 height 13
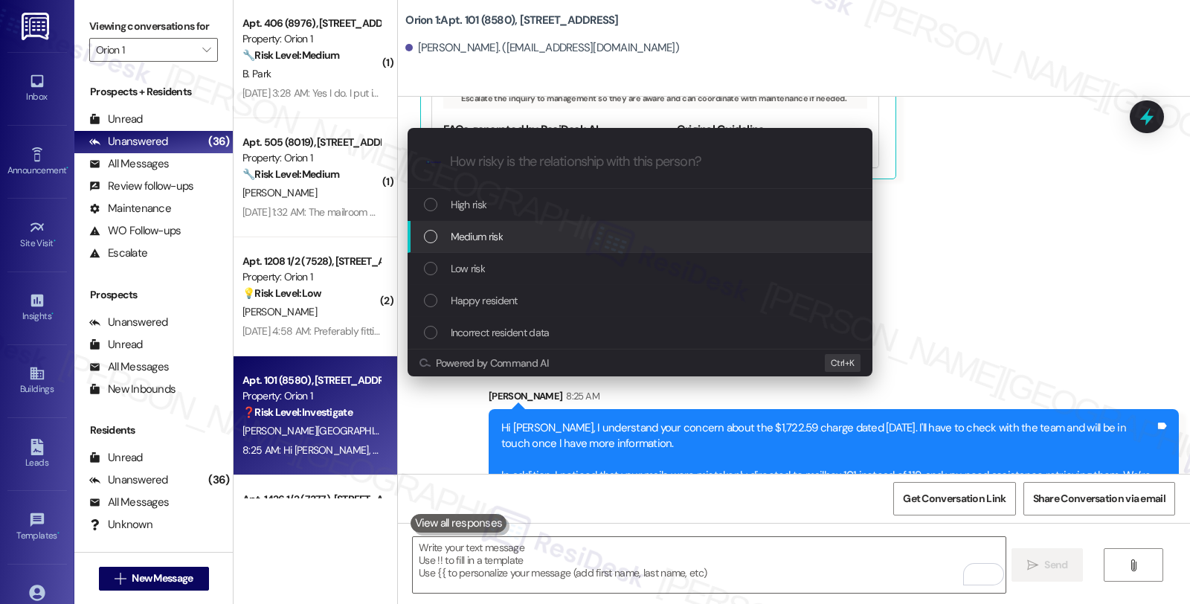
click at [517, 228] on div "Medium risk" at bounding box center [641, 236] width 435 height 16
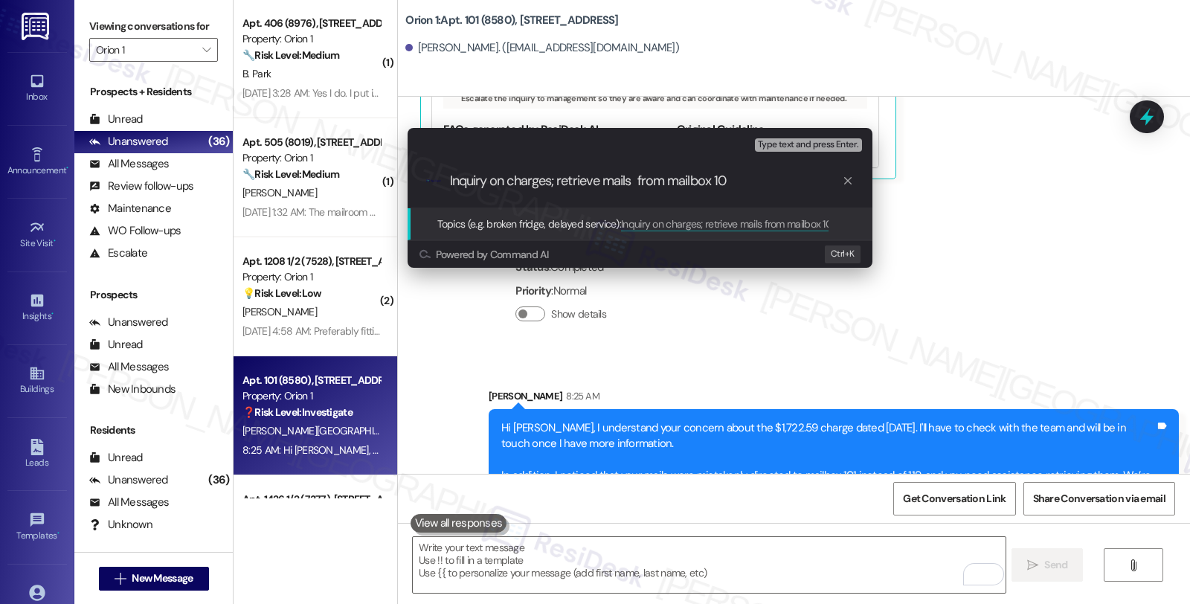
type input "Inquiry on charges; retrieve mails from mailbox 101"
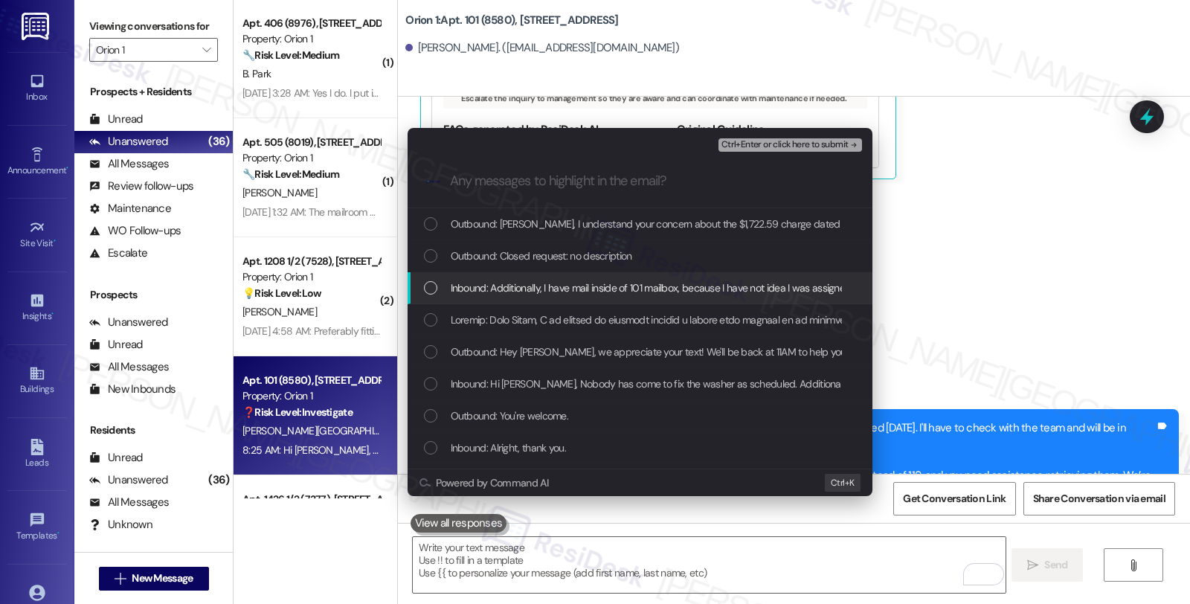
click at [521, 288] on span "Inbound: Additionally, I have mail inside of 101 mailbox, because I have not id…" at bounding box center [864, 288] width 826 height 16
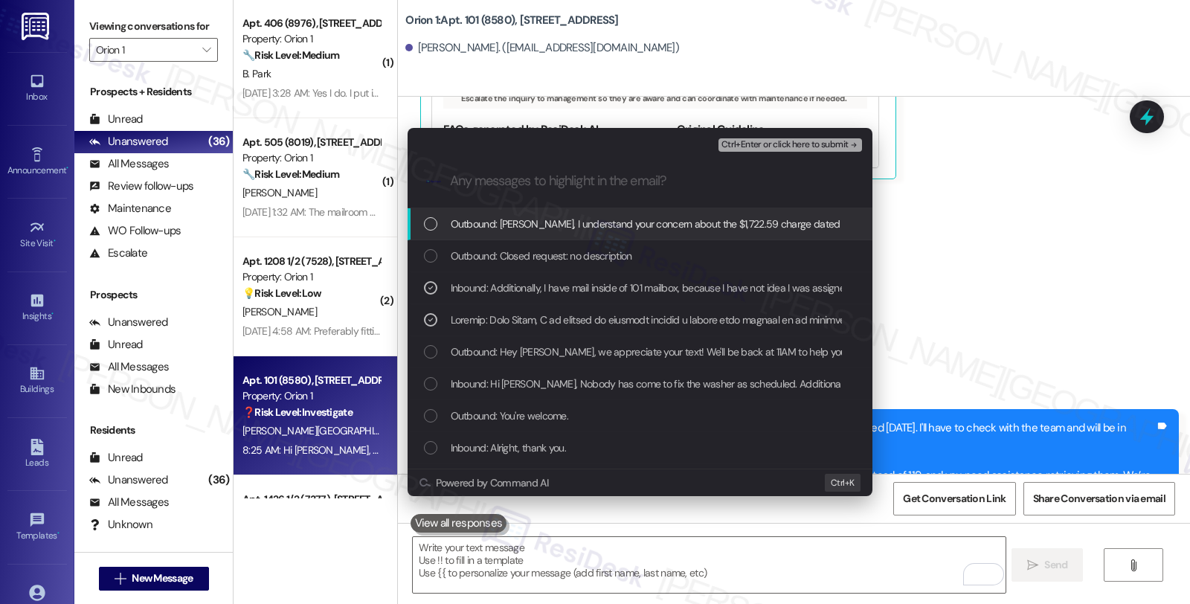
click at [778, 144] on span "Ctrl+Enter or click here to submit" at bounding box center [784, 145] width 127 height 10
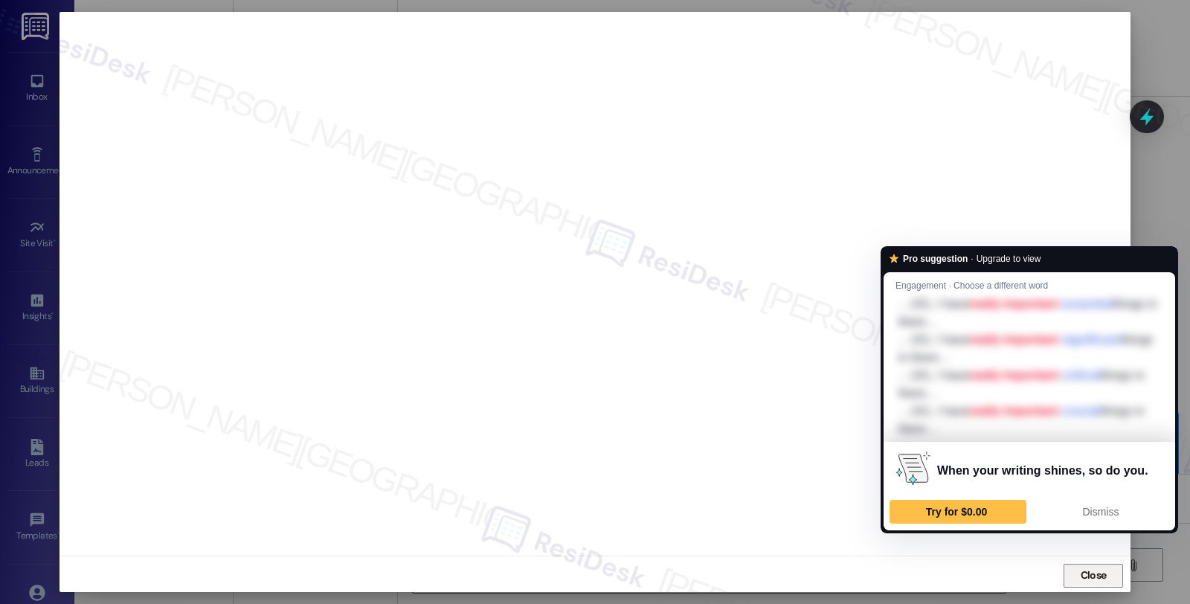
click at [1105, 578] on span "Close" at bounding box center [1093, 575] width 32 height 16
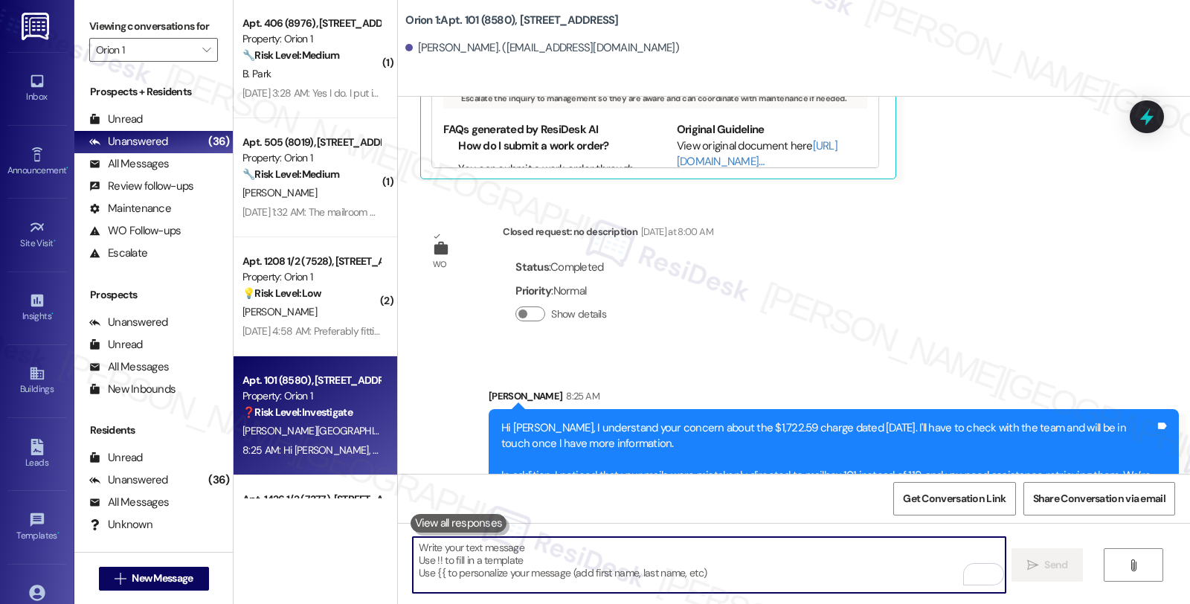
click at [658, 569] on textarea "To enrich screen reader interactions, please activate Accessibility in Grammarl…" at bounding box center [709, 565] width 592 height 56
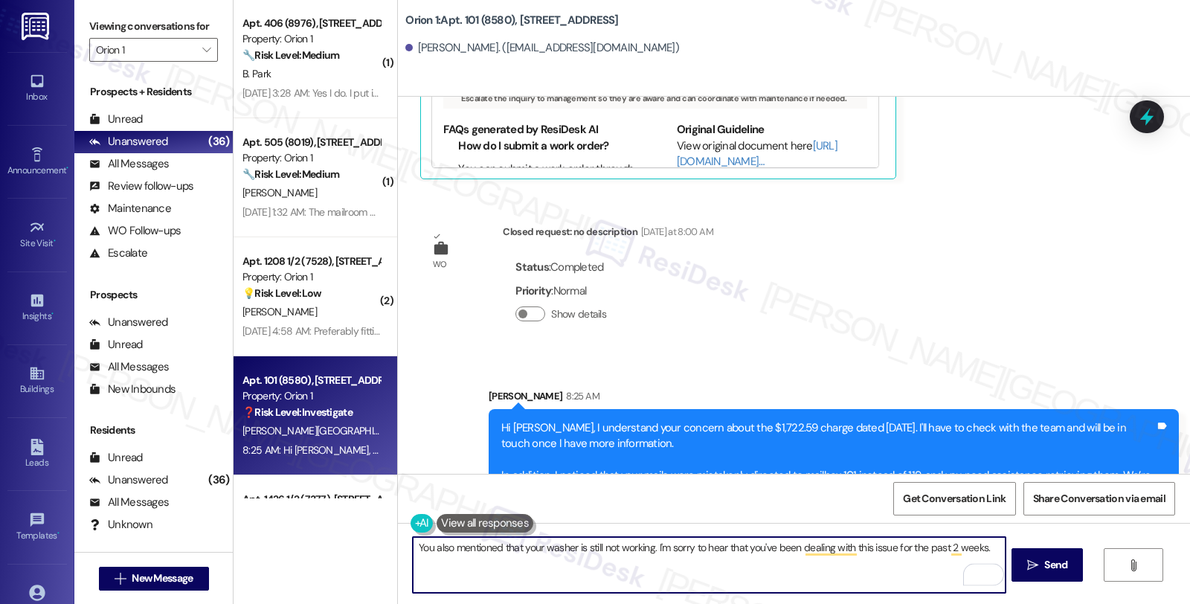
click at [986, 546] on textarea "You also mentioned that your washer is still not working. I'm sorry to hear tha…" at bounding box center [709, 565] width 592 height 56
type textarea "You also mentioned that your washer is still not working. I'm sorry to hear tha…"
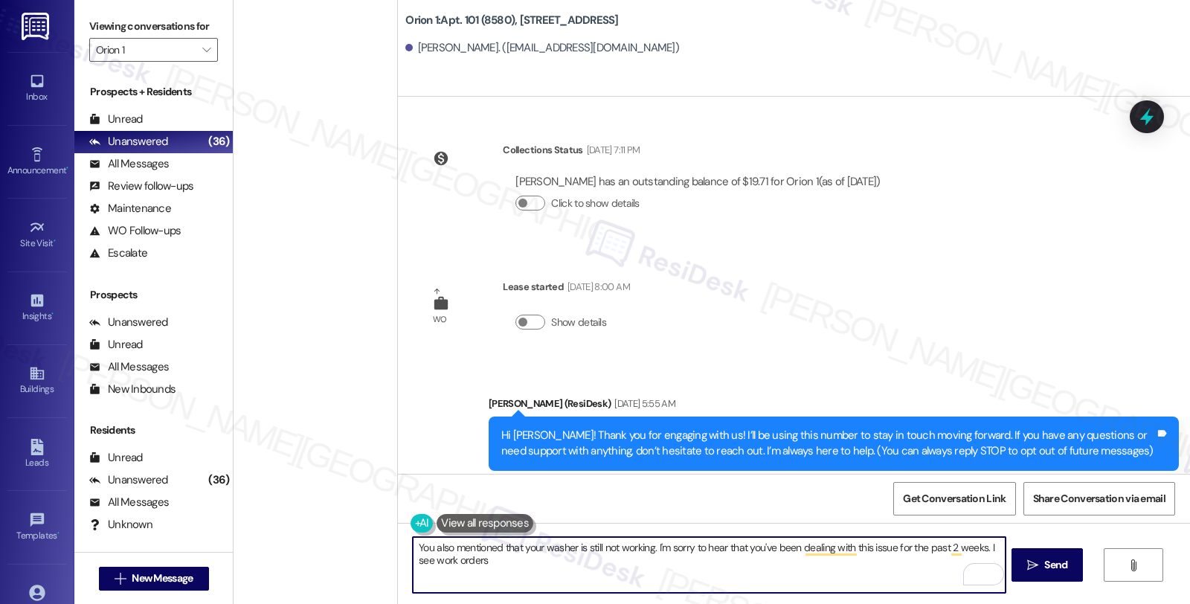
scroll to position [6495, 0]
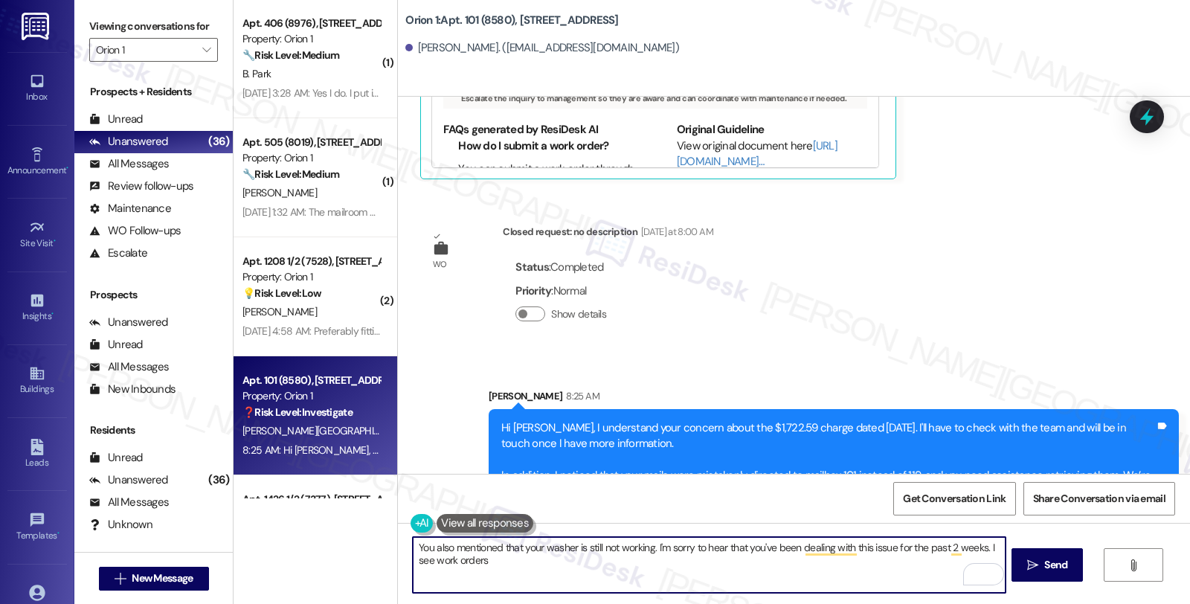
paste textarea "#26802-1"
paste textarea "#27166-1"
click at [570, 573] on textarea "You also mentioned that your washer is still not working. I'm sorry to hear tha…" at bounding box center [709, 565] width 592 height 56
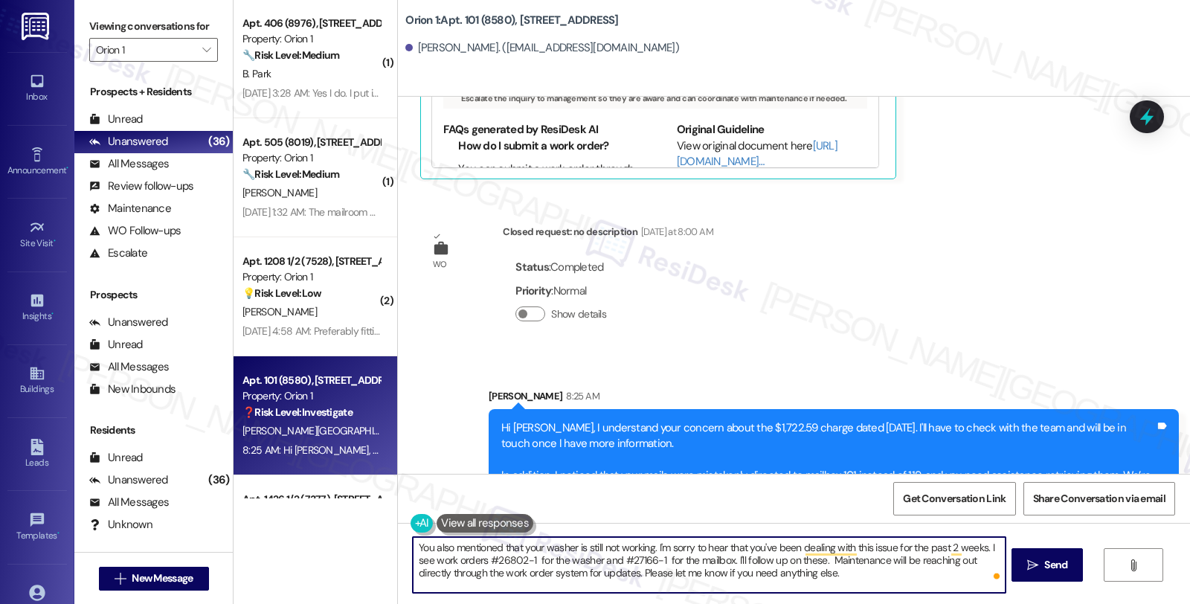
click at [822, 569] on textarea "You also mentioned that your washer is still not working. I'm sorry to hear tha…" at bounding box center [709, 565] width 592 height 56
type textarea "You also mentioned that your washer is still not working. I'm sorry to hear tha…"
click at [1053, 572] on span "Send" at bounding box center [1055, 565] width 23 height 16
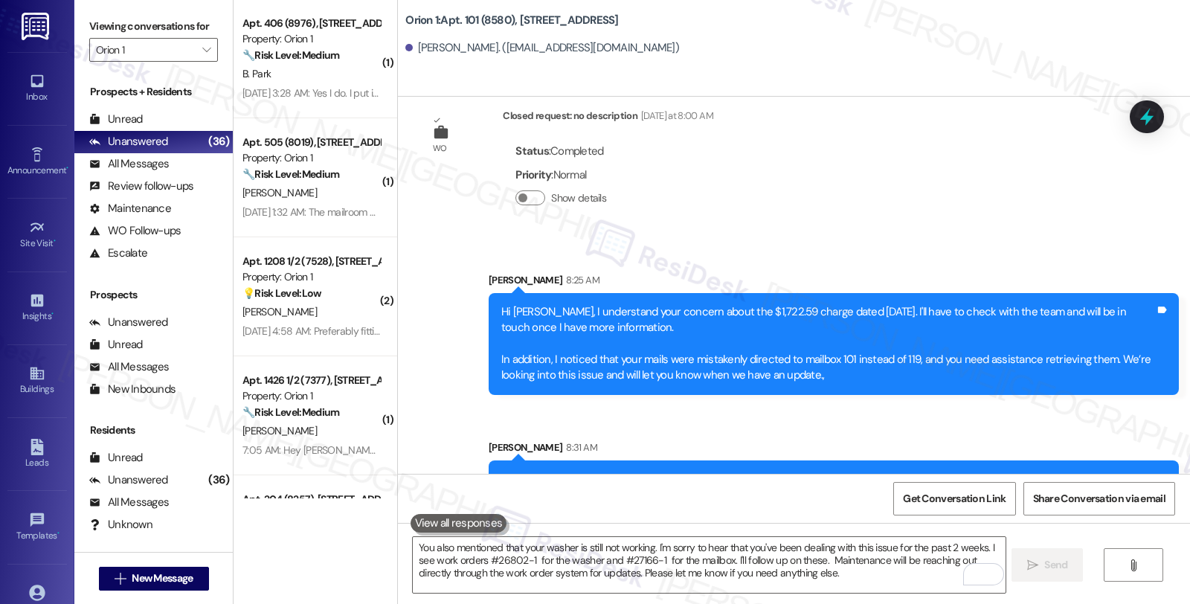
scroll to position [6630, 0]
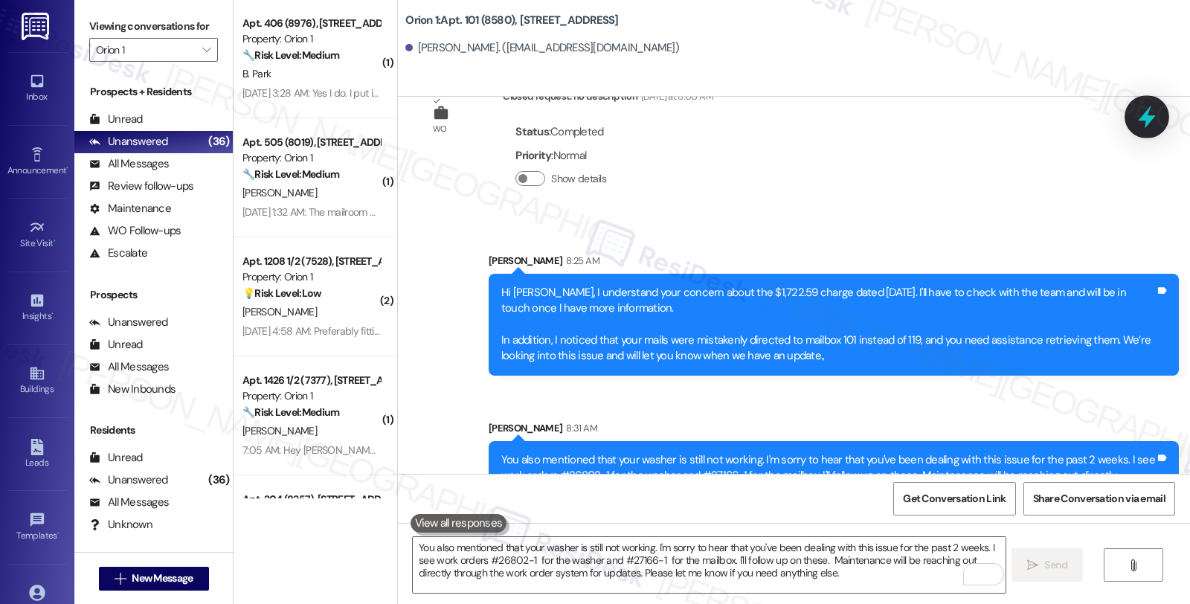
click at [1141, 120] on icon at bounding box center [1146, 117] width 18 height 23
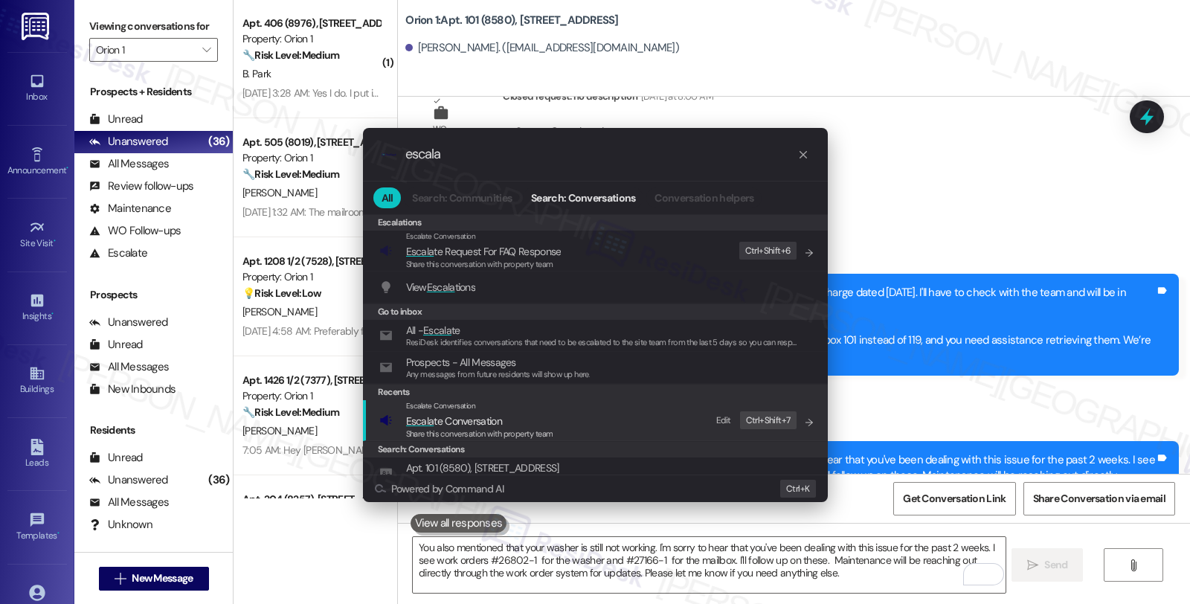
type input "escala"
click at [432, 414] on span "Escala te Conversation" at bounding box center [454, 420] width 96 height 13
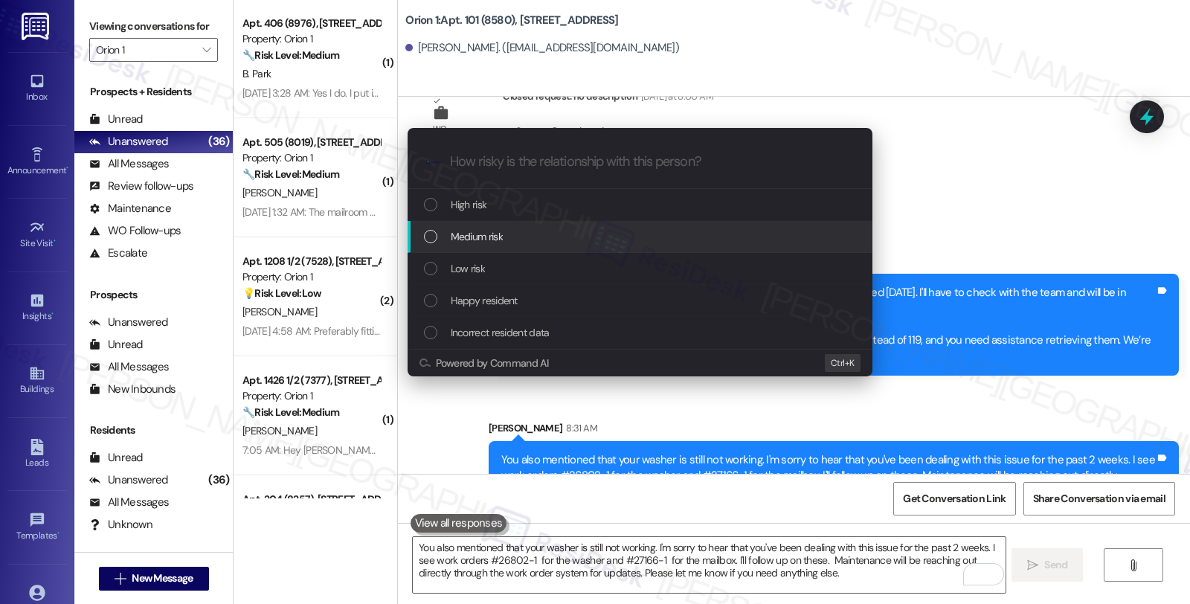
click at [503, 228] on div "Medium risk" at bounding box center [641, 236] width 435 height 16
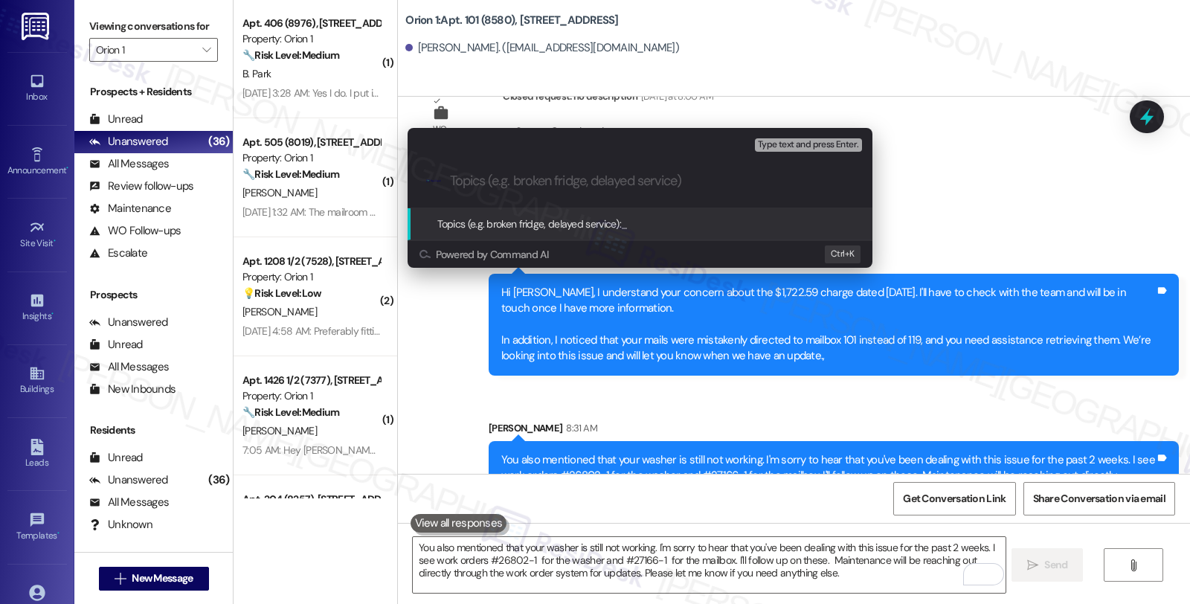
click at [500, 183] on input "Topics (e.g. broken fridge, delayed service)" at bounding box center [652, 181] width 404 height 16
paste input "Inquiry on charges; retrieve mails from mailbox 101"
click at [560, 183] on input "Inquiry on charges; retrieve mails from mailbox 101" at bounding box center [646, 181] width 392 height 16
paste input "#27166-1"
click at [827, 180] on input "Inquiry on charges; WO ##27166-1 (retrieve mails from mailbox 101" at bounding box center [646, 181] width 392 height 16
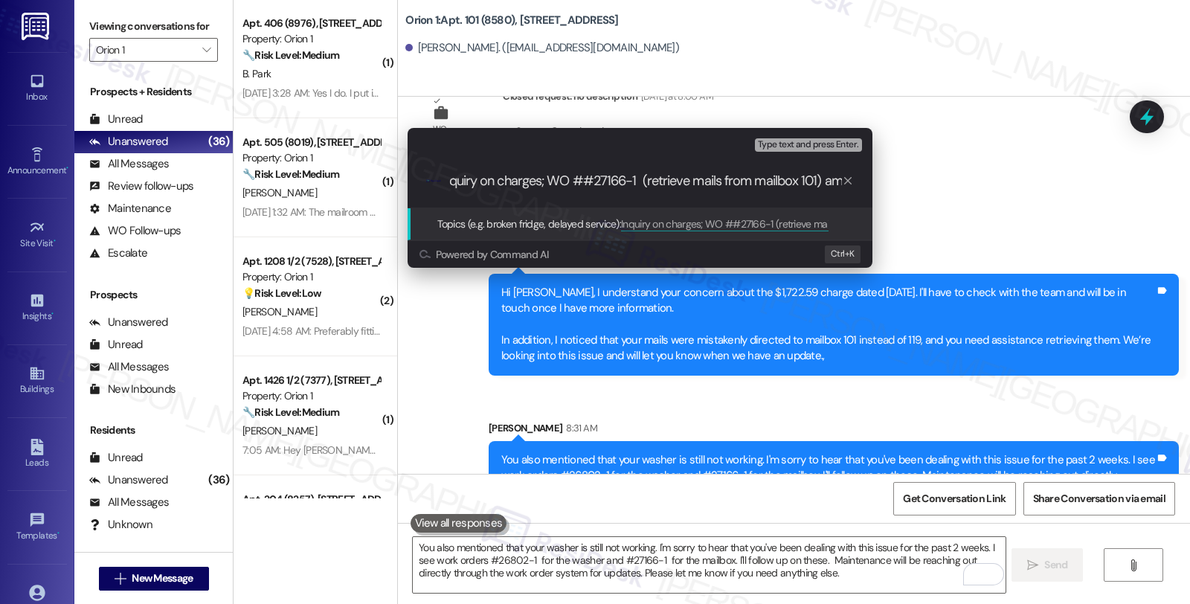
scroll to position [0, 20]
click at [575, 181] on input "Inquiry on charges; WO ##27166-1 (retrieve mails from mailbox 101) amd" at bounding box center [646, 181] width 392 height 16
click at [823, 181] on input "Inquiry on charges; WO #27166-1 (retrieve mails from mailbox 101) amd" at bounding box center [646, 181] width 392 height 16
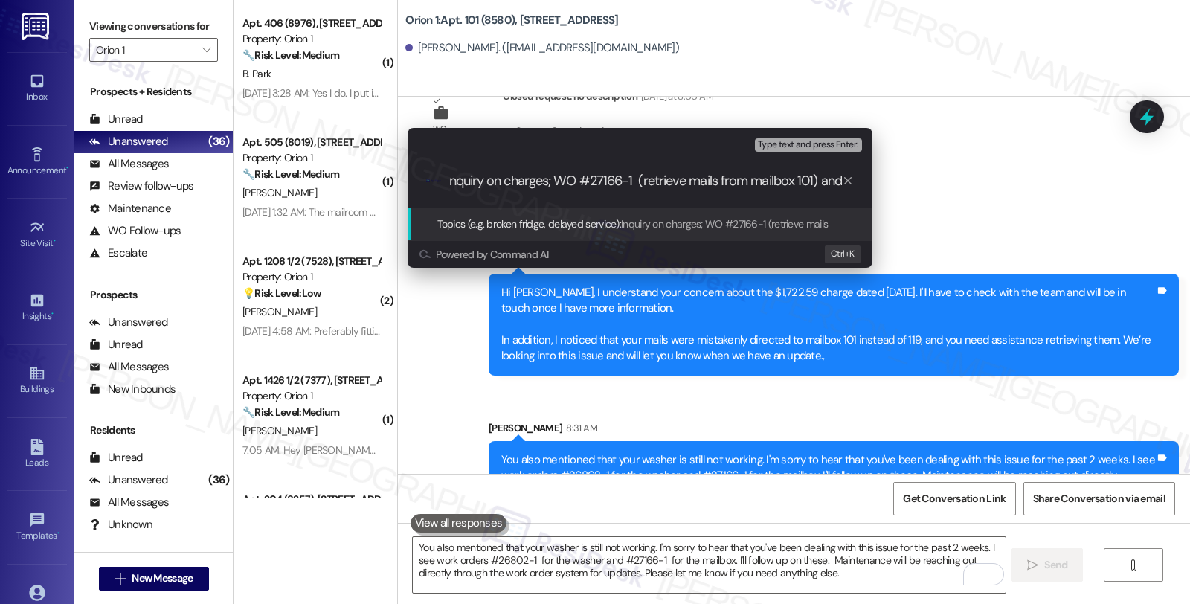
scroll to position [0, 0]
click at [808, 181] on input "Inquiry on charges; WO #27166-1 (retrieve mails from mailbox 101) and" at bounding box center [646, 181] width 392 height 16
paste input "#26802-1"
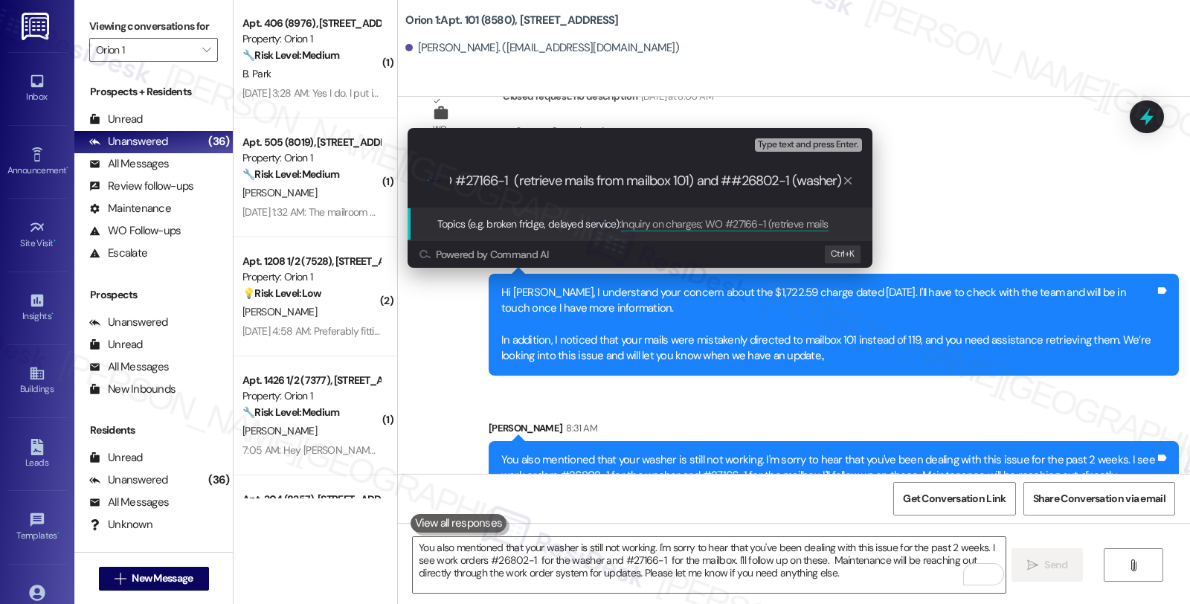
click at [733, 179] on input "Inquiry on charges; WO #27166-1 (retrieve mails from mailbox 101) and ##26802-1…" at bounding box center [646, 181] width 392 height 16
type input "Inquiry on charges; WO #27166-1 (retrieve mails from mailbox 101) and #26802-1 …"
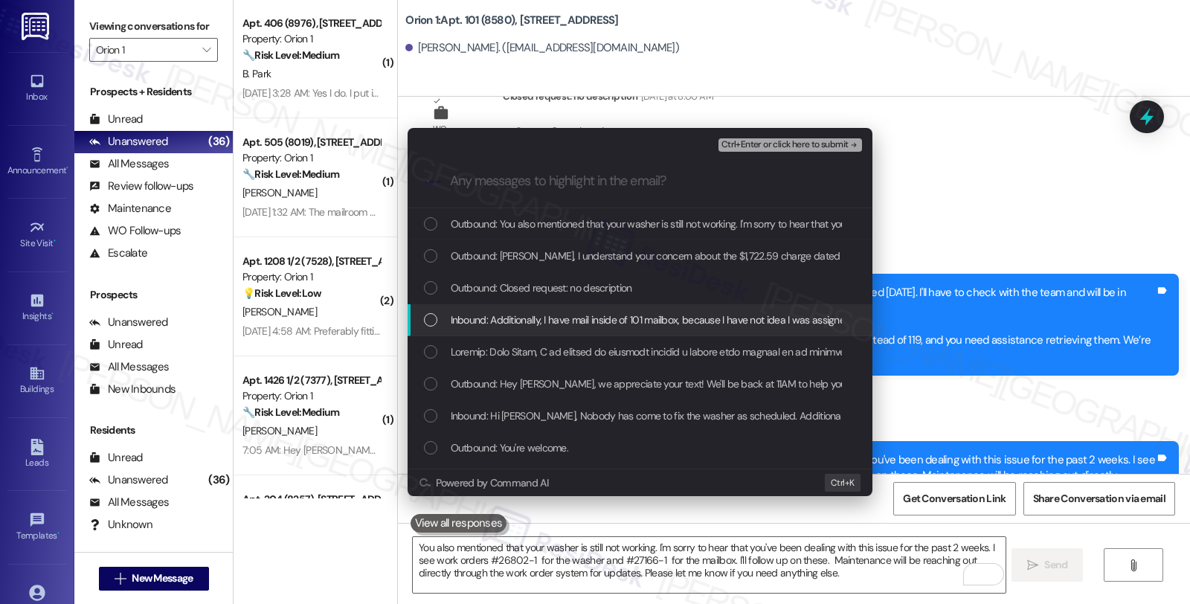
click at [483, 321] on span "Inbound: Additionally, I have mail inside of 101 mailbox, because I have not id…" at bounding box center [864, 320] width 826 height 16
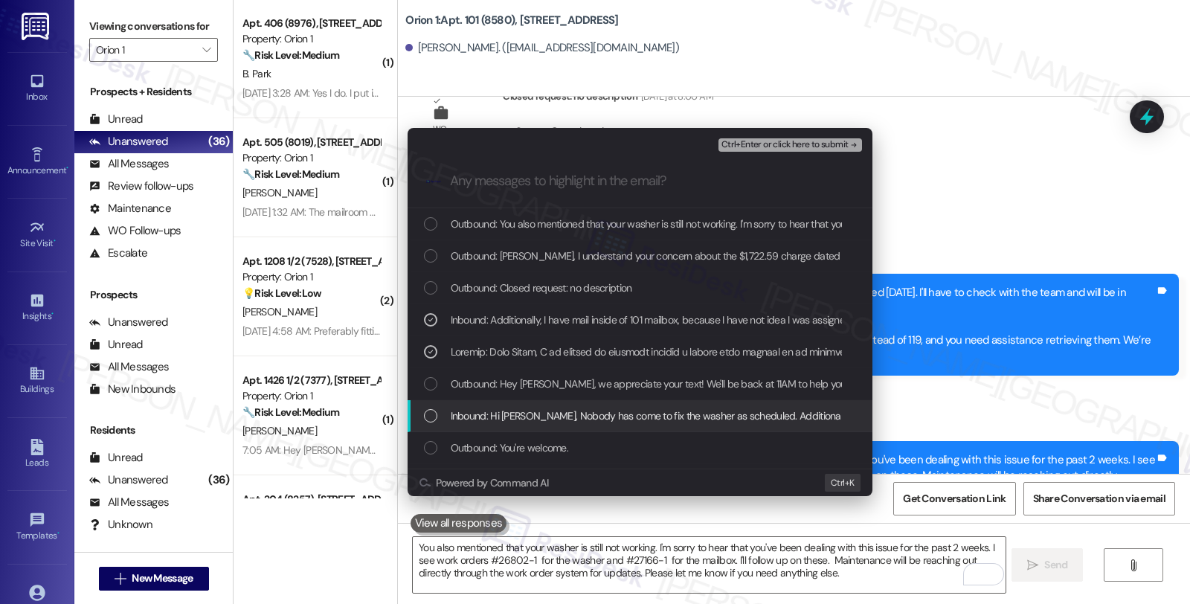
click at [487, 419] on span "Inbound: Hi [PERSON_NAME], Nobody has come to fix the washer as scheduled. Addi…" at bounding box center [1046, 415] width 1190 height 16
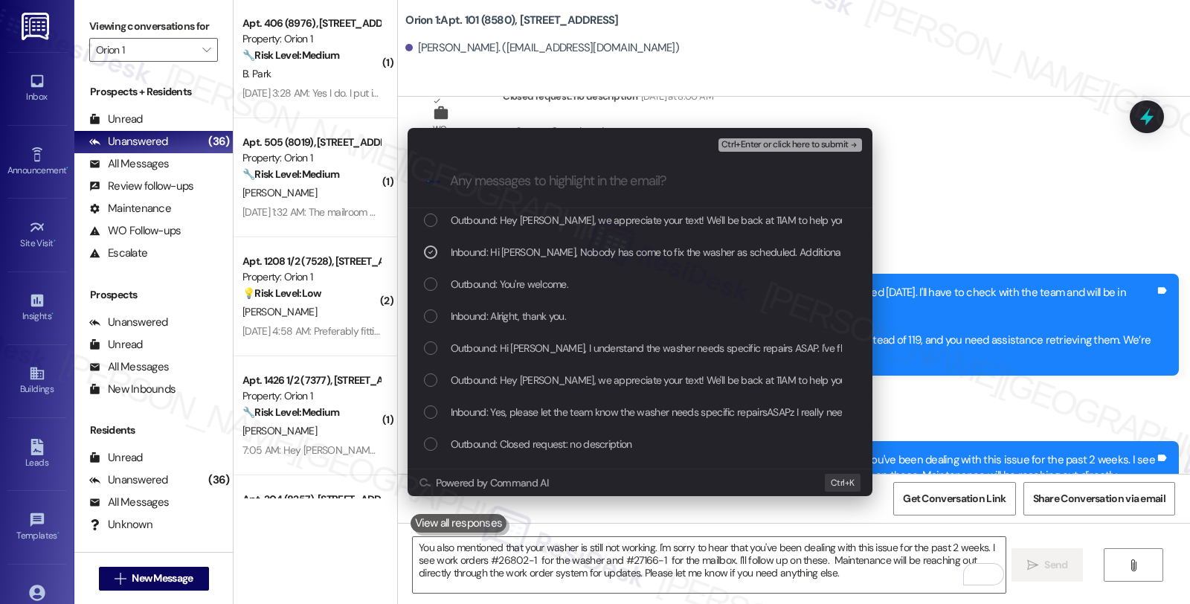
scroll to position [165, 0]
click at [760, 149] on span "Ctrl+Enter or click here to submit" at bounding box center [784, 145] width 127 height 10
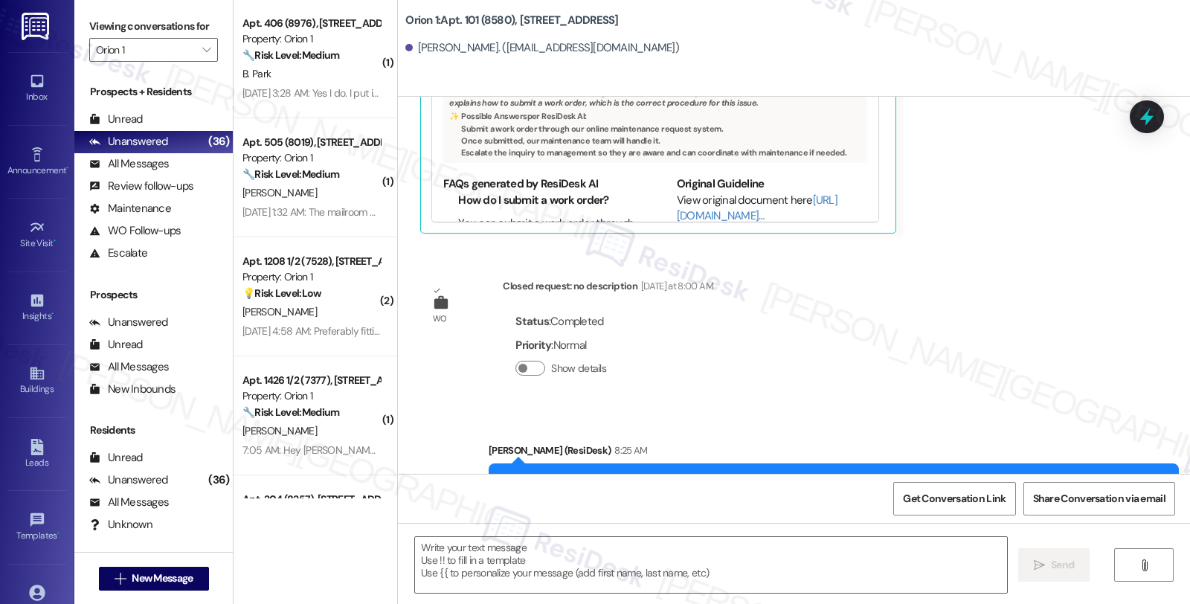
type textarea "Fetching suggested responses. Please feel free to read through the conversation…"
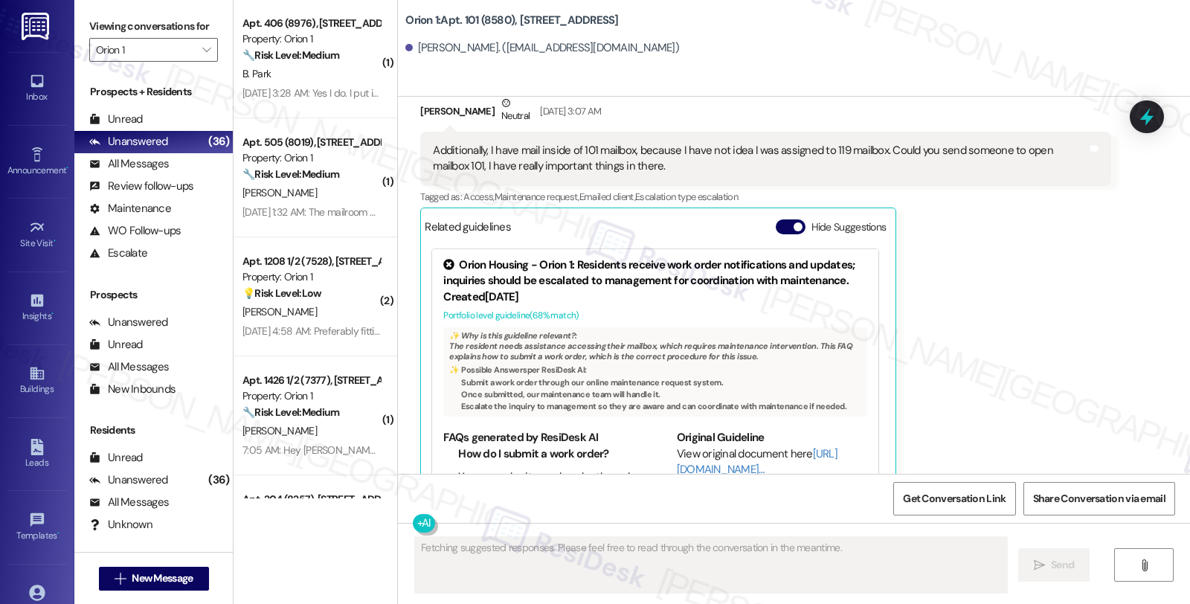
scroll to position [6654, 0]
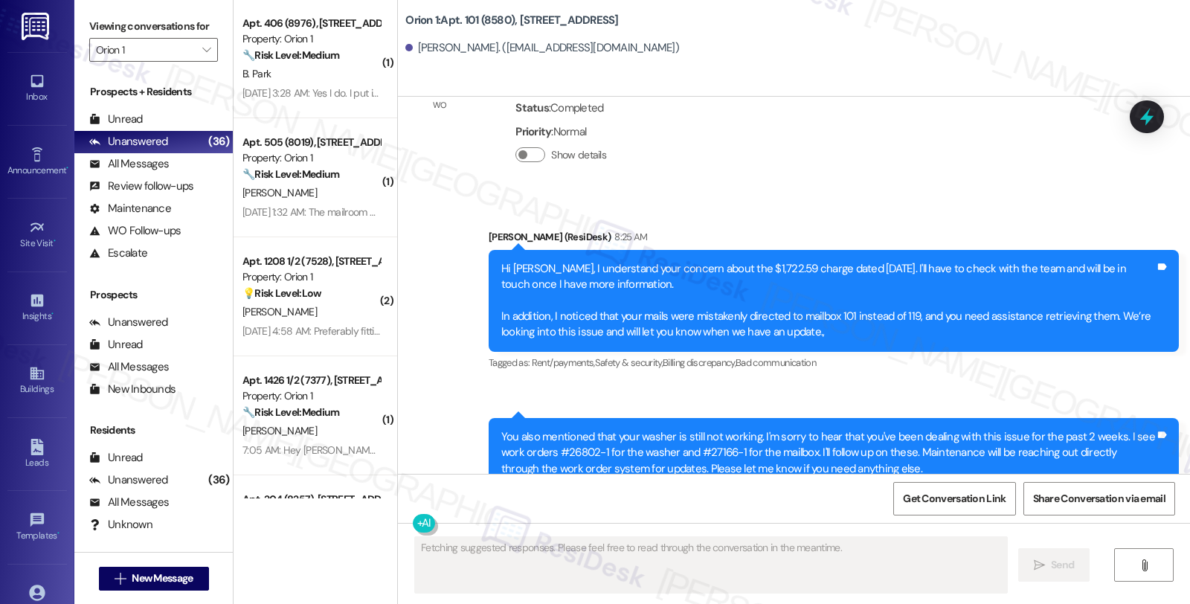
click at [164, 172] on div "All Messages" at bounding box center [129, 164] width 80 height 16
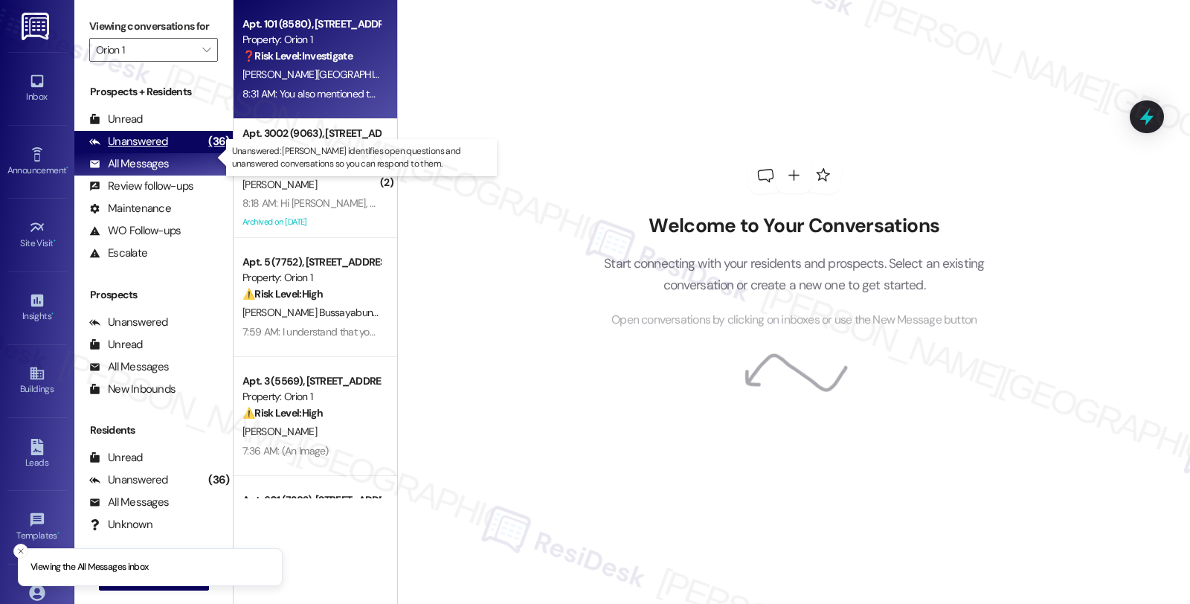
click at [168, 153] on div "Unanswered (36)" at bounding box center [153, 142] width 158 height 22
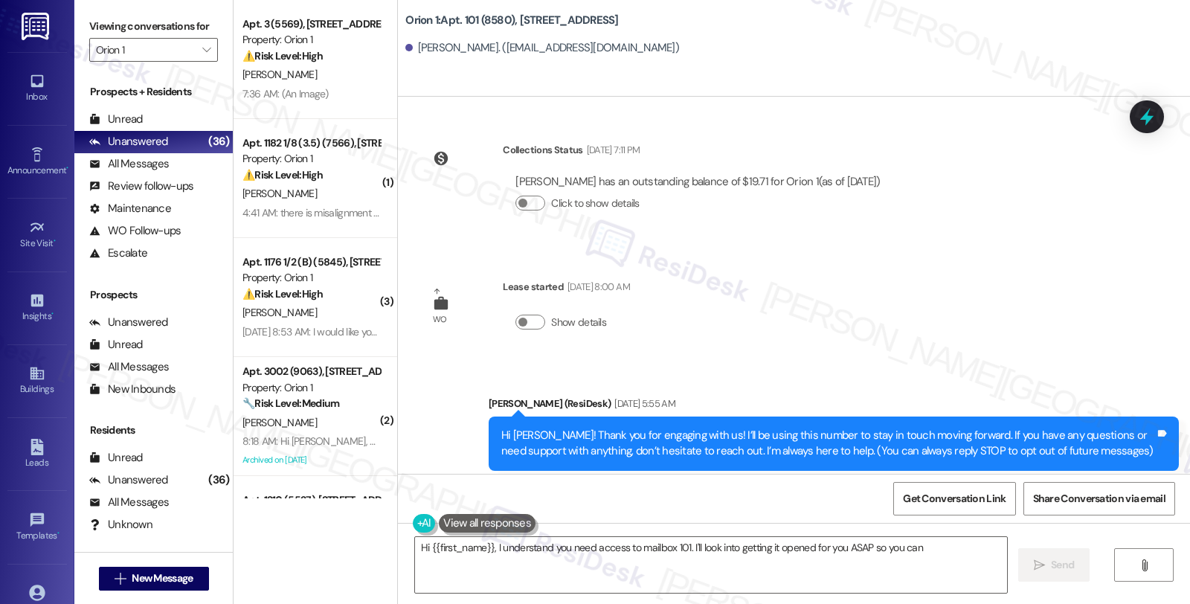
type textarea "Hi {{first_name}}, I understand you need access to mailbox 101. I'll look into …"
